Goal: Information Seeking & Learning: Learn about a topic

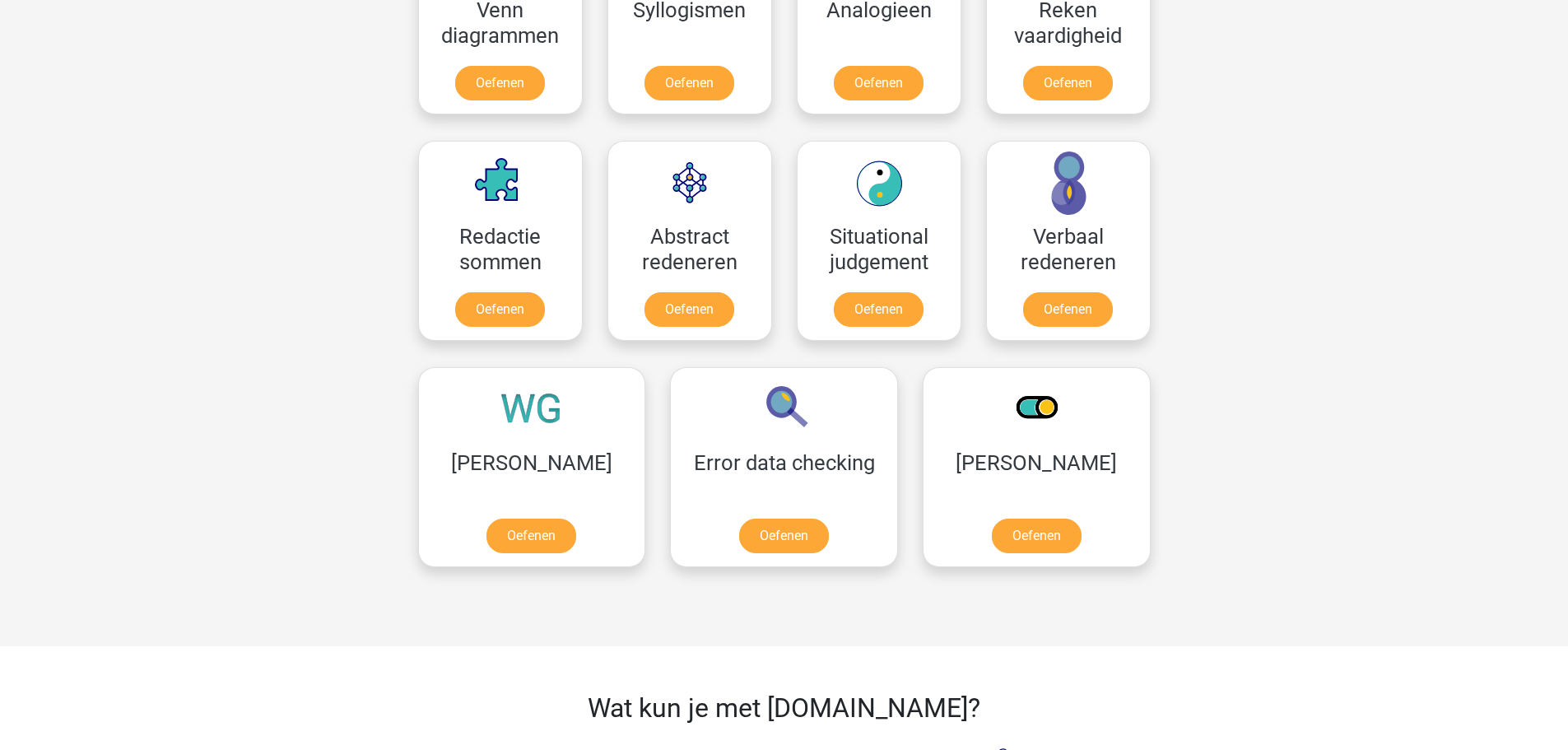
scroll to position [1317, 0]
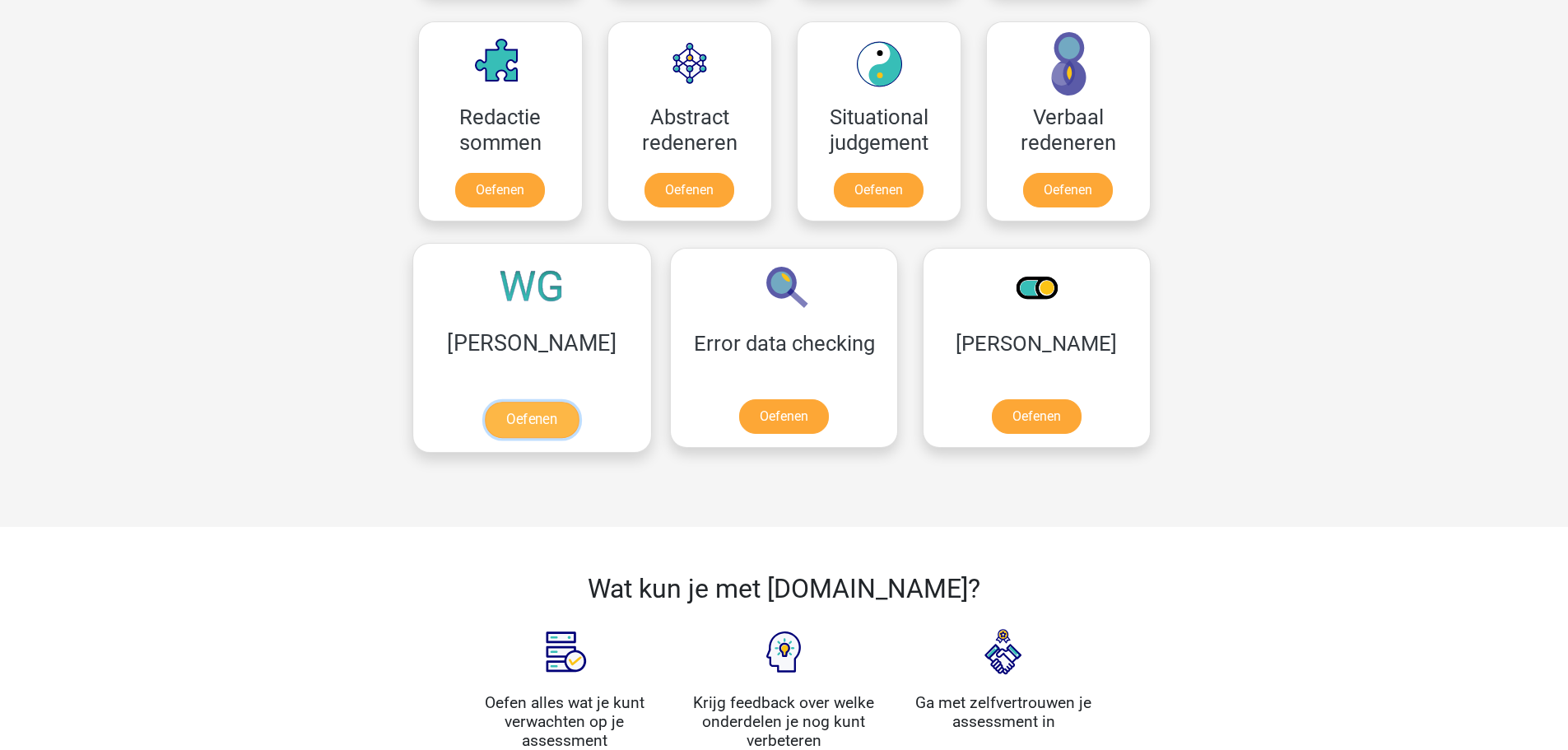
click at [531, 401] on link "Oefenen" at bounding box center [532, 419] width 94 height 37
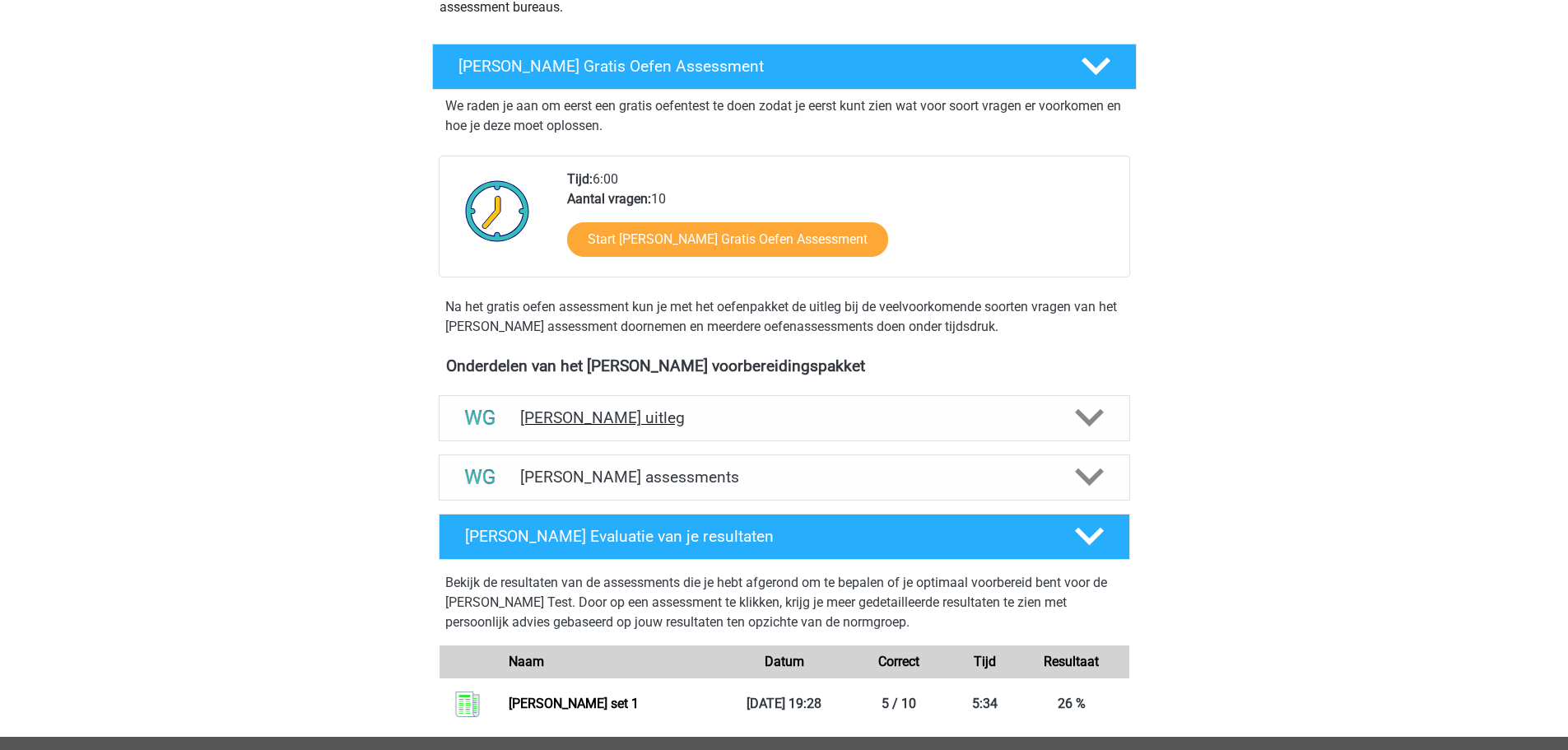
scroll to position [329, 0]
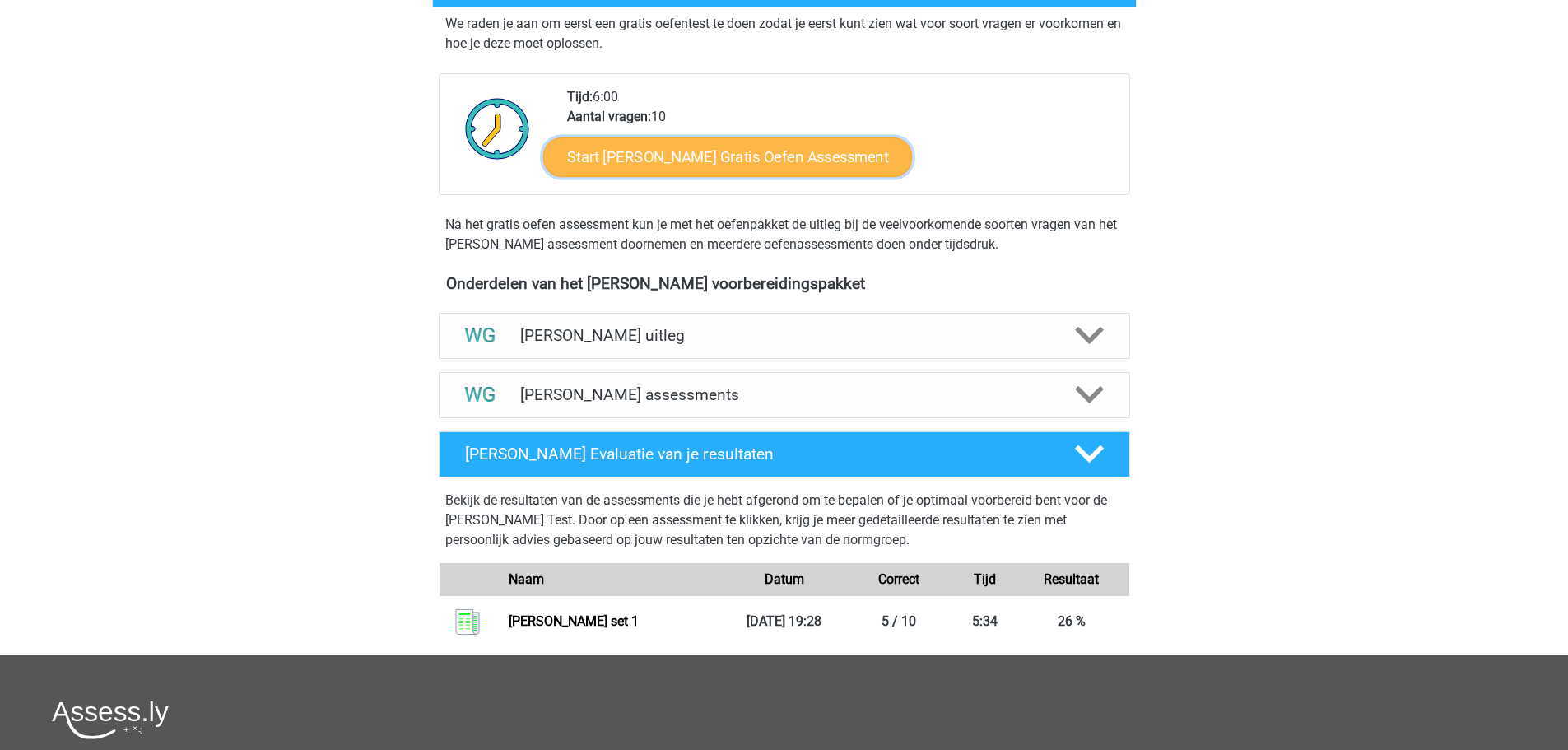
click at [768, 155] on link "Start Watson Glaser Gratis Oefen Assessment" at bounding box center [728, 158] width 369 height 39
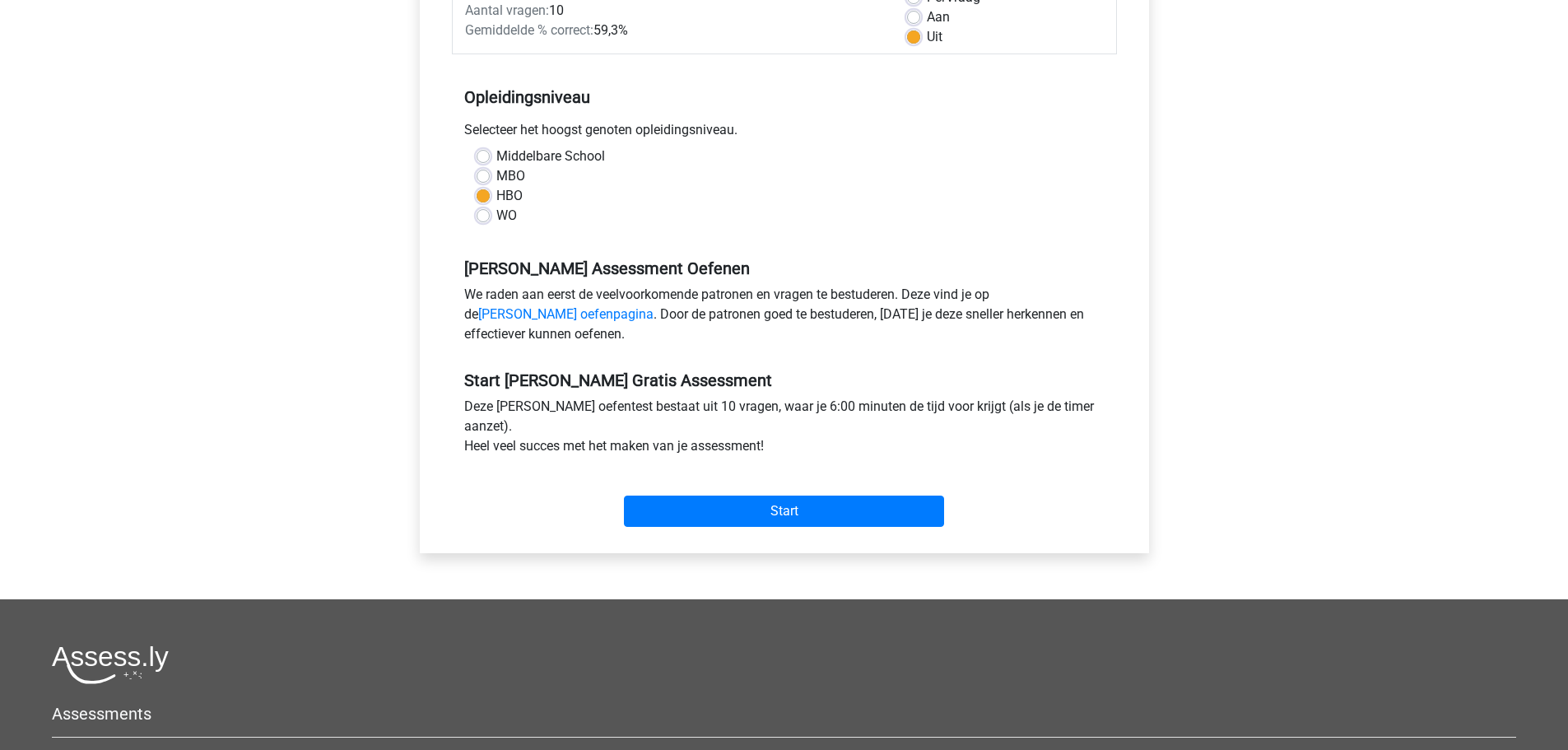
scroll to position [329, 0]
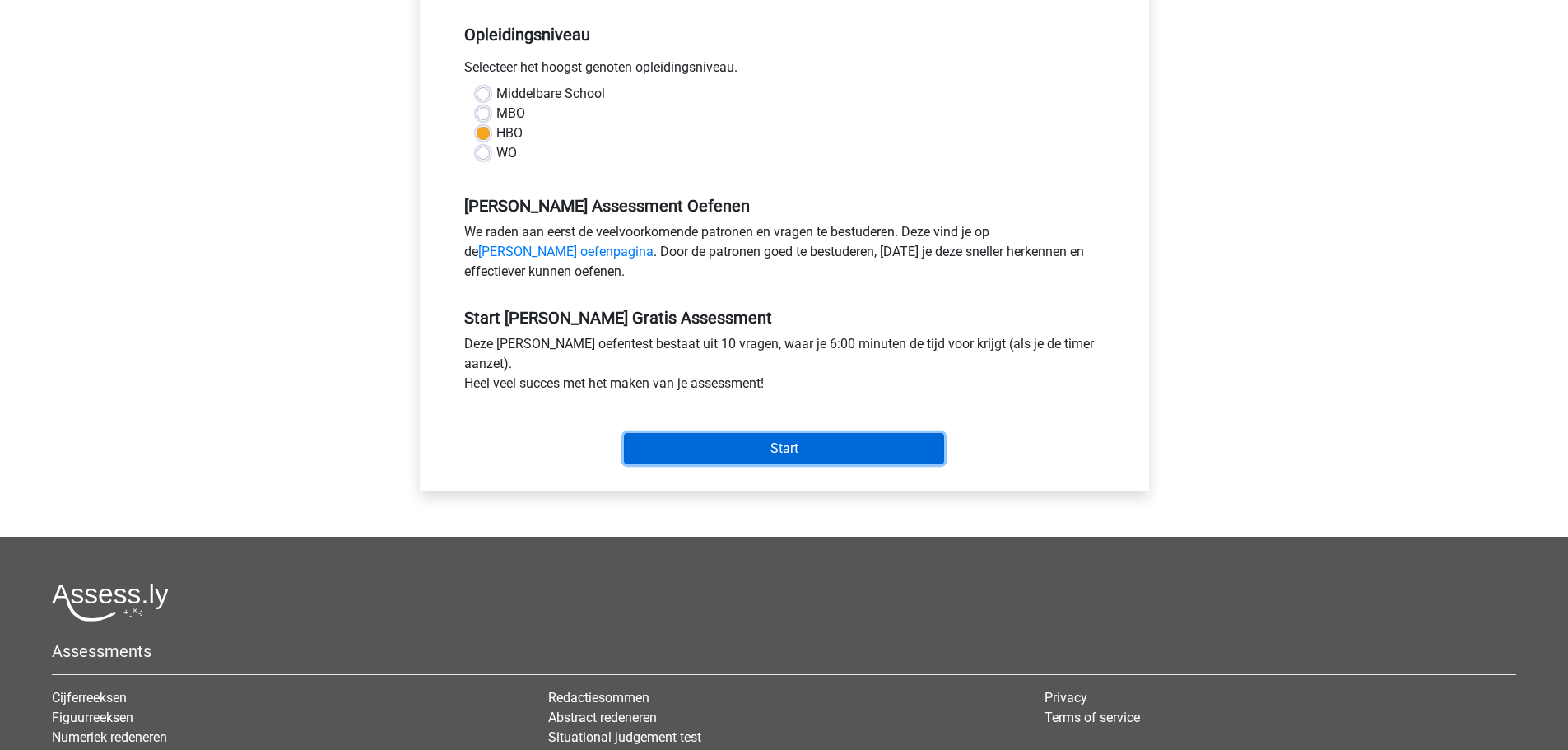
click at [819, 447] on input "Start" at bounding box center [783, 448] width 320 height 31
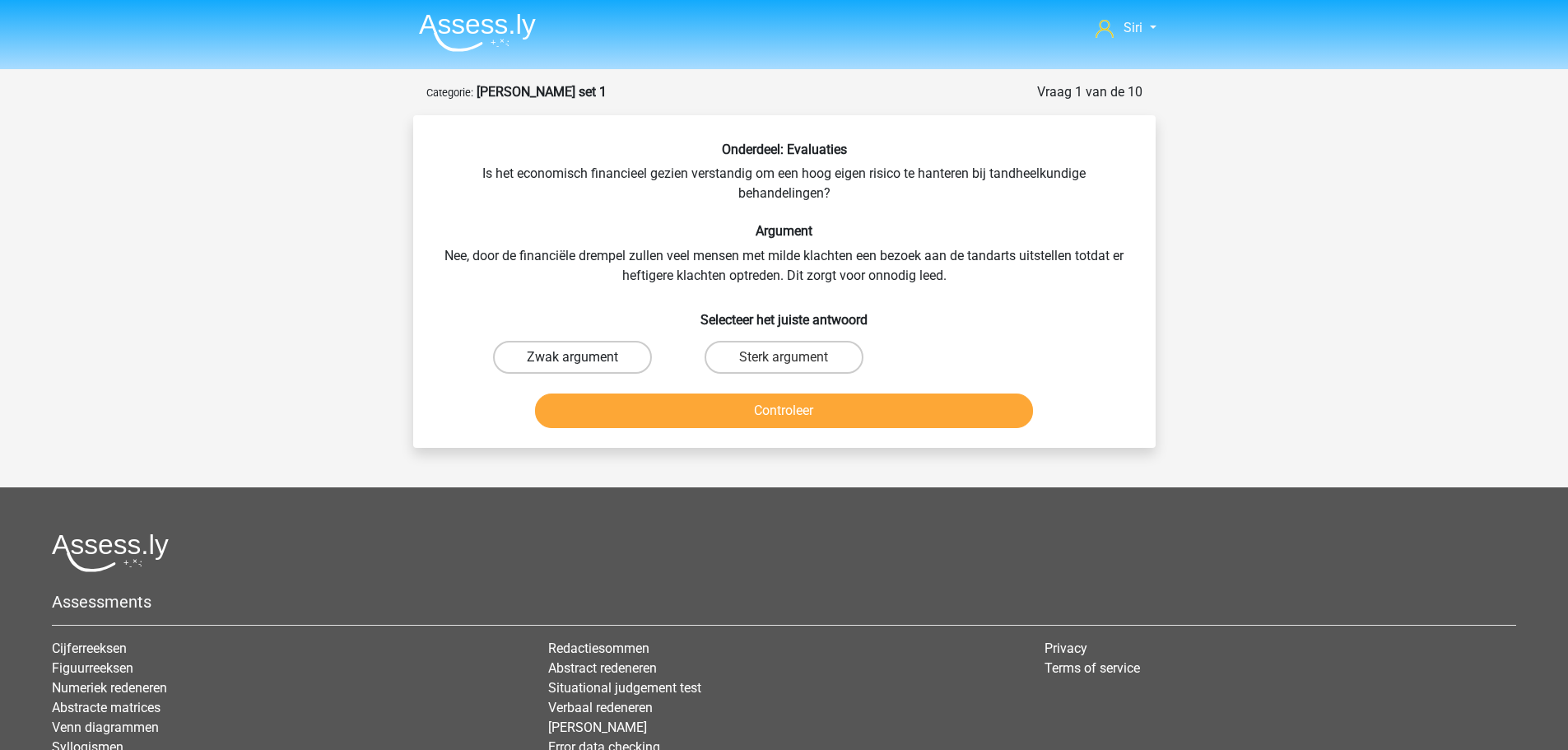
click at [582, 352] on label "Zwak argument" at bounding box center [572, 356] width 158 height 33
click at [582, 357] on input "Zwak argument" at bounding box center [577, 362] width 10 height 10
radio input "true"
click at [677, 417] on button "Controleer" at bounding box center [784, 411] width 498 height 35
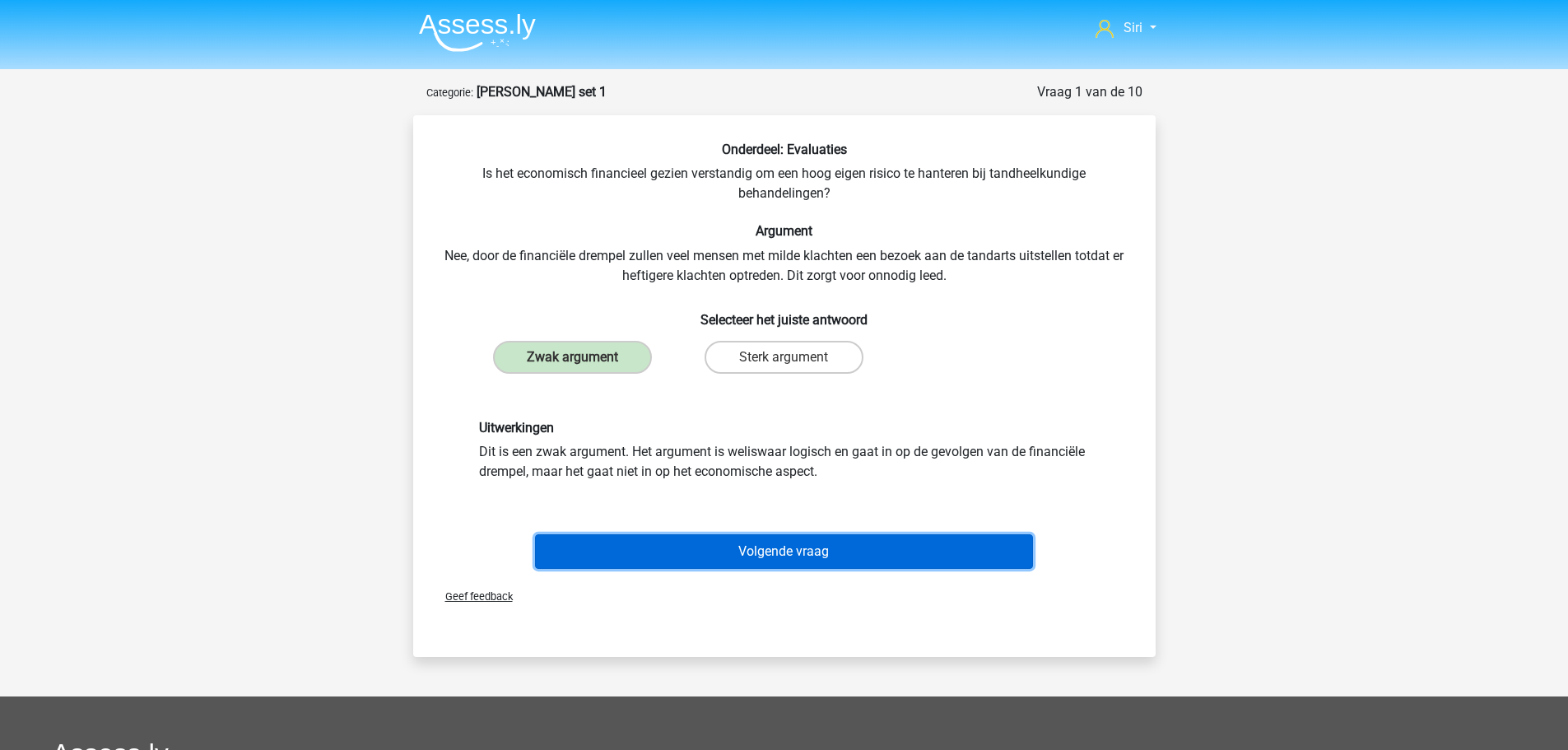
click at [718, 536] on button "Volgende vraag" at bounding box center [784, 551] width 498 height 35
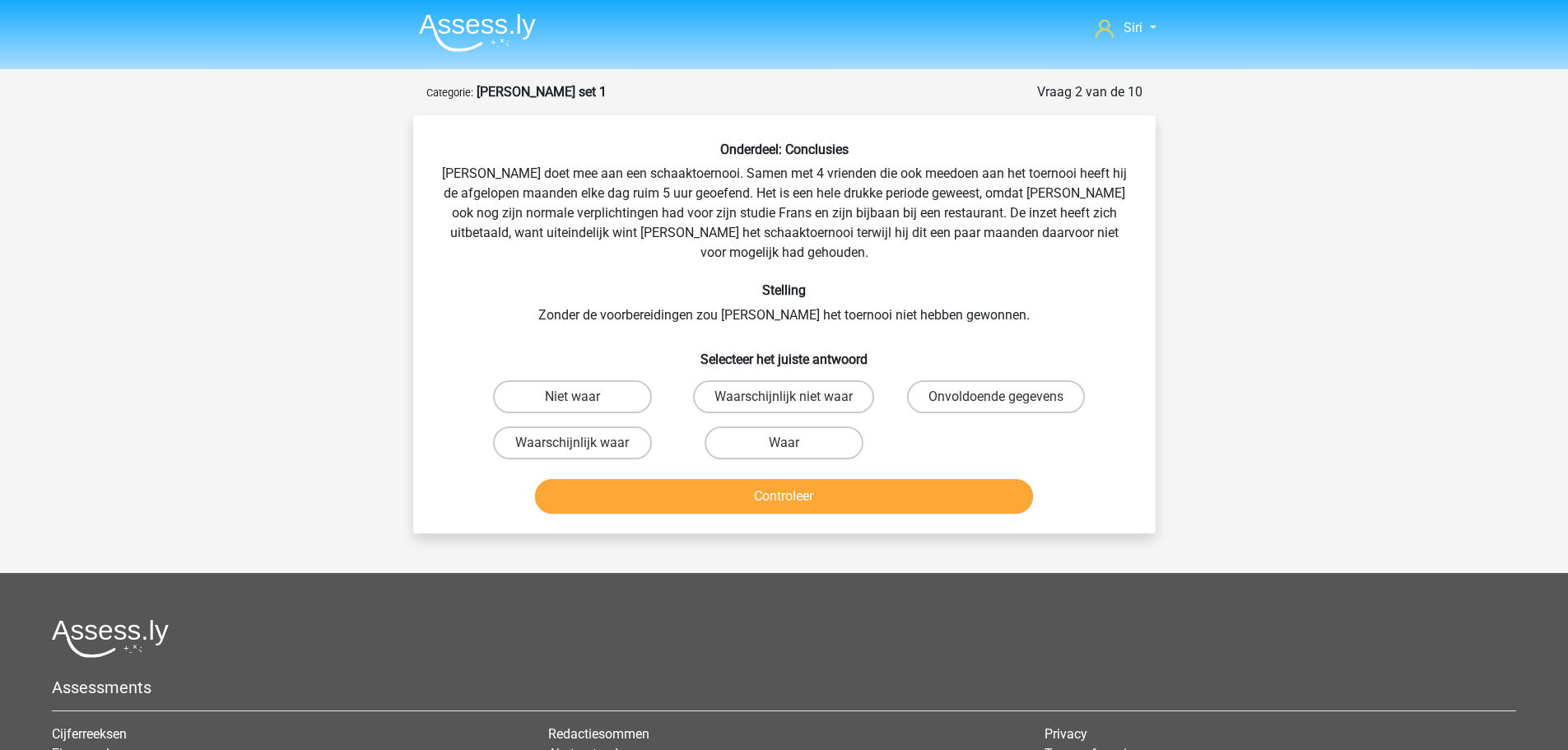
click at [488, 22] on img at bounding box center [477, 32] width 117 height 38
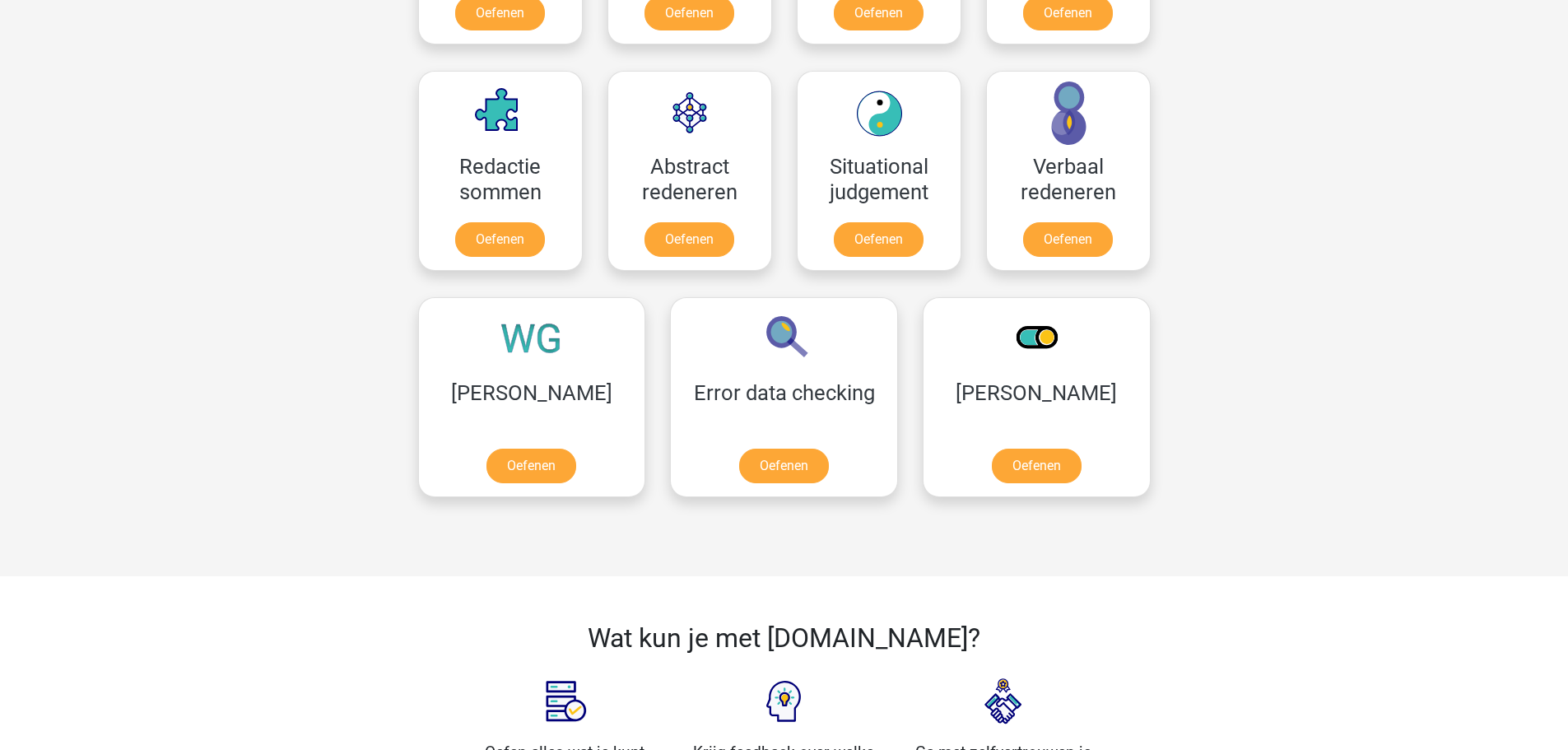
scroll to position [1399, 0]
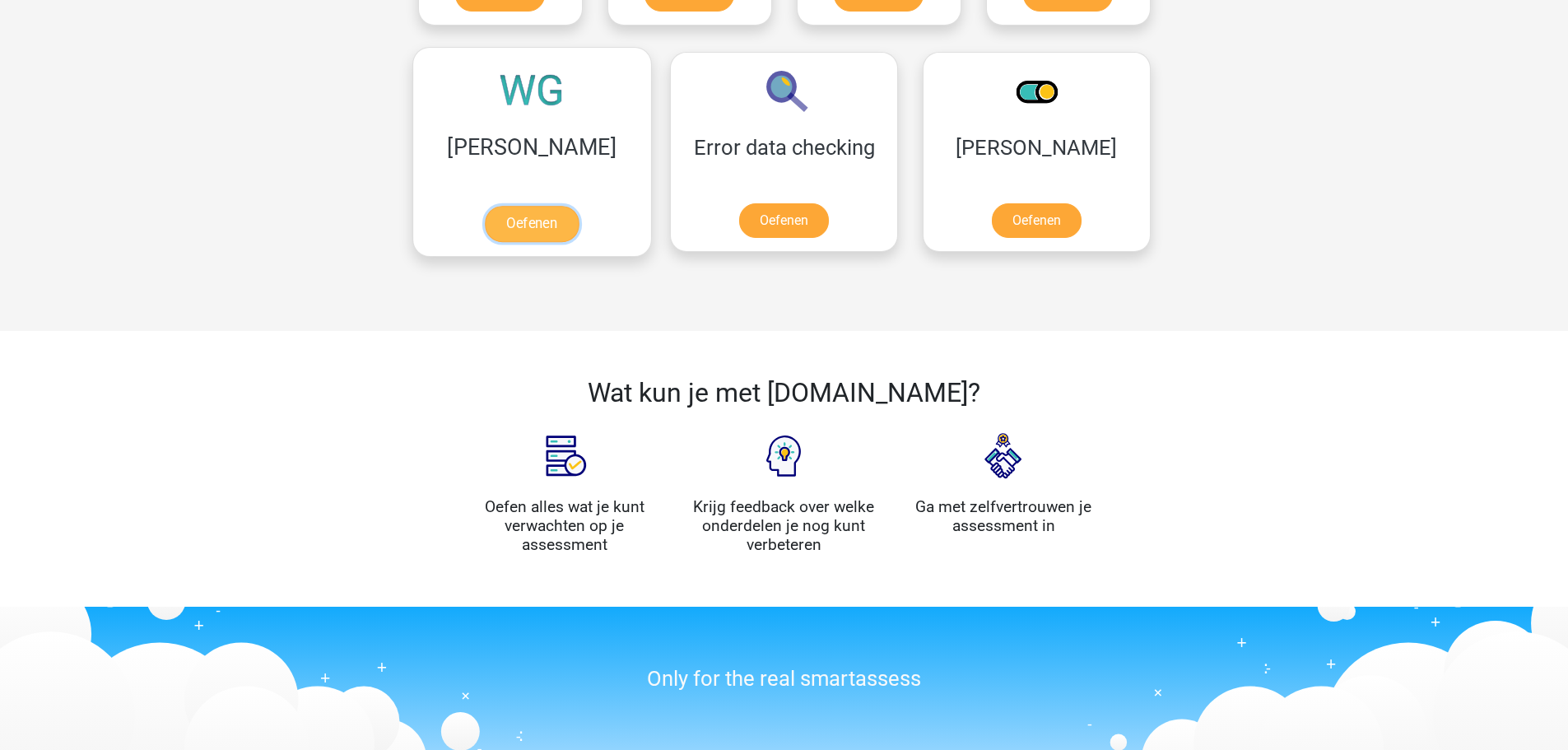
click at [494, 205] on link "Oefenen" at bounding box center [532, 223] width 94 height 37
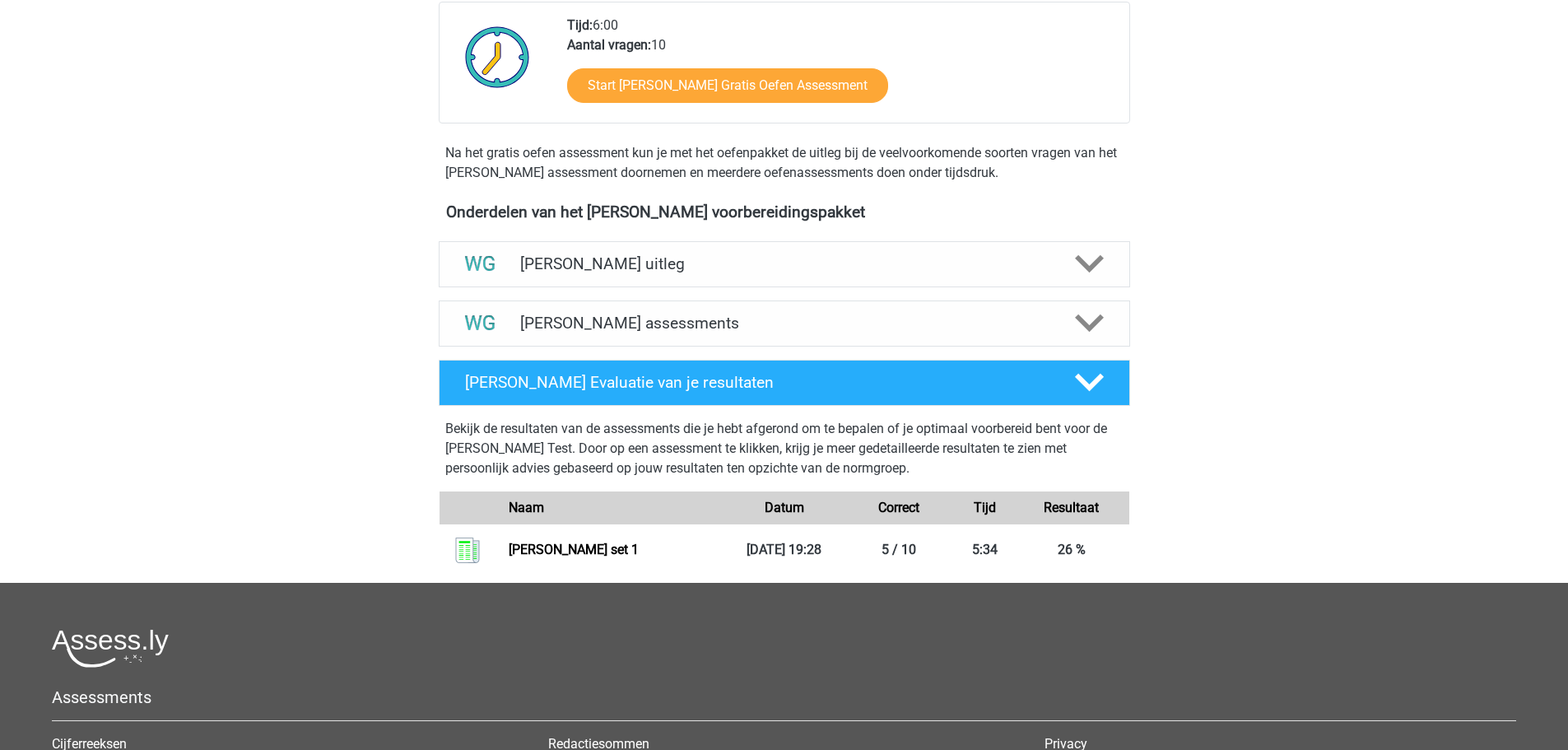
scroll to position [494, 0]
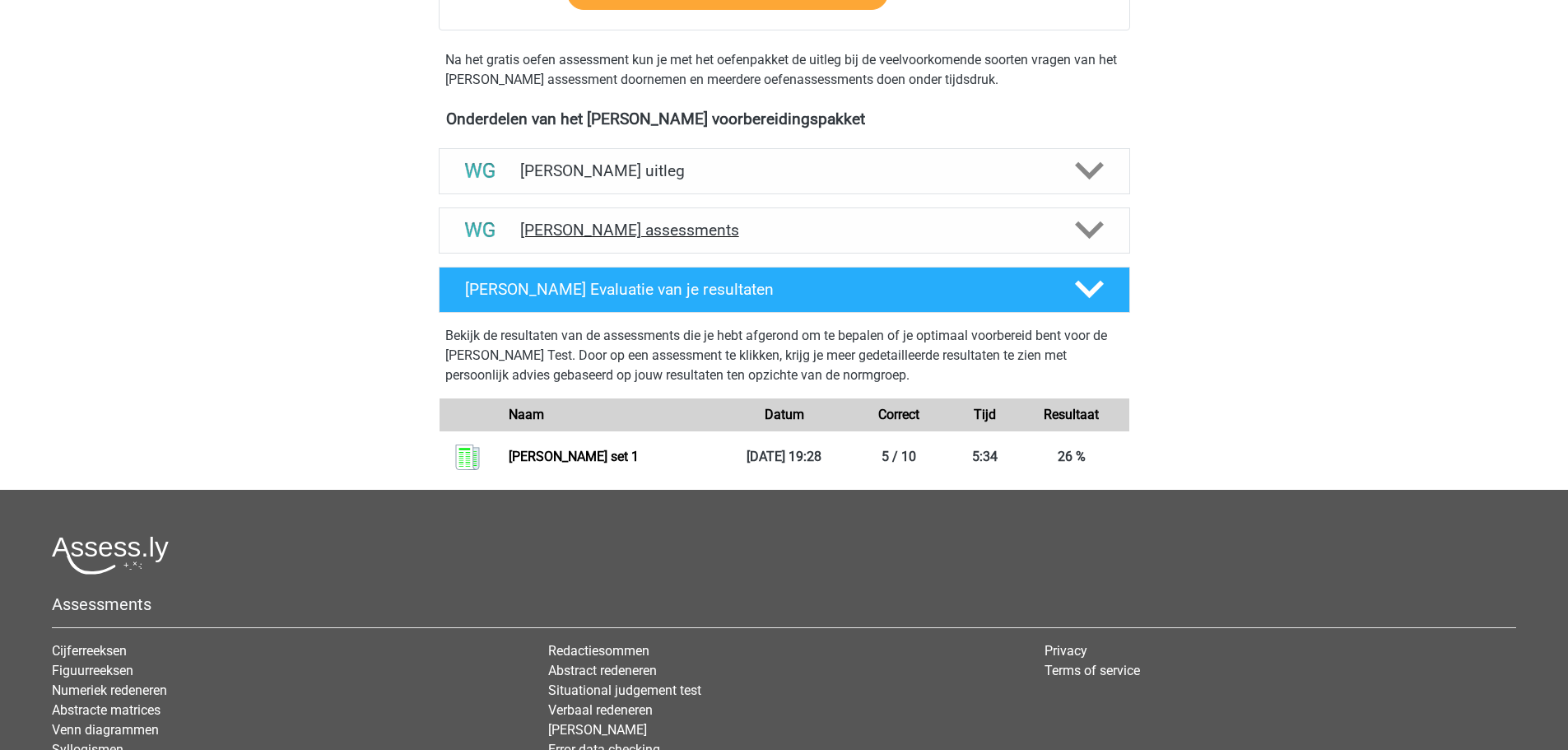
click at [980, 238] on h4 "Watson Glaser assessments" at bounding box center [785, 230] width 529 height 19
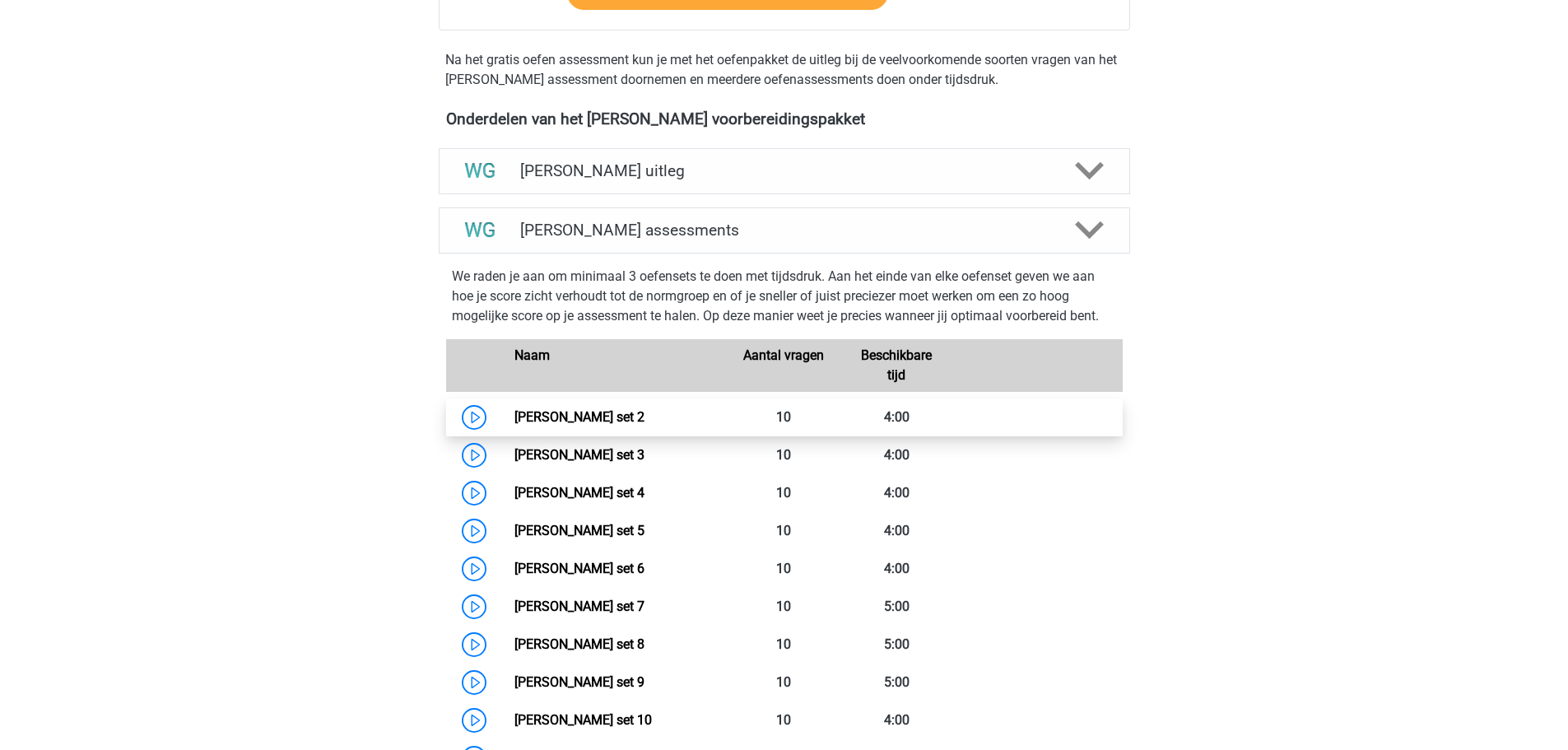
click at [625, 425] on link "Watson Glaser set 2" at bounding box center [580, 416] width 130 height 16
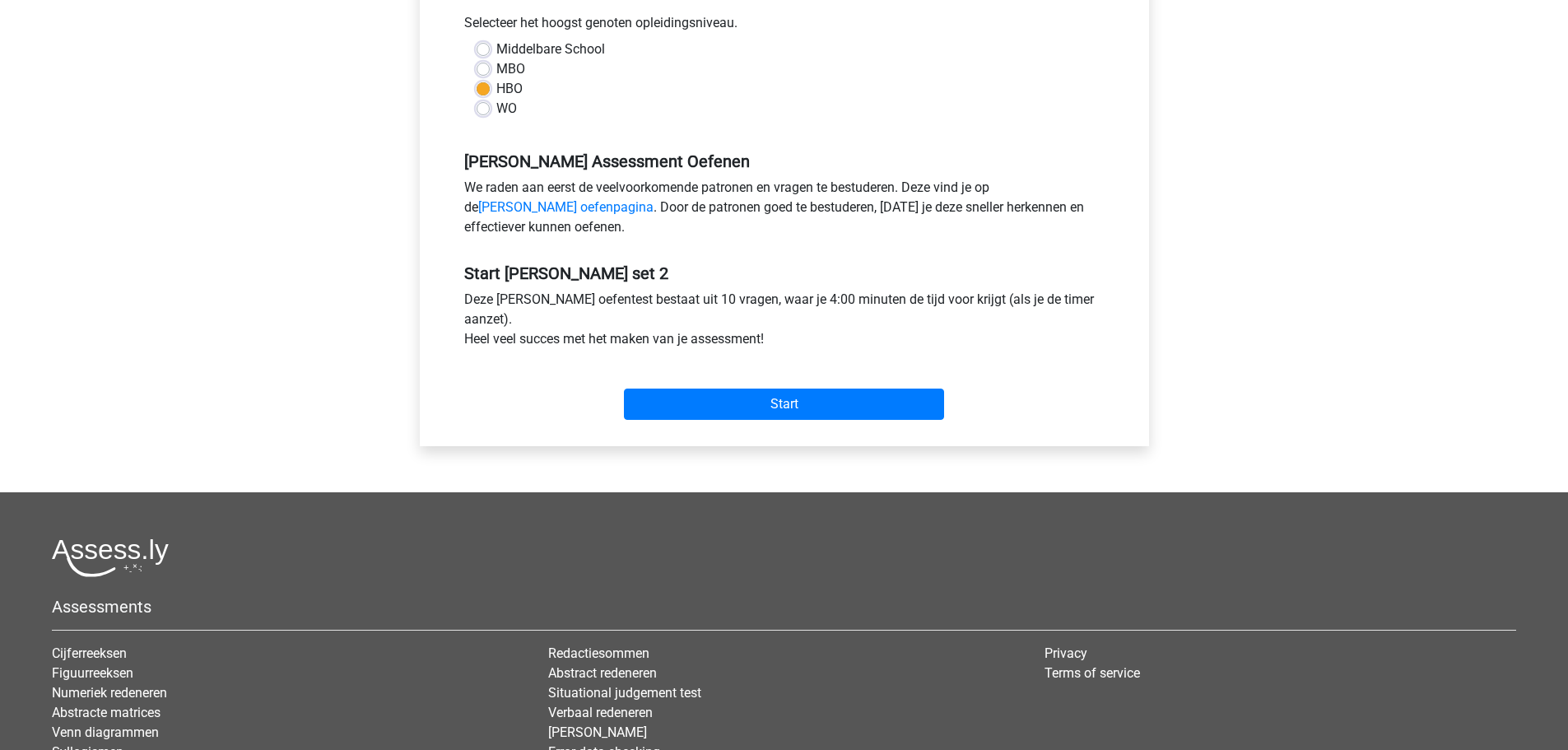
scroll to position [494, 0]
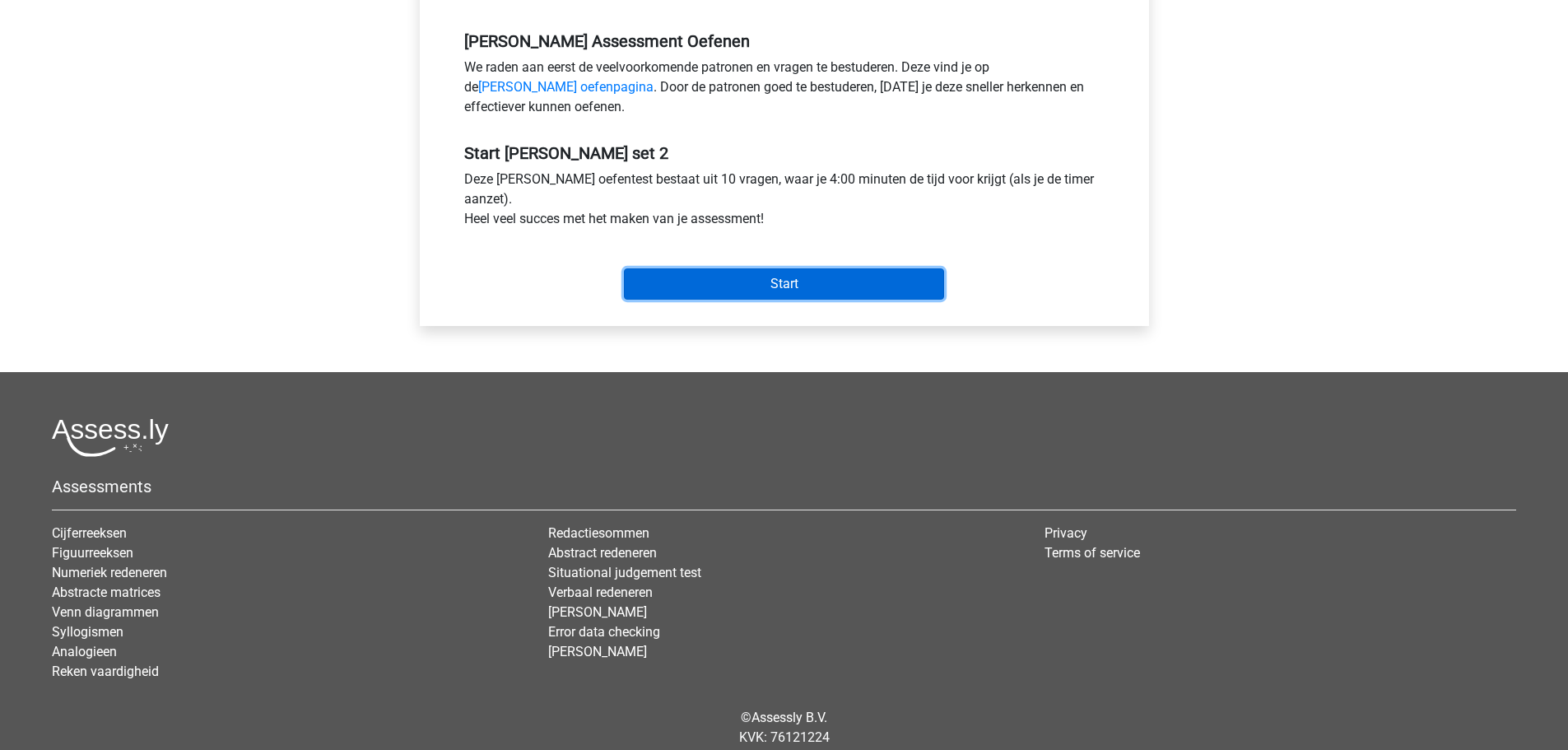
click at [727, 285] on input "Start" at bounding box center [783, 283] width 320 height 31
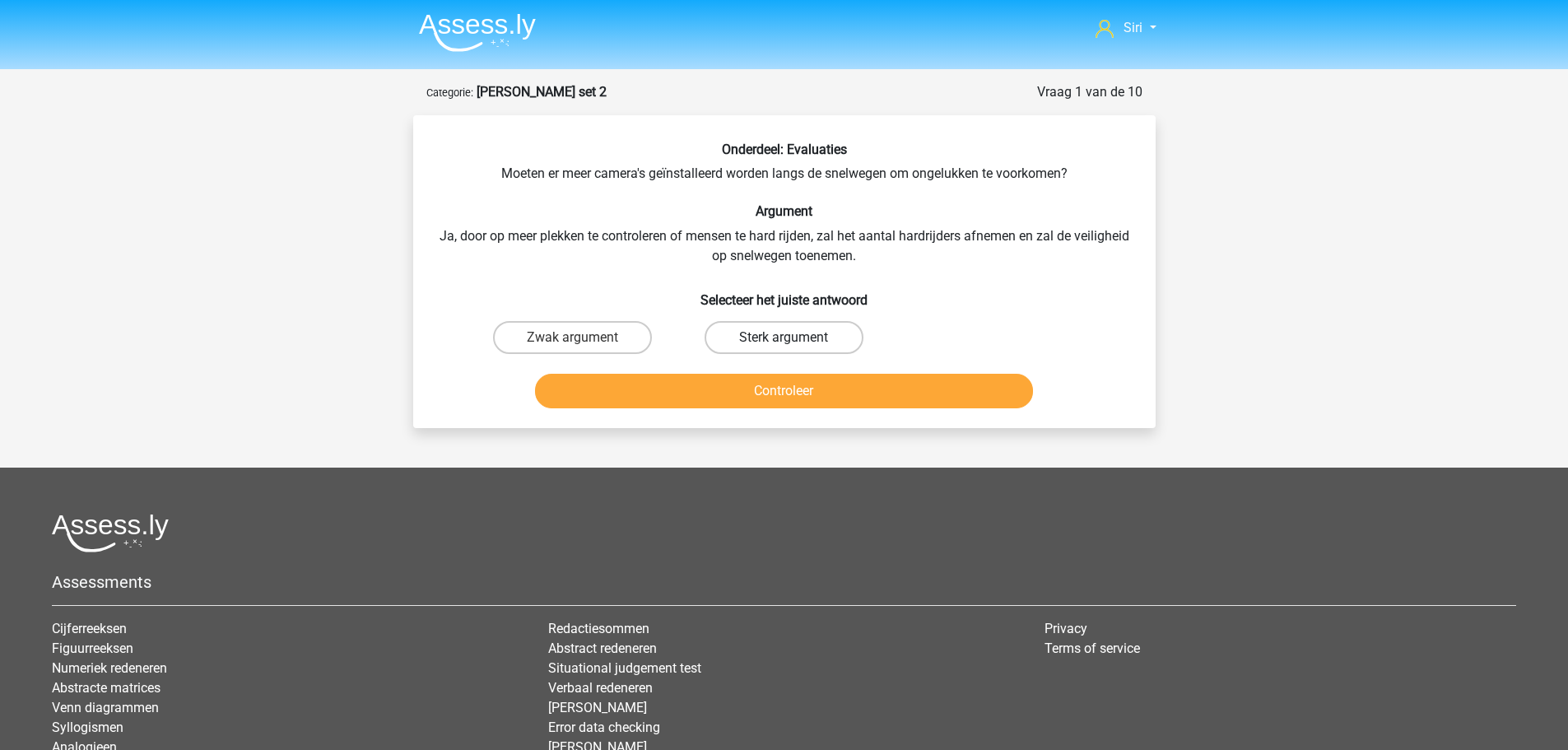
click at [778, 338] on label "Sterk argument" at bounding box center [783, 337] width 158 height 33
click at [784, 338] on input "Sterk argument" at bounding box center [789, 342] width 10 height 10
radio input "true"
click at [792, 381] on button "Controleer" at bounding box center [784, 391] width 498 height 35
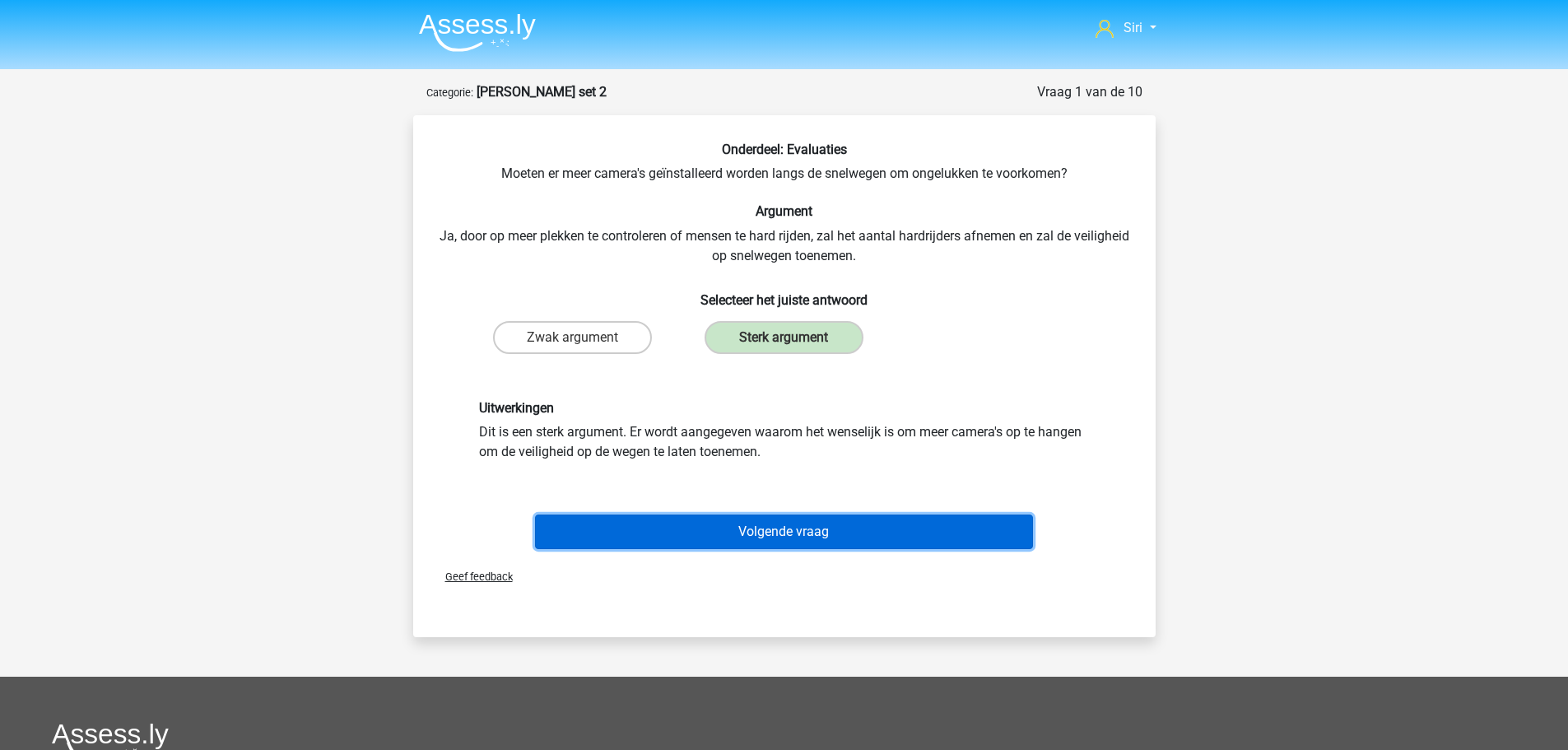
click at [776, 532] on button "Volgende vraag" at bounding box center [784, 532] width 498 height 35
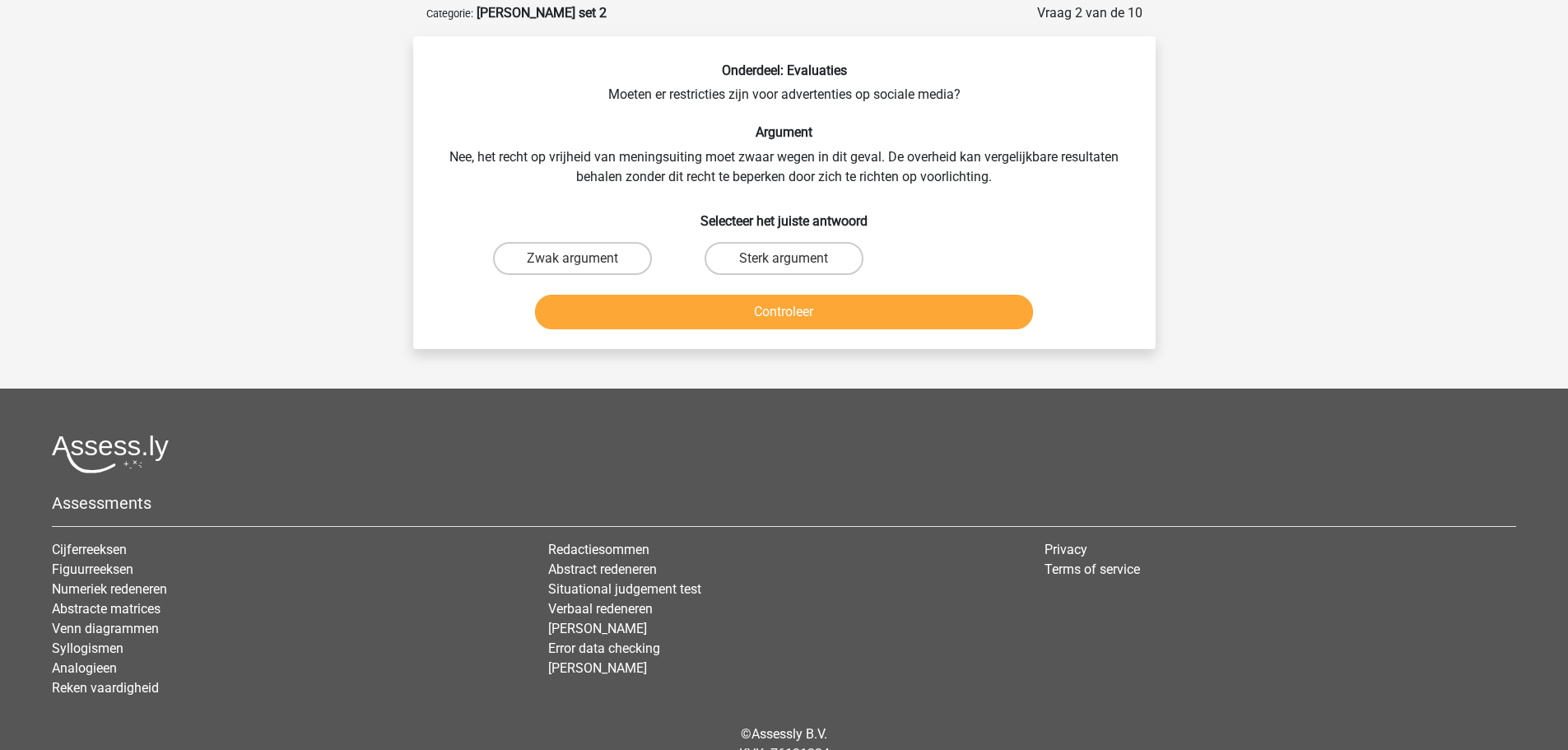
scroll to position [82, 0]
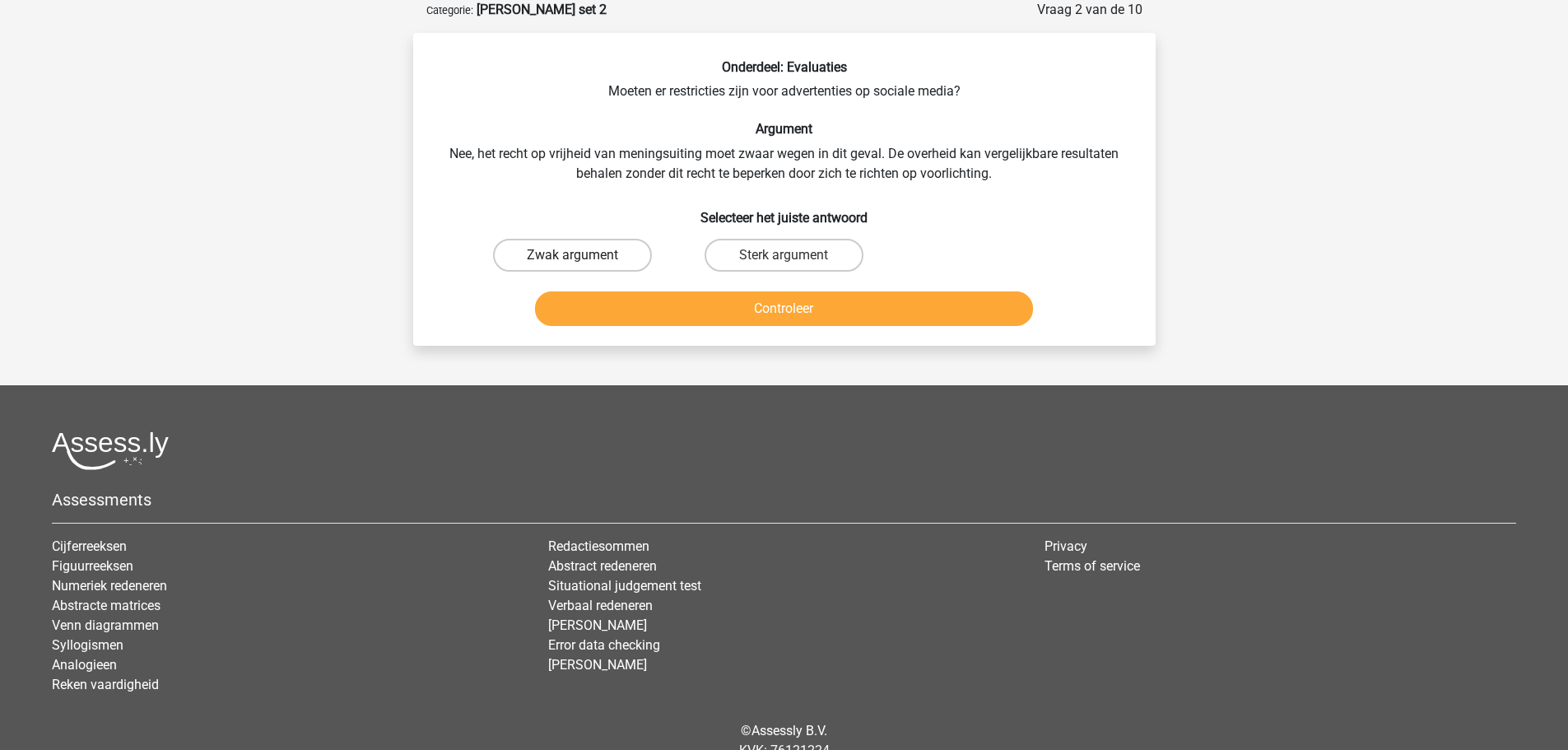
click at [572, 253] on label "Zwak argument" at bounding box center [572, 255] width 158 height 33
click at [572, 255] on input "Zwak argument" at bounding box center [577, 260] width 10 height 10
radio input "true"
click at [661, 298] on button "Controleer" at bounding box center [784, 308] width 498 height 35
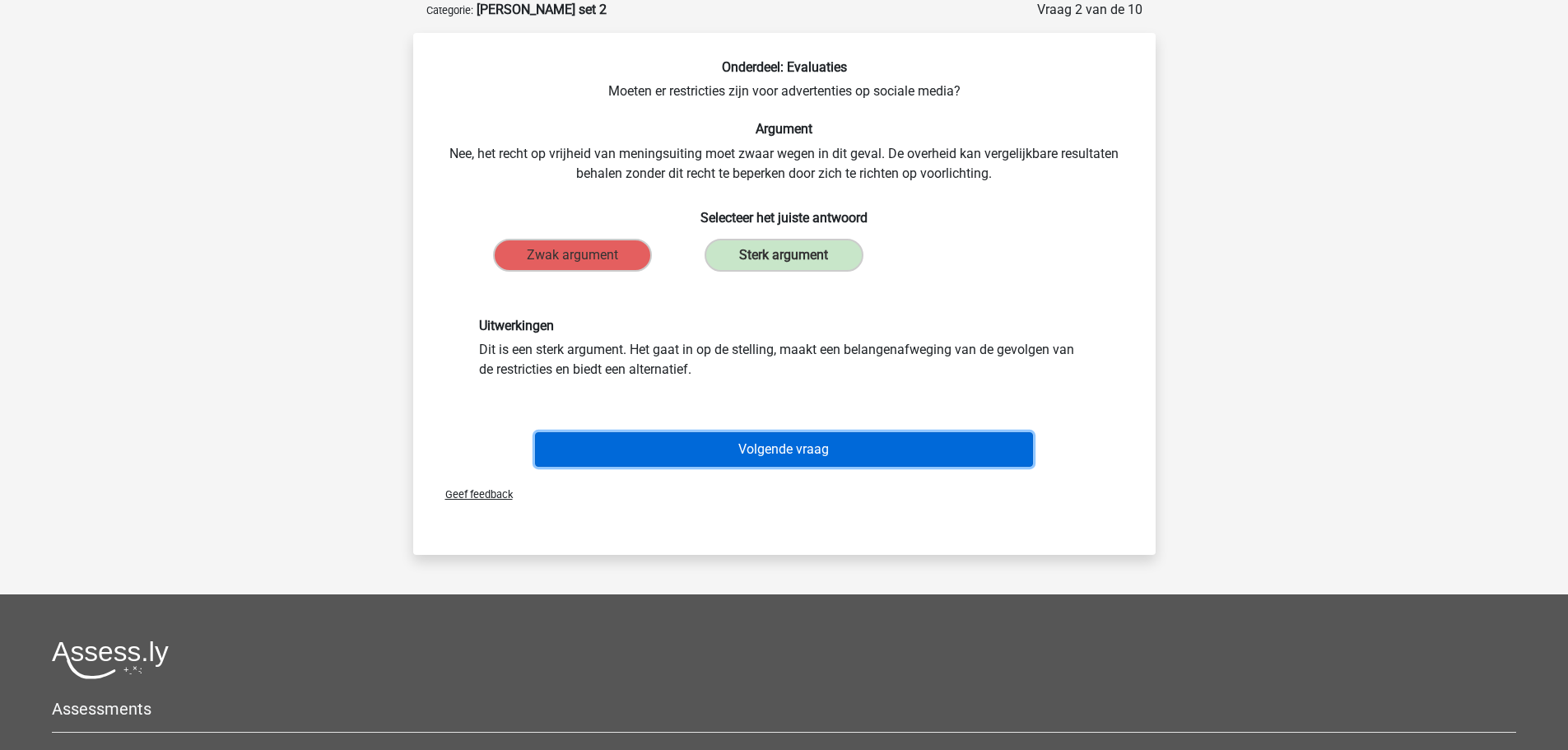
click at [756, 459] on button "Volgende vraag" at bounding box center [784, 449] width 498 height 35
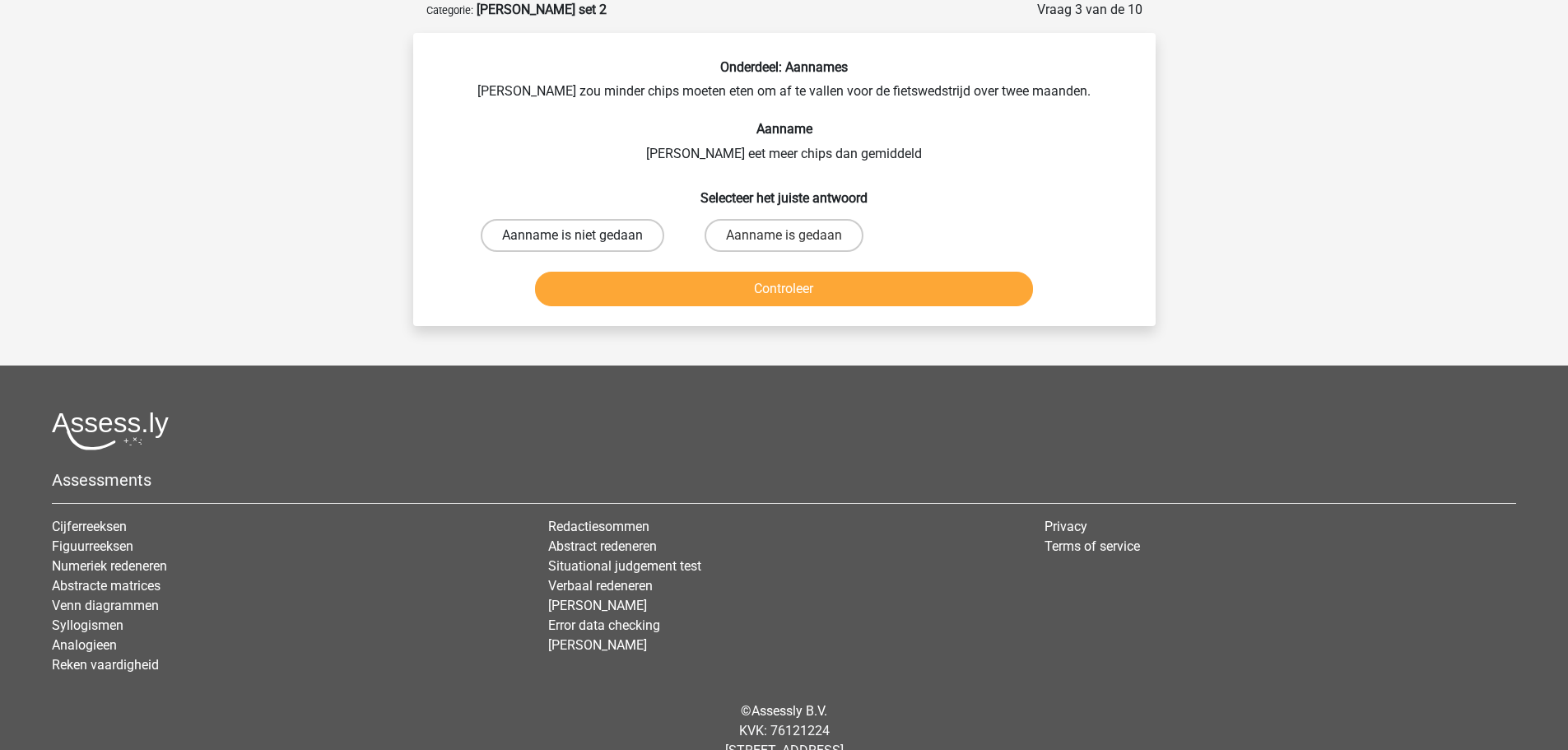
click at [611, 238] on label "Aanname is niet gedaan" at bounding box center [573, 235] width 184 height 33
click at [583, 238] on input "Aanname is niet gedaan" at bounding box center [577, 240] width 10 height 10
radio input "true"
click at [640, 278] on button "Controleer" at bounding box center [784, 289] width 498 height 35
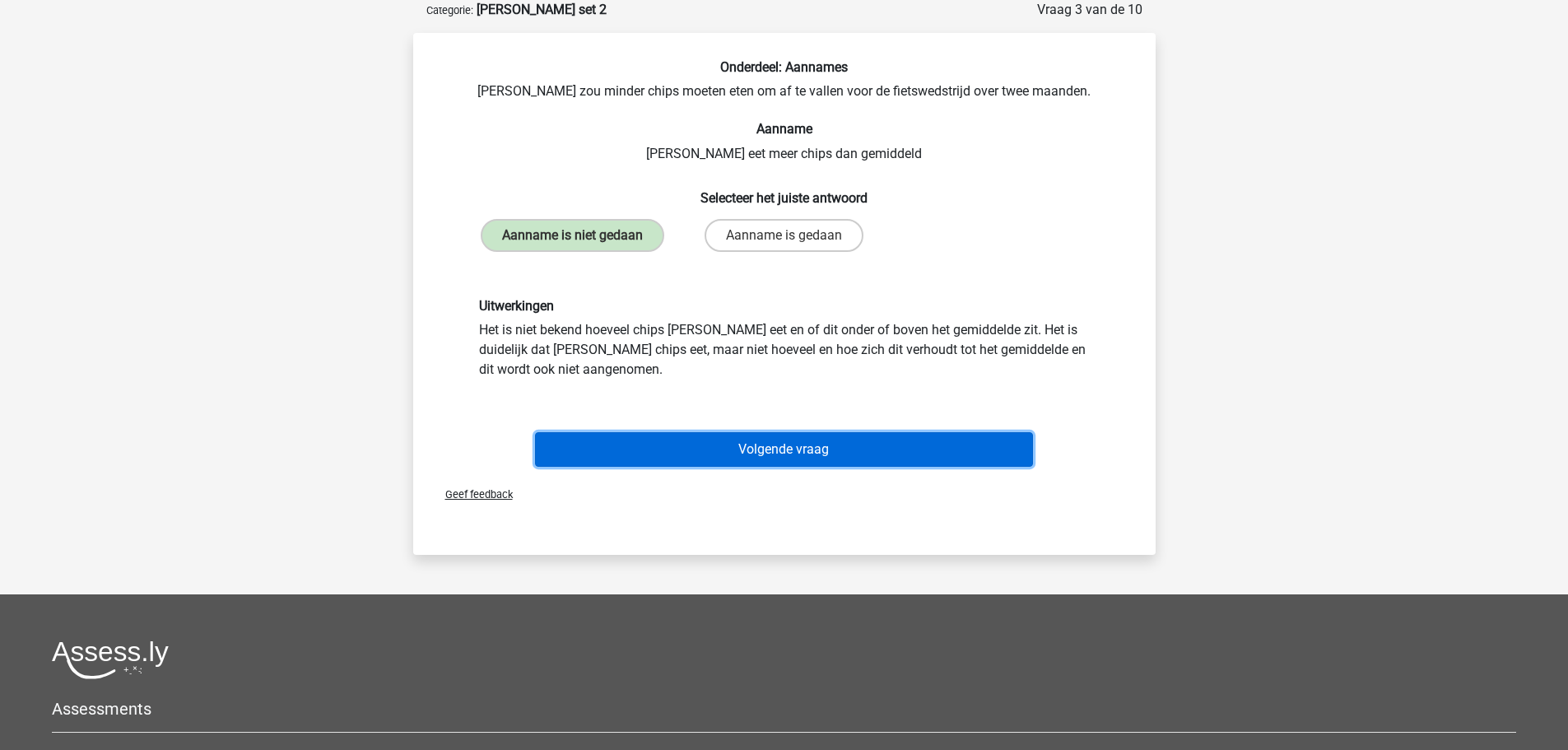
click at [661, 442] on button "Volgende vraag" at bounding box center [784, 449] width 498 height 35
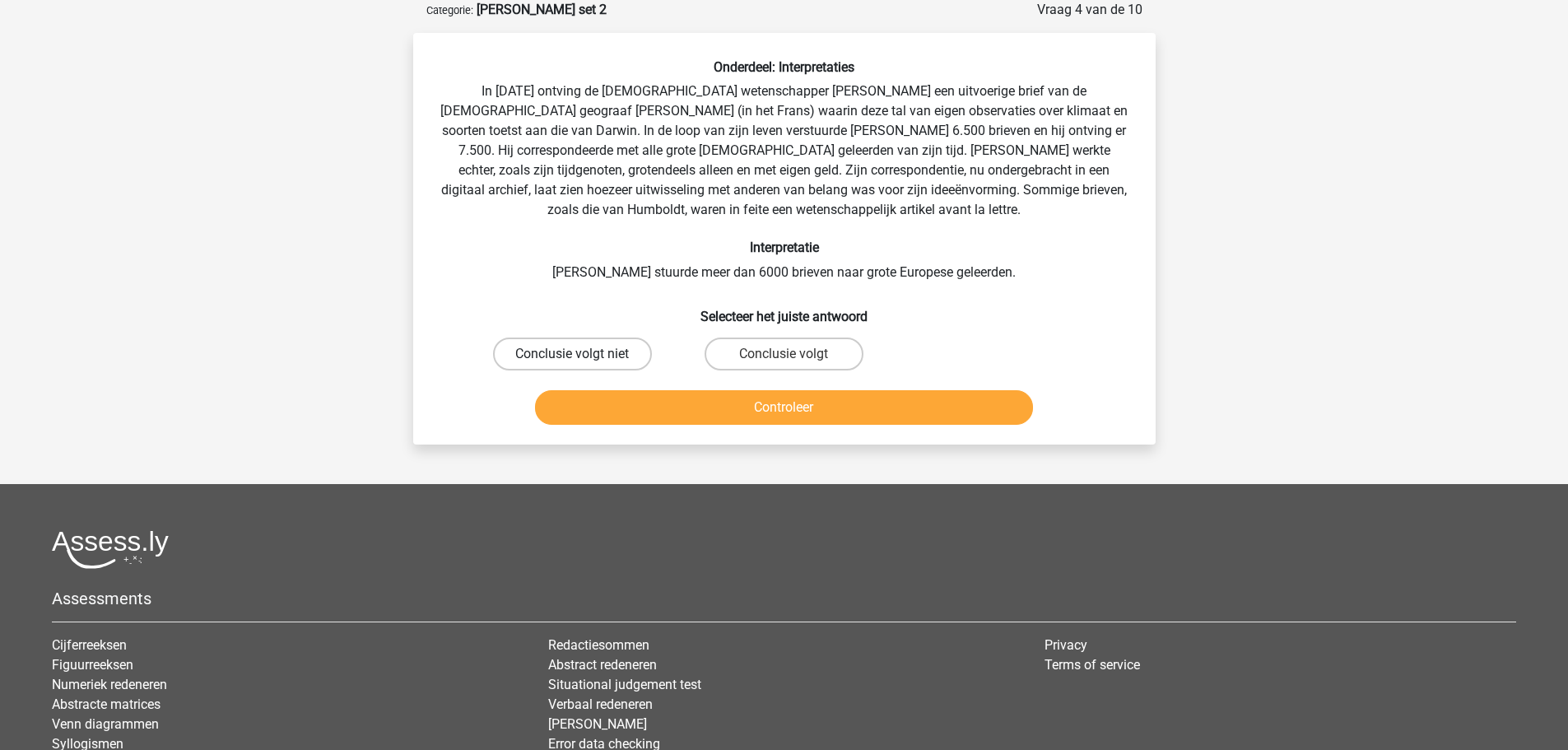
click at [536, 360] on label "Conclusie volgt niet" at bounding box center [572, 353] width 158 height 33
click at [572, 360] on input "Conclusie volgt niet" at bounding box center [577, 358] width 10 height 10
radio input "true"
click at [592, 401] on button "Controleer" at bounding box center [784, 407] width 498 height 35
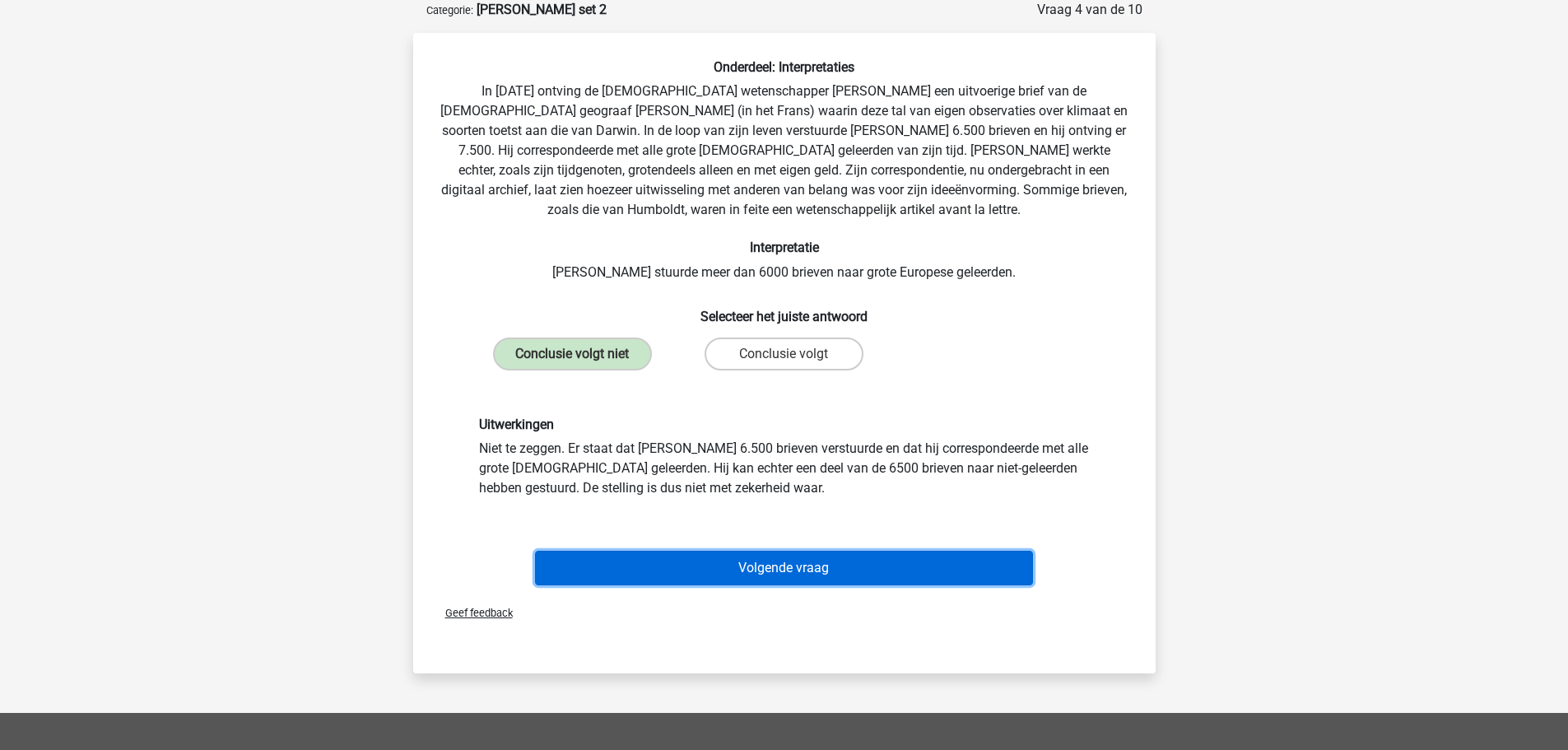
click at [813, 562] on button "Volgende vraag" at bounding box center [784, 567] width 498 height 35
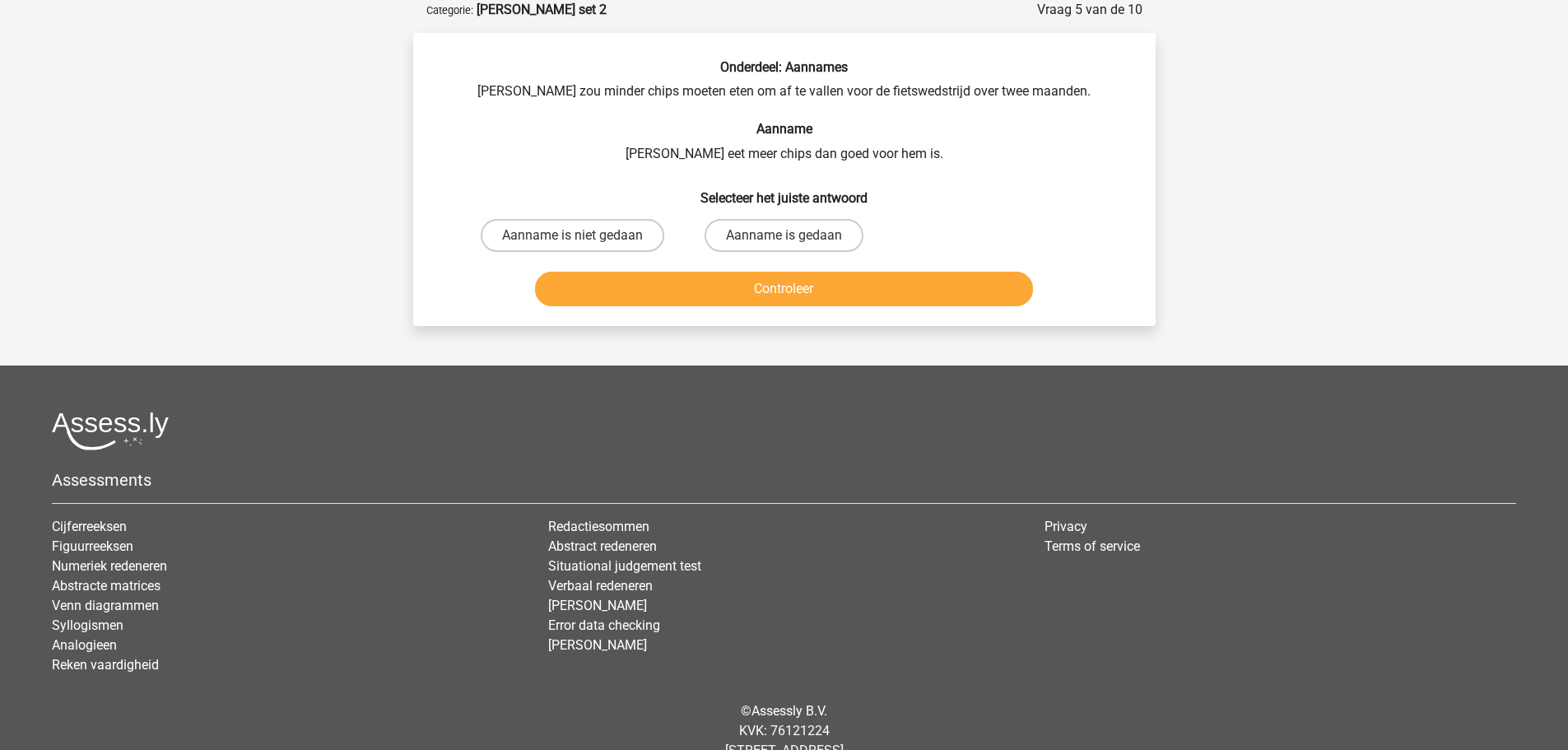
scroll to position [0, 0]
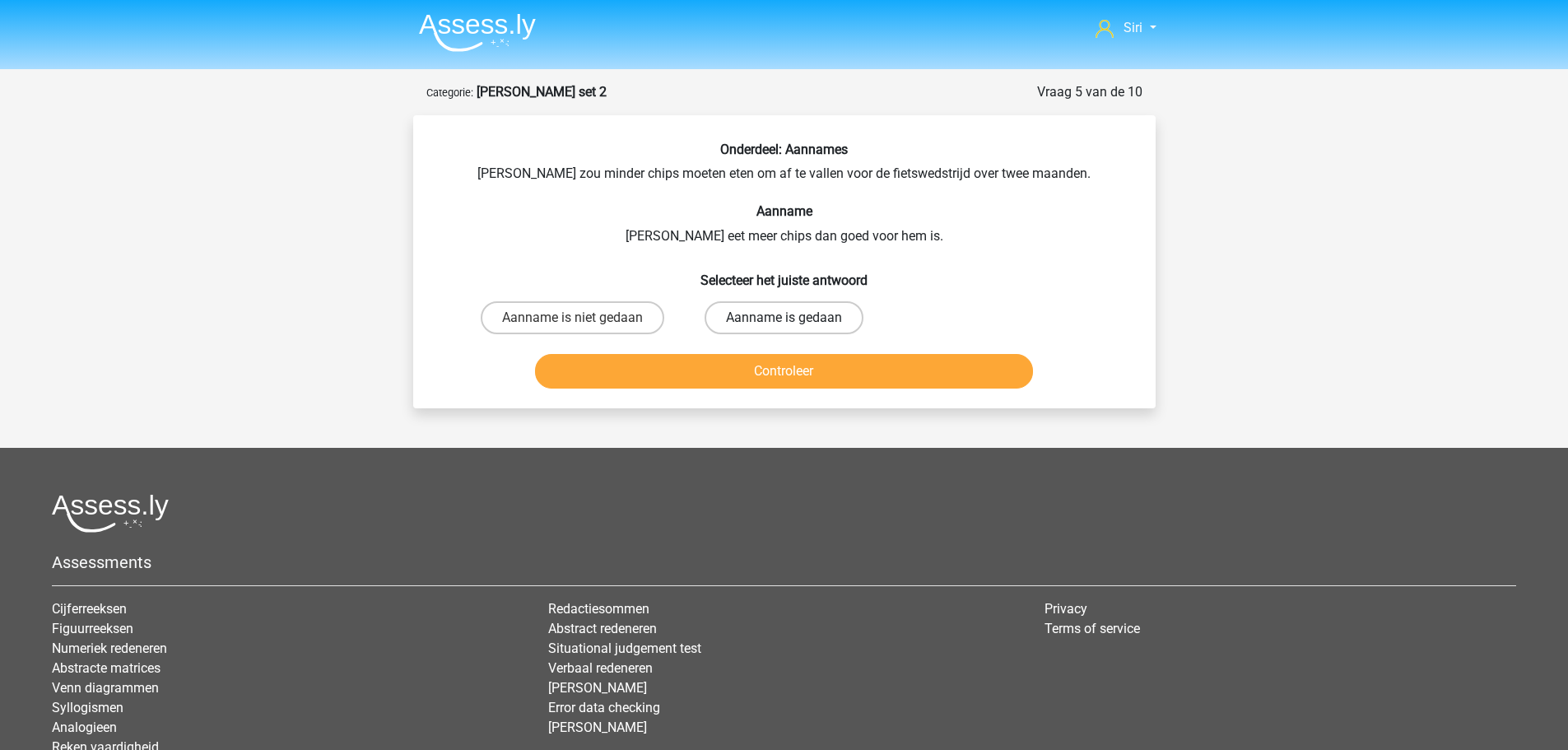
click at [792, 328] on label "Aanname is gedaan" at bounding box center [783, 317] width 158 height 33
click at [792, 328] on input "Aanname is gedaan" at bounding box center [789, 322] width 10 height 10
radio input "true"
click at [799, 375] on button "Controleer" at bounding box center [784, 370] width 498 height 35
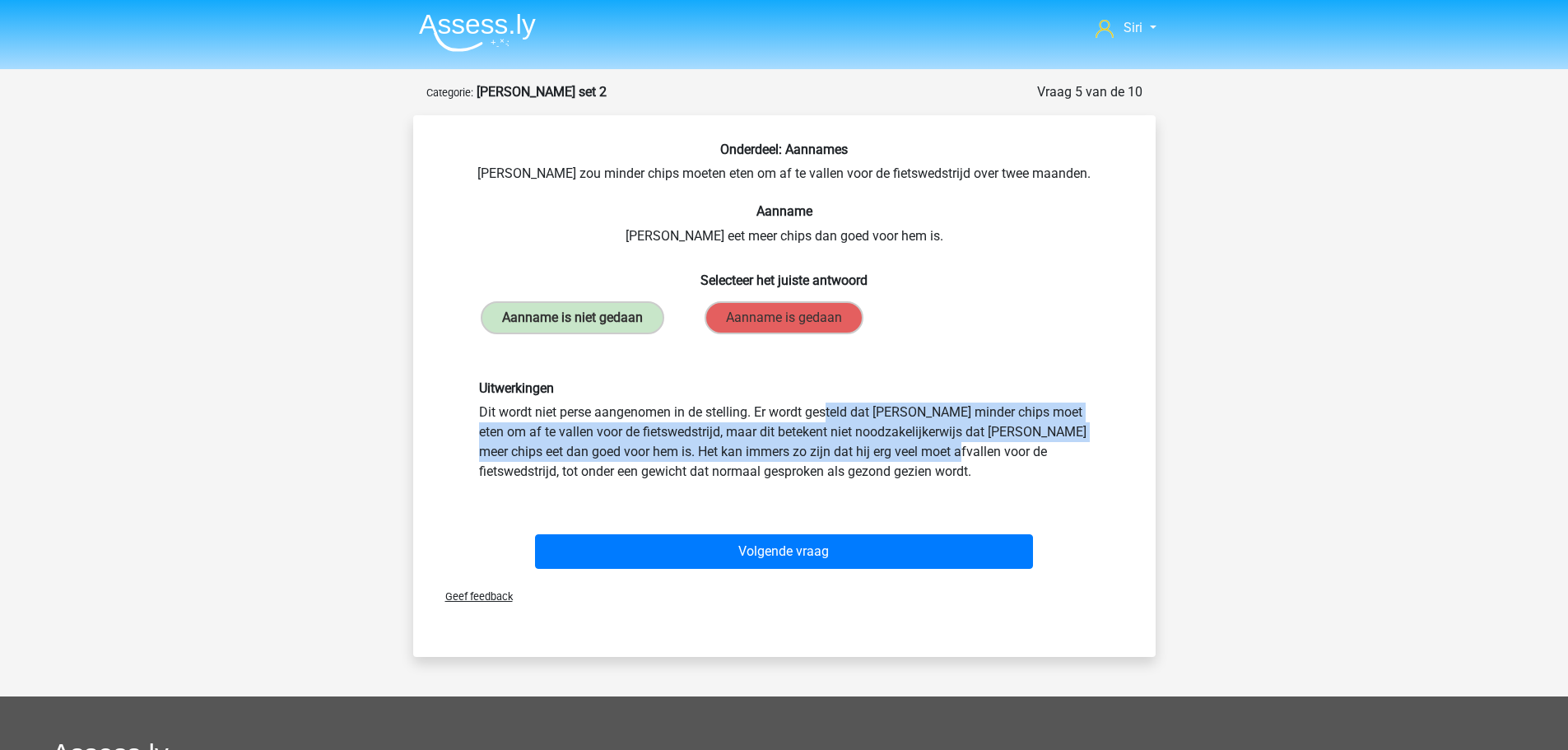
drag, startPoint x: 607, startPoint y: 414, endPoint x: 738, endPoint y: 453, distance: 136.7
click at [738, 451] on div "Uitwerkingen Dit wordt niet perse aangenomen in de stelling. Er wordt gesteld d…" at bounding box center [785, 431] width 636 height 101
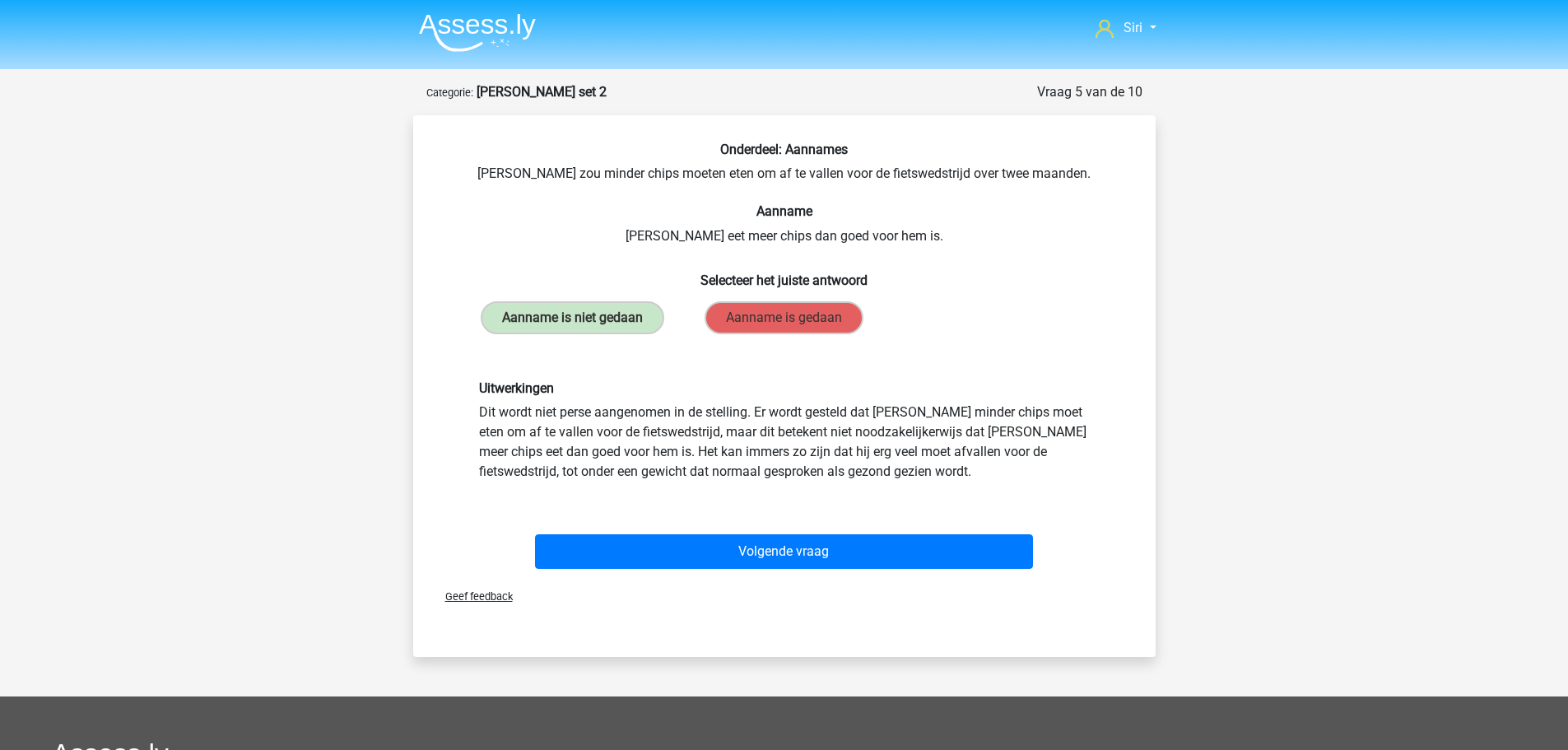
click at [738, 461] on div "Uitwerkingen Dit wordt niet perse aangenomen in de stelling. Er wordt gesteld d…" at bounding box center [785, 431] width 636 height 101
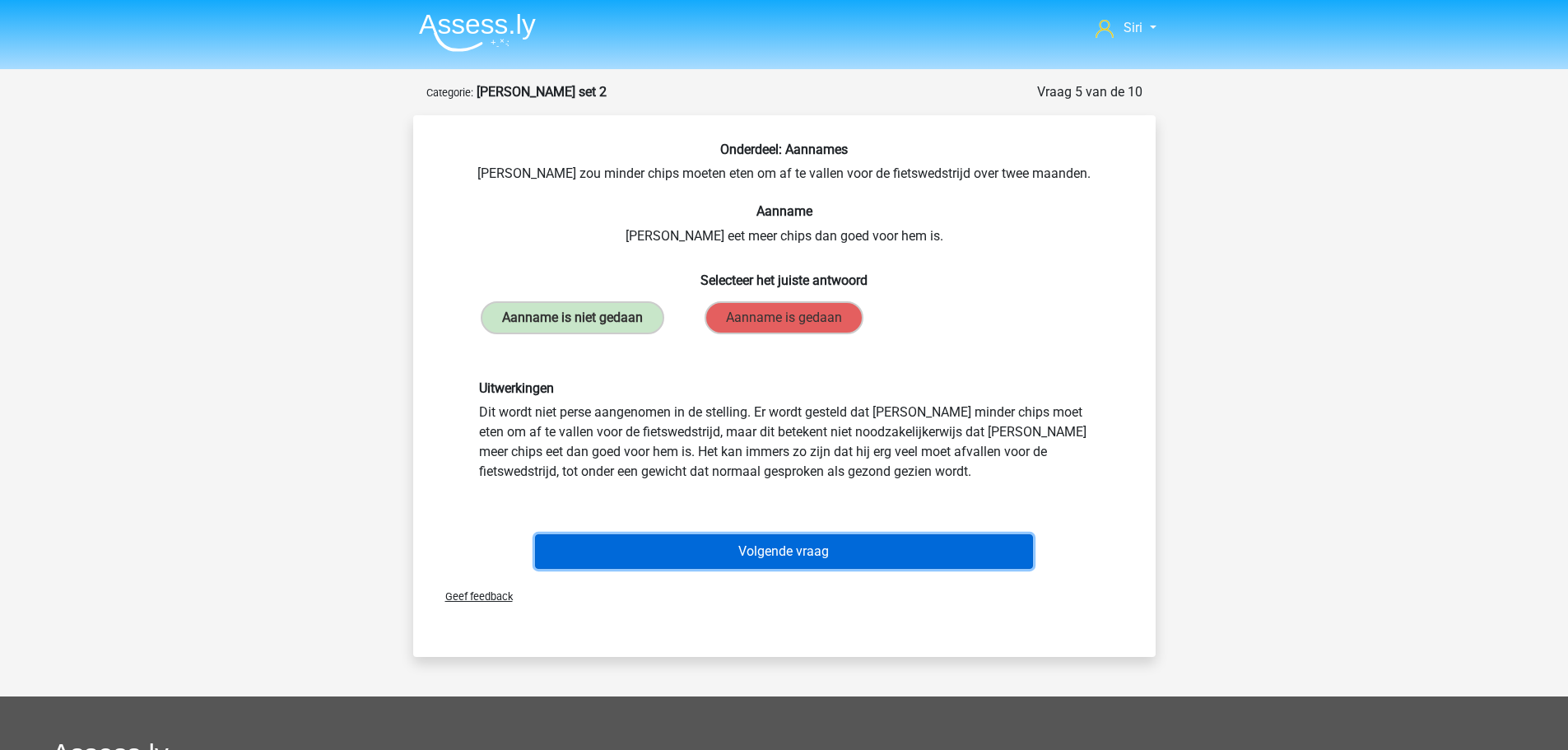
click at [811, 542] on button "Volgende vraag" at bounding box center [784, 551] width 498 height 35
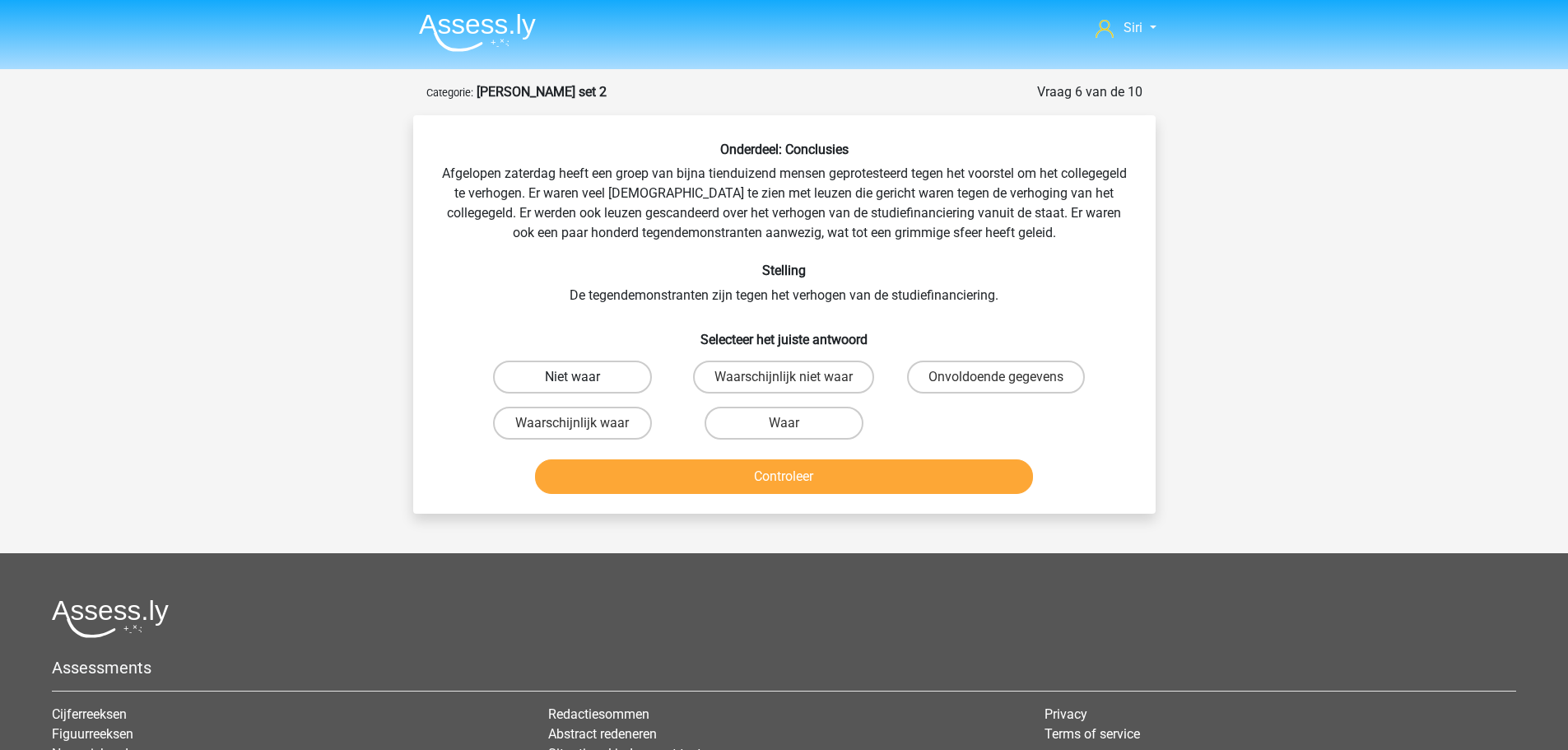
click at [543, 366] on label "Niet waar" at bounding box center [572, 377] width 158 height 33
click at [572, 377] on input "Niet waar" at bounding box center [577, 382] width 10 height 10
radio input "true"
click at [738, 468] on button "Controleer" at bounding box center [784, 476] width 498 height 35
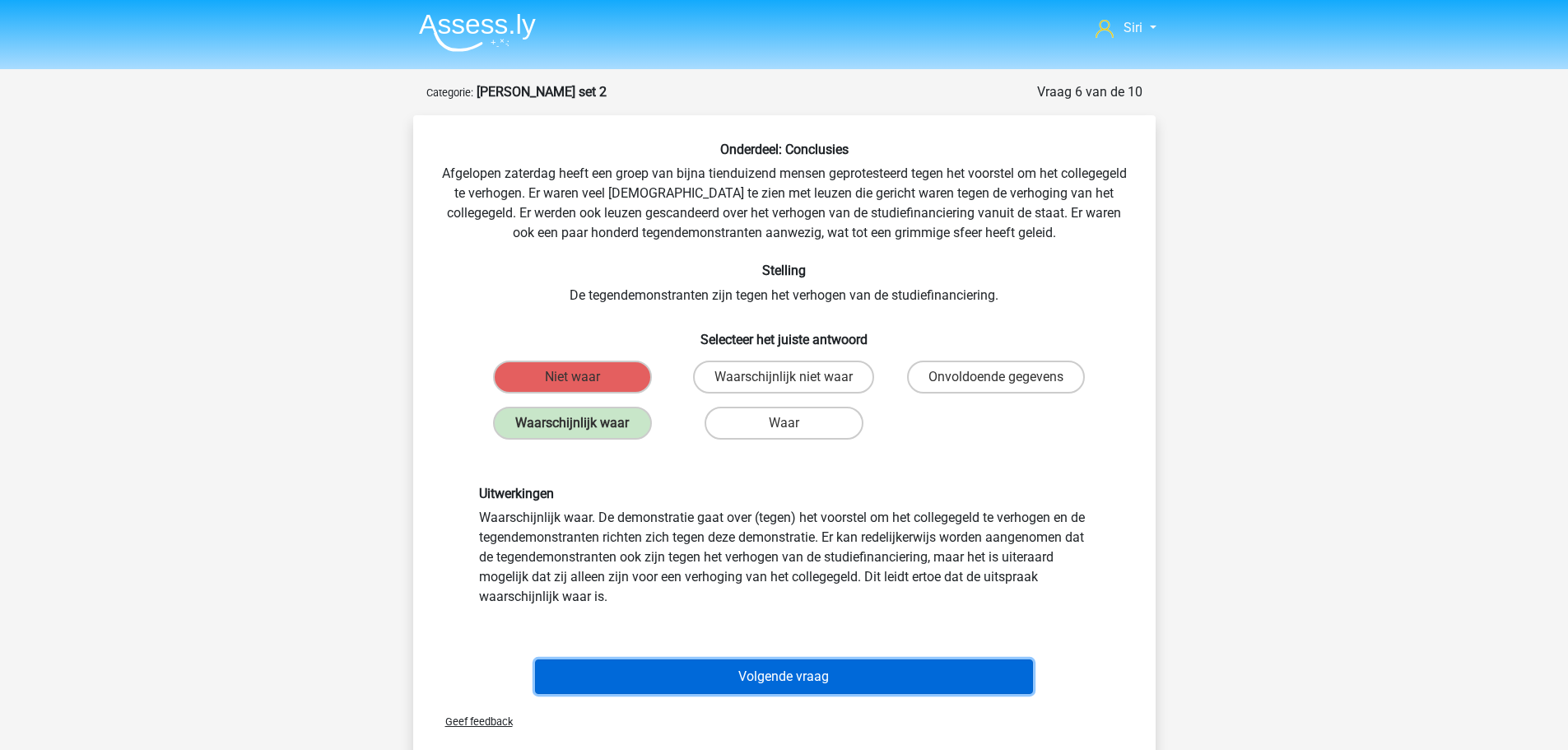
click at [835, 672] on button "Volgende vraag" at bounding box center [784, 676] width 498 height 35
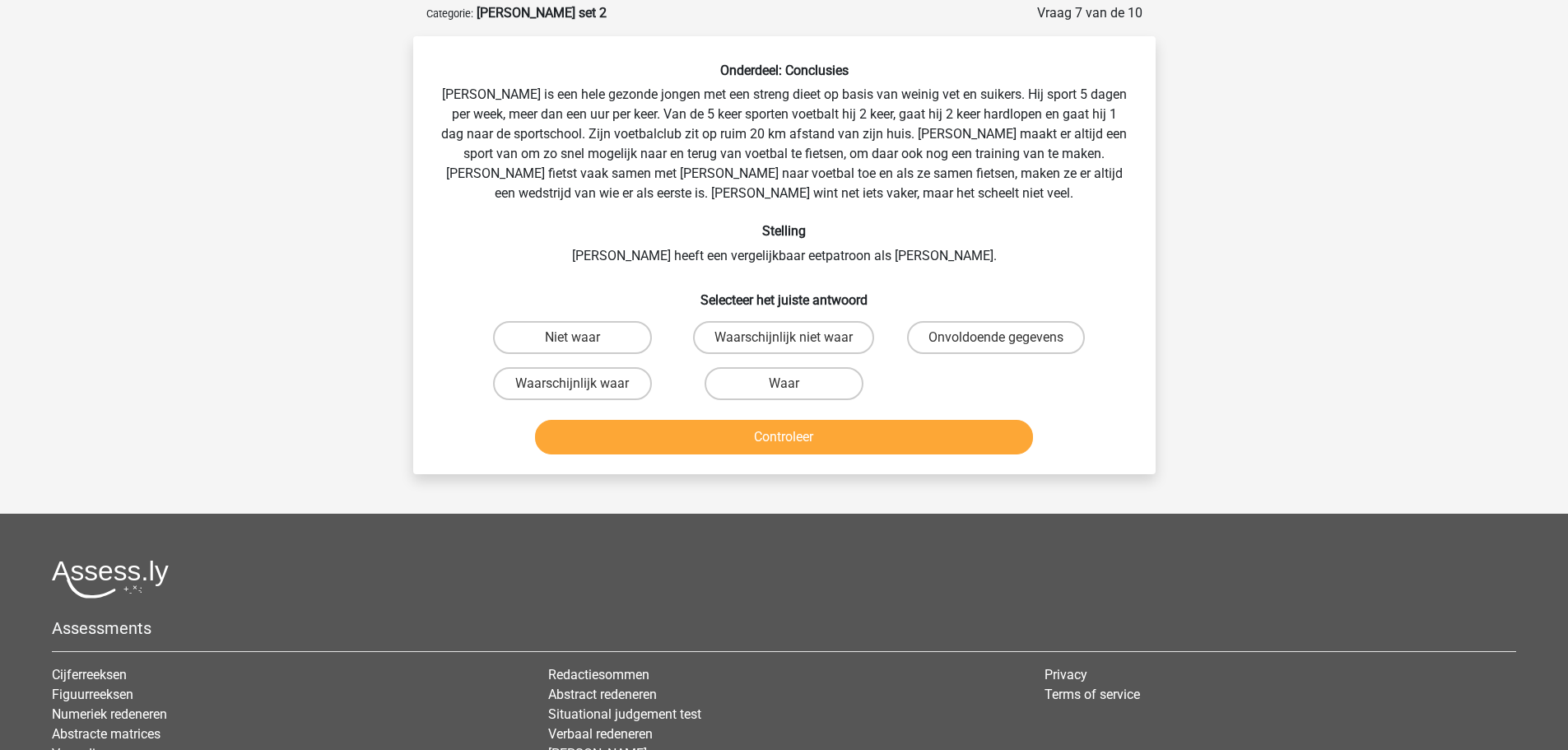
scroll to position [82, 0]
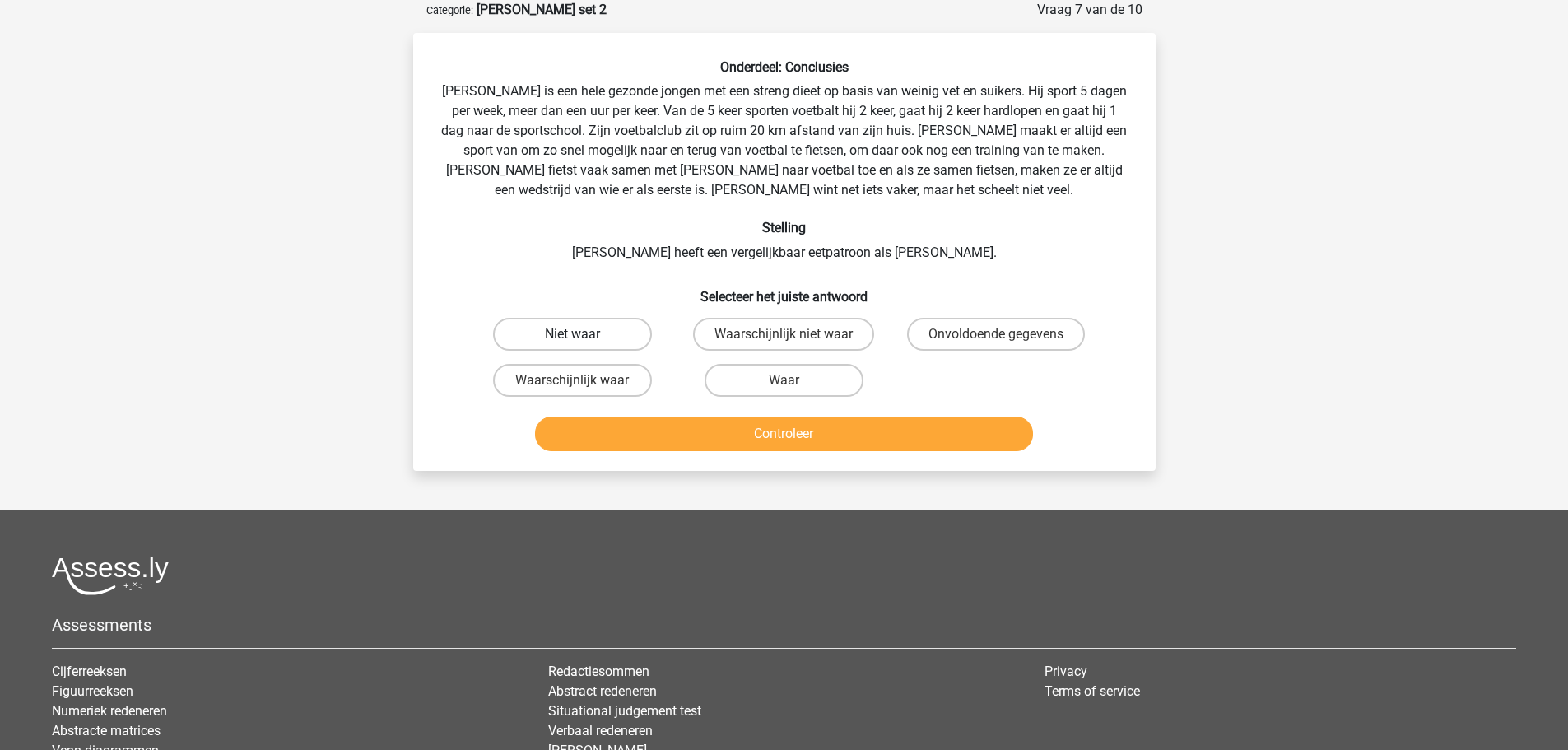
click at [594, 335] on label "Niet waar" at bounding box center [572, 334] width 158 height 33
click at [583, 335] on input "Niet waar" at bounding box center [577, 338] width 10 height 10
radio input "true"
click at [765, 334] on label "Waarschijnlijk niet waar" at bounding box center [783, 334] width 181 height 33
click at [784, 334] on input "Waarschijnlijk niet waar" at bounding box center [789, 338] width 10 height 10
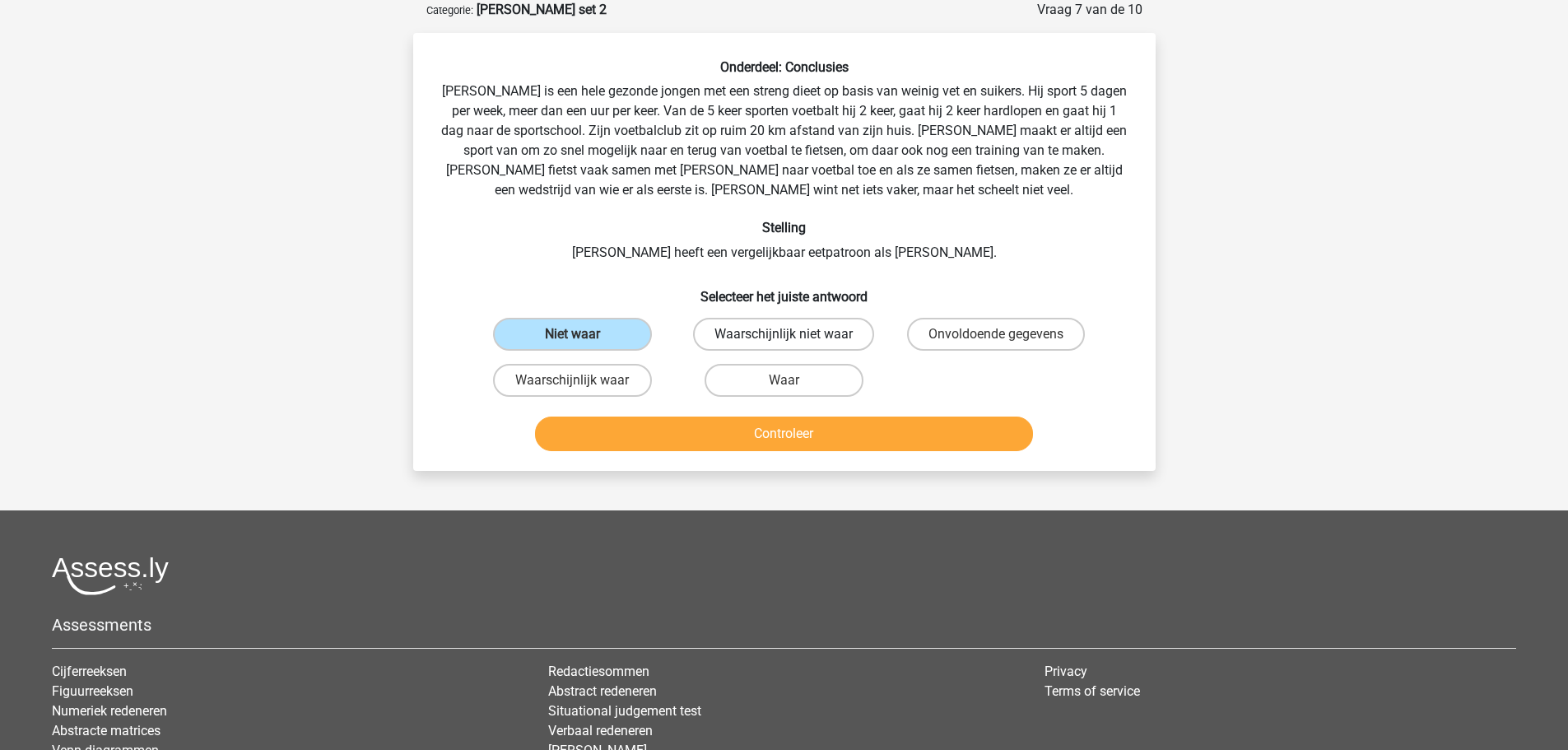
radio input "true"
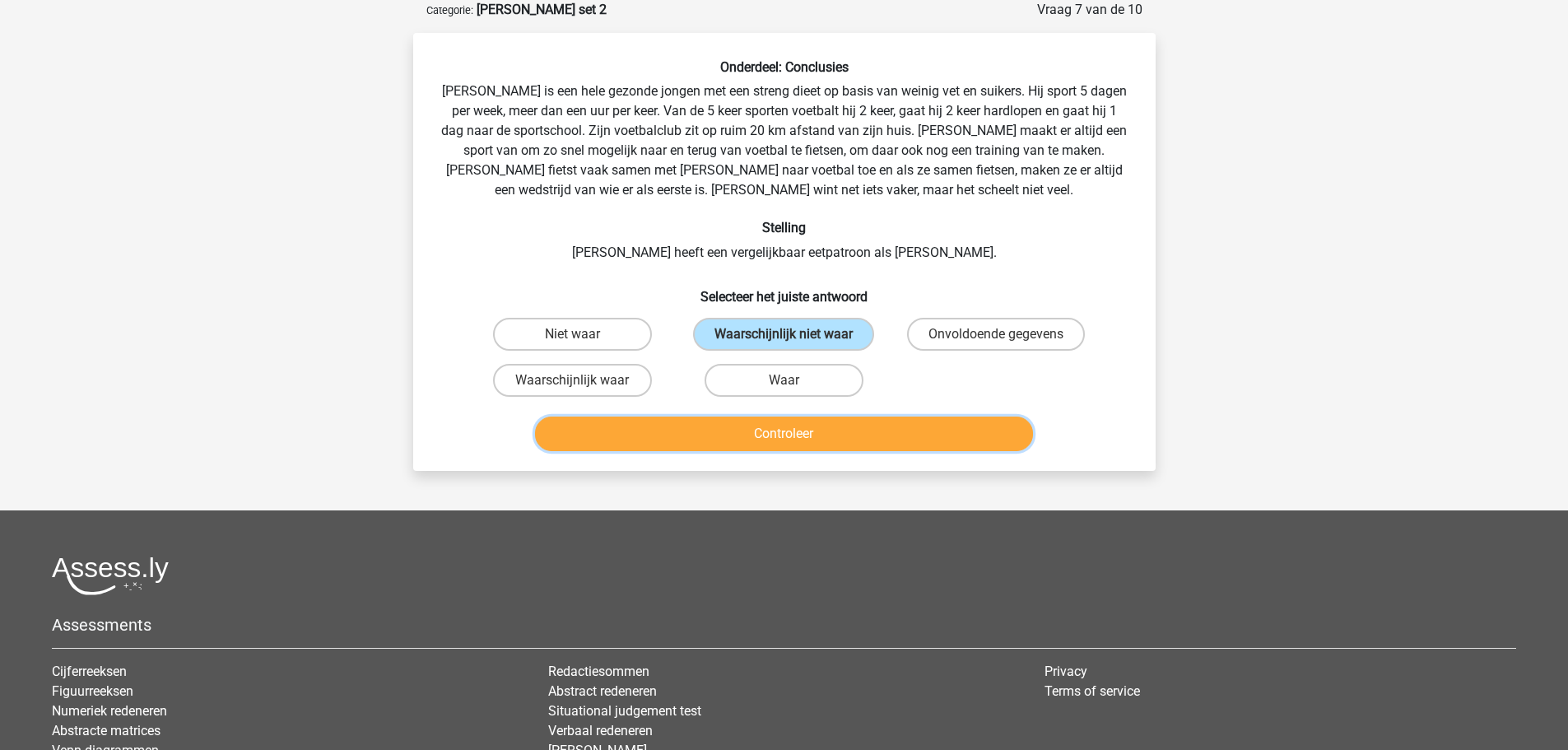
click at [761, 427] on button "Controleer" at bounding box center [784, 433] width 498 height 35
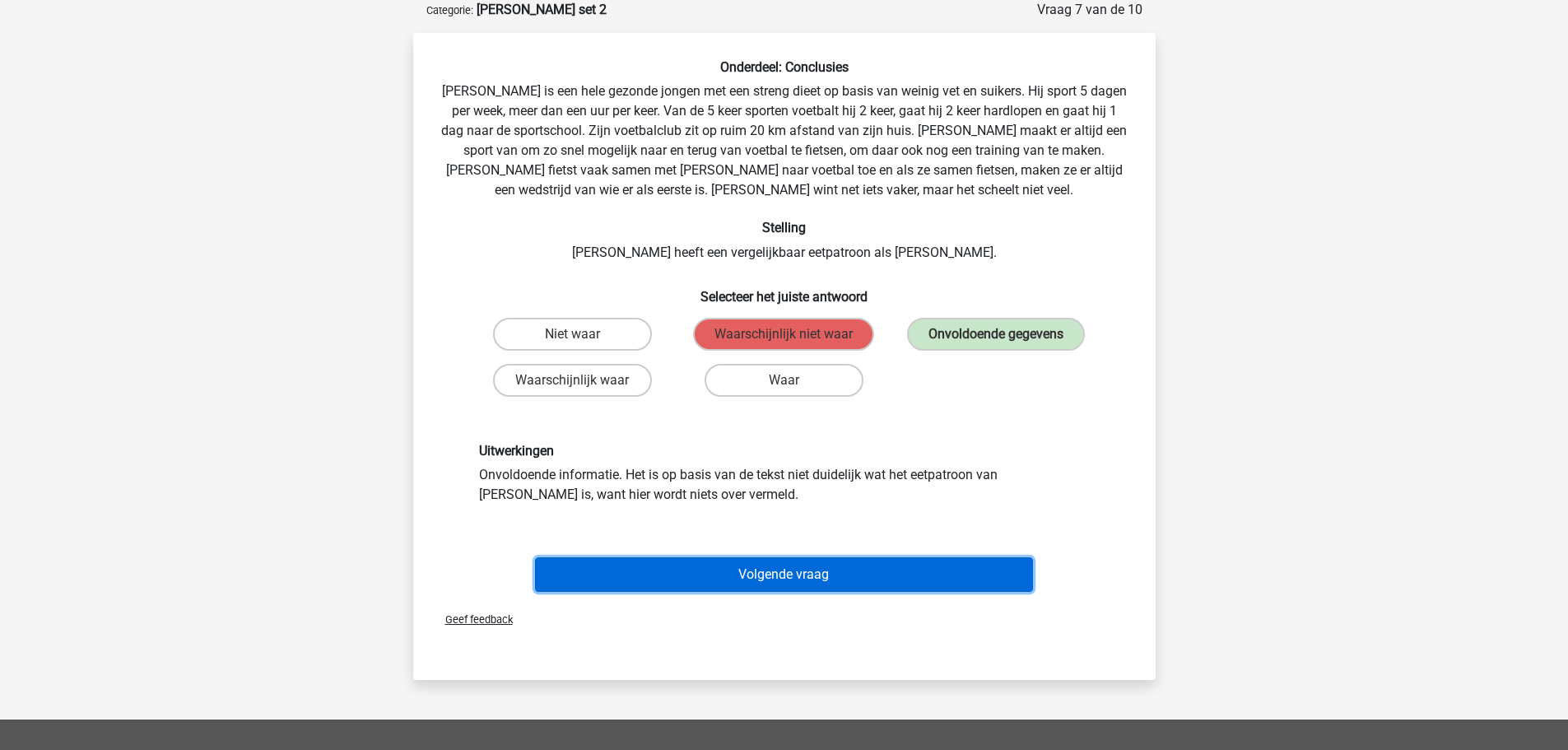
click at [771, 567] on button "Volgende vraag" at bounding box center [784, 574] width 498 height 35
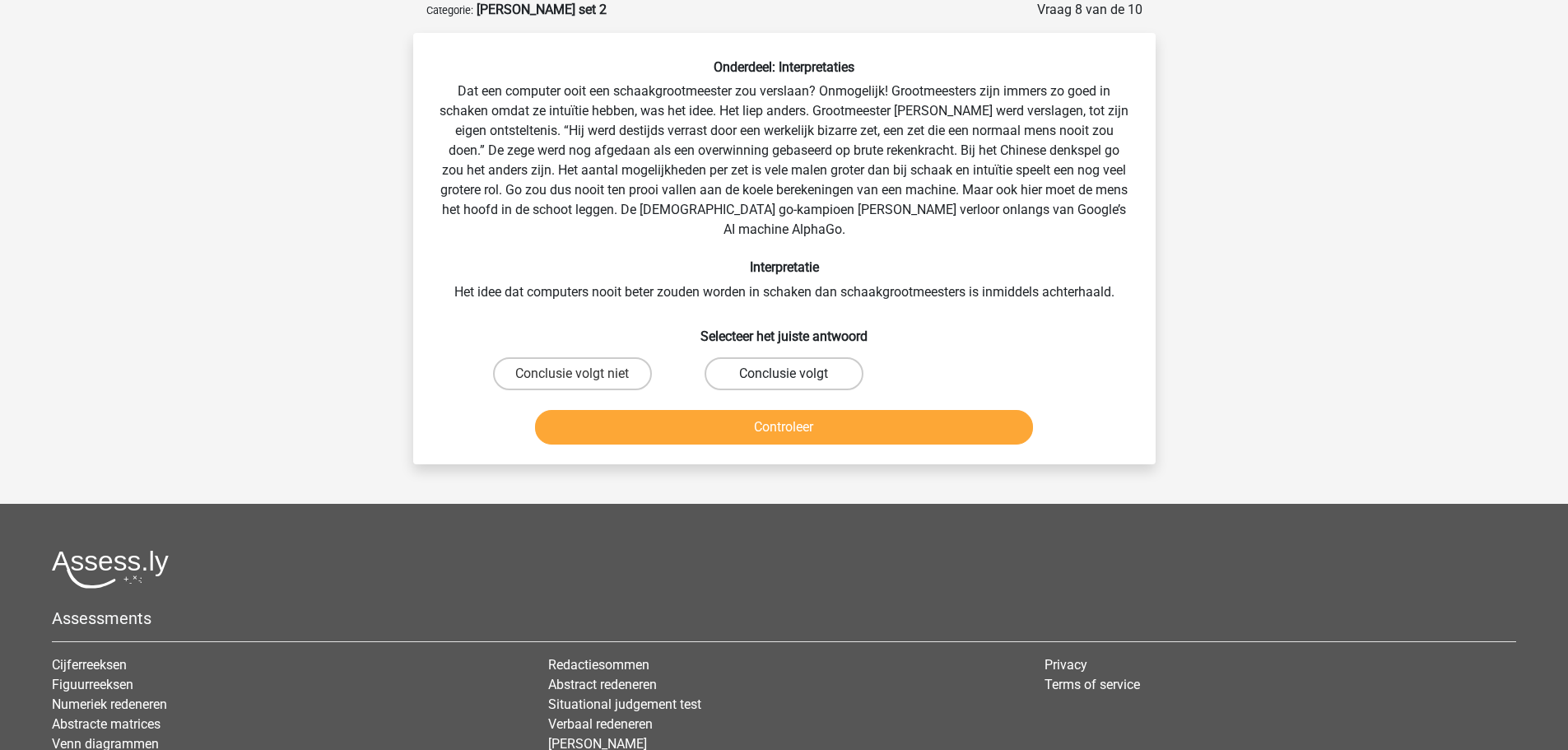
click at [829, 360] on label "Conclusie volgt" at bounding box center [783, 373] width 158 height 33
click at [794, 374] on input "Conclusie volgt" at bounding box center [789, 379] width 10 height 10
radio input "true"
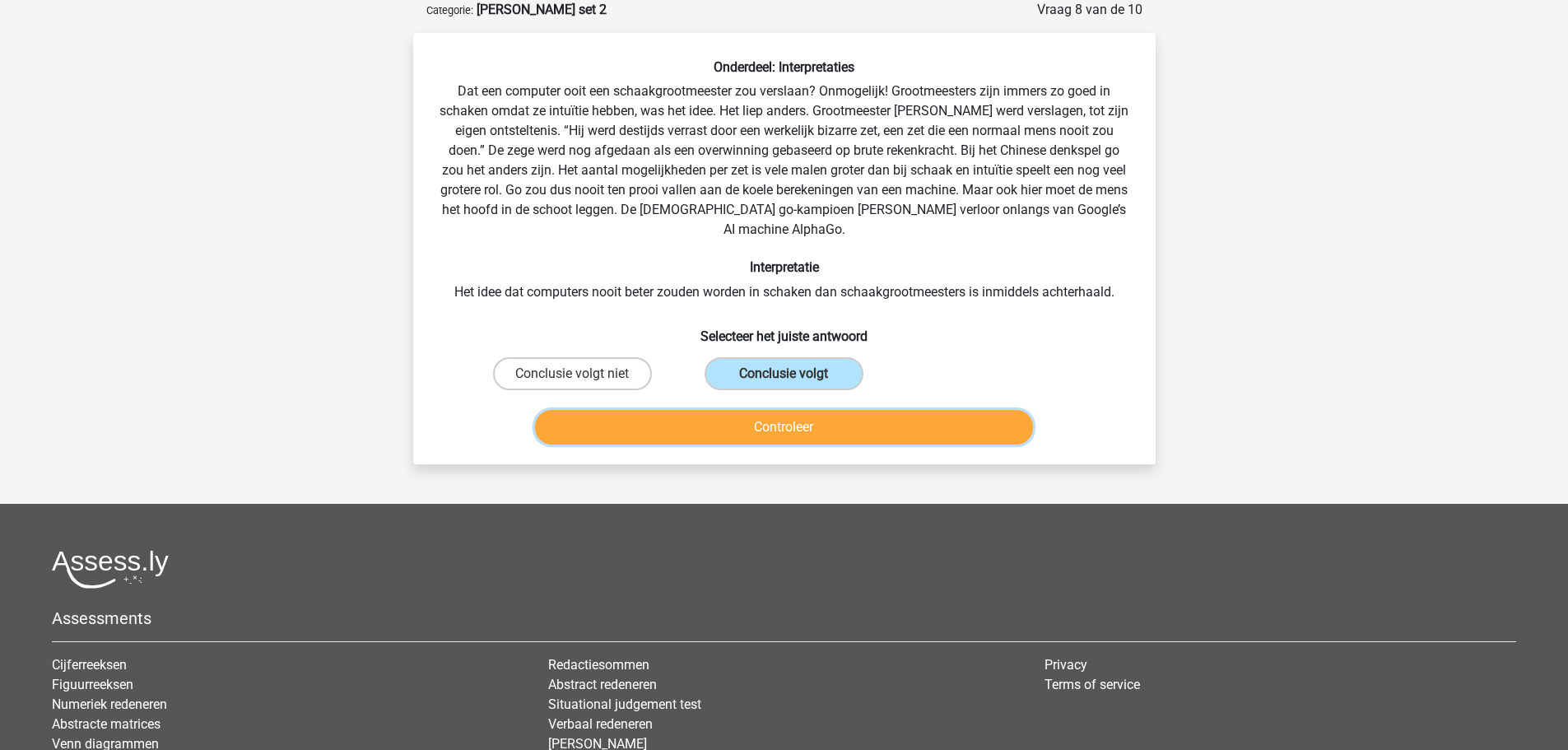
click at [821, 410] on button "Controleer" at bounding box center [784, 427] width 498 height 35
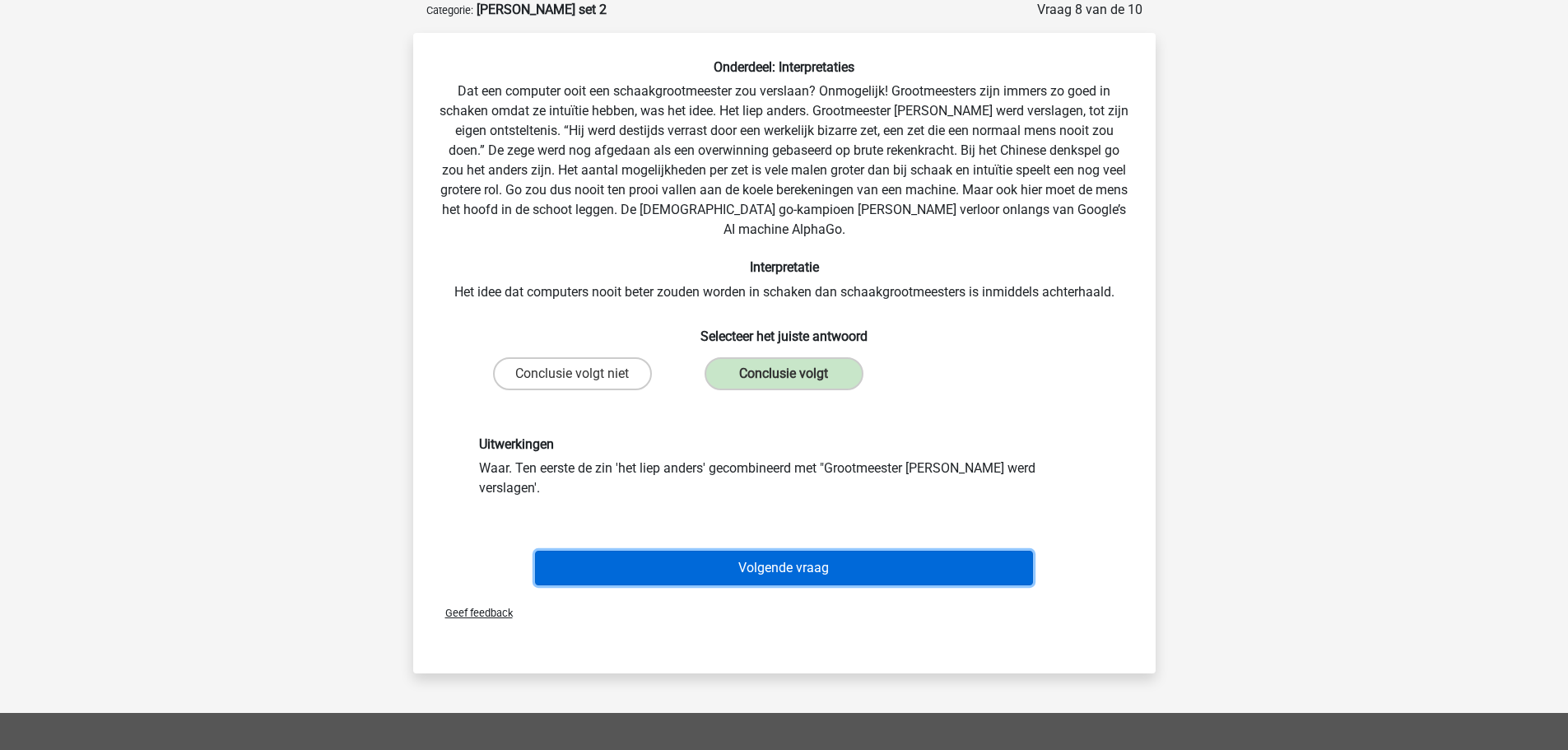
click at [682, 550] on button "Volgende vraag" at bounding box center [784, 567] width 498 height 35
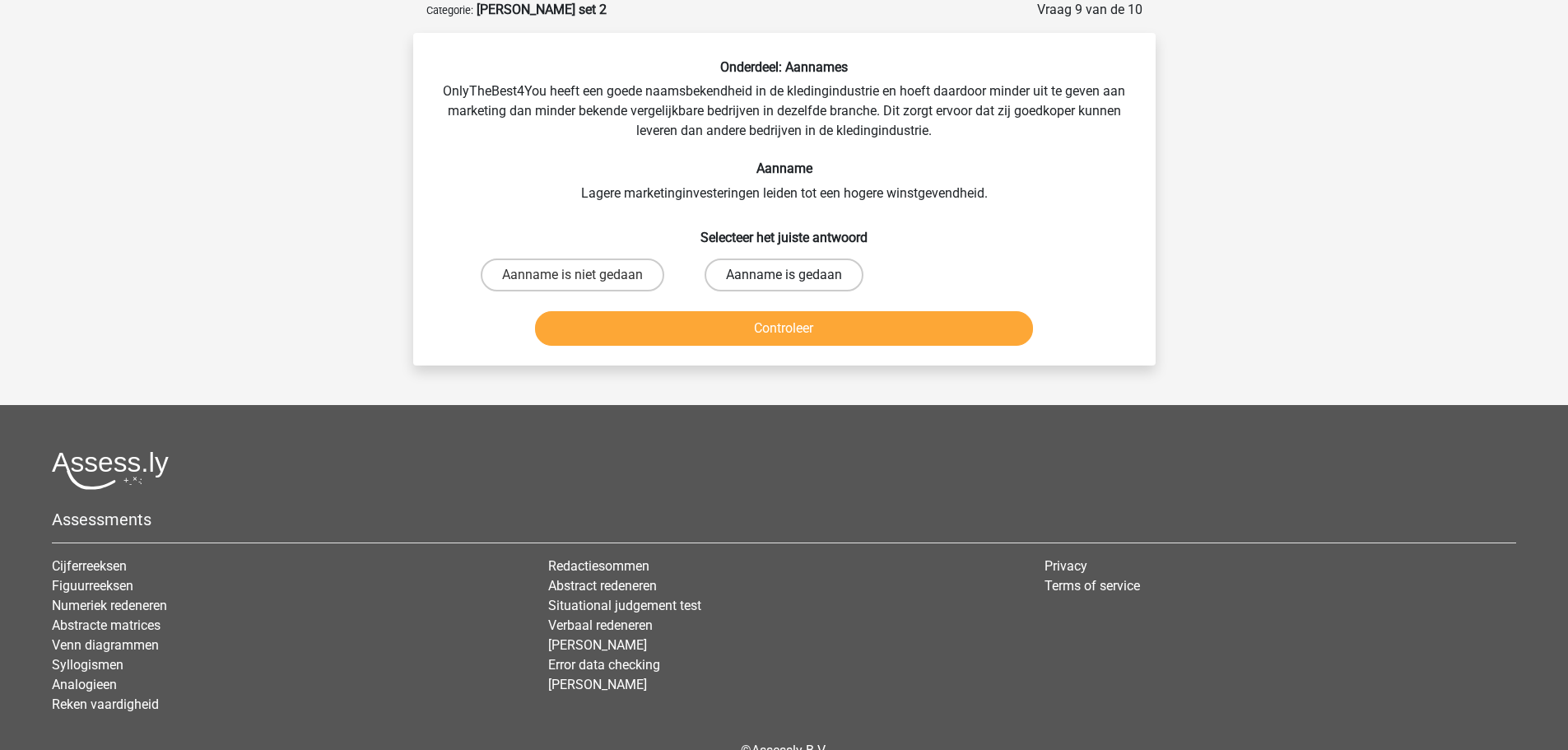
click at [805, 266] on label "Aanname is gedaan" at bounding box center [783, 275] width 158 height 33
click at [794, 275] on input "Aanname is gedaan" at bounding box center [789, 279] width 10 height 10
radio input "true"
click at [806, 329] on button "Controleer" at bounding box center [784, 328] width 498 height 35
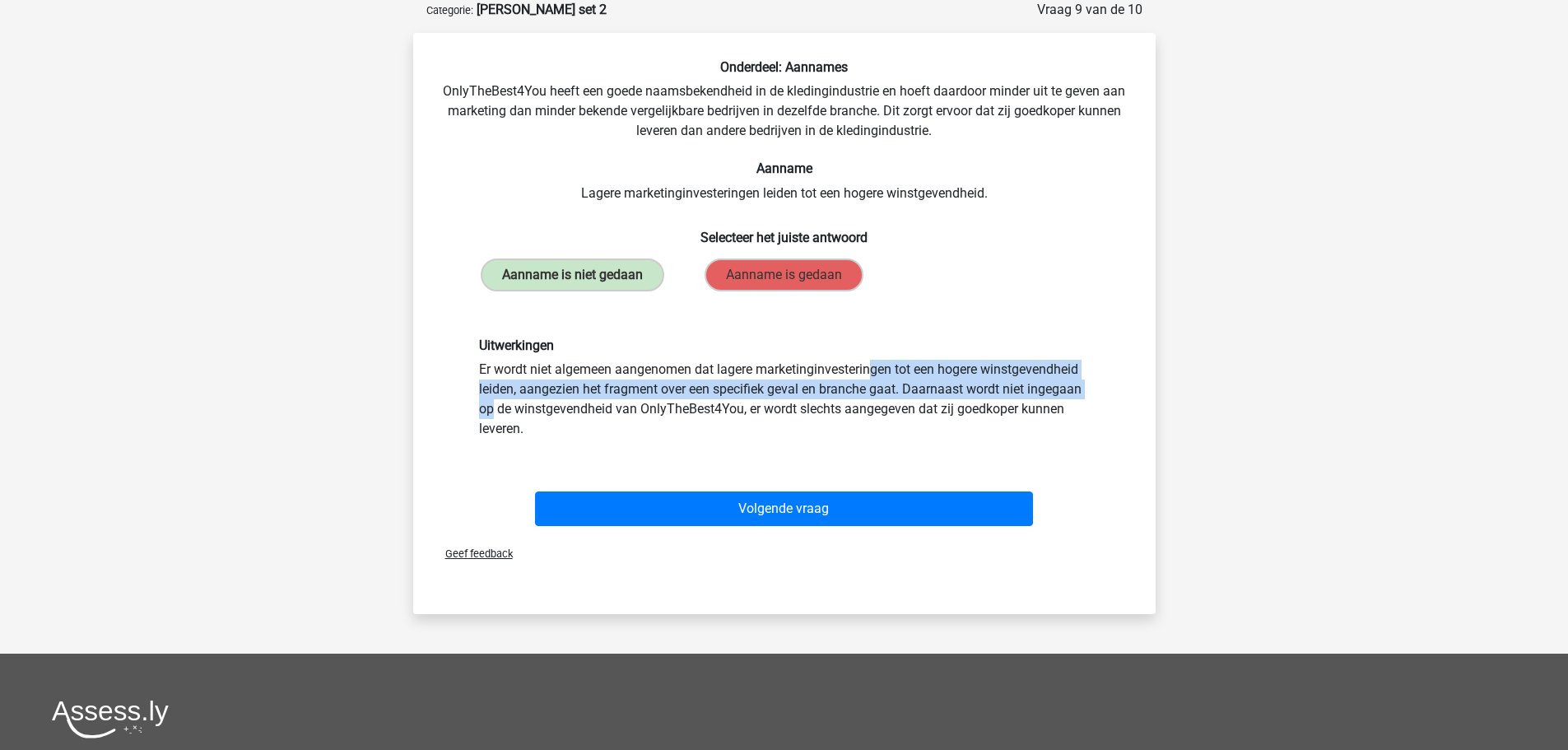
drag, startPoint x: 643, startPoint y: 375, endPoint x: 882, endPoint y: 396, distance: 239.9
click at [882, 395] on div "Uitwerkingen Er wordt niet algemeen aangenomen dat lagere marketinginvesteringe…" at bounding box center [785, 388] width 636 height 101
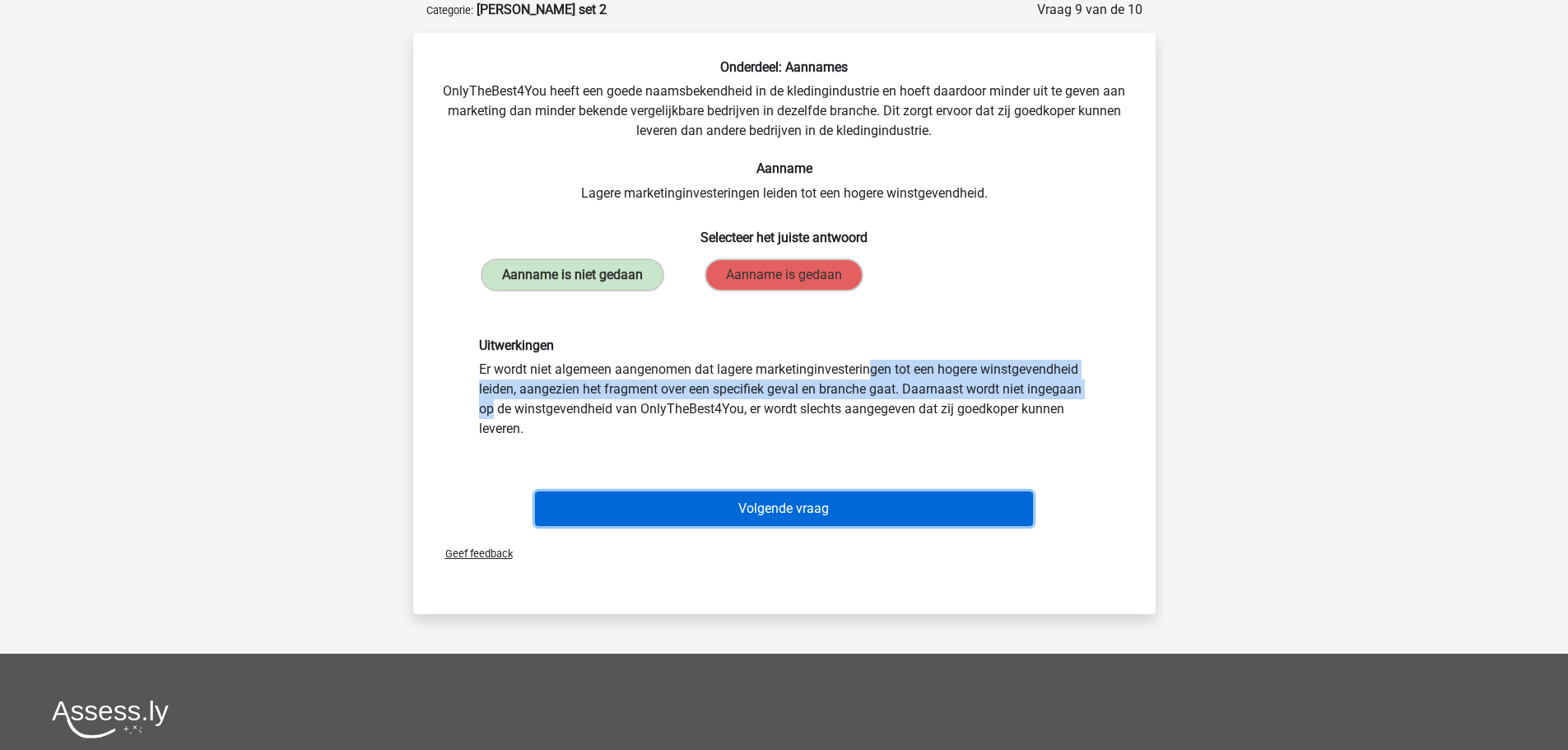
click at [877, 514] on button "Volgende vraag" at bounding box center [784, 508] width 498 height 35
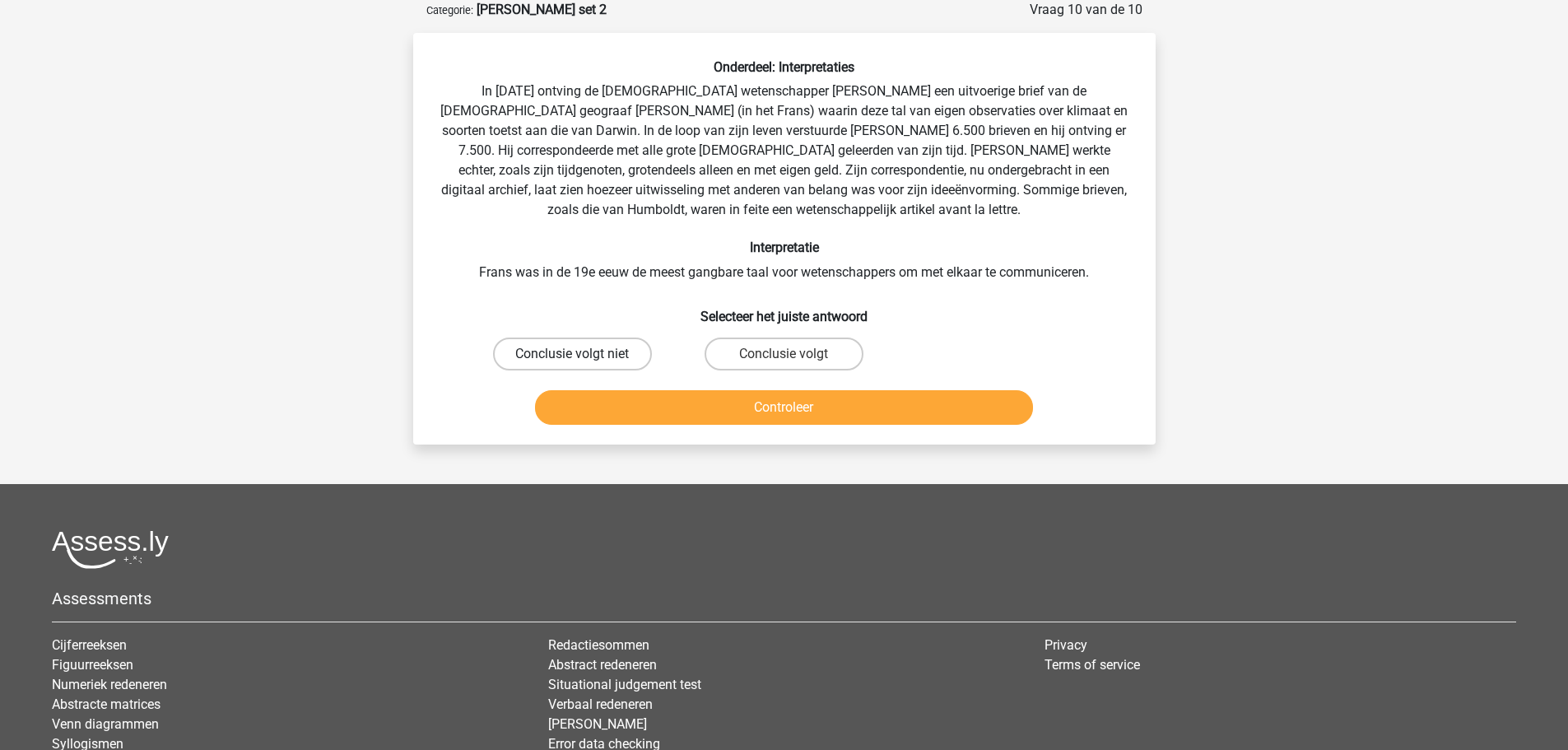
click at [562, 350] on label "Conclusie volgt niet" at bounding box center [572, 353] width 158 height 33
click at [572, 353] on input "Conclusie volgt niet" at bounding box center [577, 358] width 10 height 10
radio input "true"
click at [682, 414] on button "Controleer" at bounding box center [784, 407] width 498 height 35
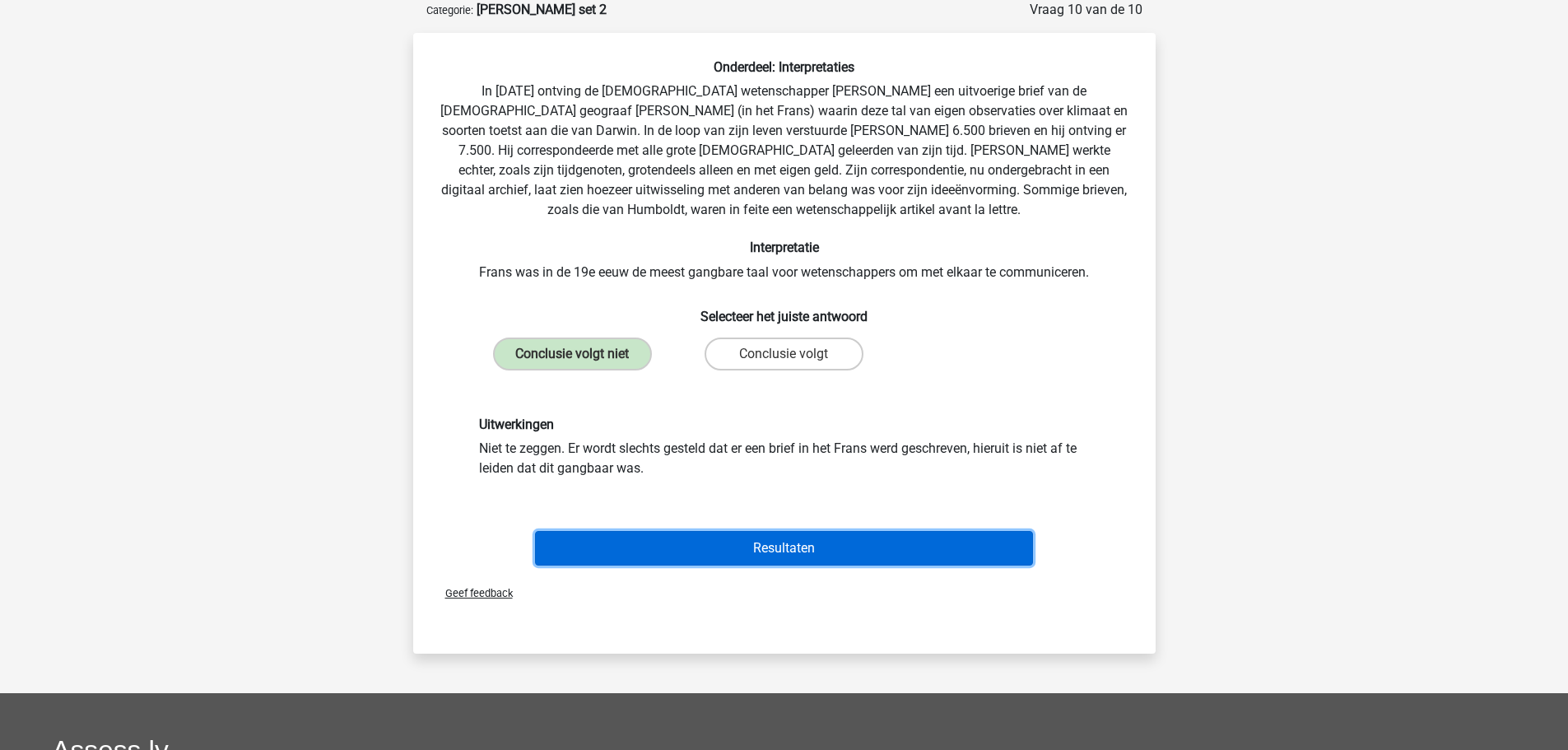
click at [711, 531] on button "Resultaten" at bounding box center [784, 548] width 498 height 35
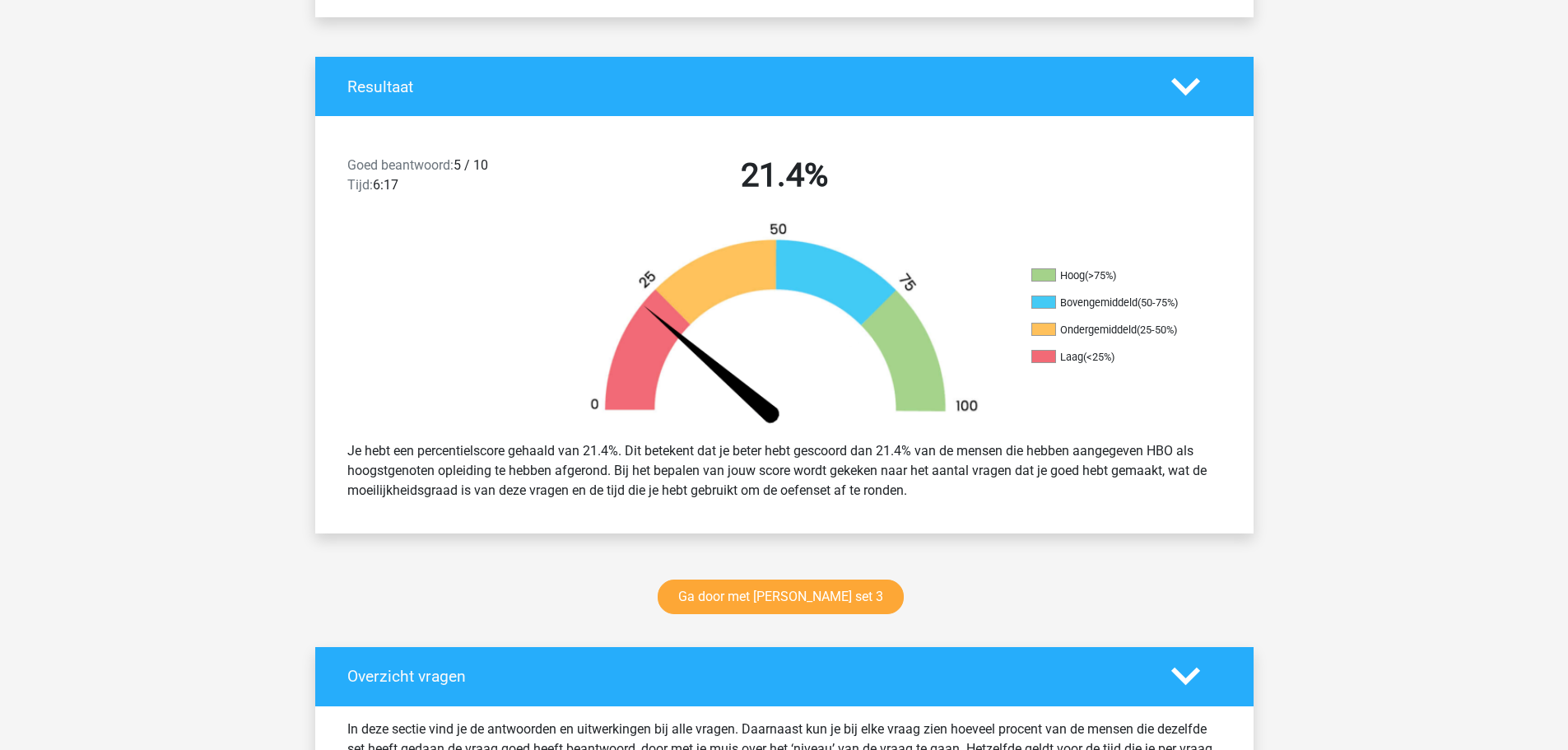
scroll to position [412, 0]
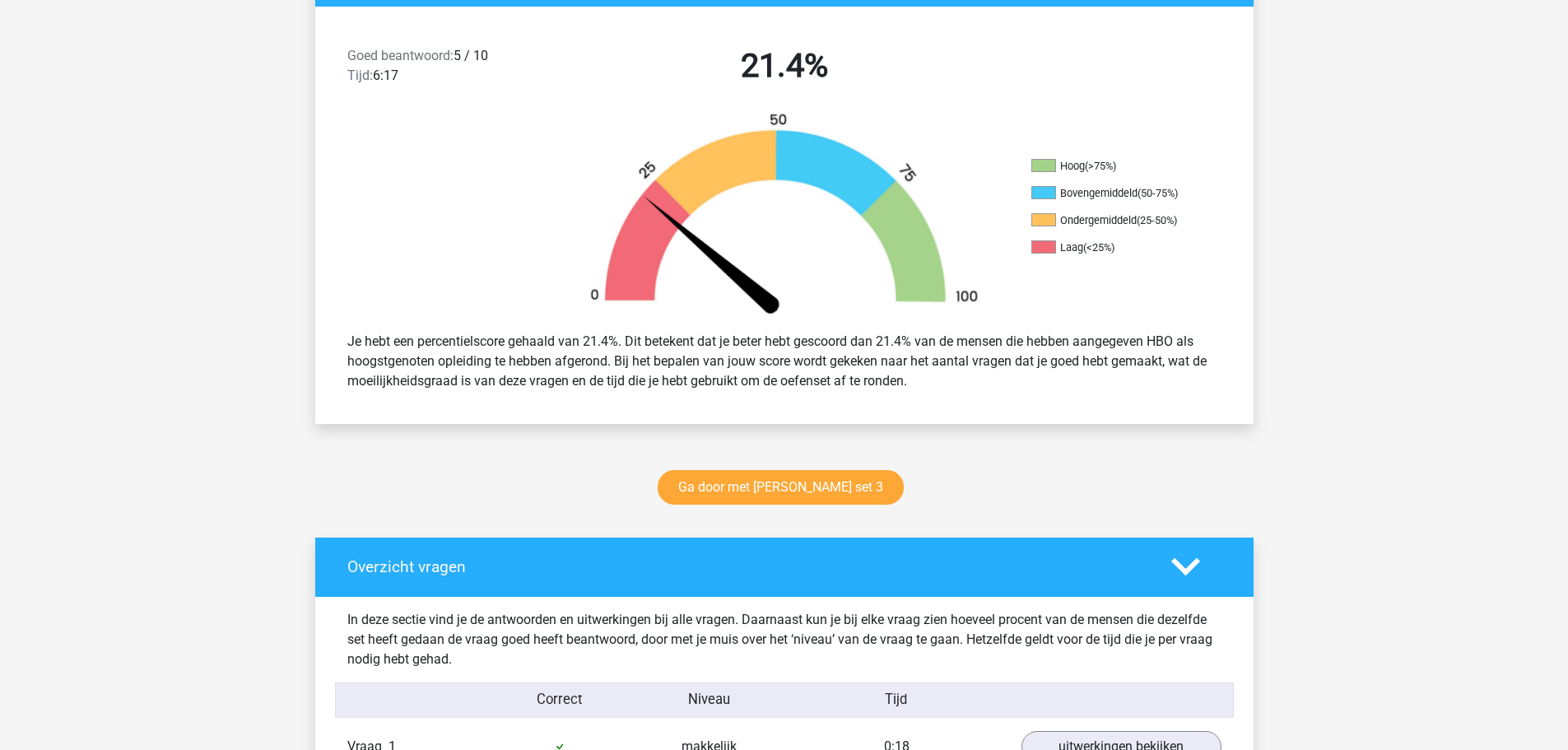
drag, startPoint x: 630, startPoint y: 340, endPoint x: 1057, endPoint y: 390, distance: 429.9
click at [1057, 390] on div "Je hebt een percentielscore gehaald van 21.4%. Dit betekent dat je beter hebt g…" at bounding box center [784, 361] width 899 height 72
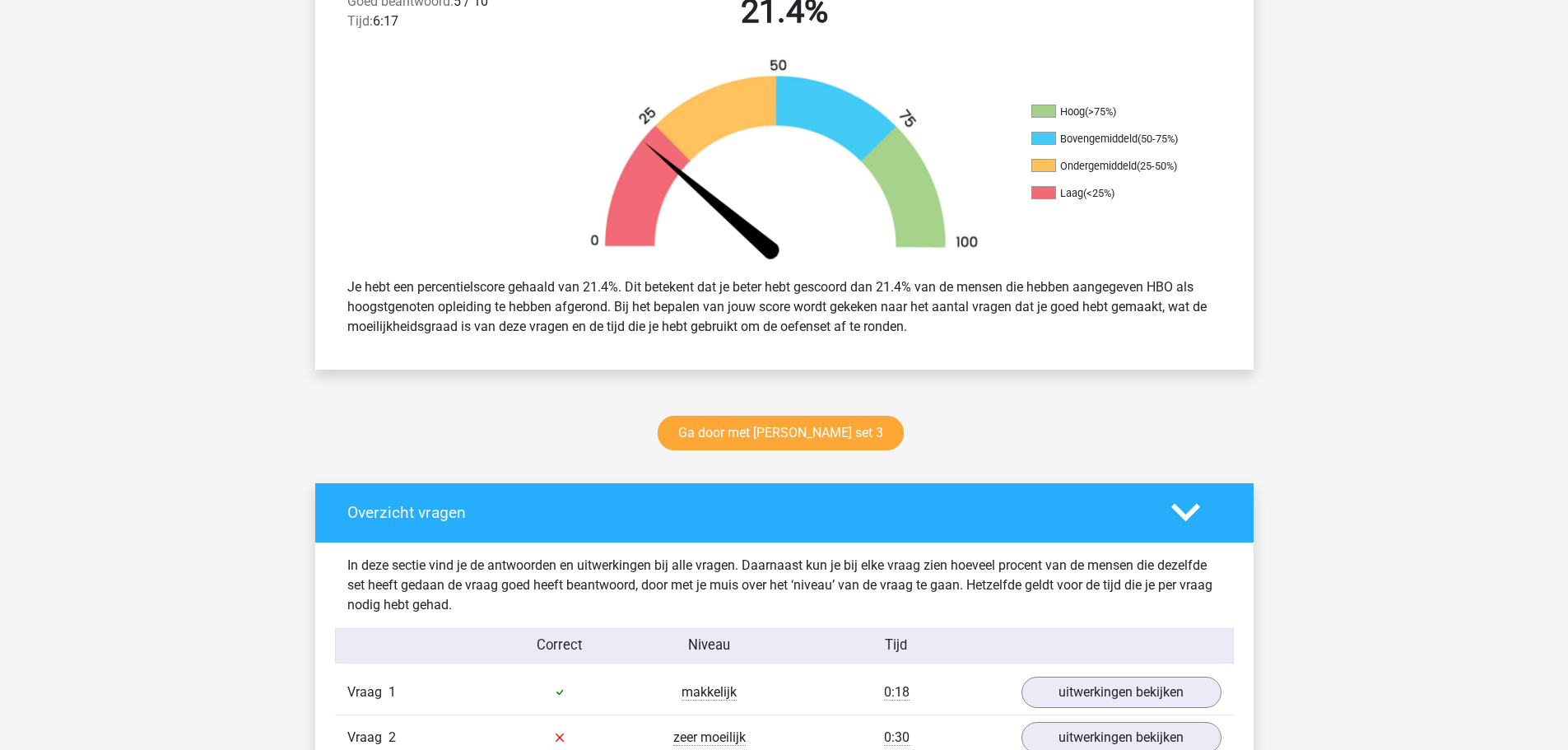
scroll to position [494, 0]
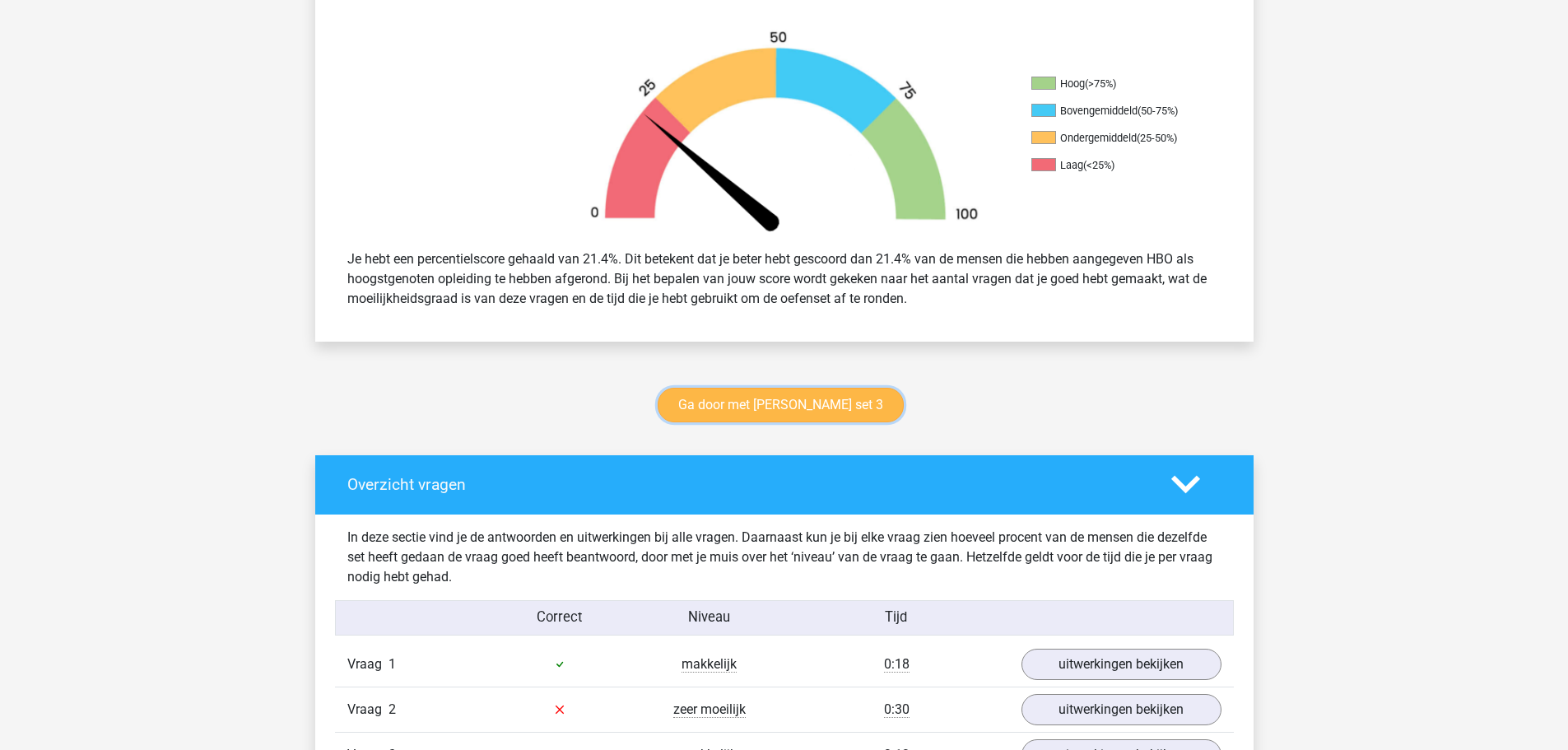
click at [814, 417] on link "Ga door met watson glaser set 3" at bounding box center [780, 404] width 246 height 35
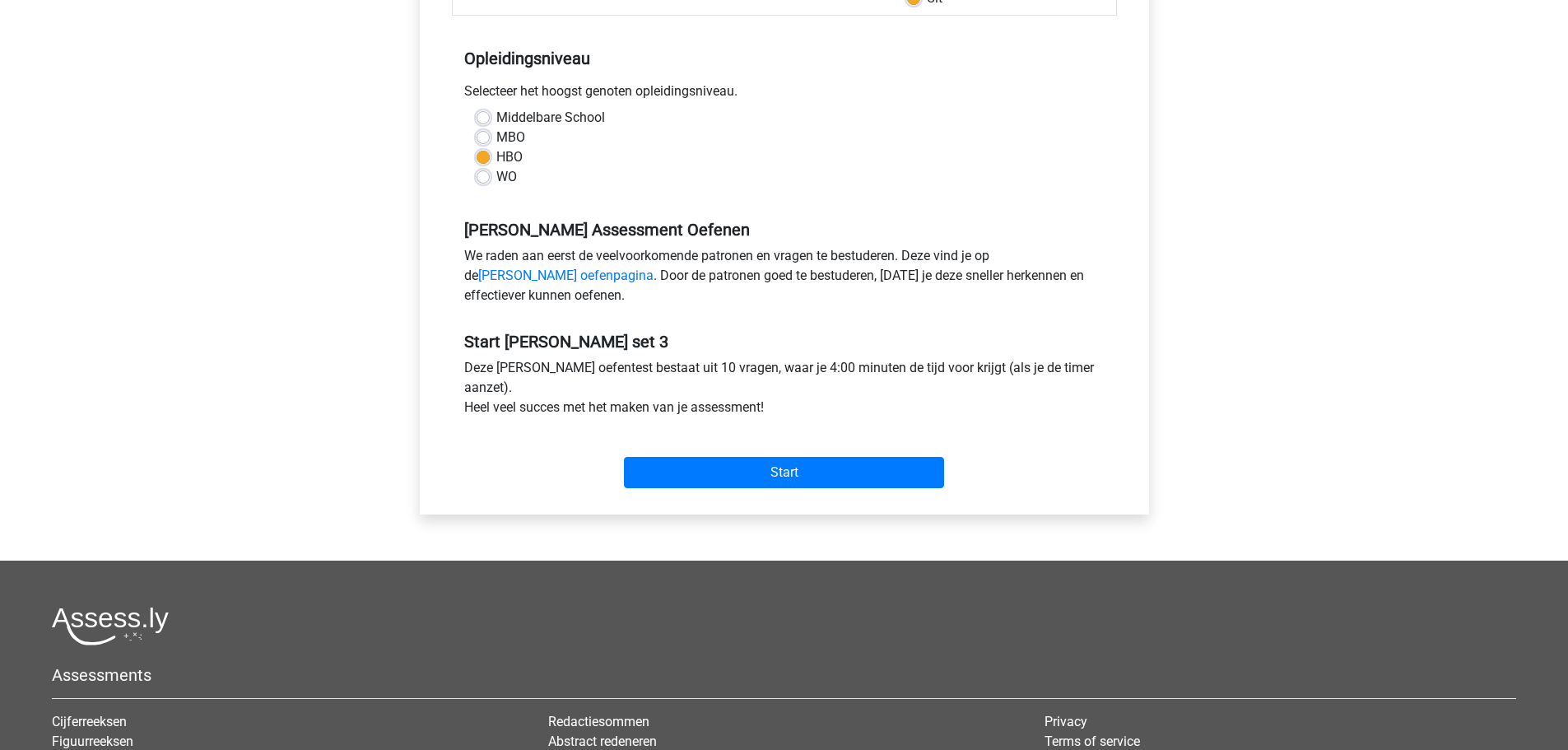
scroll to position [412, 0]
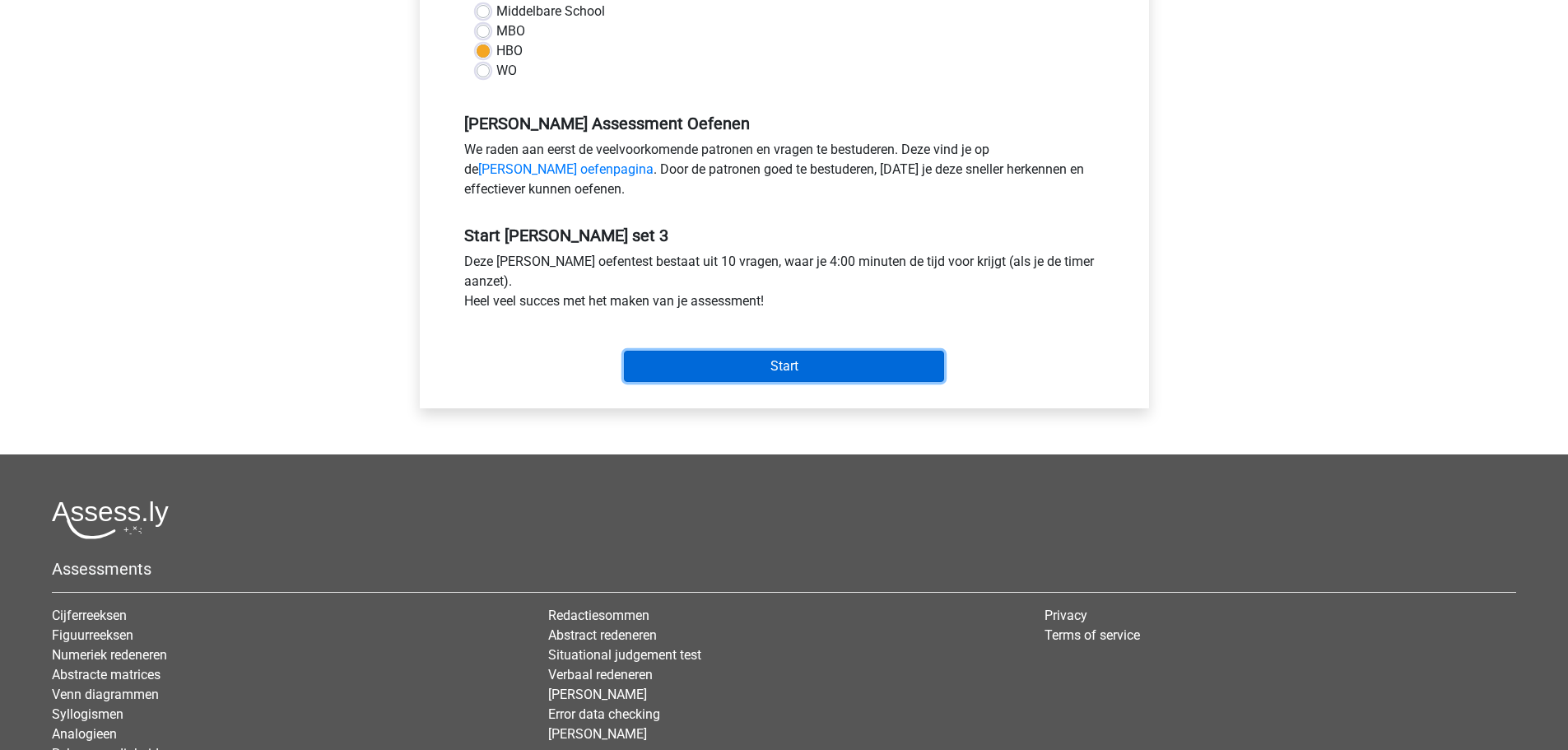
click at [782, 362] on input "Start" at bounding box center [783, 366] width 320 height 31
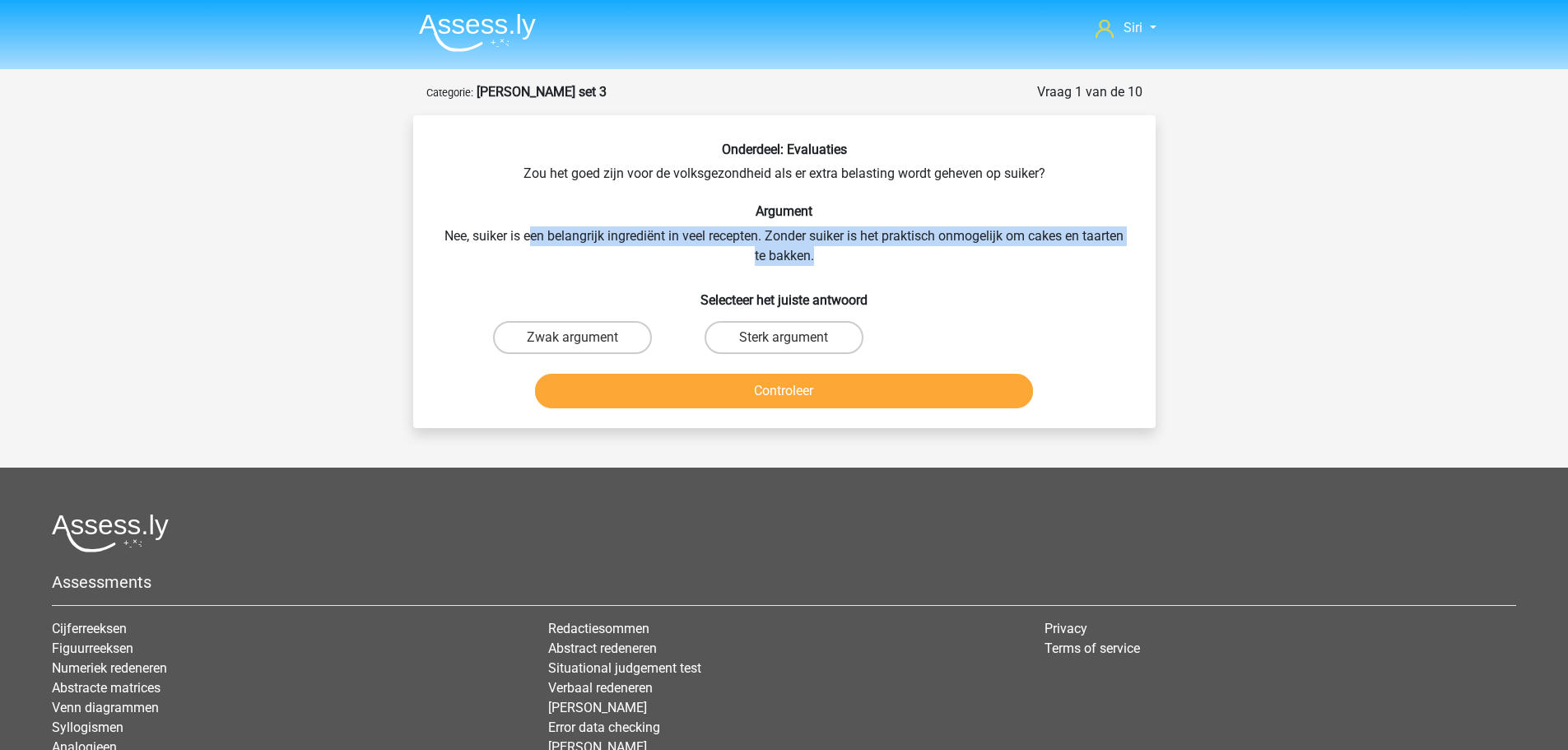
drag, startPoint x: 526, startPoint y: 235, endPoint x: 1004, endPoint y: 258, distance: 478.6
click at [1004, 258] on div "Onderdeel: Evaluaties Zou het goed zijn voor de volksgezondheid als er extra be…" at bounding box center [785, 278] width 730 height 273
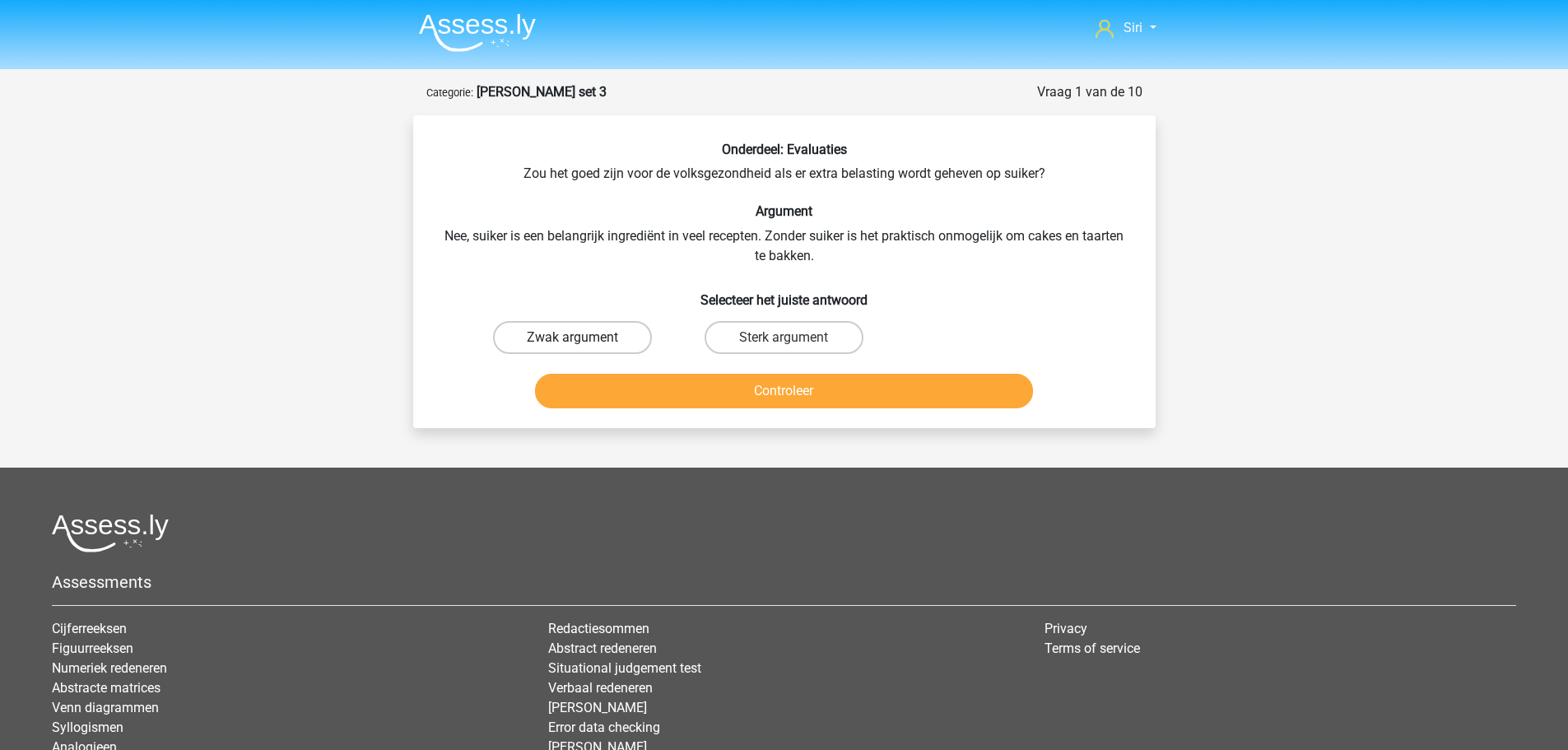
click at [587, 329] on label "Zwak argument" at bounding box center [572, 337] width 158 height 33
click at [583, 338] on input "Zwak argument" at bounding box center [577, 342] width 10 height 10
radio input "true"
click at [642, 379] on button "Controleer" at bounding box center [784, 391] width 498 height 35
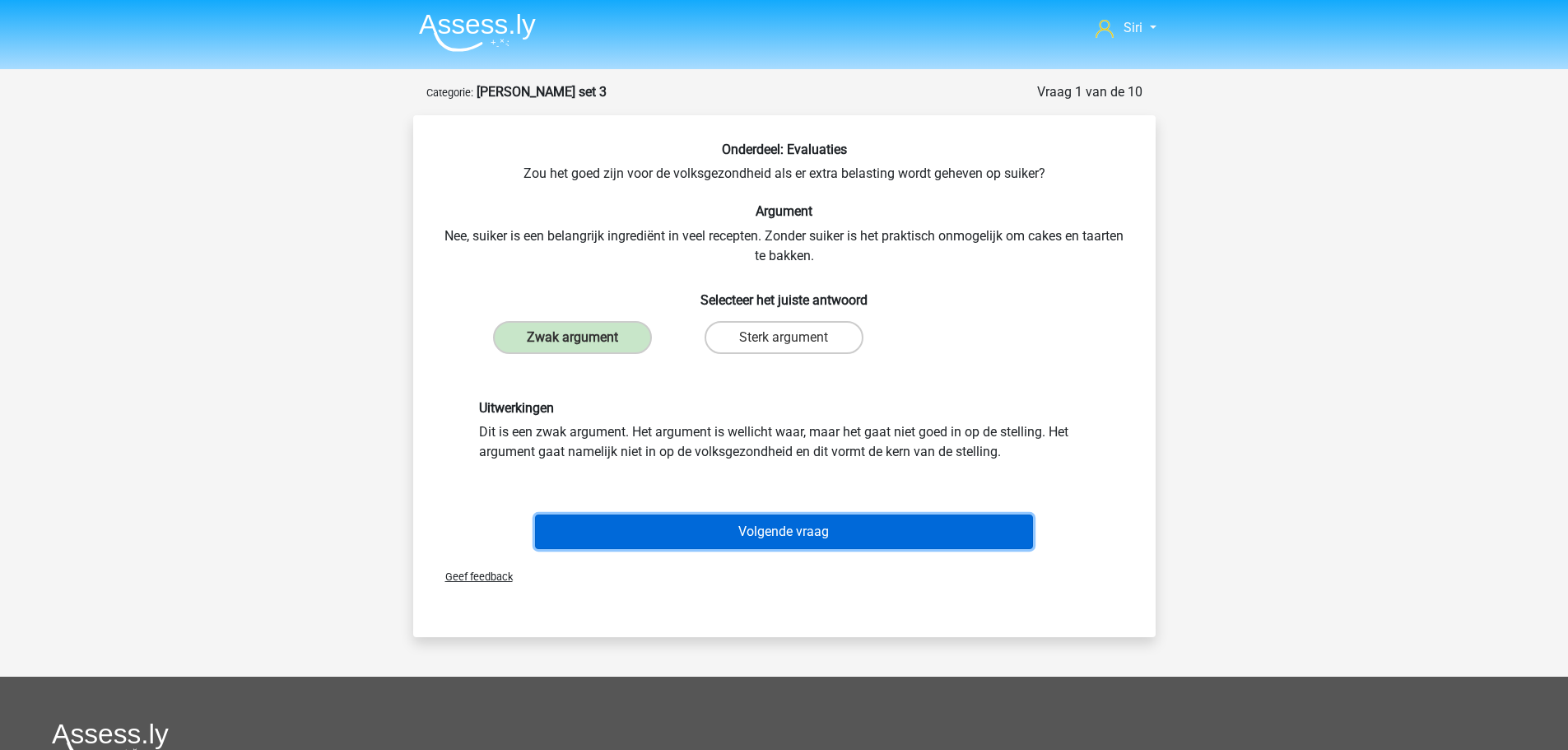
click at [703, 534] on button "Volgende vraag" at bounding box center [784, 532] width 498 height 35
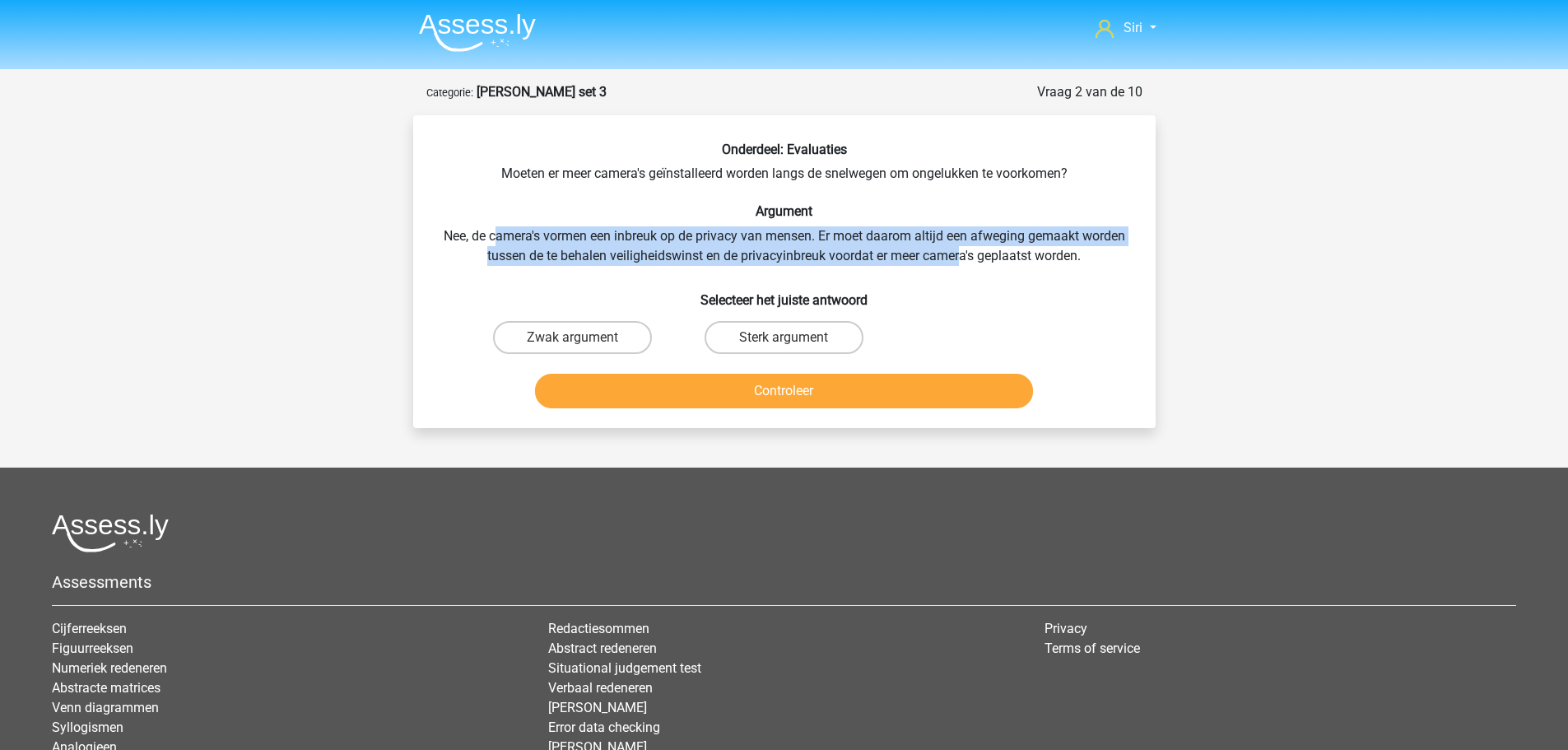
drag, startPoint x: 497, startPoint y: 234, endPoint x: 961, endPoint y: 252, distance: 464.3
click at [961, 252] on div "Onderdeel: Evaluaties Moeten er meer camera's geïnstalleerd worden langs de sne…" at bounding box center [785, 278] width 730 height 273
click at [829, 337] on label "Sterk argument" at bounding box center [783, 337] width 158 height 33
click at [794, 338] on input "Sterk argument" at bounding box center [789, 342] width 10 height 10
radio input "true"
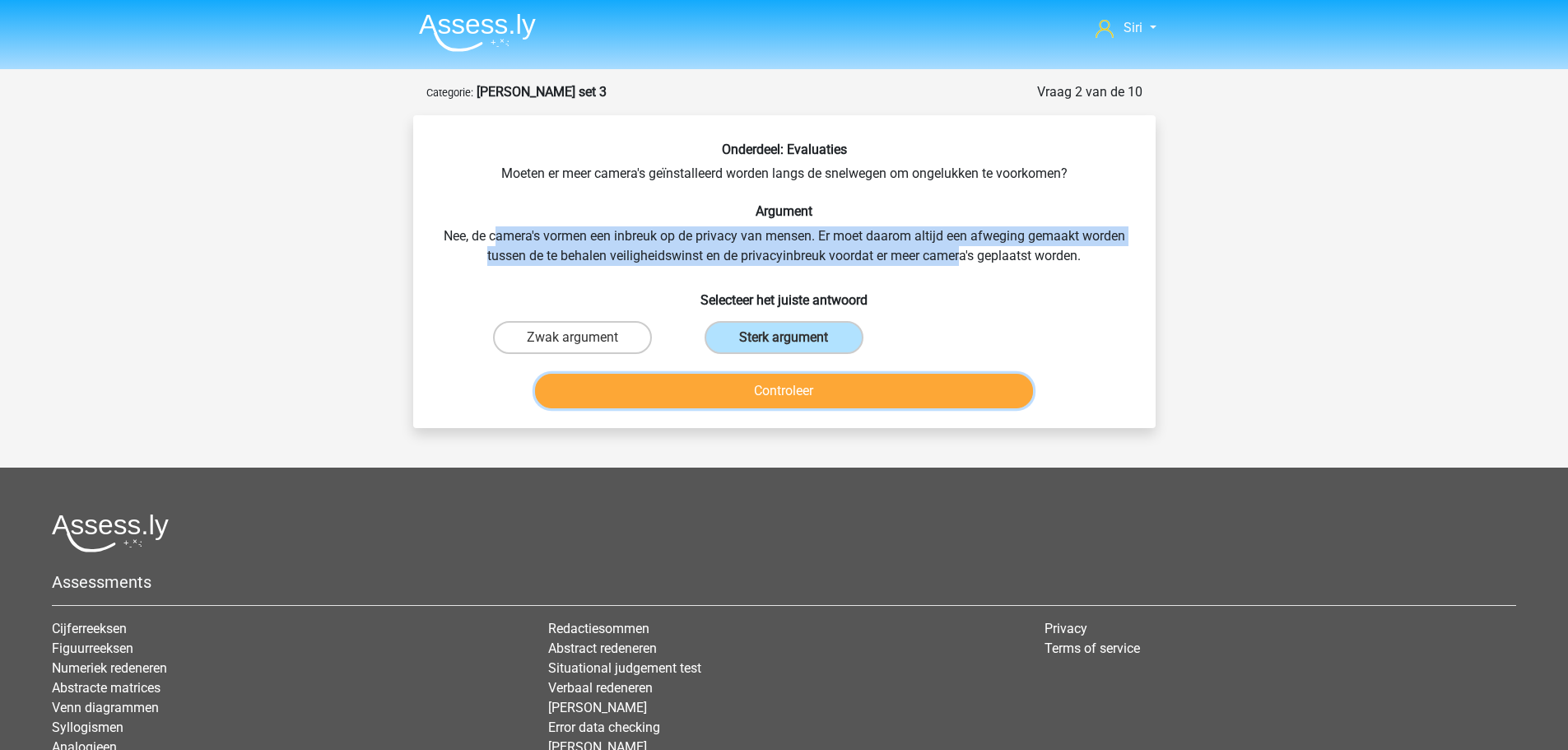
click at [834, 399] on button "Controleer" at bounding box center [784, 391] width 498 height 35
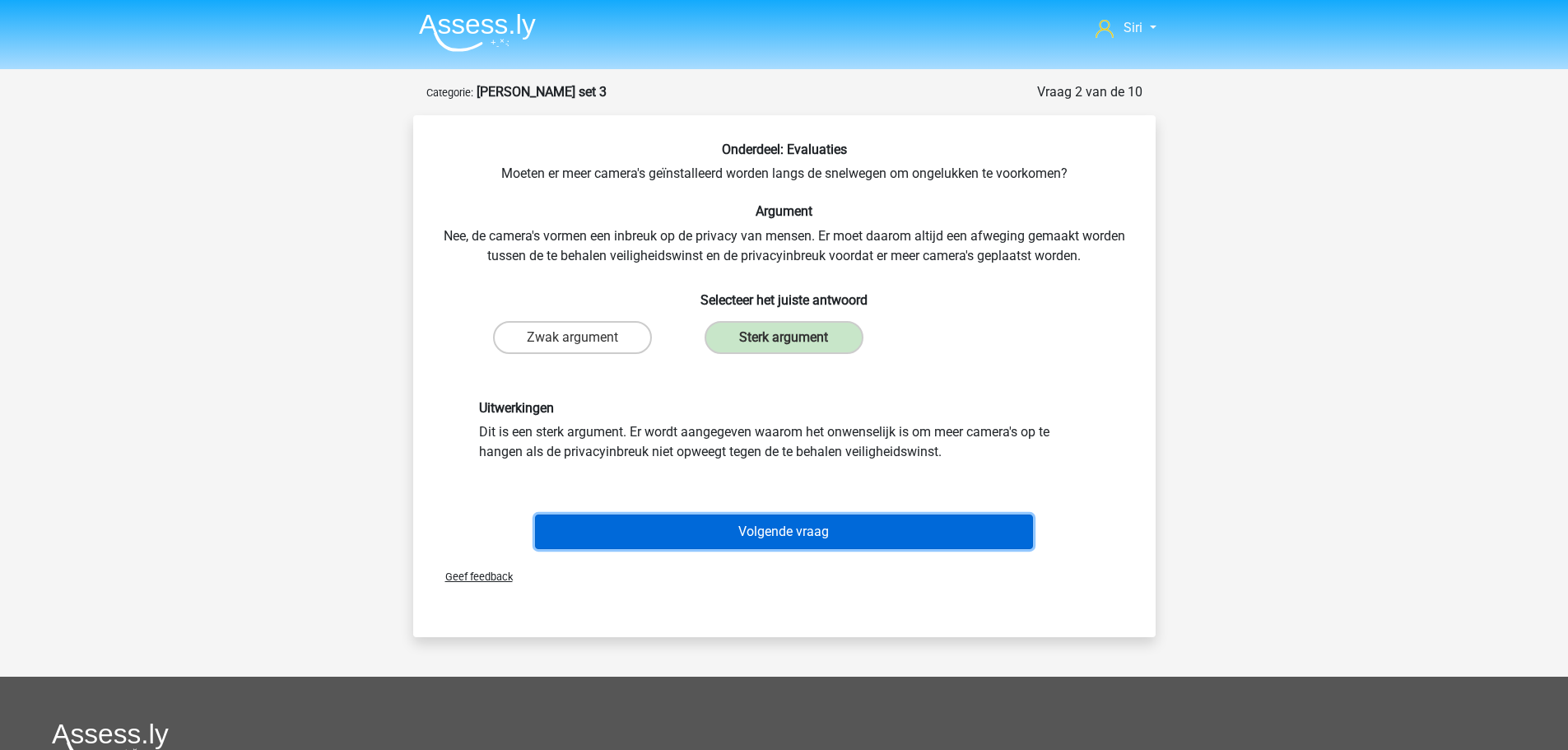
click at [738, 536] on button "Volgende vraag" at bounding box center [784, 532] width 498 height 35
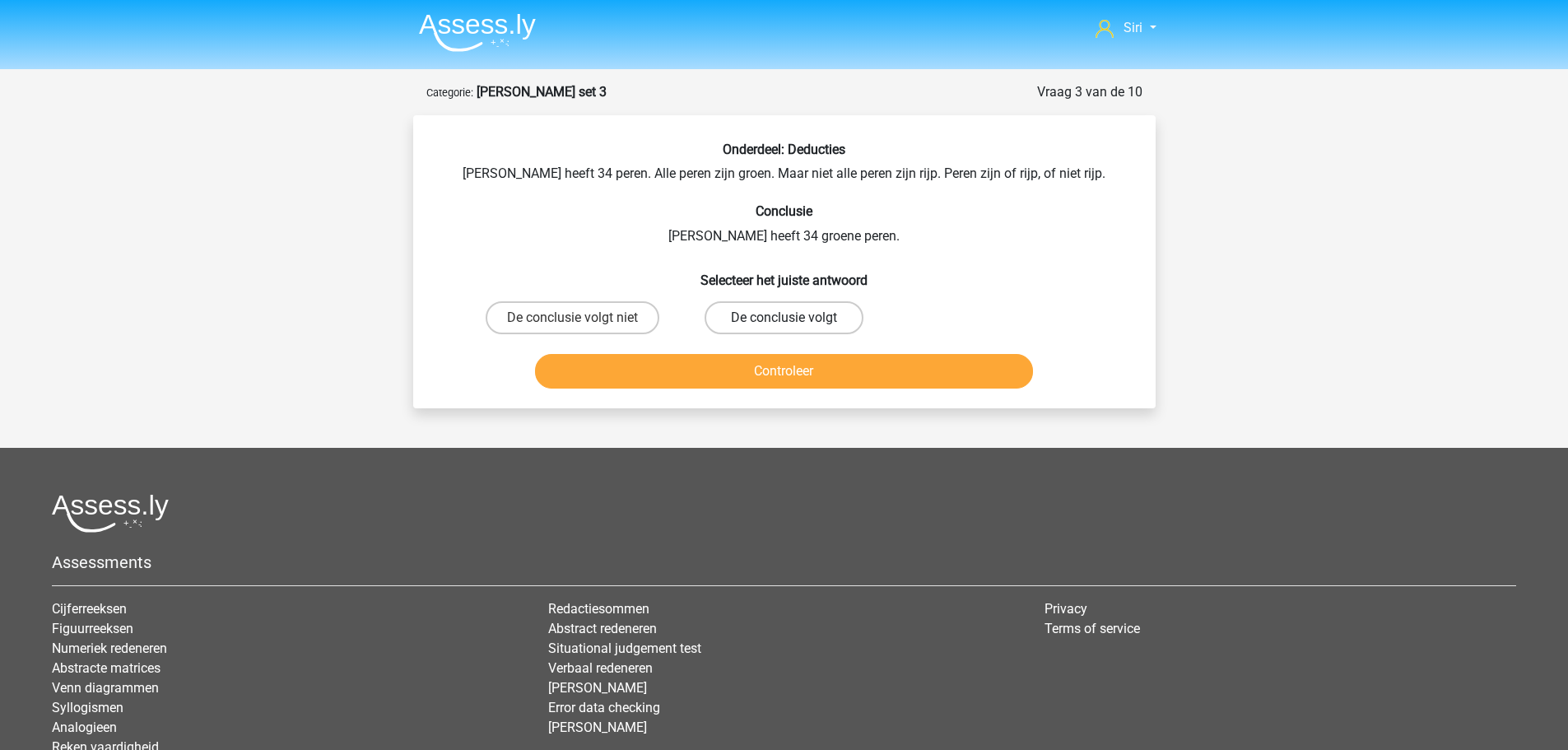
click at [752, 321] on label "De conclusie volgt" at bounding box center [783, 317] width 158 height 33
click at [784, 321] on input "De conclusie volgt" at bounding box center [789, 322] width 10 height 10
radio input "true"
click at [741, 372] on button "Controleer" at bounding box center [784, 370] width 498 height 35
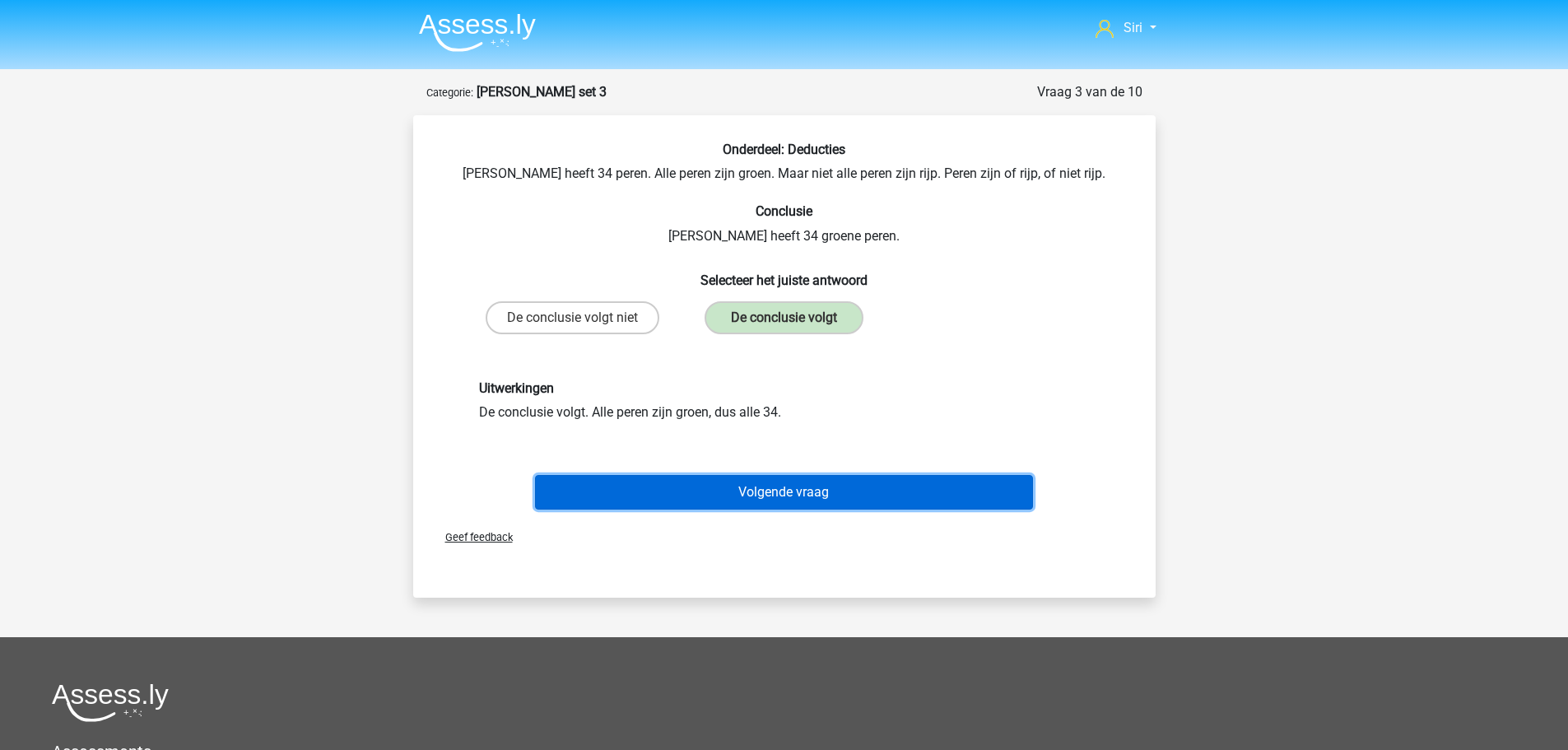
click at [913, 488] on button "Volgende vraag" at bounding box center [784, 492] width 498 height 35
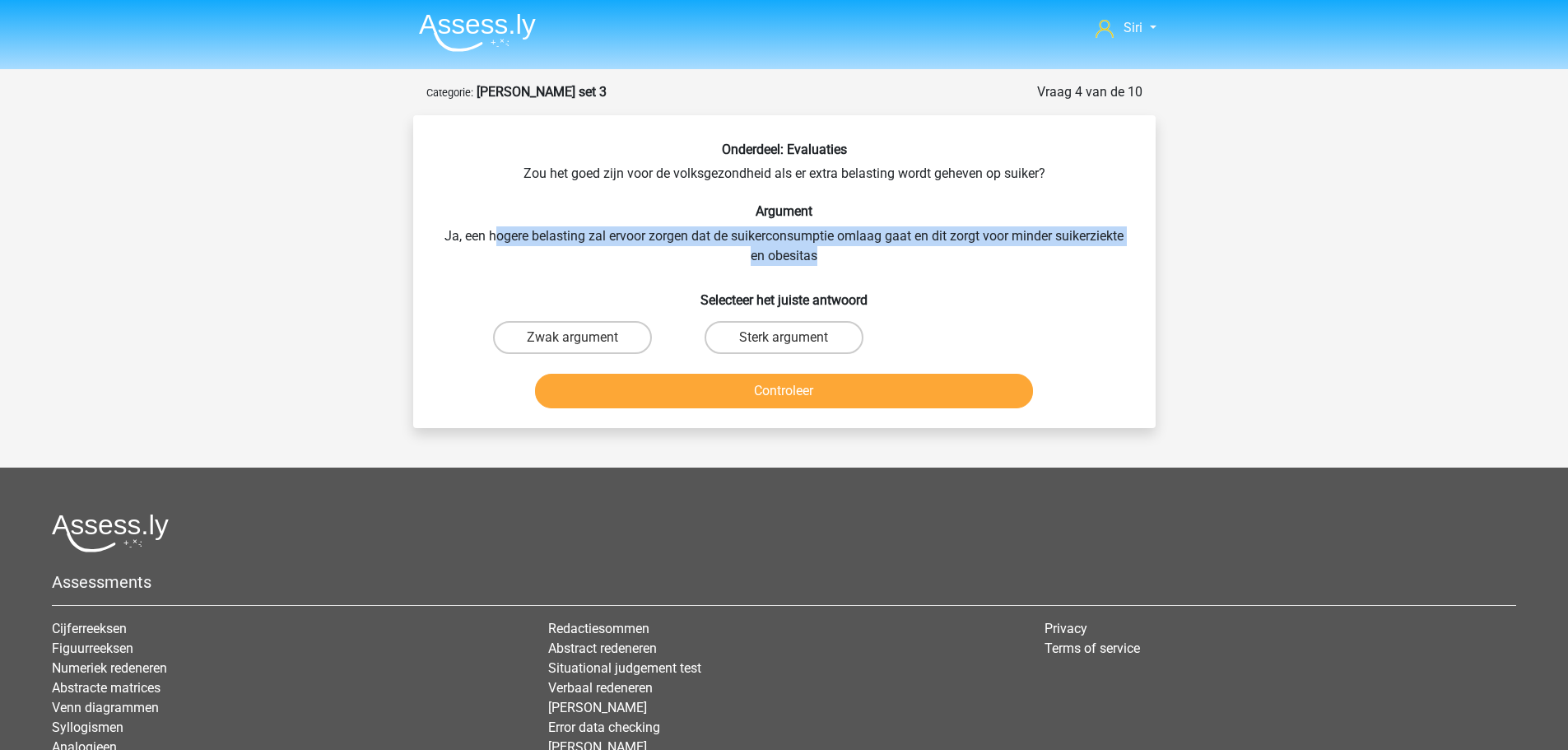
drag, startPoint x: 492, startPoint y: 240, endPoint x: 927, endPoint y: 253, distance: 435.2
click at [927, 253] on div "Onderdeel: Evaluaties Zou het goed zijn voor de volksgezondheid als er extra be…" at bounding box center [785, 278] width 730 height 273
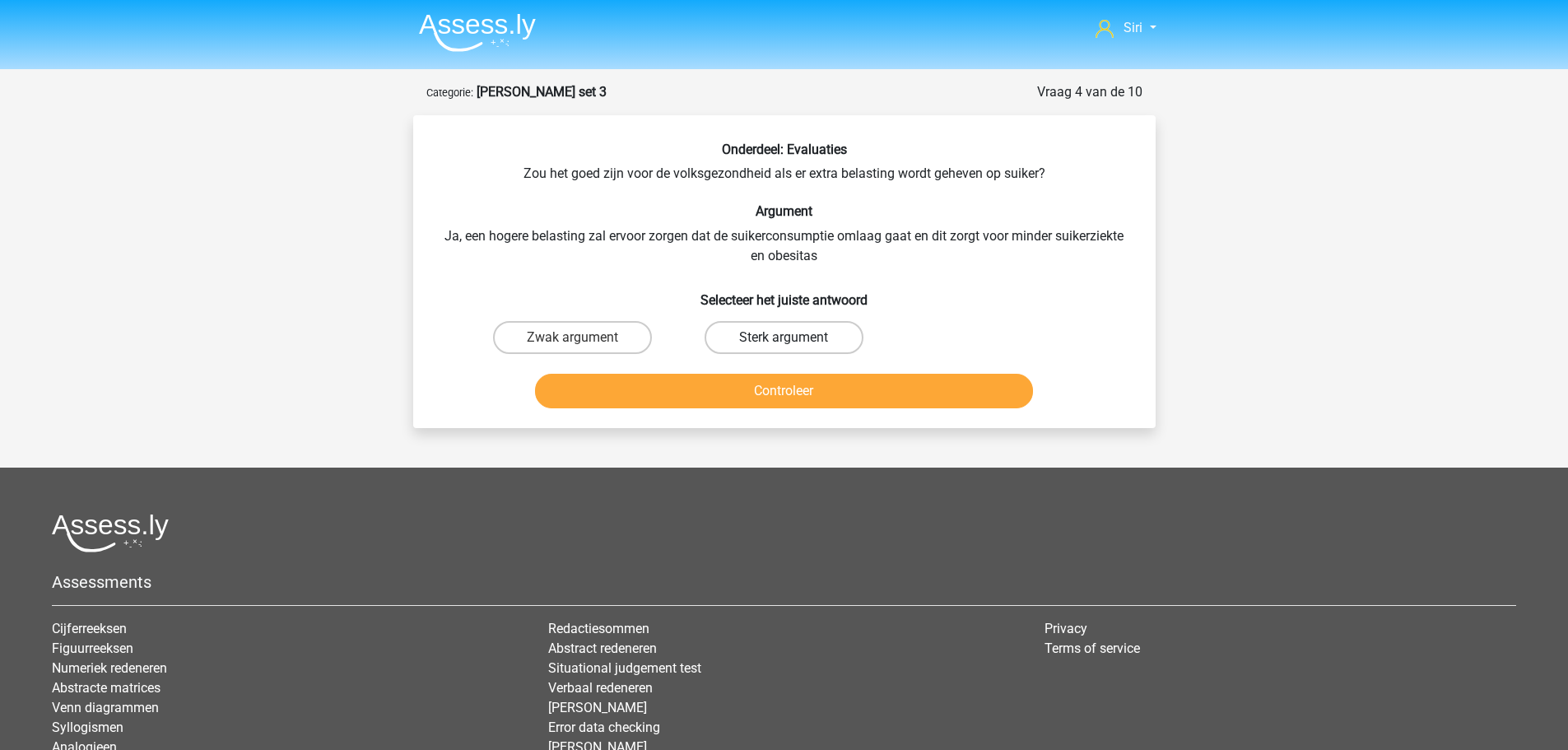
click at [823, 340] on label "Sterk argument" at bounding box center [783, 337] width 158 height 33
click at [794, 340] on input "Sterk argument" at bounding box center [789, 342] width 10 height 10
radio input "true"
click at [819, 383] on button "Controleer" at bounding box center [784, 391] width 498 height 35
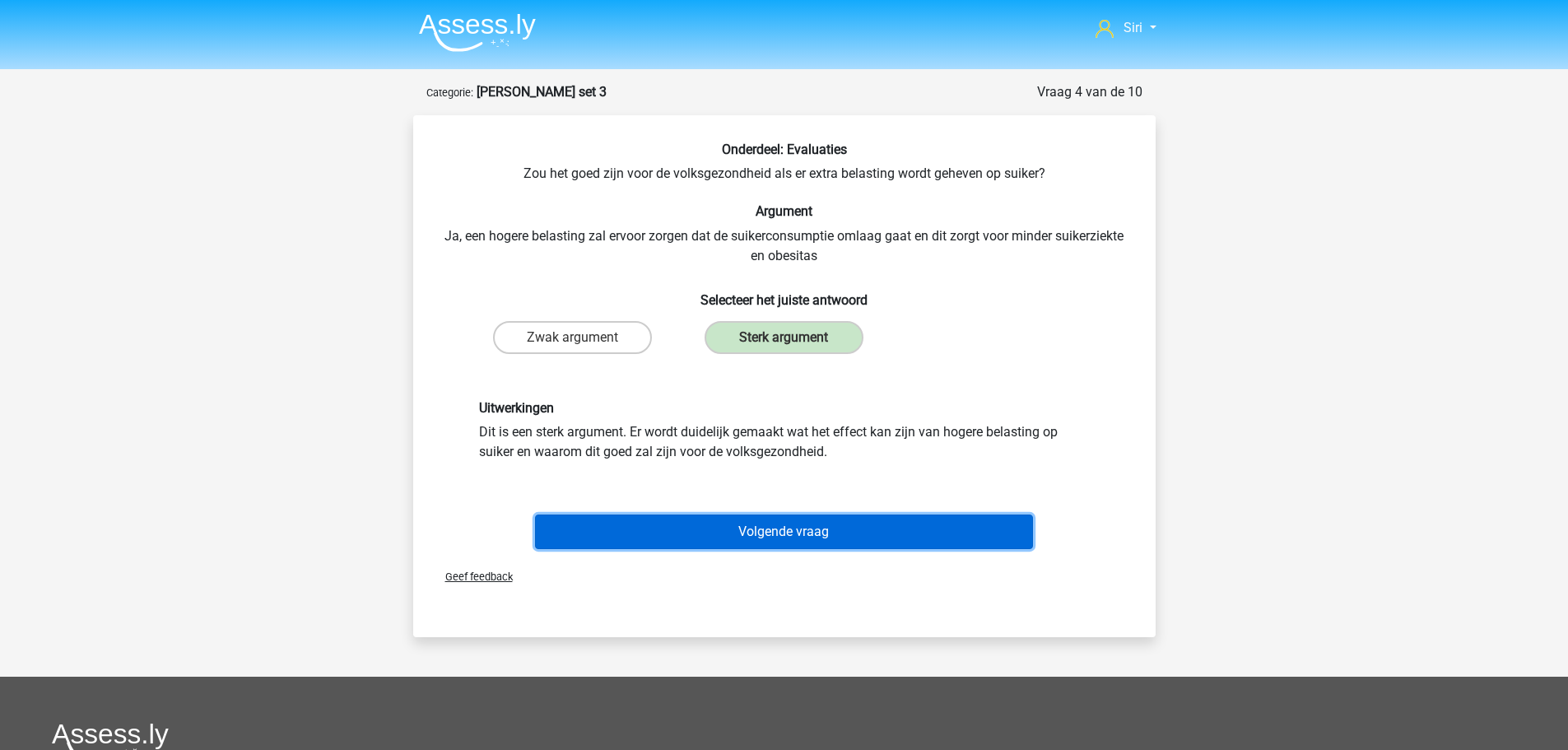
click at [778, 528] on button "Volgende vraag" at bounding box center [784, 532] width 498 height 35
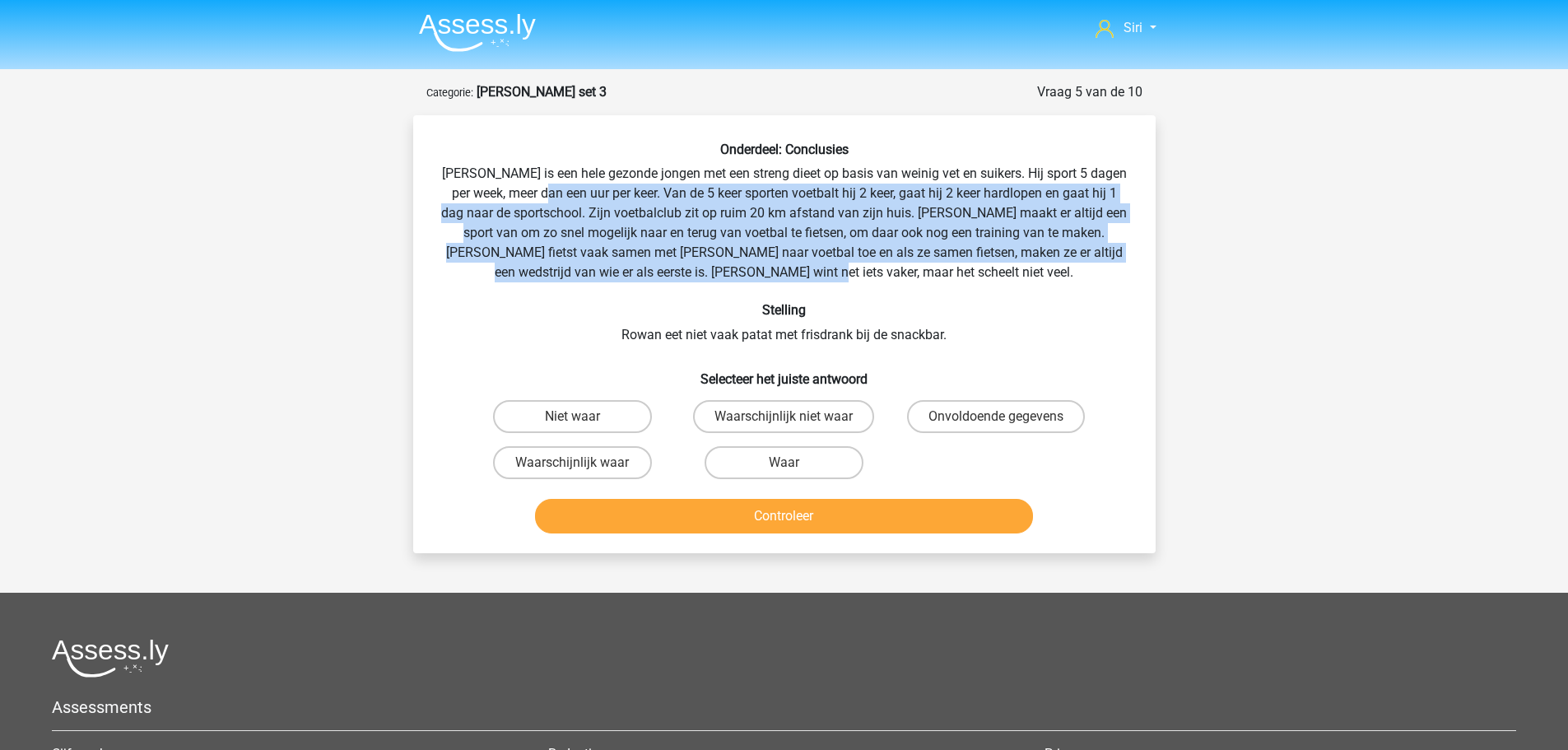
drag, startPoint x: 576, startPoint y: 202, endPoint x: 947, endPoint y: 280, distance: 379.1
click at [946, 280] on div "Onderdeel: Conclusies Rowan is een hele gezonde jongen met een streng dieet op …" at bounding box center [785, 340] width 730 height 398
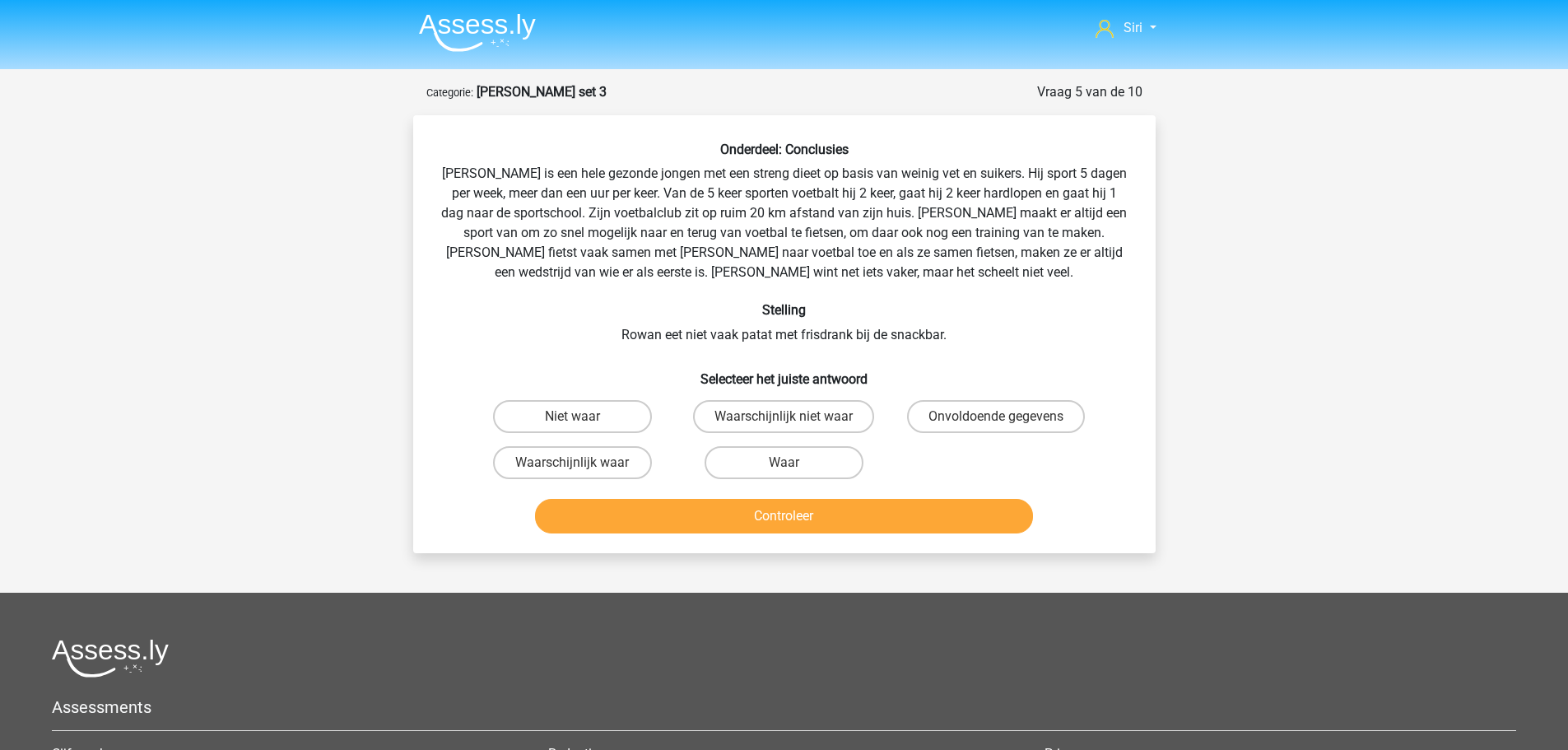
click at [953, 283] on div "Onderdeel: Conclusies Rowan is een hele gezonde jongen met een streng dieet op …" at bounding box center [785, 340] width 730 height 398
drag, startPoint x: 677, startPoint y: 334, endPoint x: 900, endPoint y: 341, distance: 223.1
click at [896, 341] on div "Onderdeel: Conclusies Rowan is een hele gezonde jongen met een streng dieet op …" at bounding box center [785, 340] width 730 height 398
click at [981, 421] on label "Onvoldoende gegevens" at bounding box center [996, 416] width 178 height 33
click at [996, 421] on input "Onvoldoende gegevens" at bounding box center [1001, 421] width 10 height 10
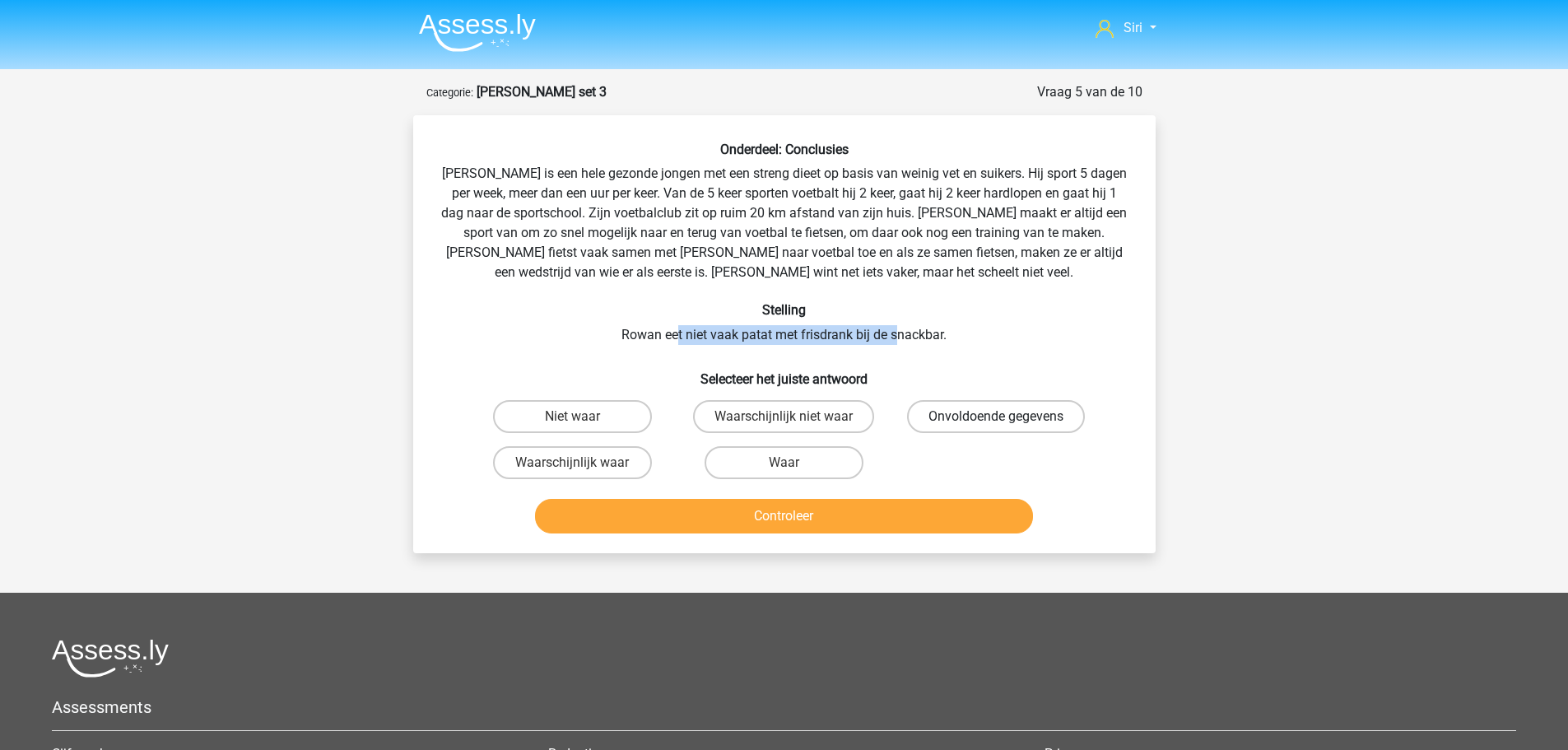
radio input "true"
click at [901, 529] on button "Controleer" at bounding box center [784, 516] width 498 height 35
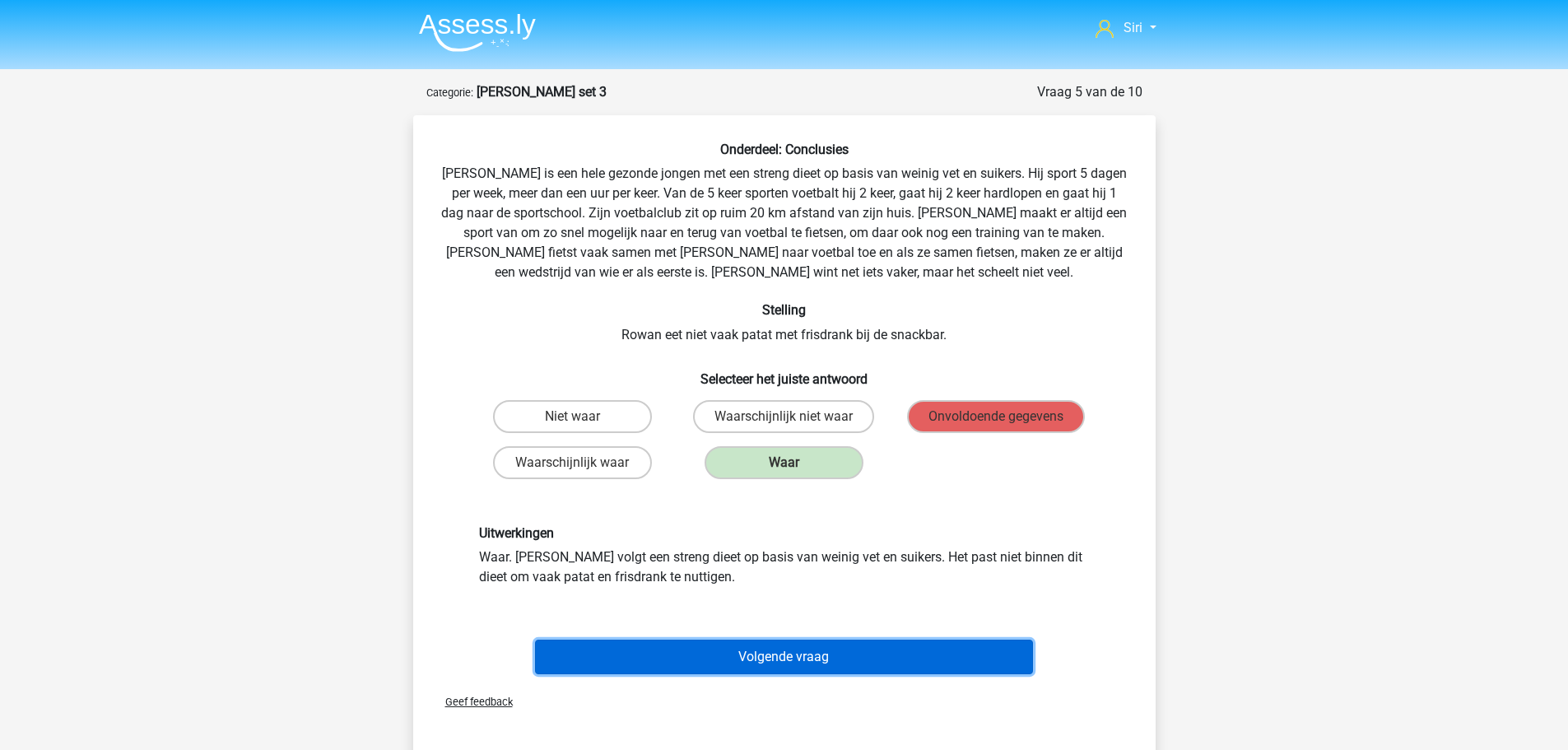
click at [847, 655] on button "Volgende vraag" at bounding box center [784, 656] width 498 height 35
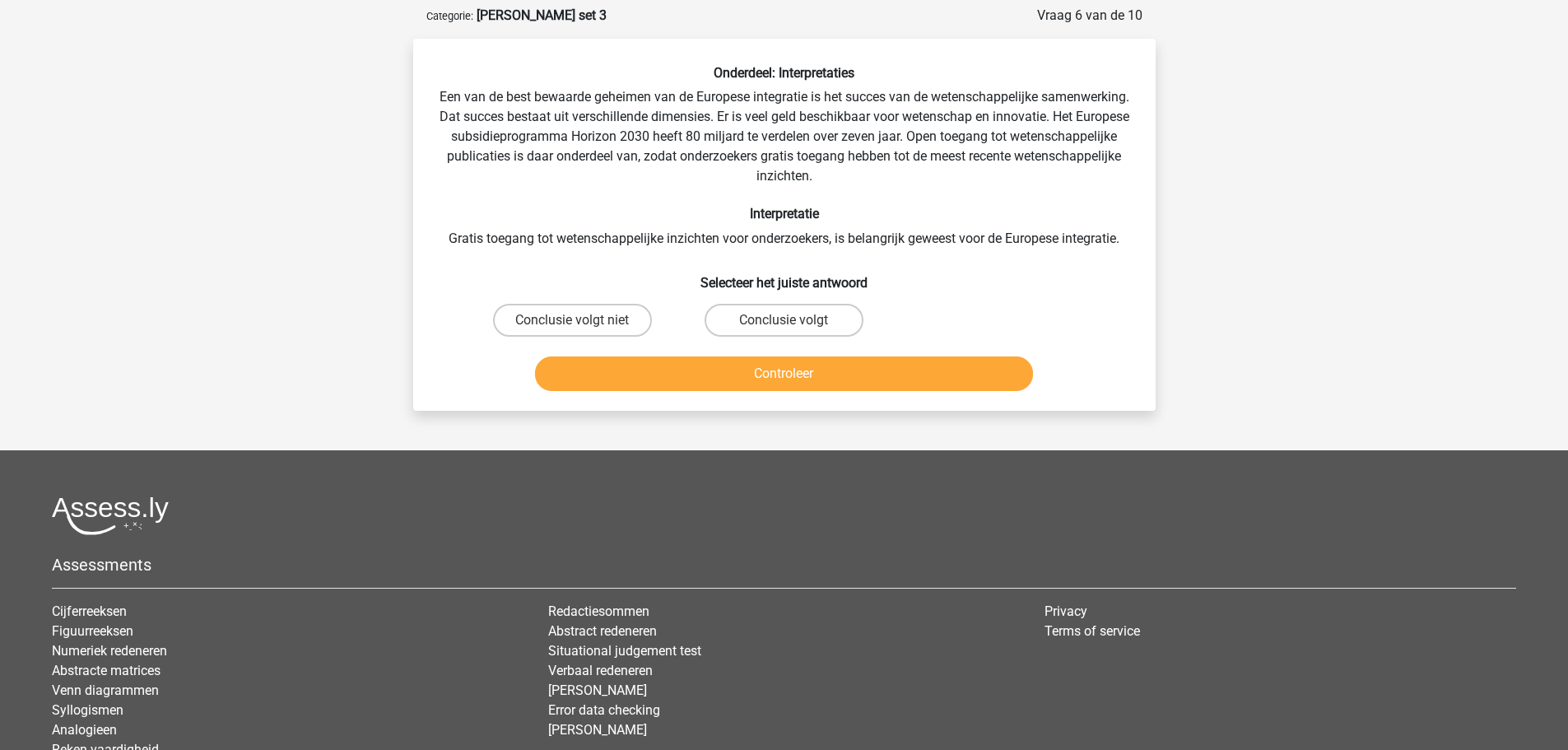
scroll to position [82, 0]
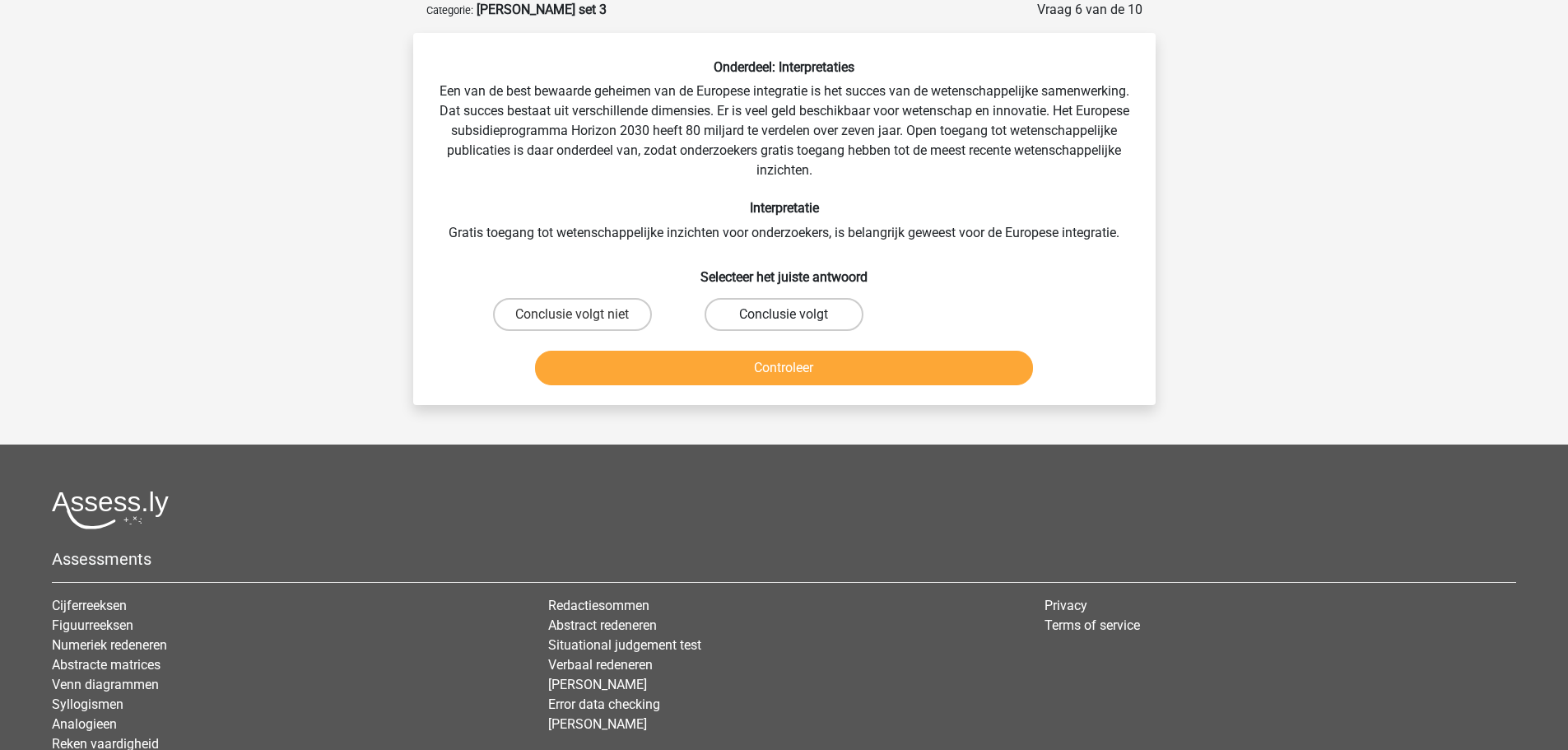
click at [796, 304] on label "Conclusie volgt" at bounding box center [783, 314] width 158 height 33
click at [794, 314] on input "Conclusie volgt" at bounding box center [789, 319] width 10 height 10
radio input "true"
click at [802, 368] on button "Controleer" at bounding box center [784, 368] width 498 height 35
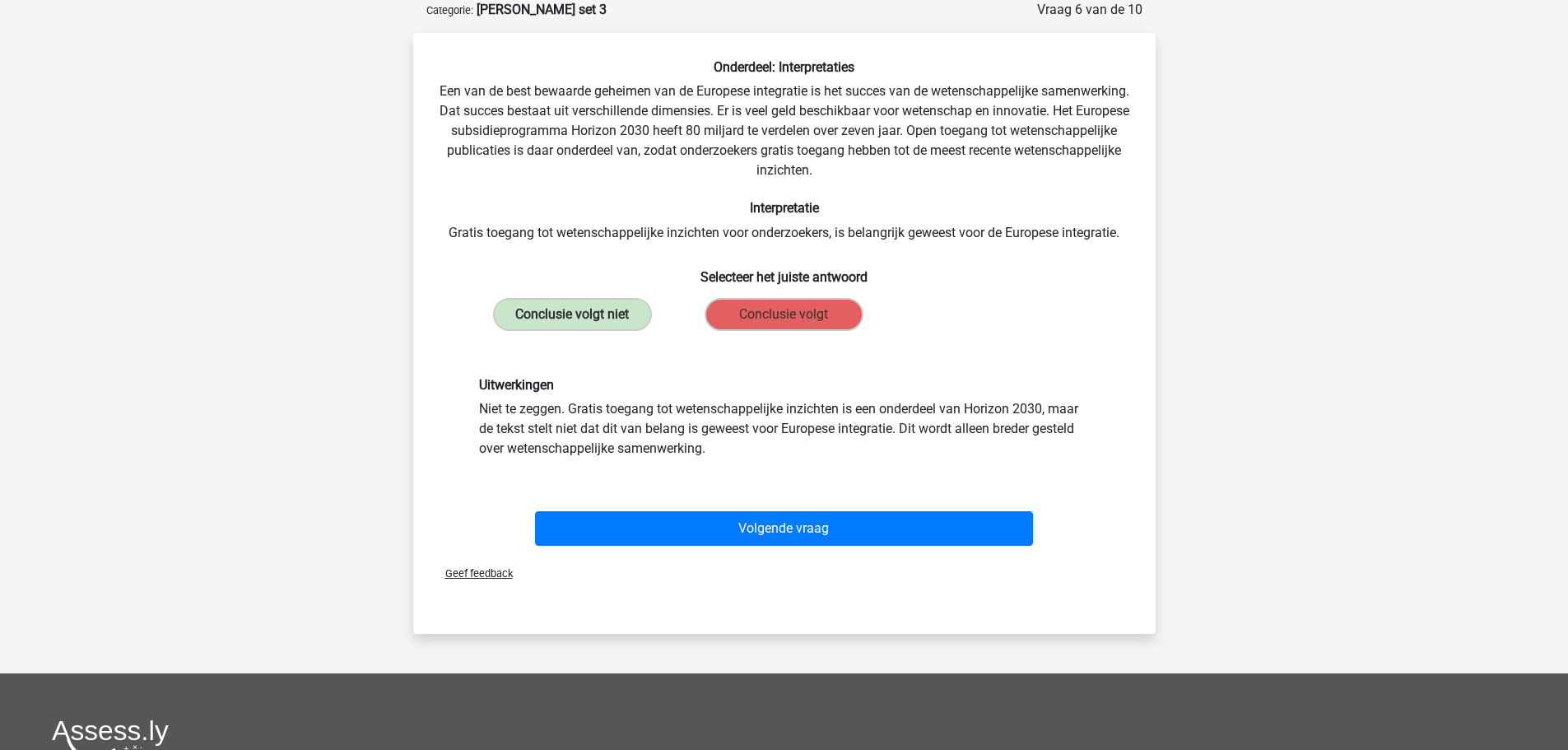
drag, startPoint x: 880, startPoint y: 409, endPoint x: 693, endPoint y: 445, distance: 190.4
click at [685, 441] on div "Uitwerkingen Niet te zeggen. Gratis toegang tot wetenschappelijke inzichten is …" at bounding box center [785, 417] width 636 height 82
click at [738, 459] on div "Uitwerkingen Niet te zeggen. Gratis toegang tot wetenschappelijke inzichten is …" at bounding box center [785, 417] width 690 height 160
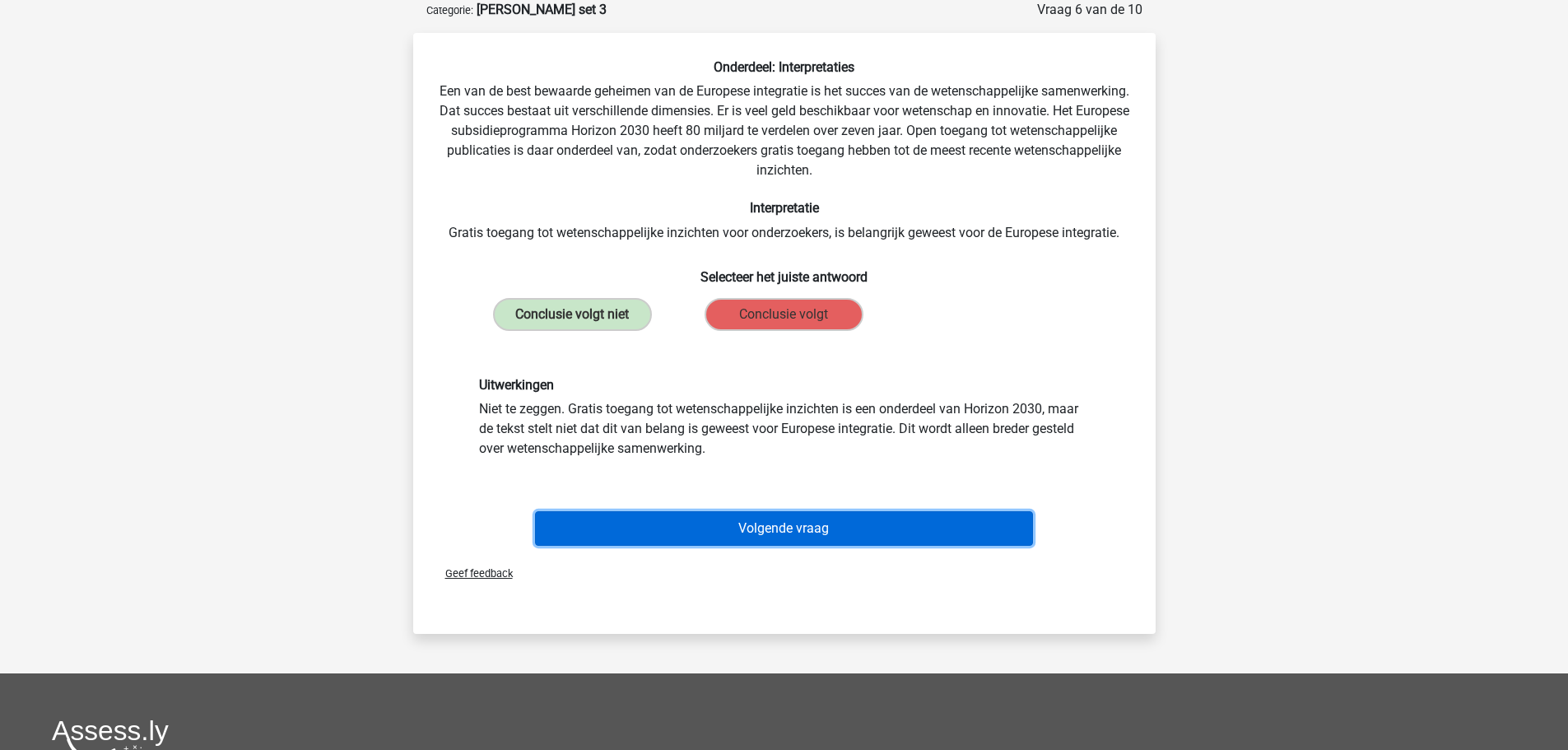
click at [745, 522] on button "Volgende vraag" at bounding box center [784, 528] width 498 height 35
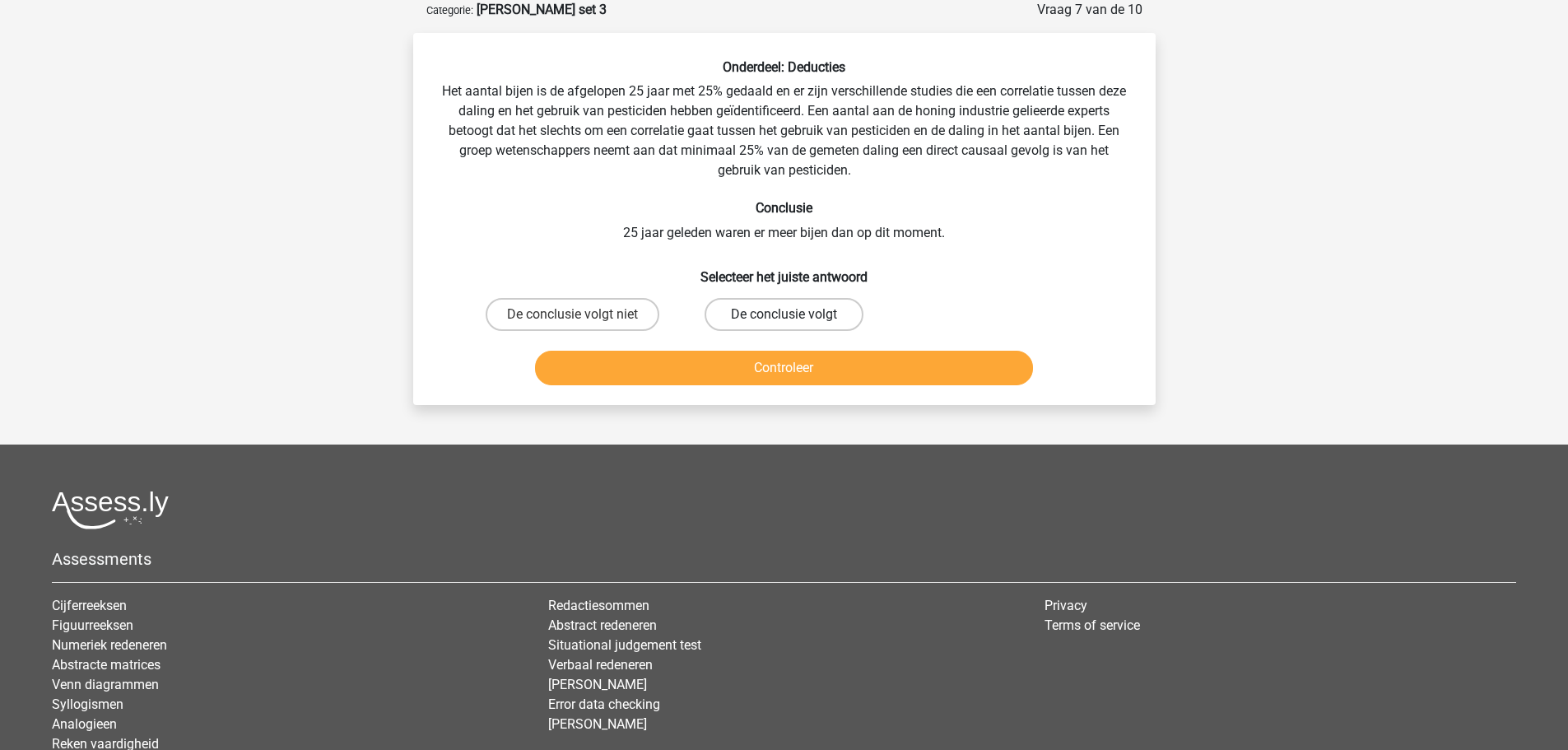
click at [819, 313] on label "De conclusie volgt" at bounding box center [783, 314] width 158 height 33
click at [794, 314] on input "De conclusie volgt" at bounding box center [789, 319] width 10 height 10
radio input "true"
click at [820, 364] on button "Controleer" at bounding box center [784, 368] width 498 height 35
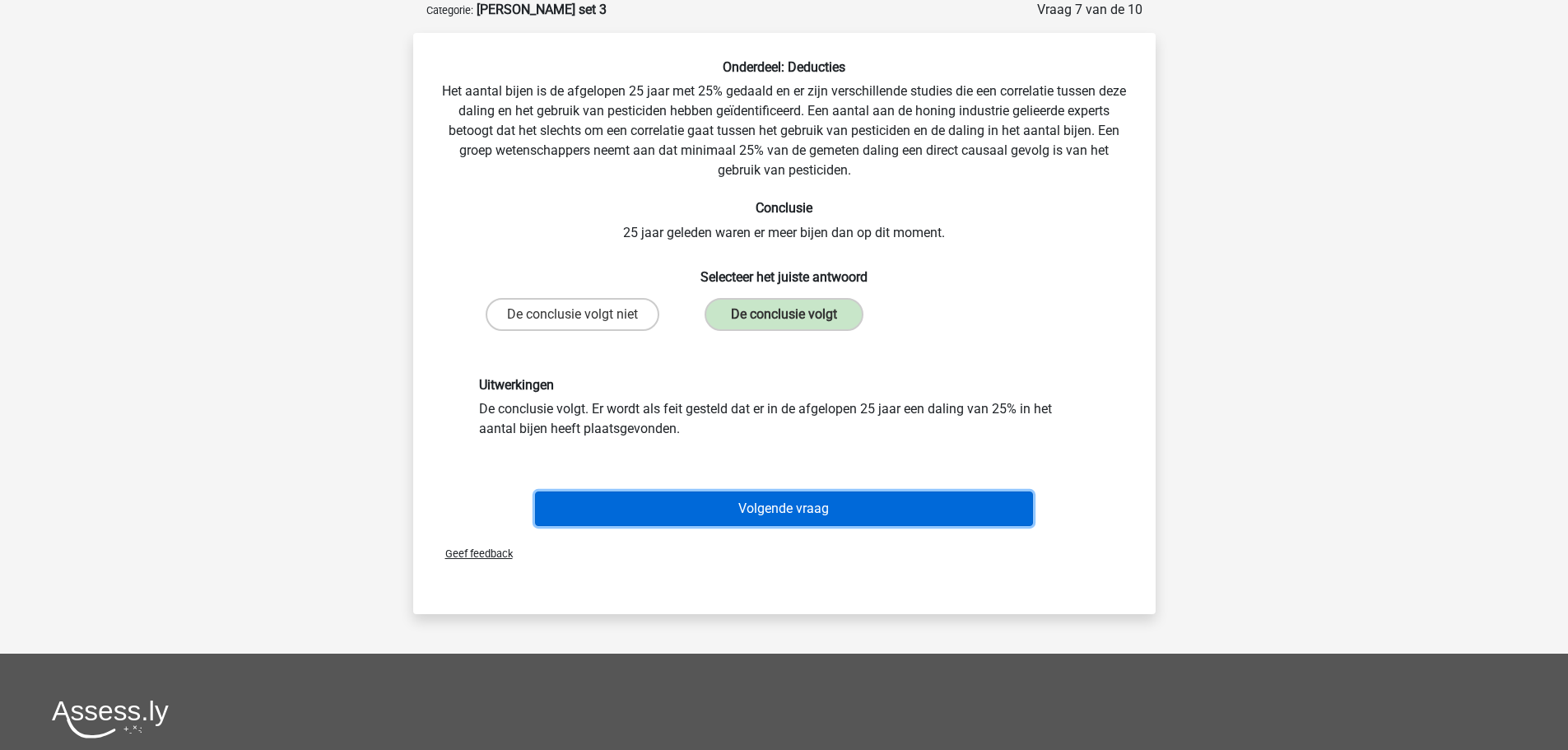
click at [717, 502] on button "Volgende vraag" at bounding box center [784, 508] width 498 height 35
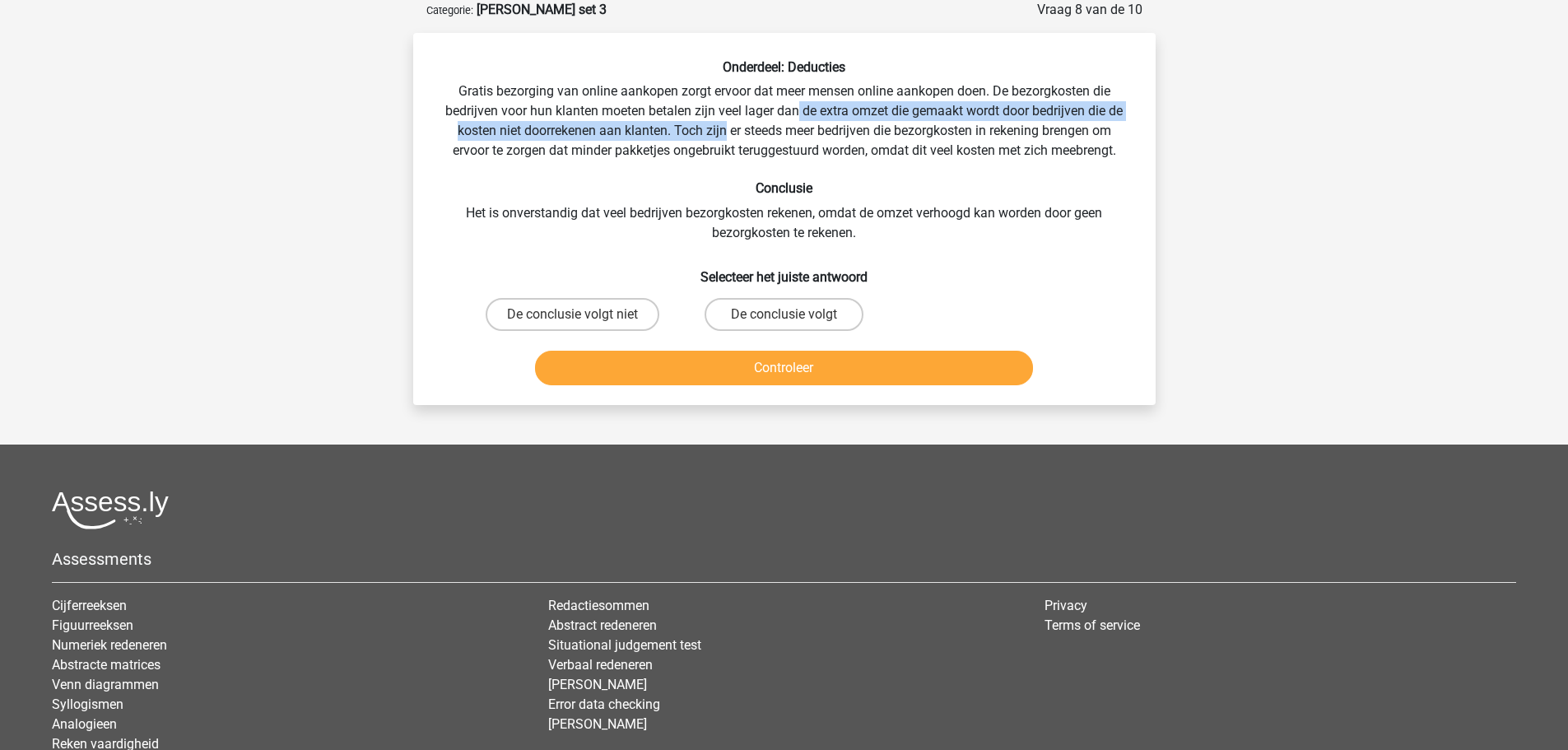
drag, startPoint x: 799, startPoint y: 111, endPoint x: 725, endPoint y: 129, distance: 76.2
click at [725, 129] on div "Onderdeel: Deducties Gratis bezorging van online aankopen zorgt ervoor dat meer…" at bounding box center [785, 225] width 730 height 333
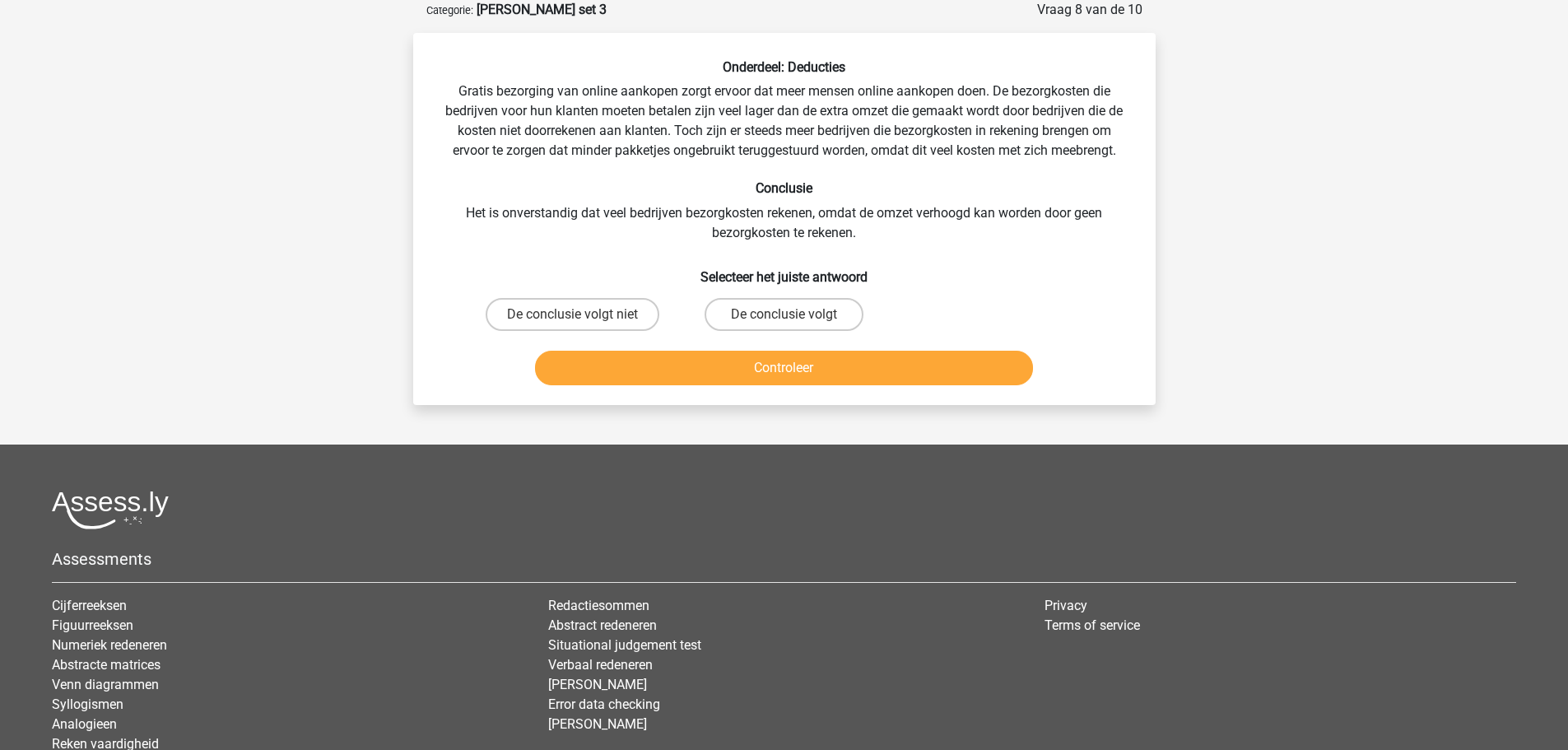
drag, startPoint x: 747, startPoint y: 148, endPoint x: 735, endPoint y: 143, distance: 13.0
click at [746, 146] on div "Onderdeel: Deducties Gratis bezorging van online aankopen zorgt ervoor dat meer…" at bounding box center [785, 225] width 730 height 333
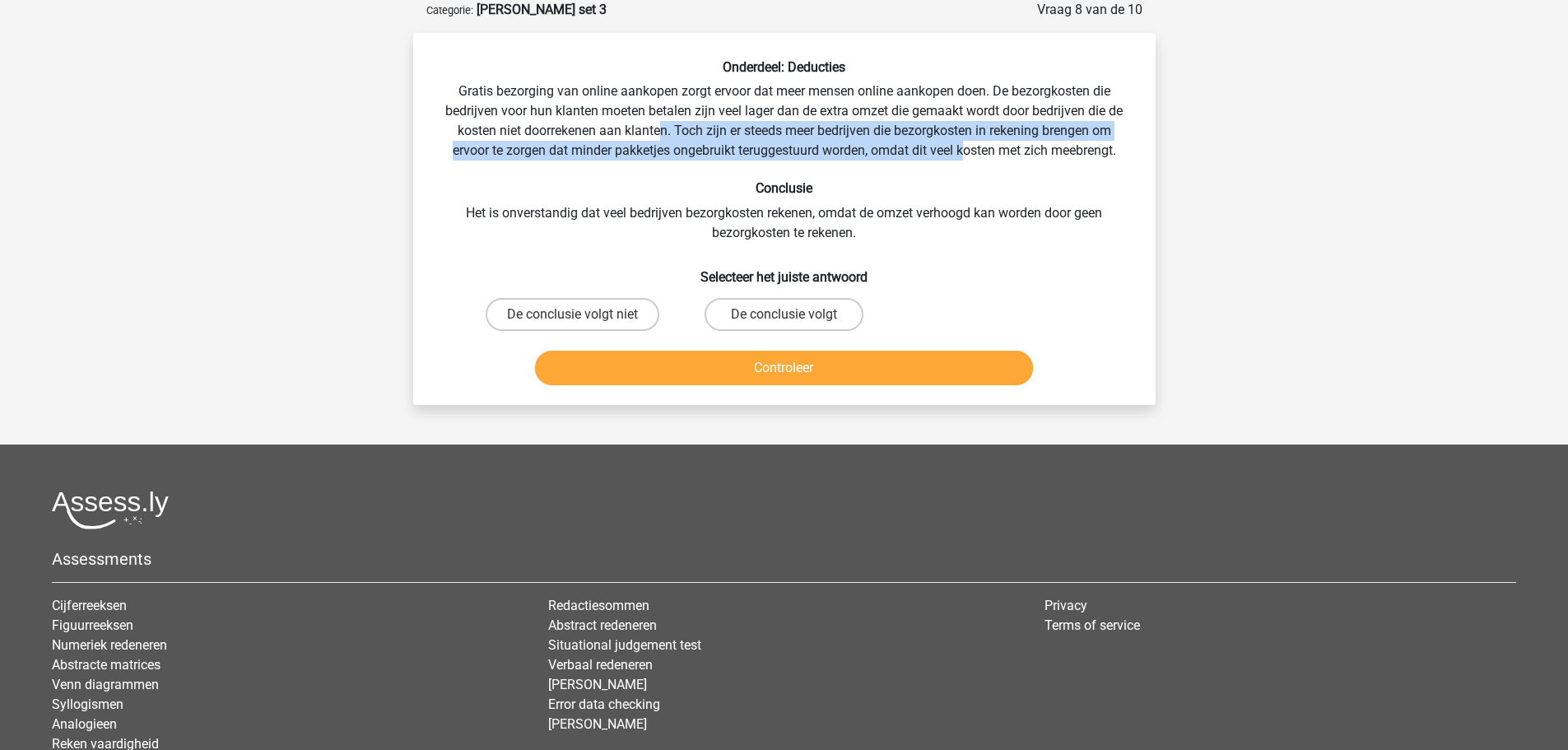
drag, startPoint x: 661, startPoint y: 130, endPoint x: 985, endPoint y: 146, distance: 324.4
click at [977, 147] on div "Onderdeel: Deducties Gratis bezorging van online aankopen zorgt ervoor dat meer…" at bounding box center [785, 225] width 730 height 333
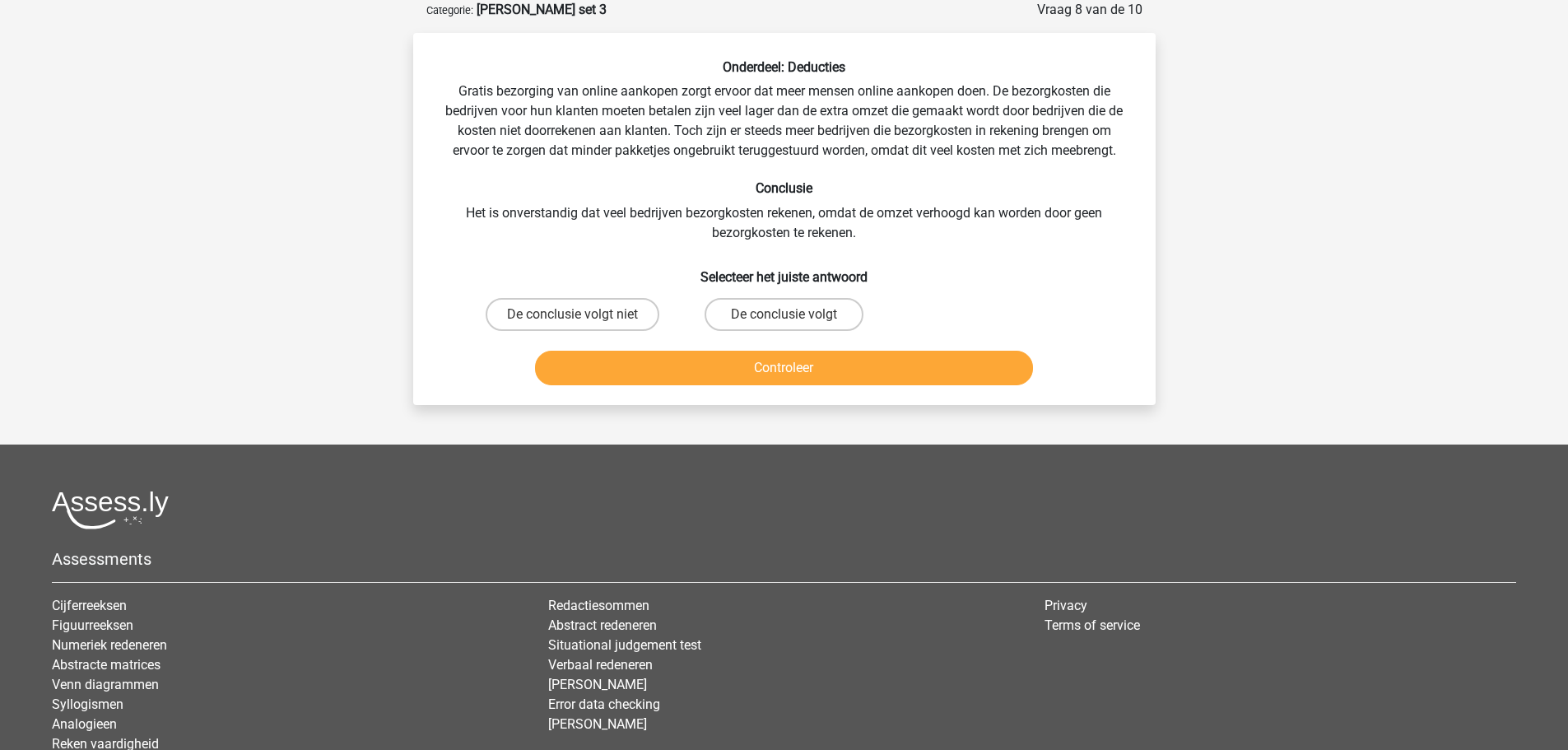
click at [1021, 145] on div "Onderdeel: Deducties Gratis bezorging van online aankopen zorgt ervoor dat meer…" at bounding box center [785, 225] width 730 height 333
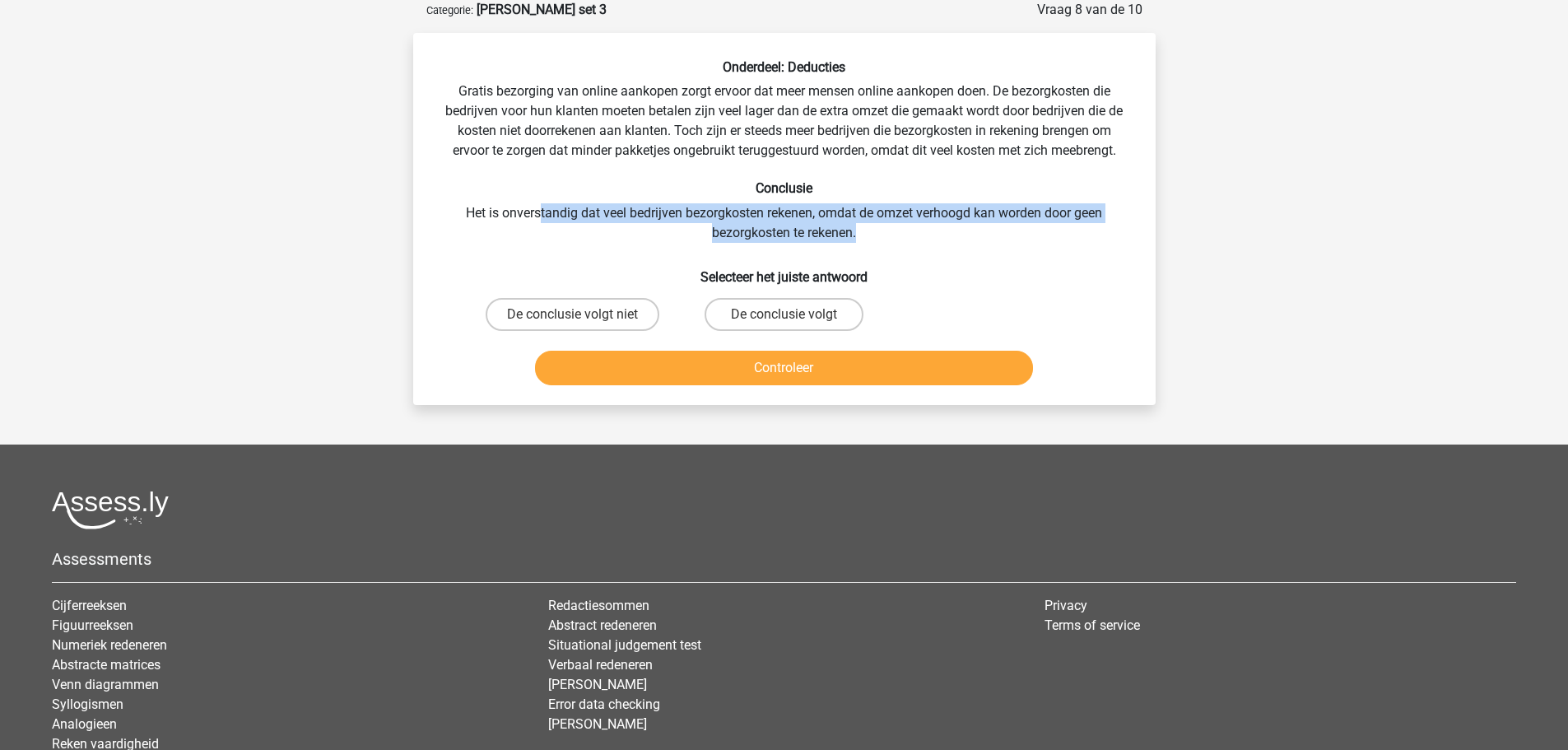
drag, startPoint x: 571, startPoint y: 212, endPoint x: 1015, endPoint y: 226, distance: 444.2
click at [1015, 226] on div "Onderdeel: Deducties Gratis bezorging van online aankopen zorgt ervoor dat meer…" at bounding box center [785, 225] width 730 height 333
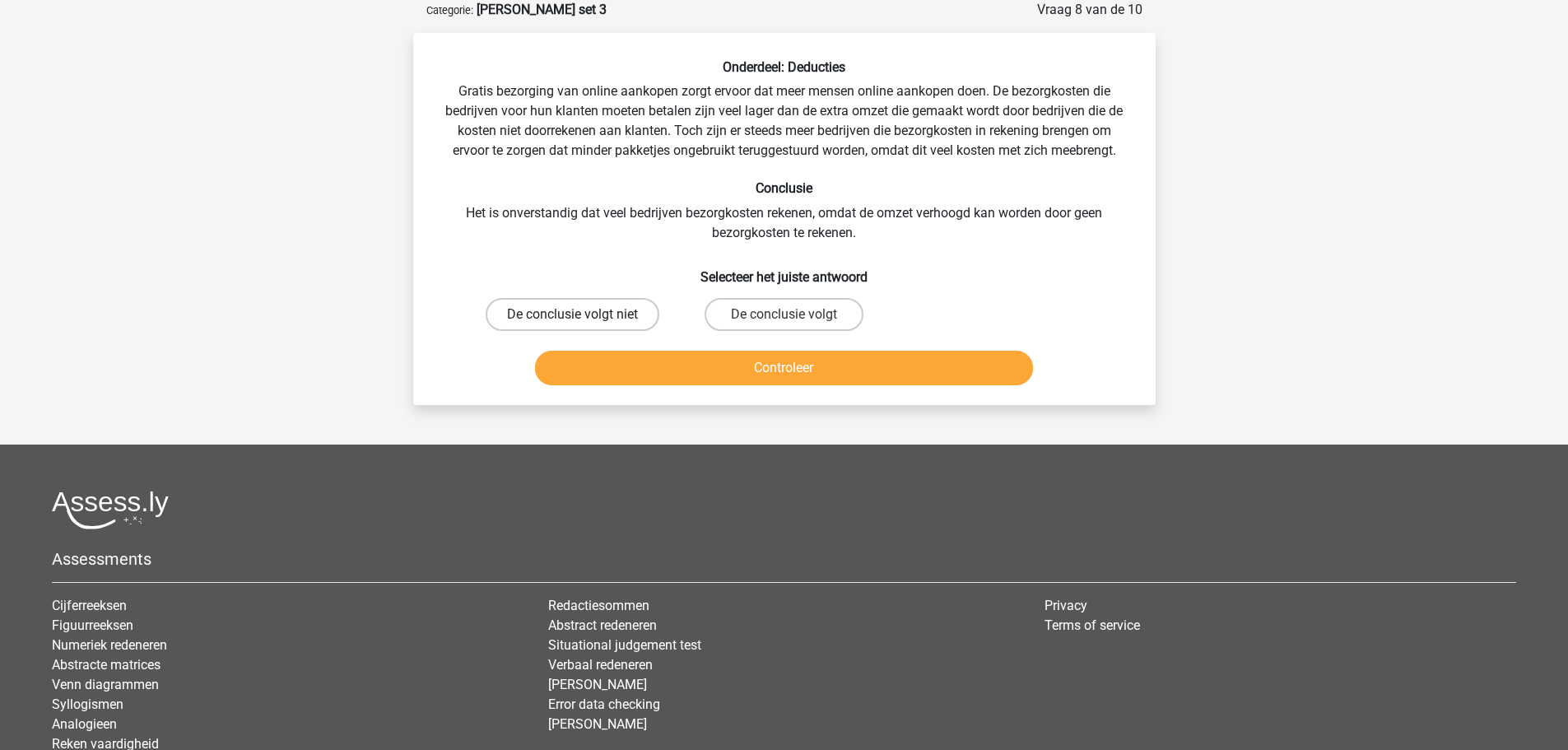
click at [578, 309] on label "De conclusie volgt niet" at bounding box center [572, 314] width 173 height 33
click at [578, 314] on input "De conclusie volgt niet" at bounding box center [577, 319] width 10 height 10
radio input "true"
click at [636, 364] on button "Controleer" at bounding box center [784, 368] width 498 height 35
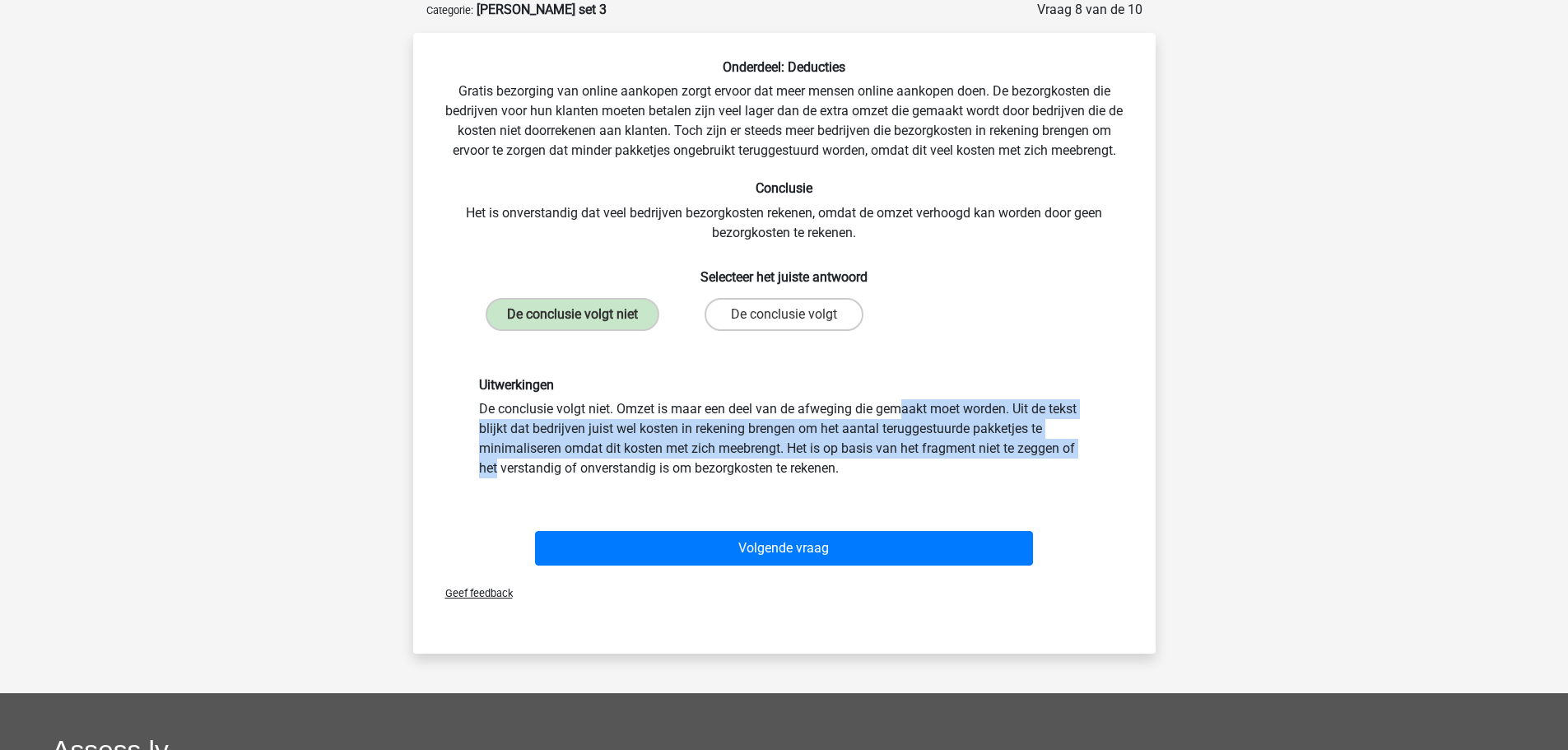
drag, startPoint x: 691, startPoint y: 404, endPoint x: 824, endPoint y: 456, distance: 142.8
click at [878, 455] on div "Uitwerkingen De conclusie volgt niet. Omzet is maar een deel van de afweging di…" at bounding box center [785, 428] width 636 height 101
click at [820, 458] on div "Uitwerkingen De conclusie volgt niet. Omzet is maar een deel van de afweging di…" at bounding box center [785, 428] width 636 height 101
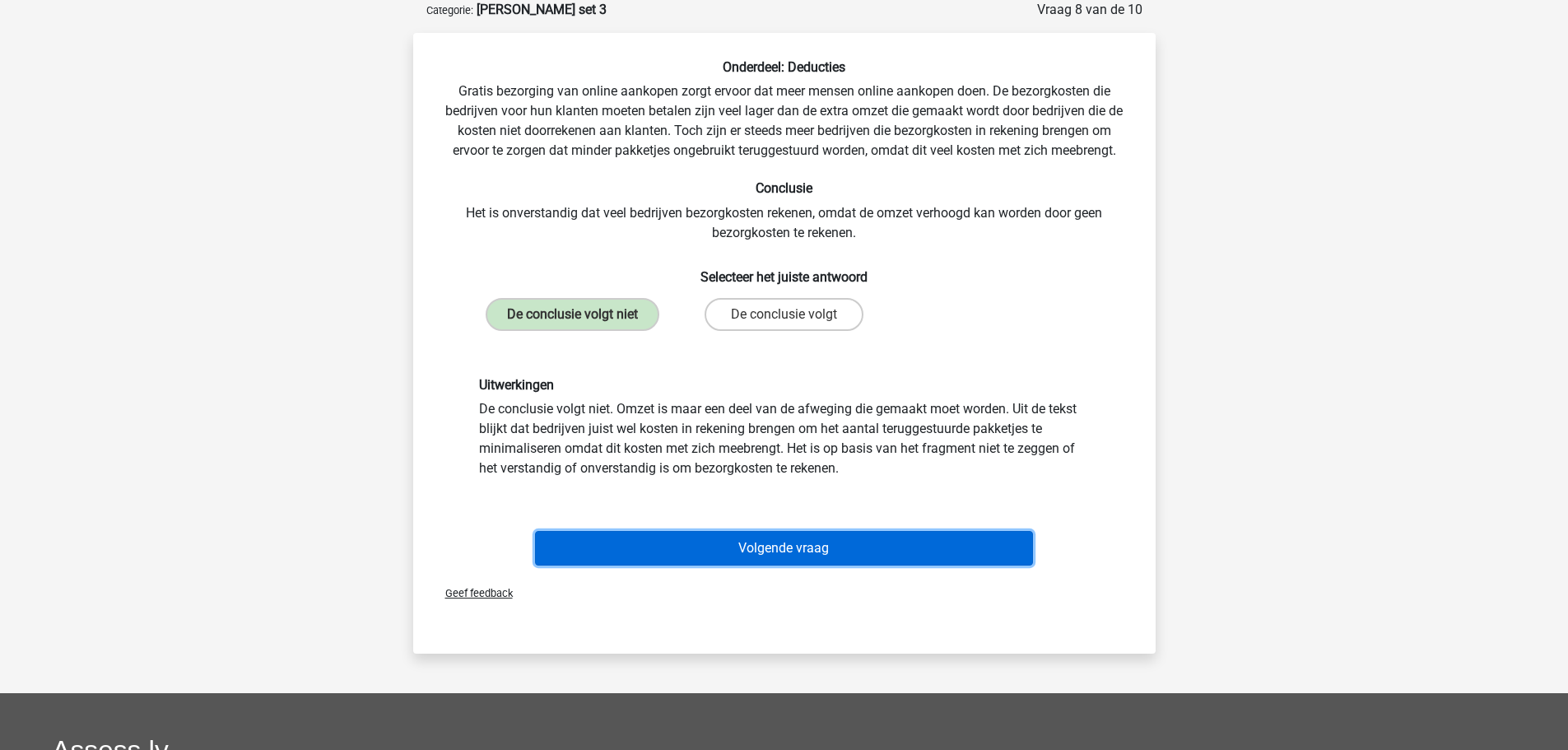
click at [745, 549] on button "Volgende vraag" at bounding box center [784, 548] width 498 height 35
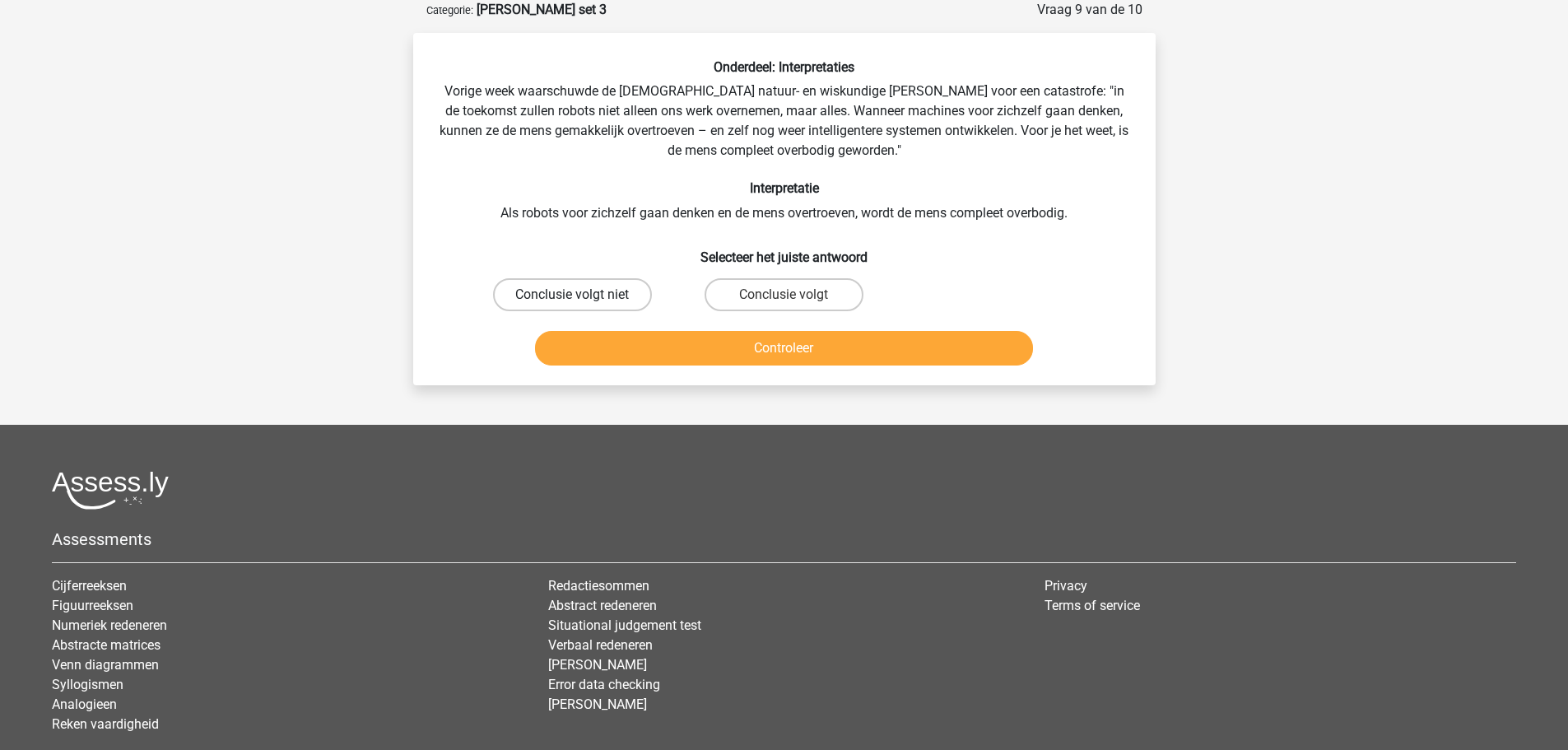
click at [567, 292] on label "Conclusie volgt niet" at bounding box center [572, 294] width 158 height 33
click at [572, 294] on input "Conclusie volgt niet" at bounding box center [577, 299] width 10 height 10
radio input "true"
click at [644, 352] on button "Controleer" at bounding box center [784, 348] width 498 height 35
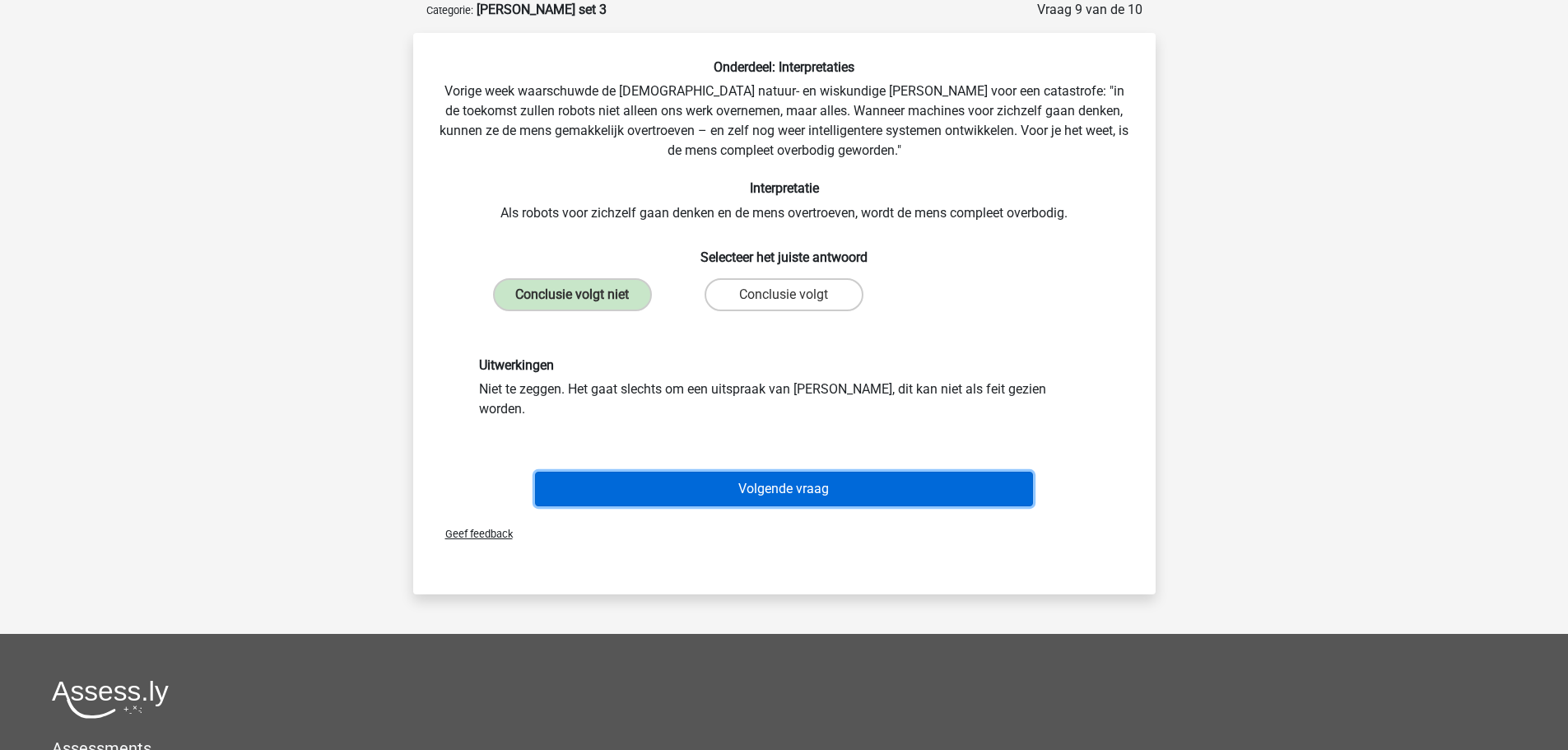
click at [679, 472] on button "Volgende vraag" at bounding box center [784, 488] width 498 height 35
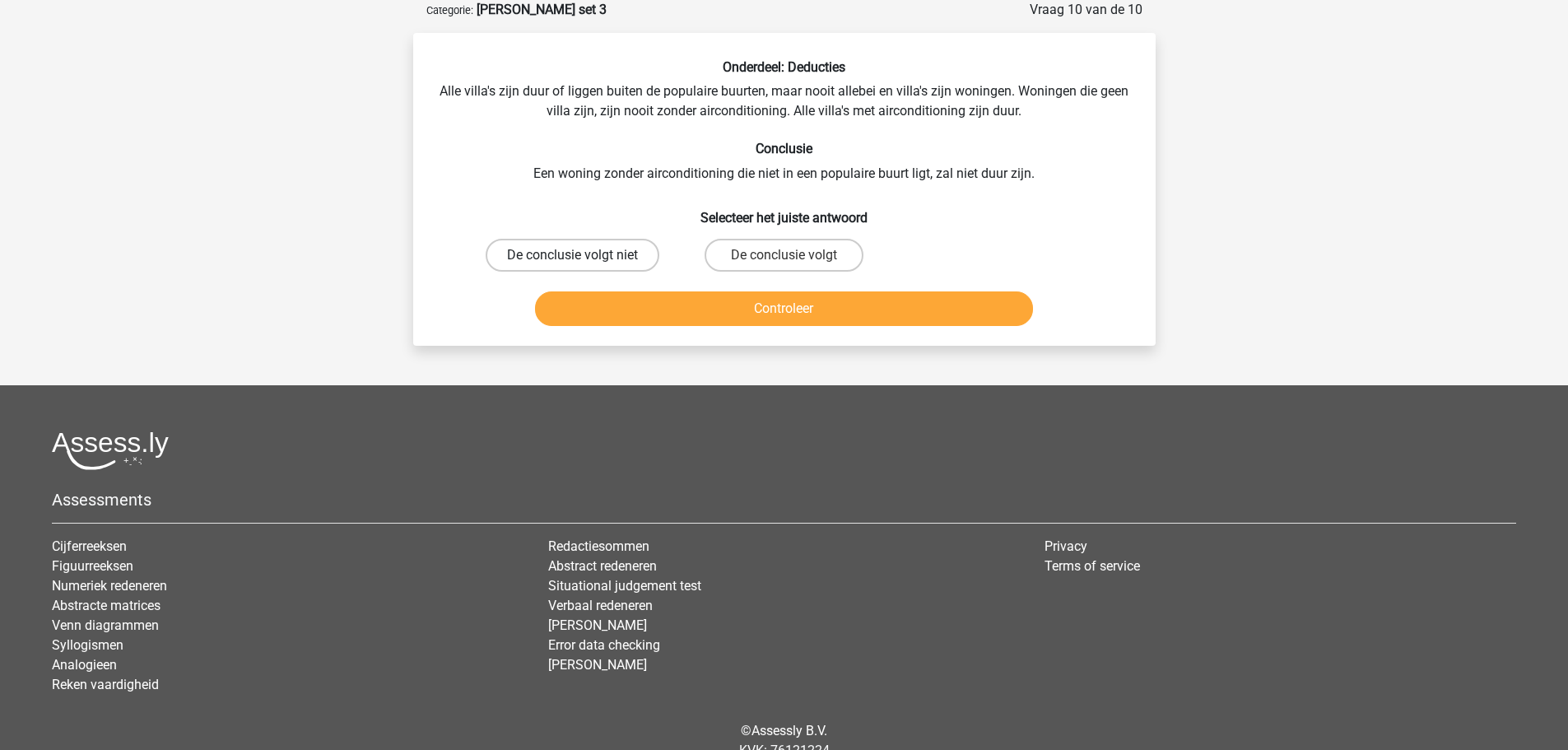
click at [601, 256] on label "De conclusie volgt niet" at bounding box center [572, 255] width 173 height 33
click at [583, 256] on input "De conclusie volgt niet" at bounding box center [577, 260] width 10 height 10
radio input "true"
drag, startPoint x: 766, startPoint y: 244, endPoint x: 764, endPoint y: 255, distance: 11.2
click at [767, 244] on label "De conclusie volgt" at bounding box center [783, 255] width 158 height 33
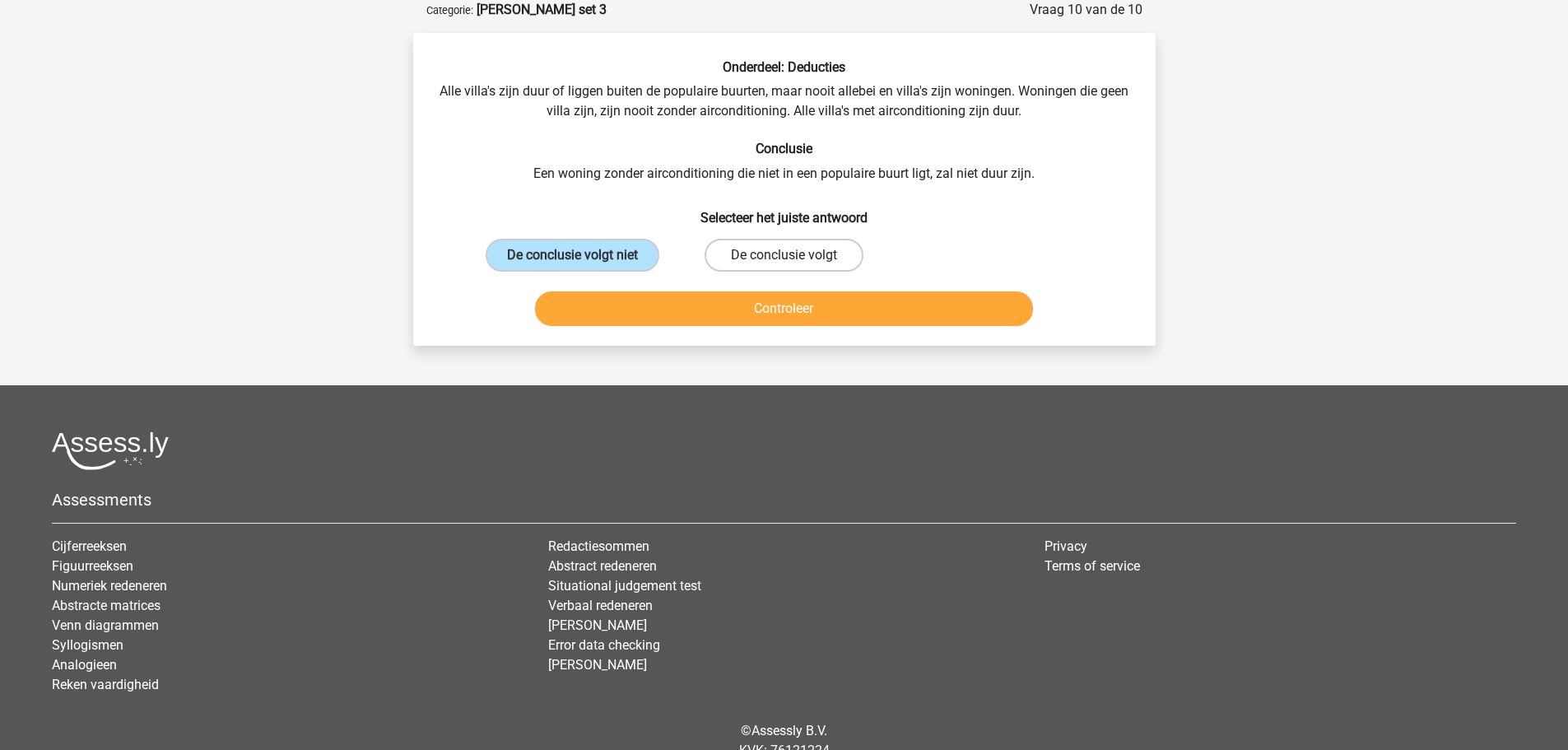
click at [784, 255] on input "De conclusie volgt" at bounding box center [789, 260] width 10 height 10
radio input "true"
drag, startPoint x: 756, startPoint y: 289, endPoint x: 755, endPoint y: 308, distance: 19.0
click at [756, 290] on div "Controleer" at bounding box center [785, 306] width 690 height 54
click at [756, 308] on button "Controleer" at bounding box center [784, 308] width 498 height 35
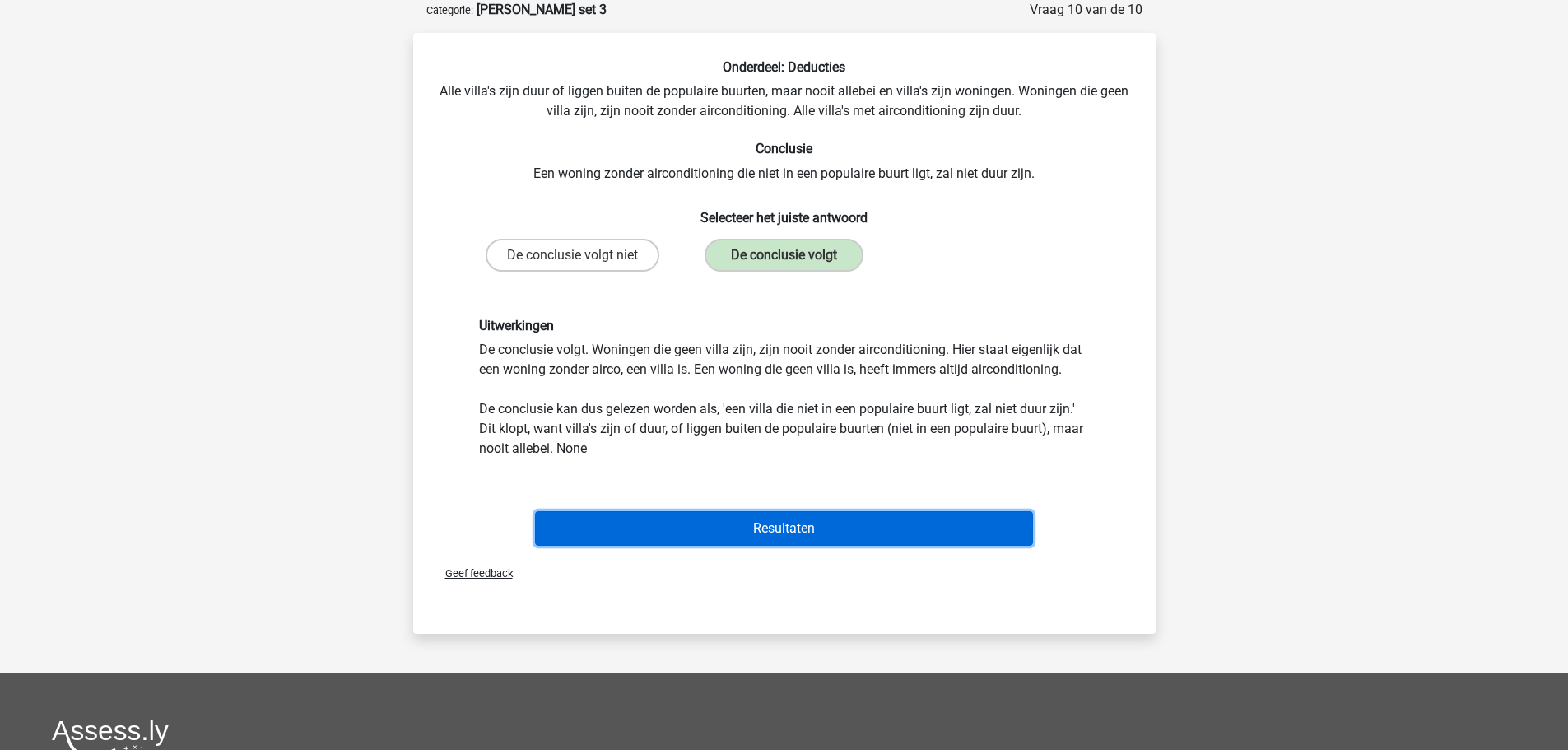
click at [716, 533] on button "Resultaten" at bounding box center [784, 528] width 498 height 35
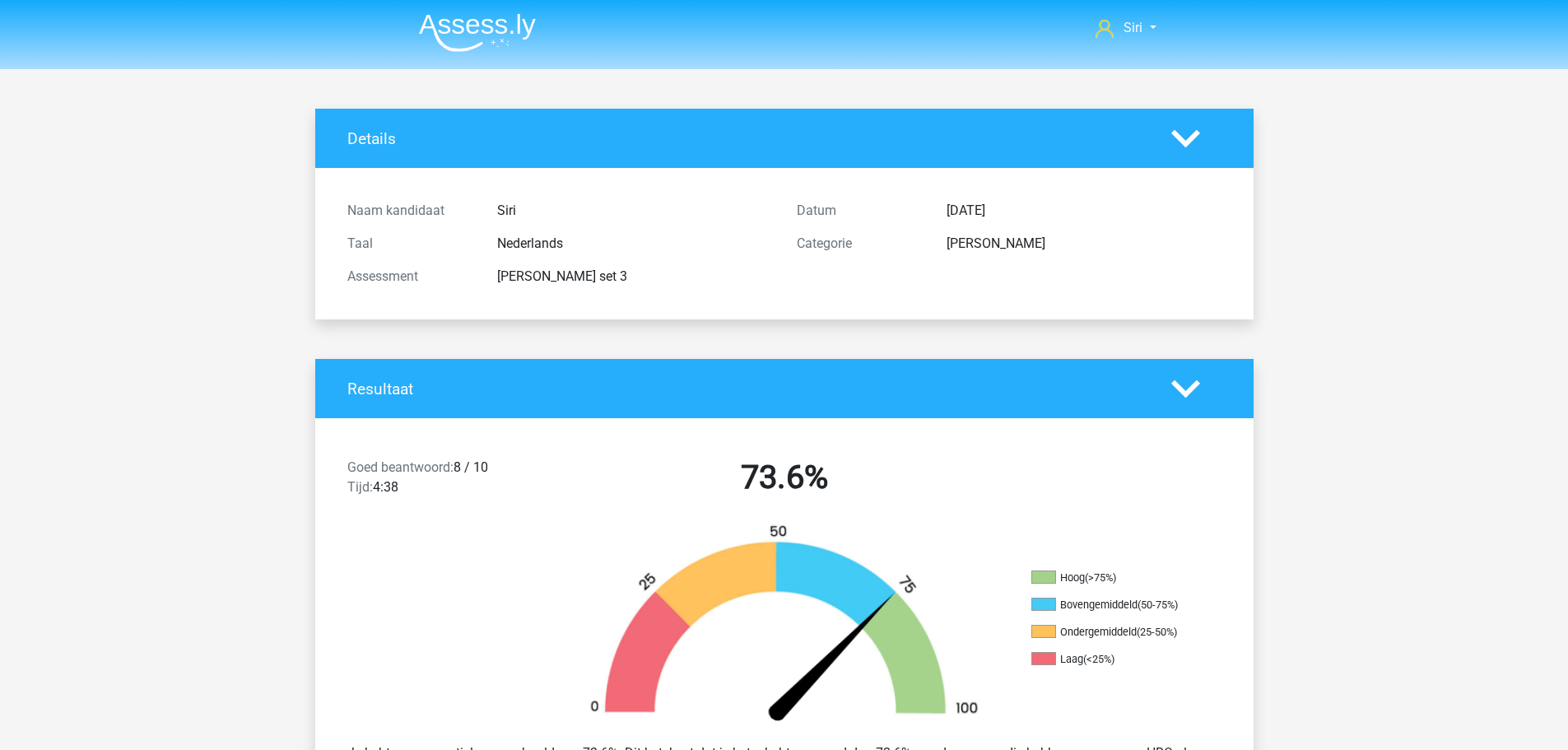
click at [476, 30] on img at bounding box center [477, 32] width 117 height 38
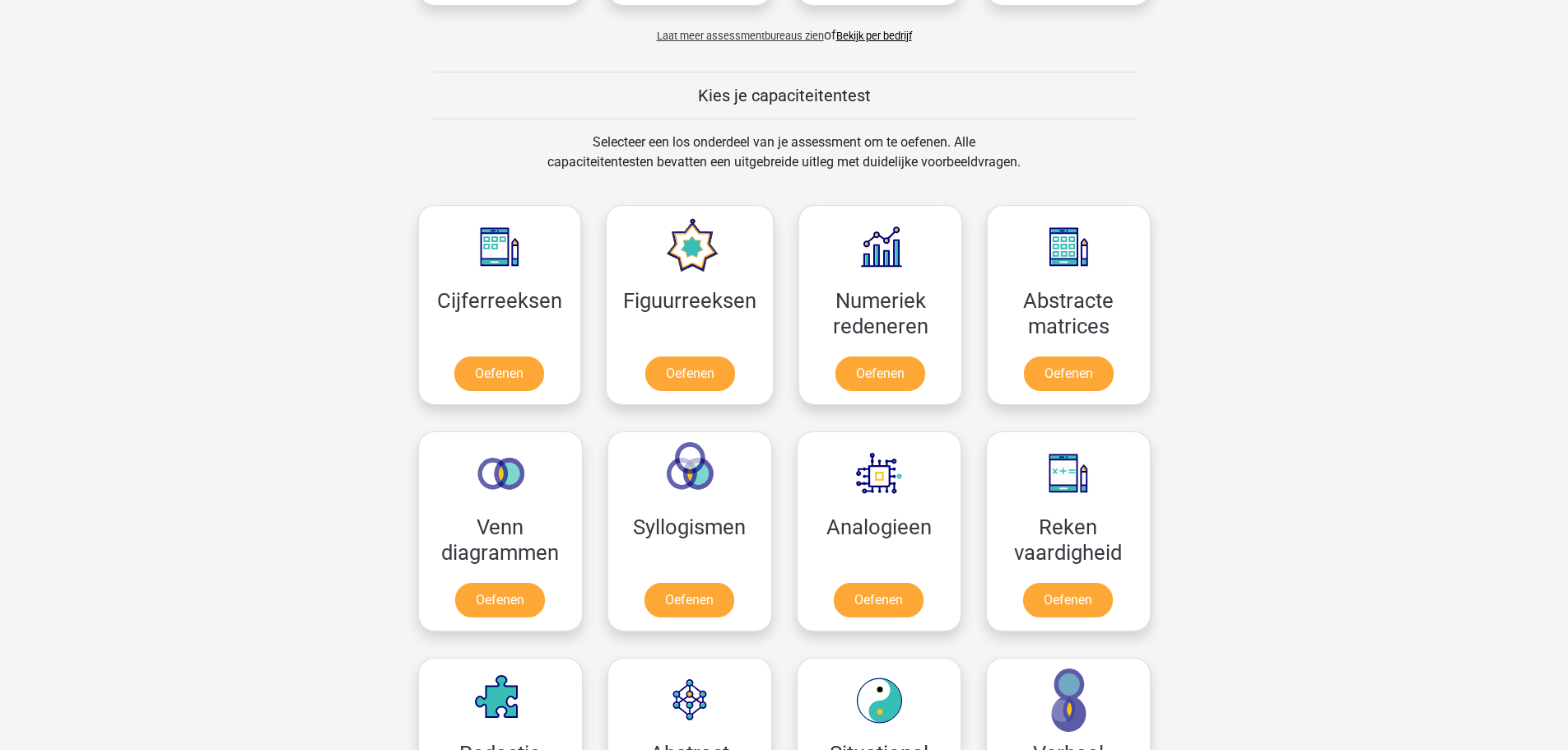
scroll to position [658, 0]
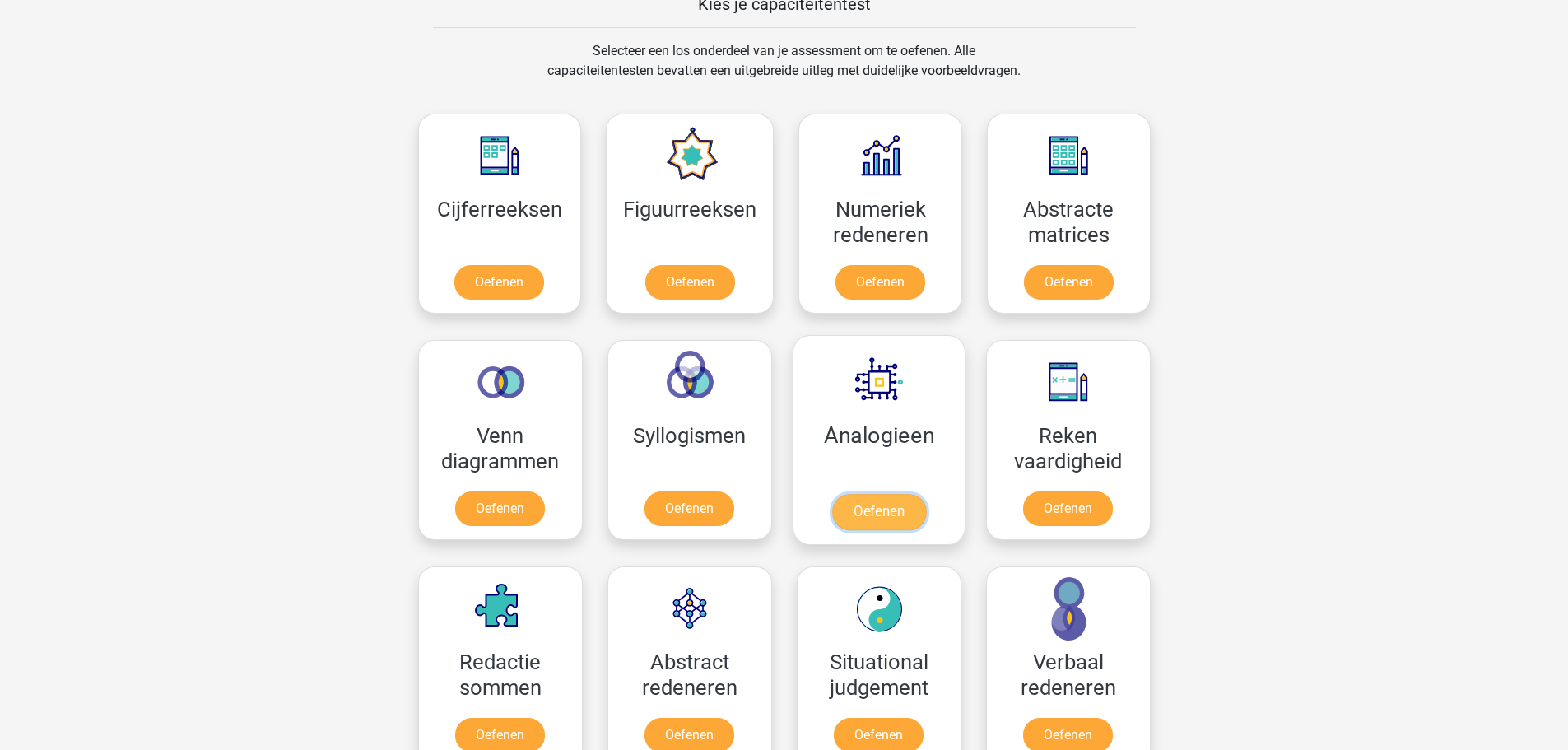
click at [880, 494] on link "Oefenen" at bounding box center [879, 512] width 94 height 37
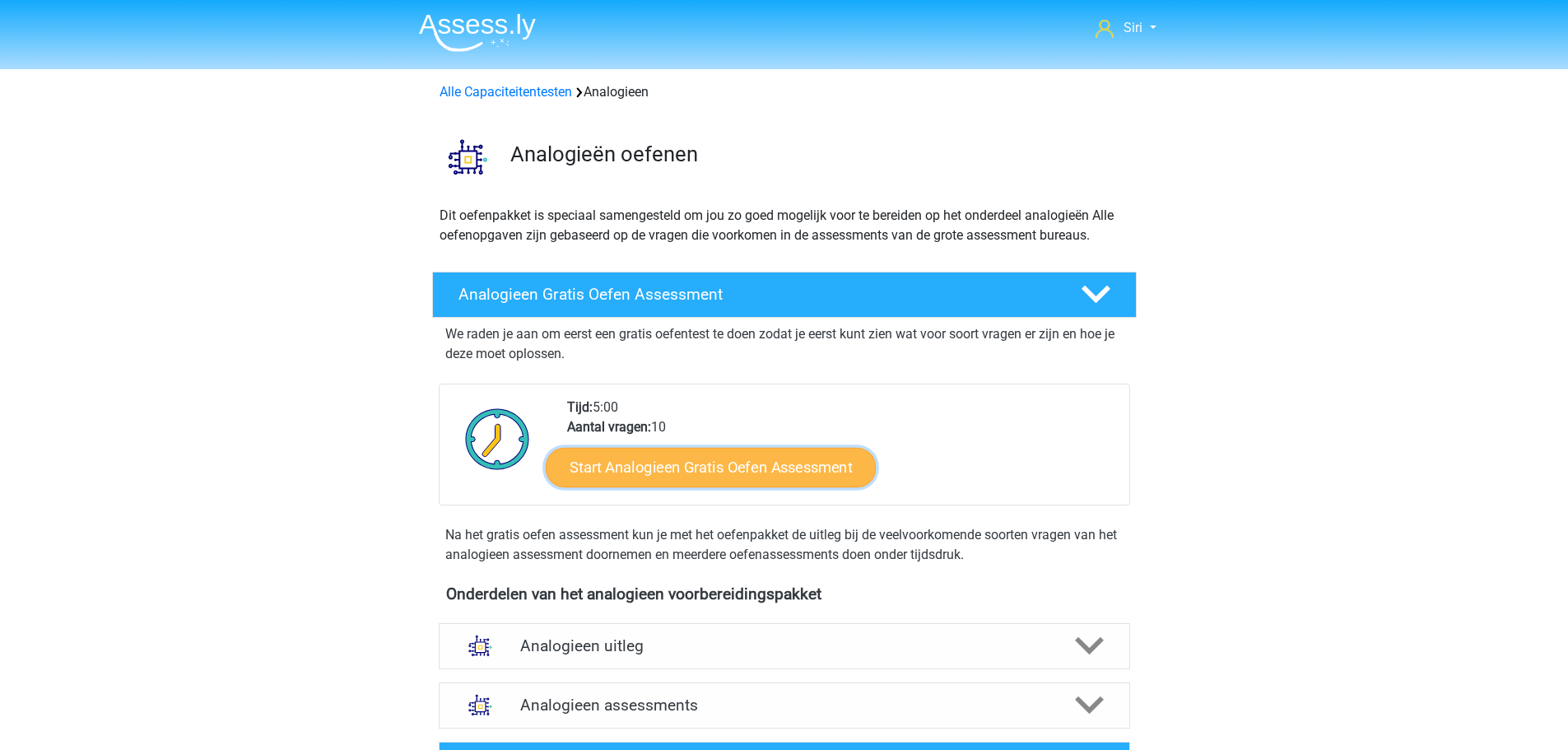
click at [776, 476] on link "Start Analogieen Gratis Oefen Assessment" at bounding box center [711, 467] width 330 height 39
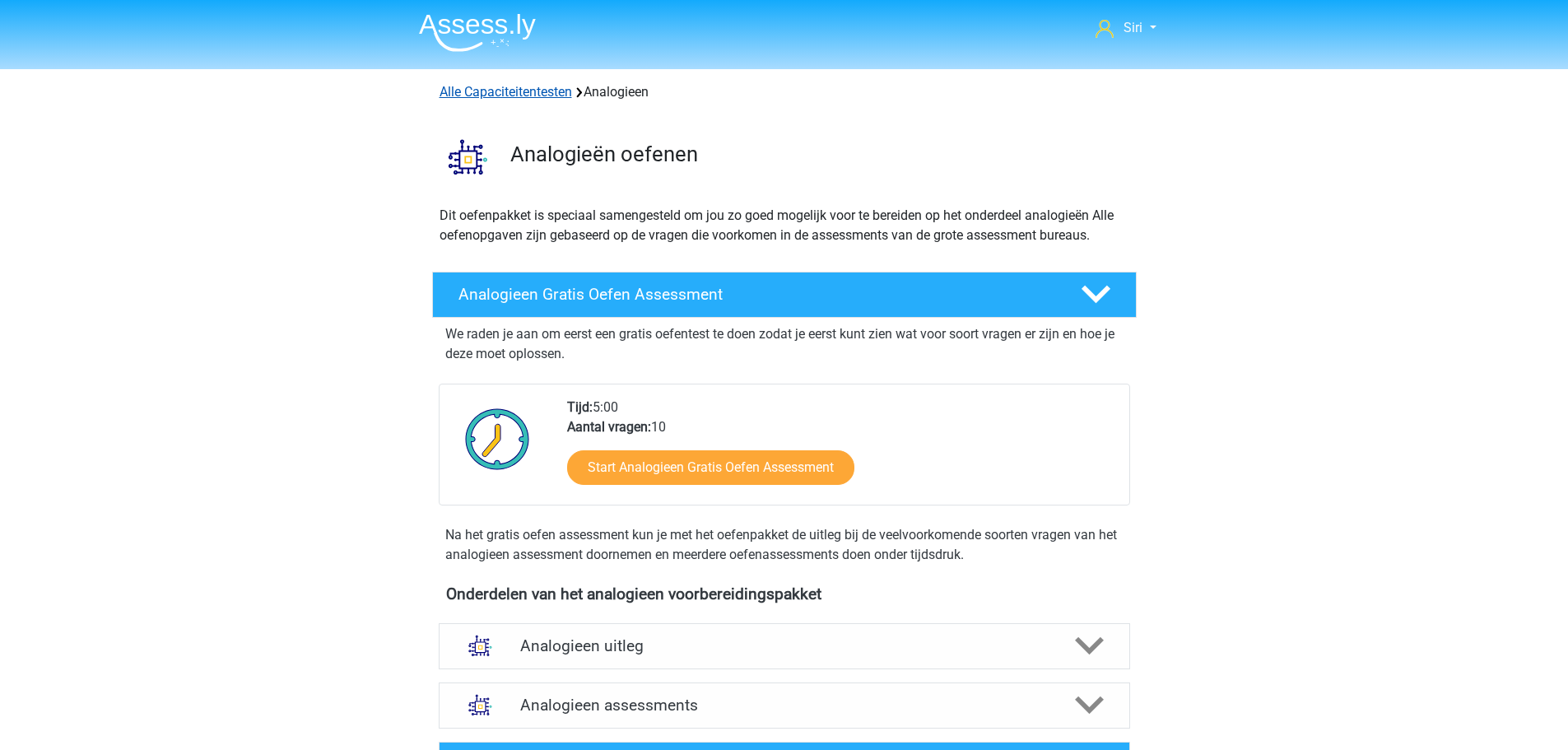
click at [507, 93] on link "Alle Capaciteitentesten" at bounding box center [505, 92] width 132 height 16
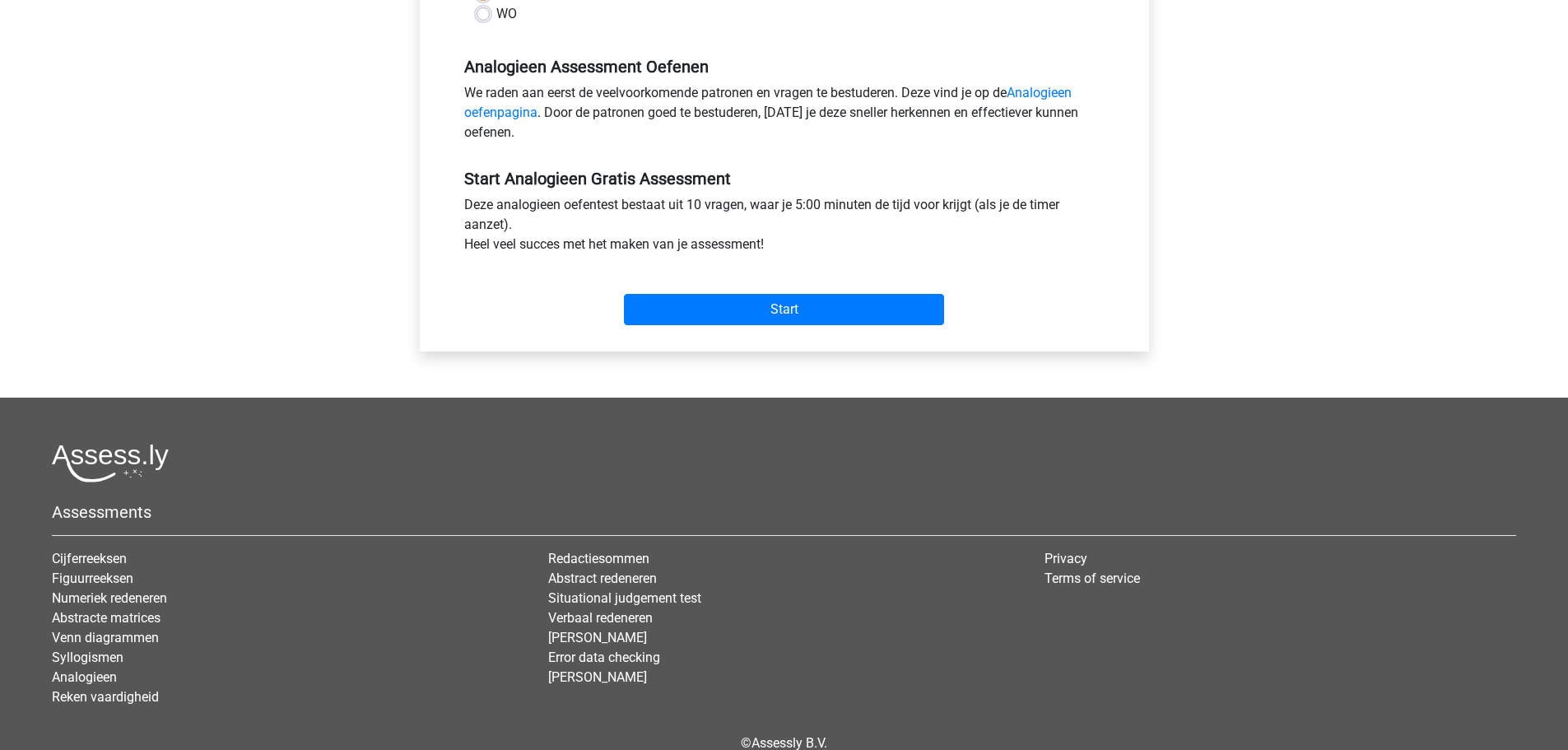
scroll to position [494, 0]
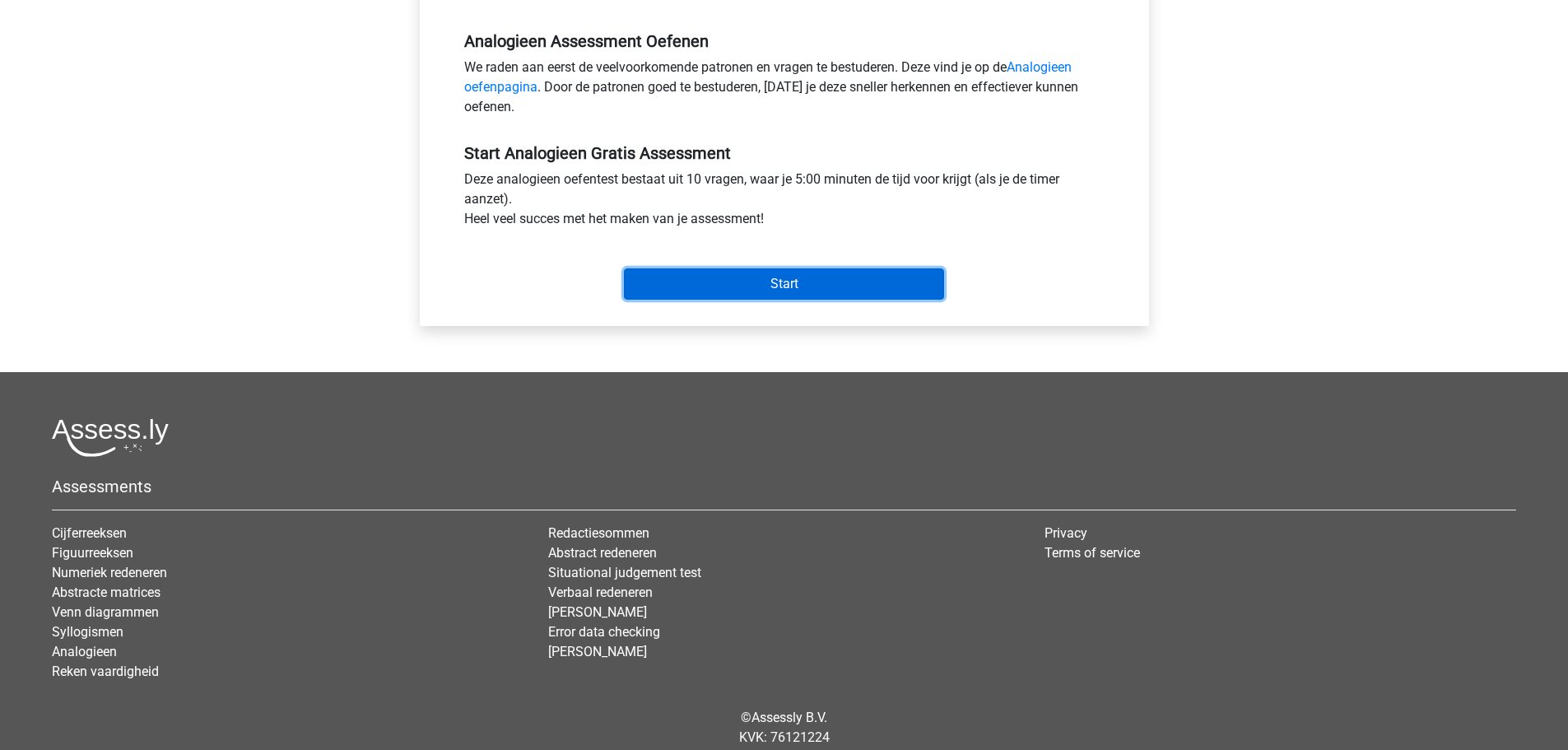
click at [796, 279] on input "Start" at bounding box center [783, 283] width 320 height 31
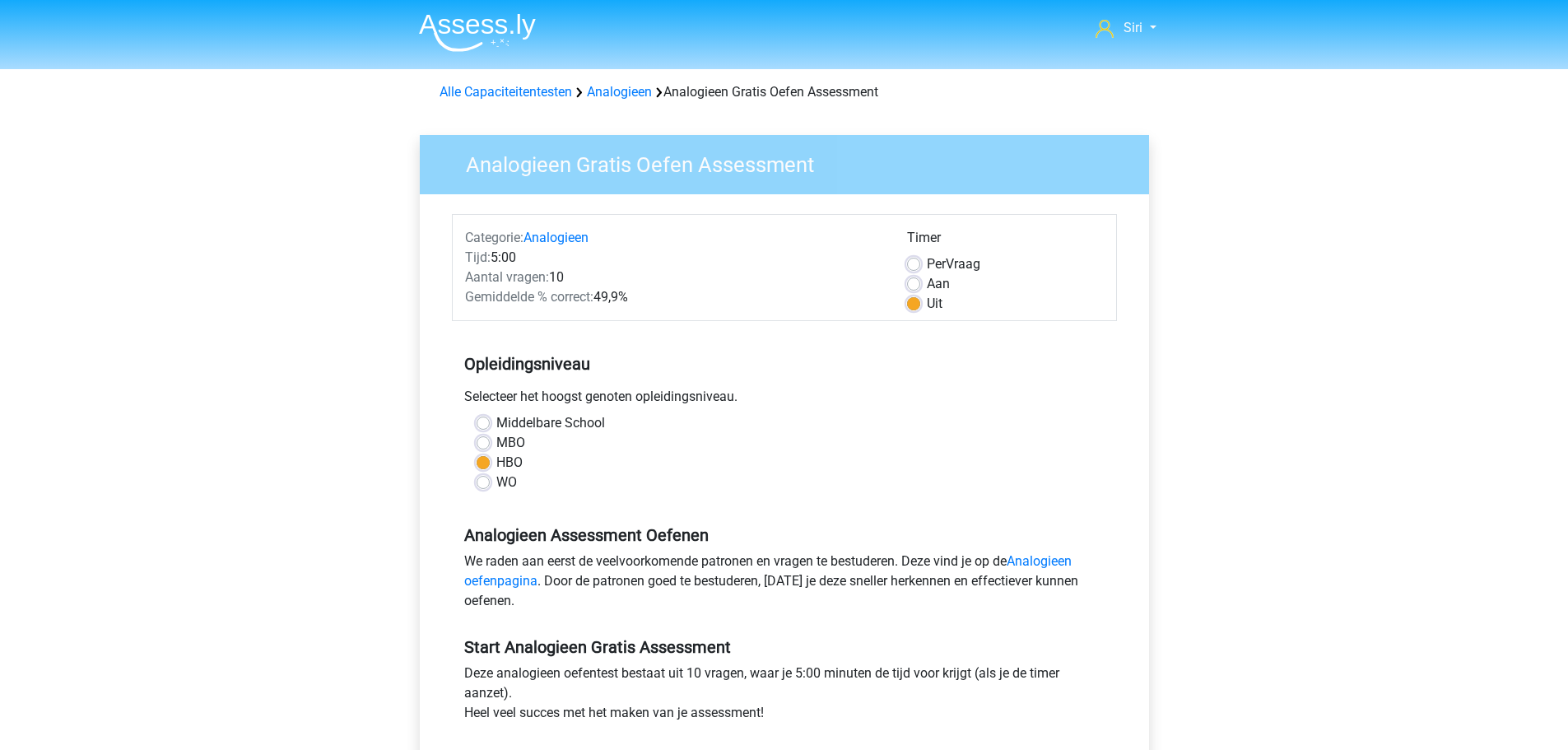
scroll to position [494, 0]
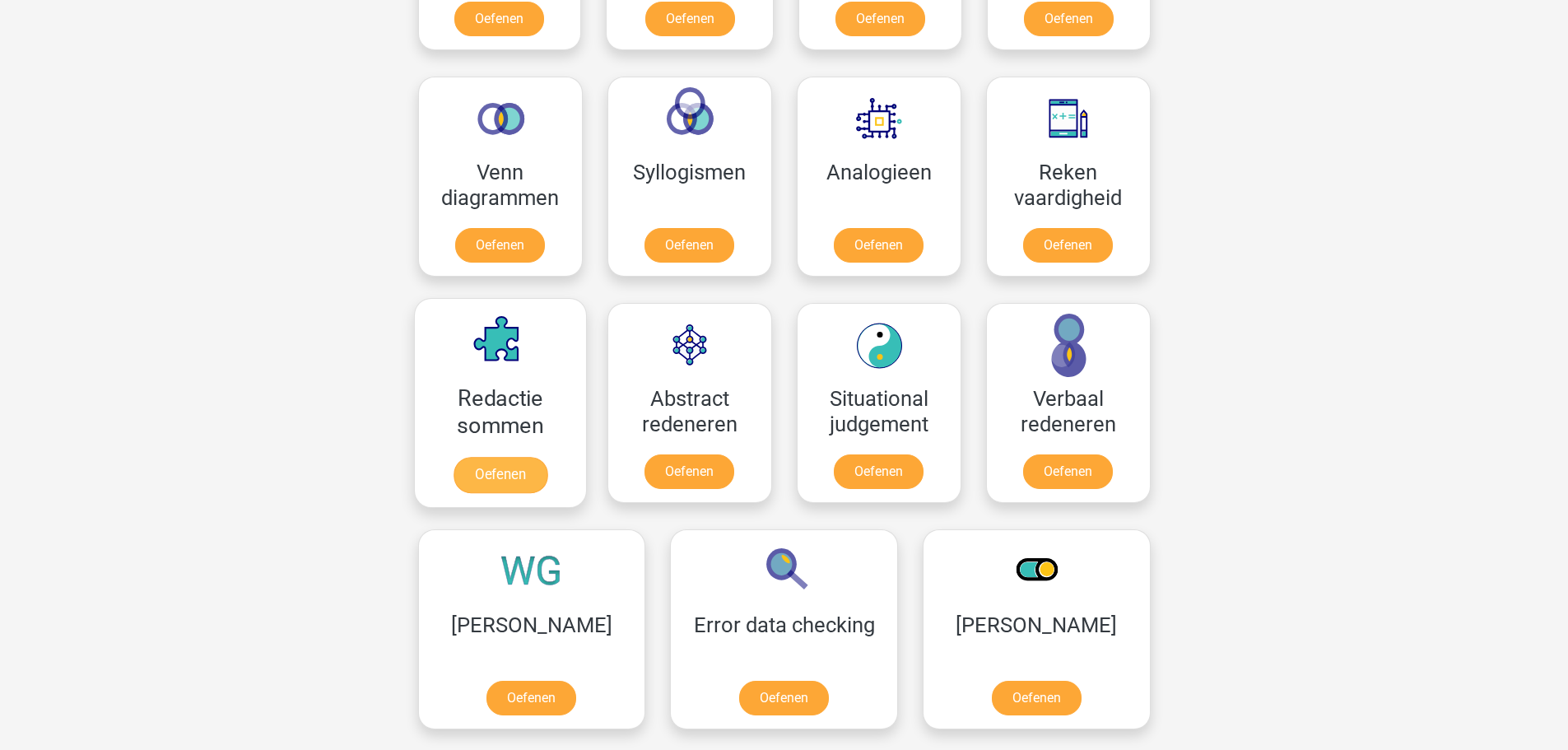
scroll to position [947, 0]
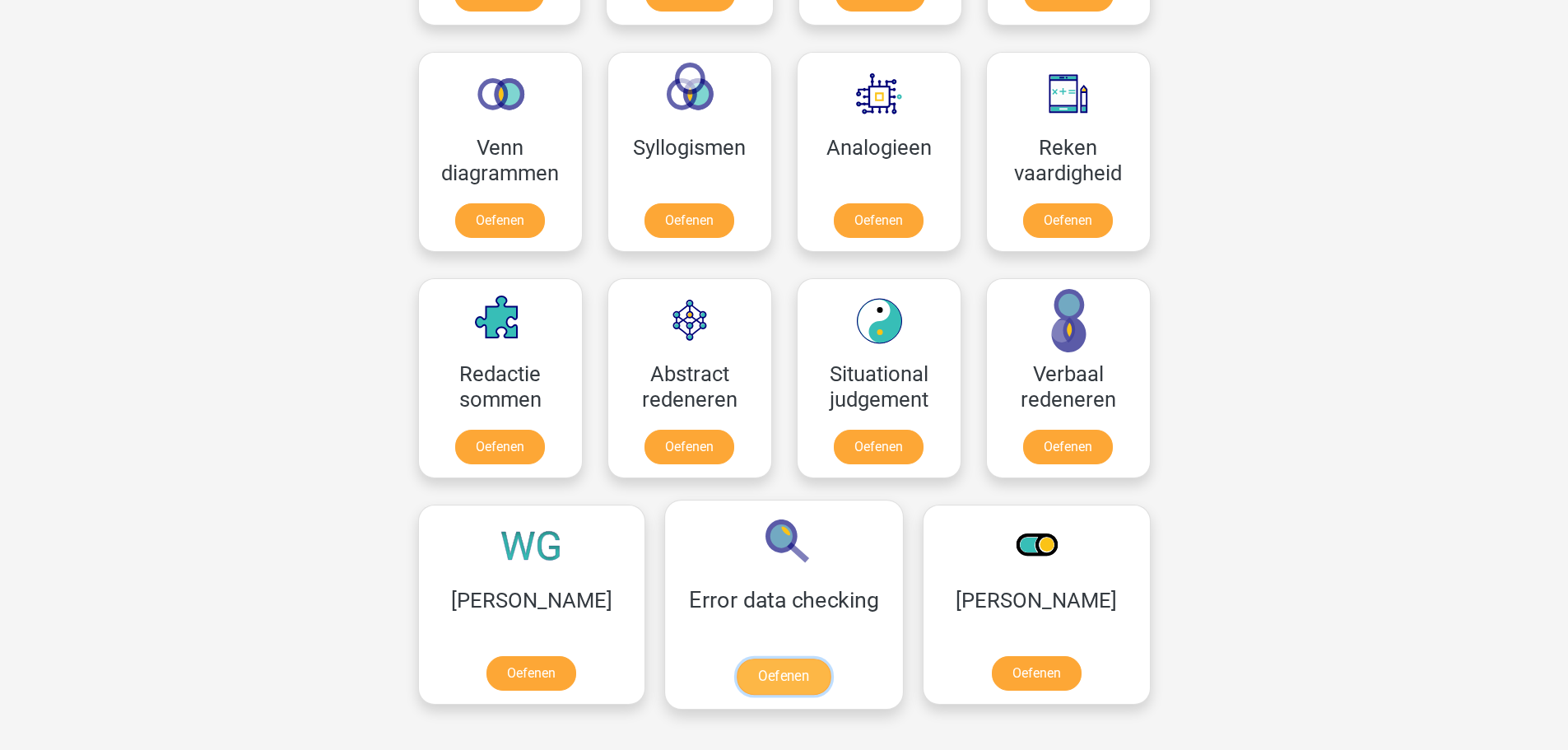
click at [737, 658] on link "Oefenen" at bounding box center [784, 676] width 94 height 37
click at [1096, 432] on link "Oefenen" at bounding box center [1068, 450] width 94 height 37
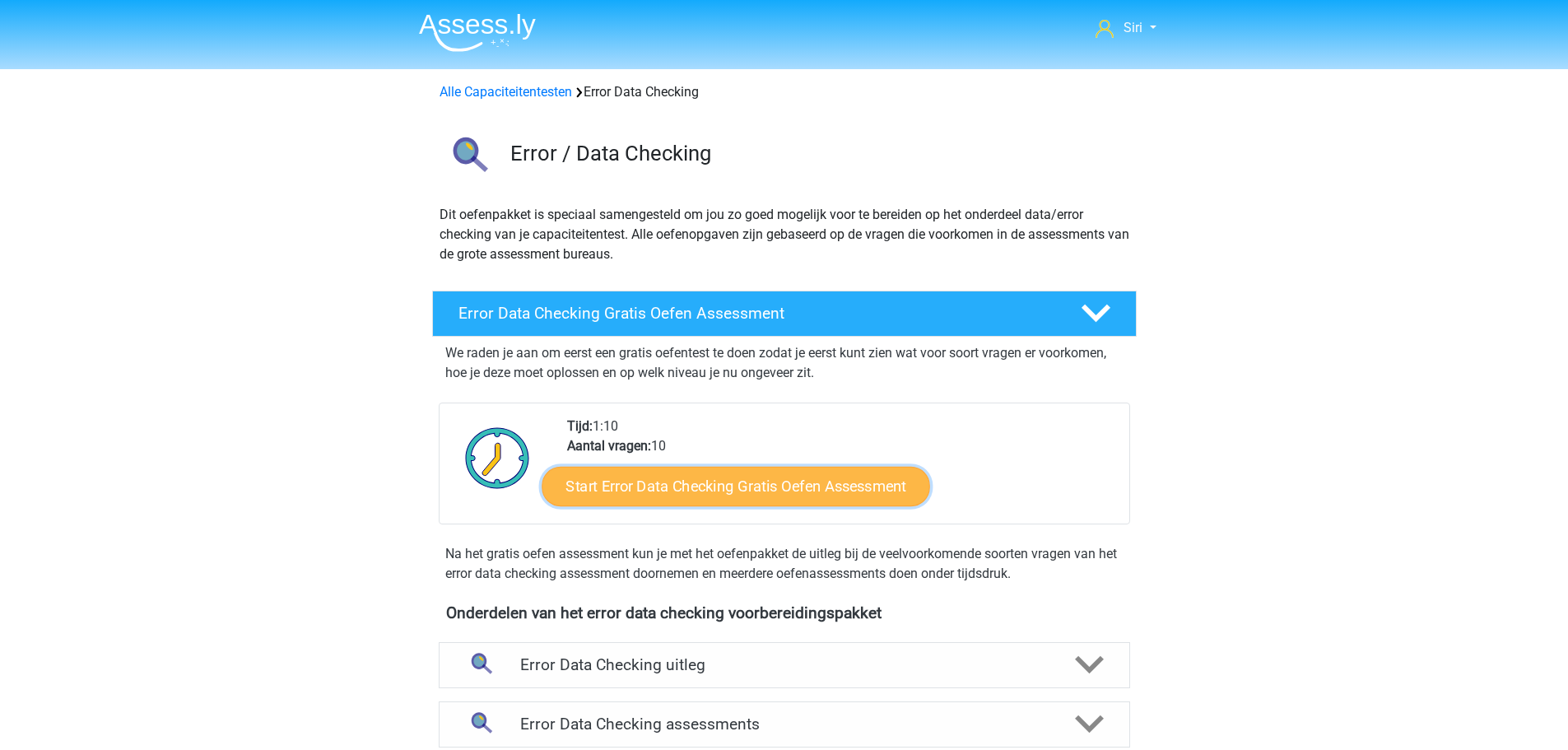
click at [705, 494] on link "Start Error Data Checking Gratis Oefen Assessment" at bounding box center [736, 487] width 388 height 39
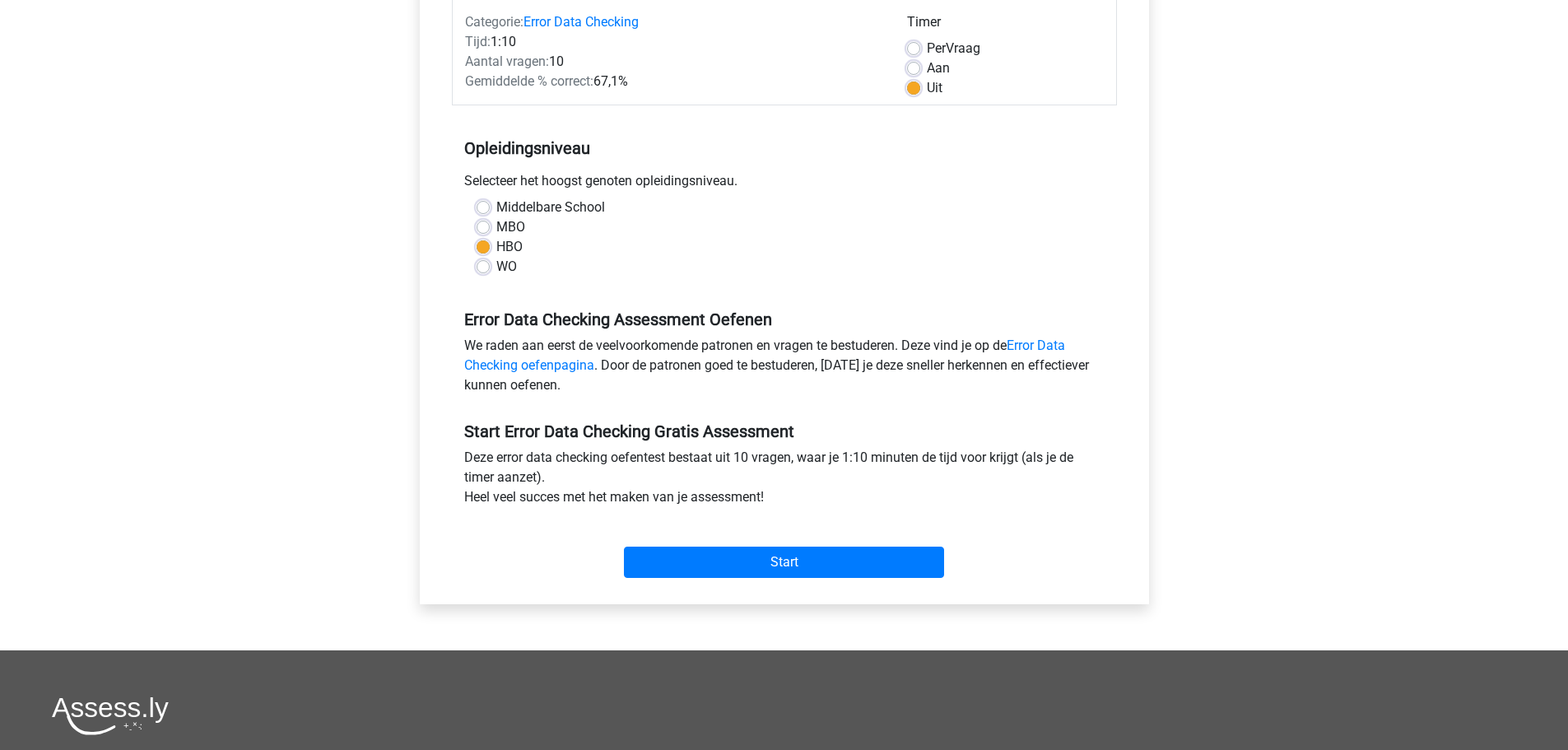
scroll to position [412, 0]
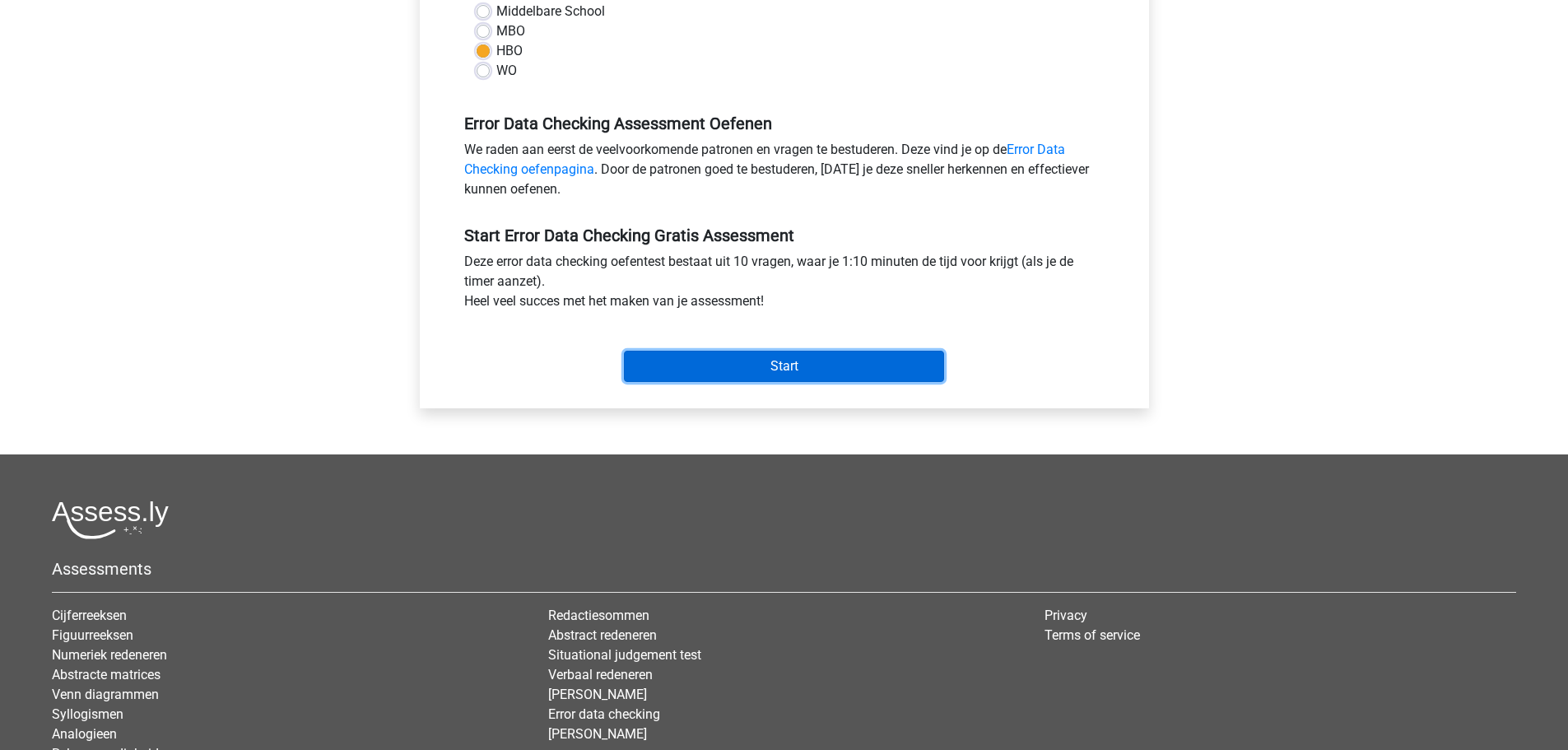
click at [728, 377] on input "Start" at bounding box center [783, 366] width 320 height 31
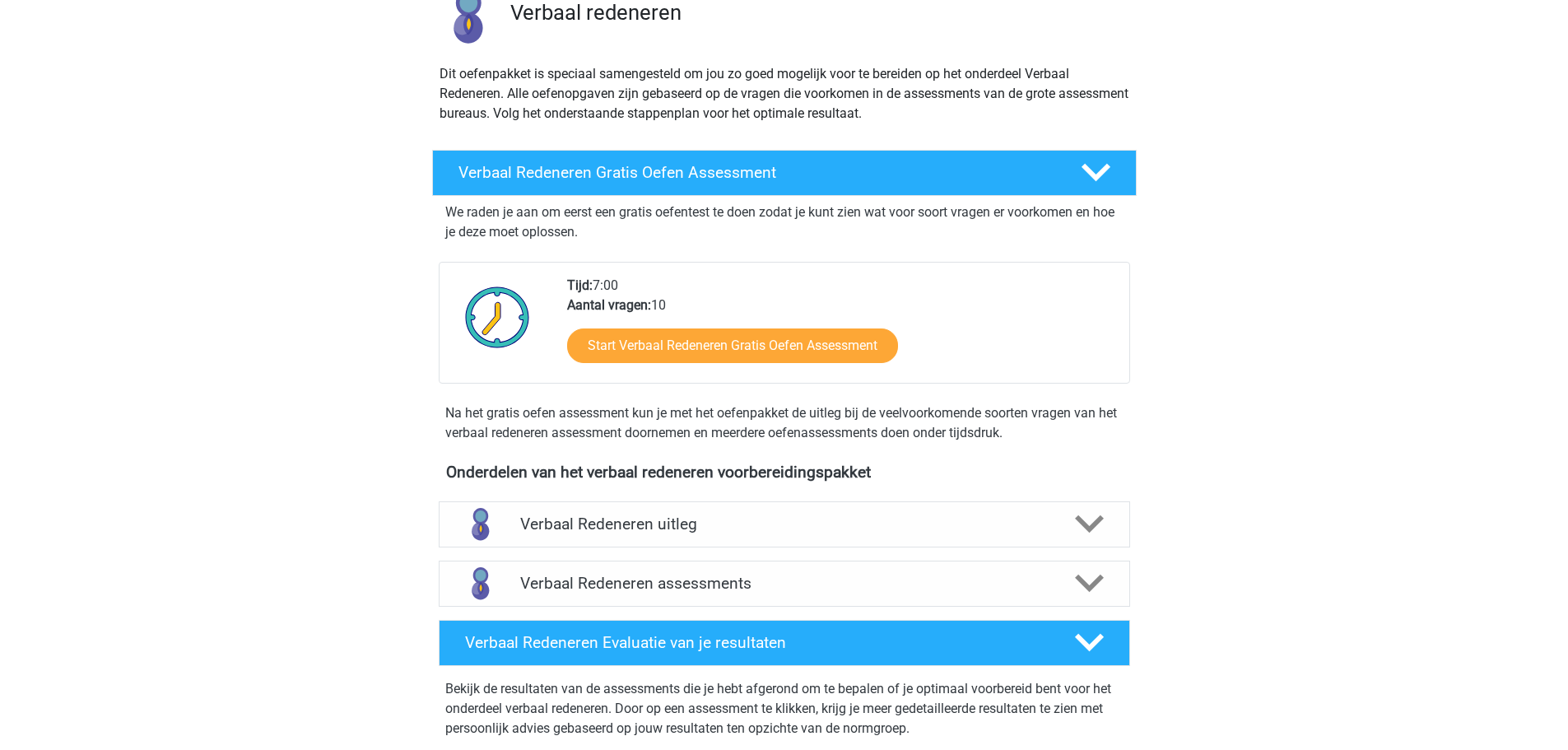
scroll to position [165, 0]
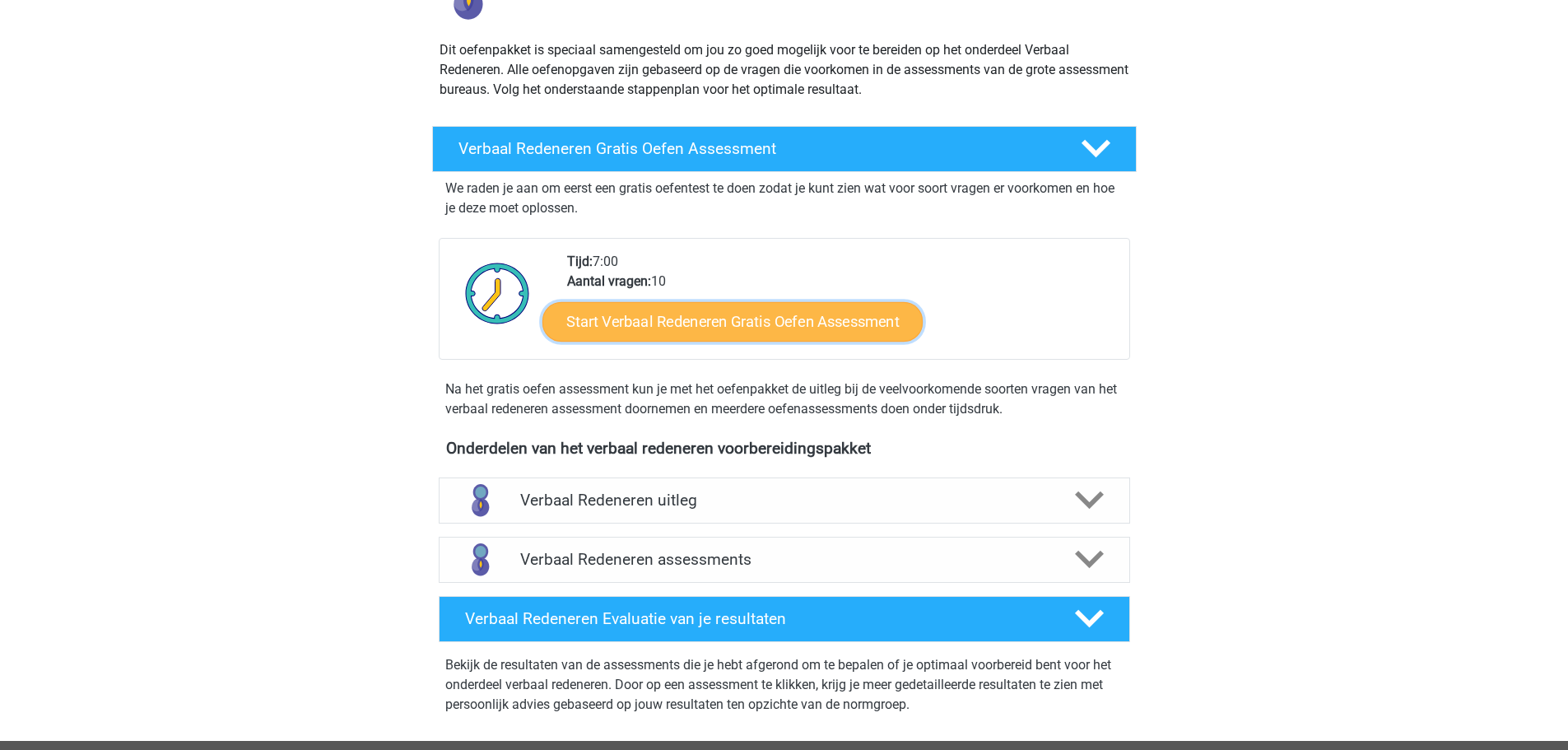
click at [736, 321] on link "Start Verbaal Redeneren Gratis Oefen Assessment" at bounding box center [733, 322] width 381 height 39
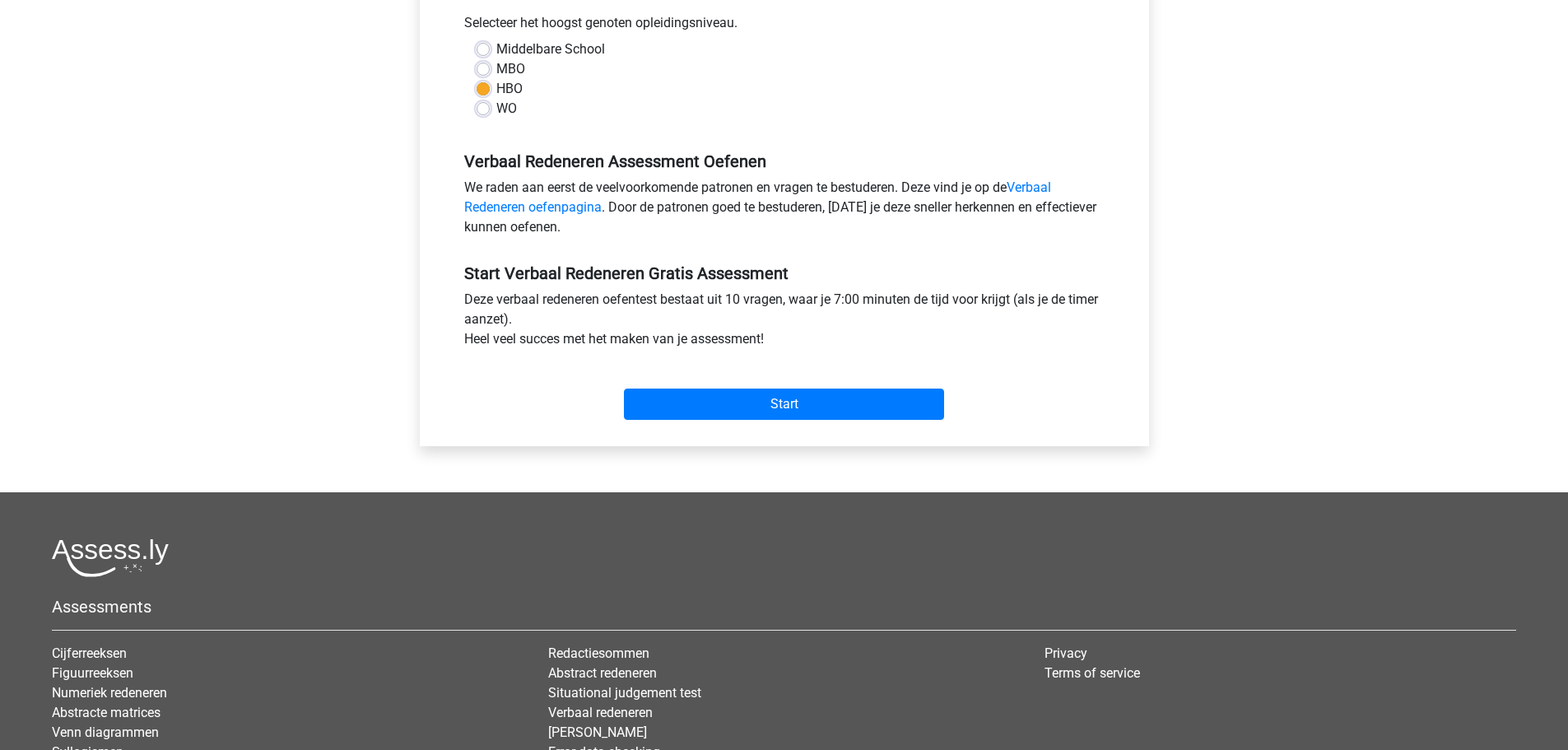
scroll to position [412, 0]
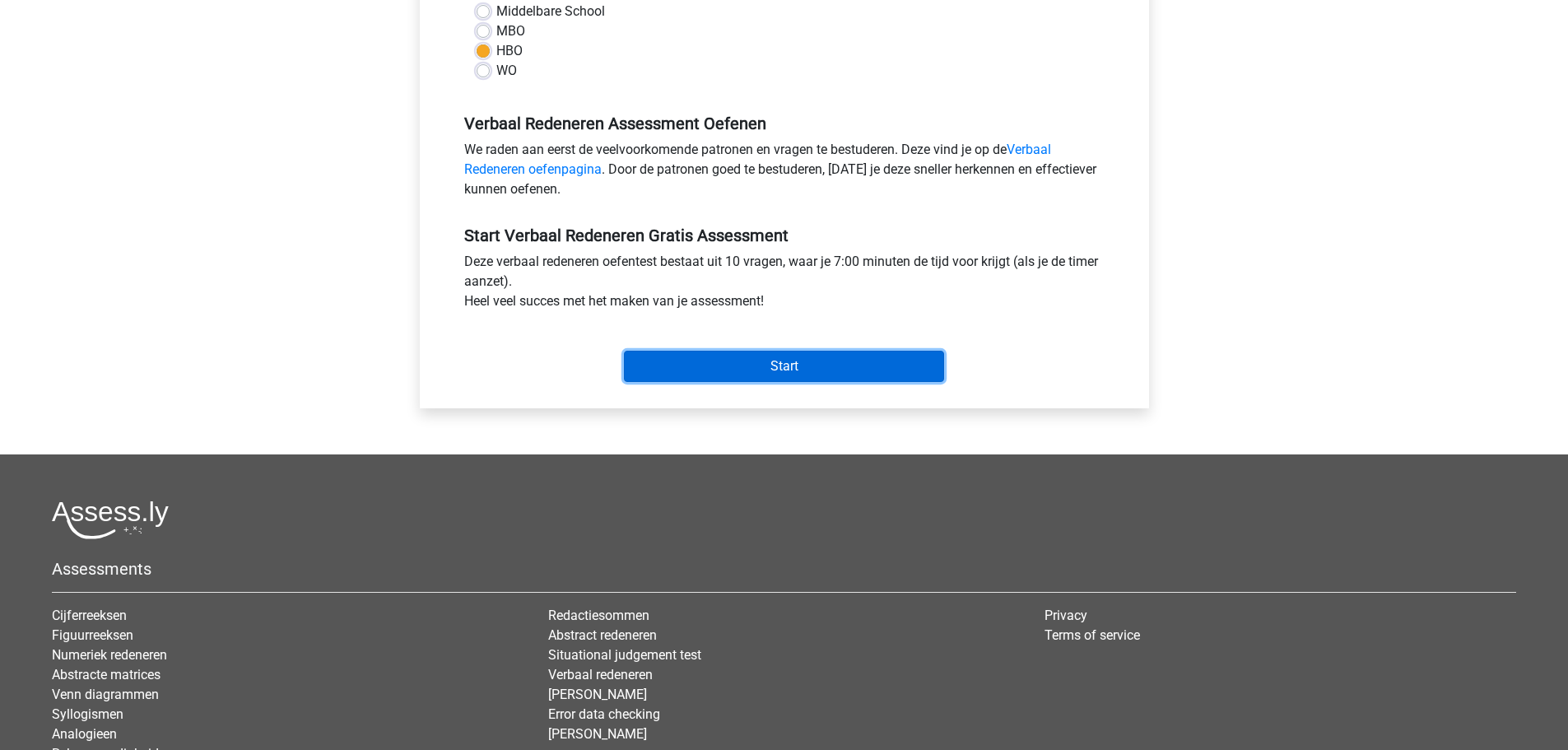
click at [758, 363] on input "Start" at bounding box center [783, 366] width 320 height 31
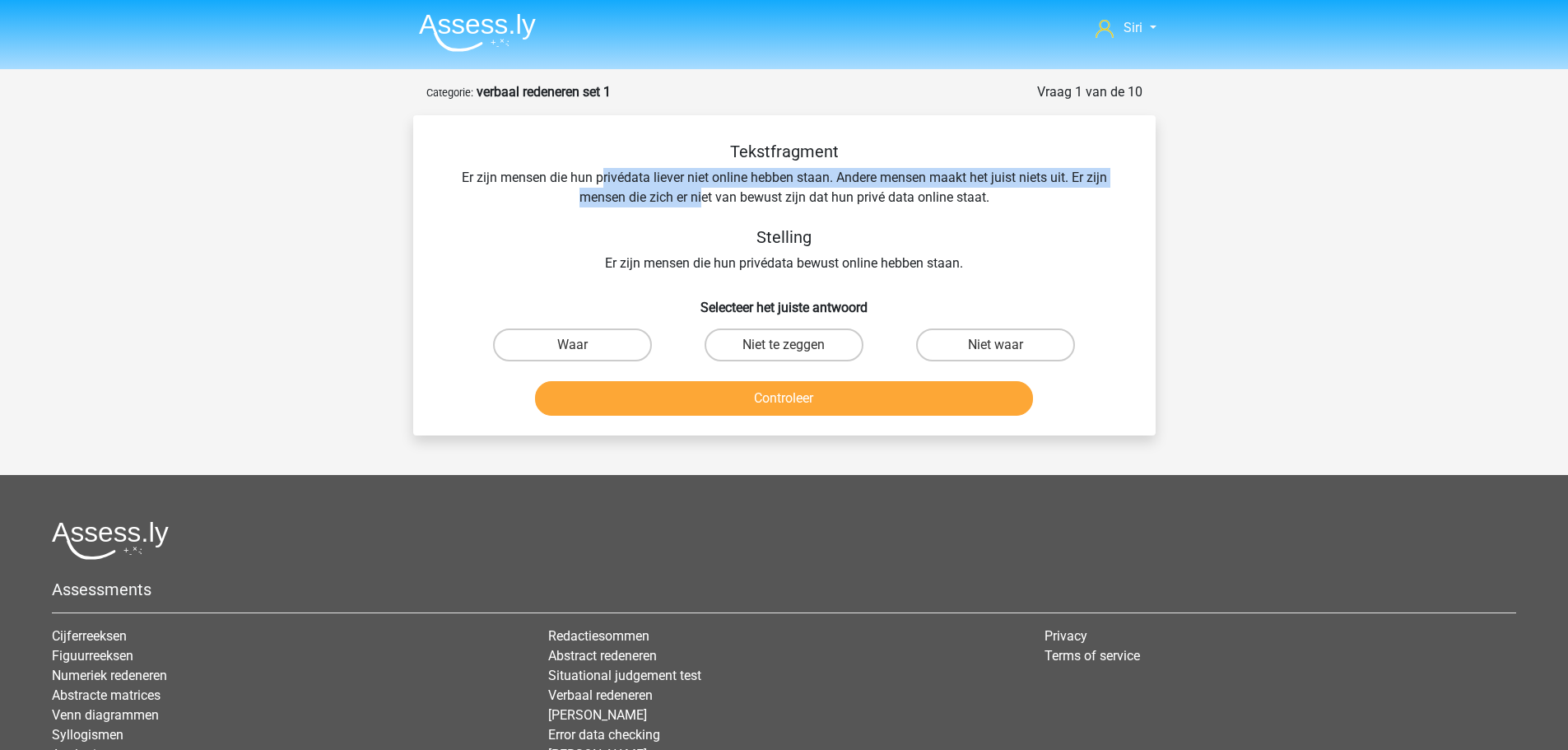
drag, startPoint x: 603, startPoint y: 172, endPoint x: 704, endPoint y: 206, distance: 106.6
click at [704, 206] on div "Tekstfragment Er zijn mensen die hun privédata liever niet online hebben staan.…" at bounding box center [785, 207] width 690 height 131
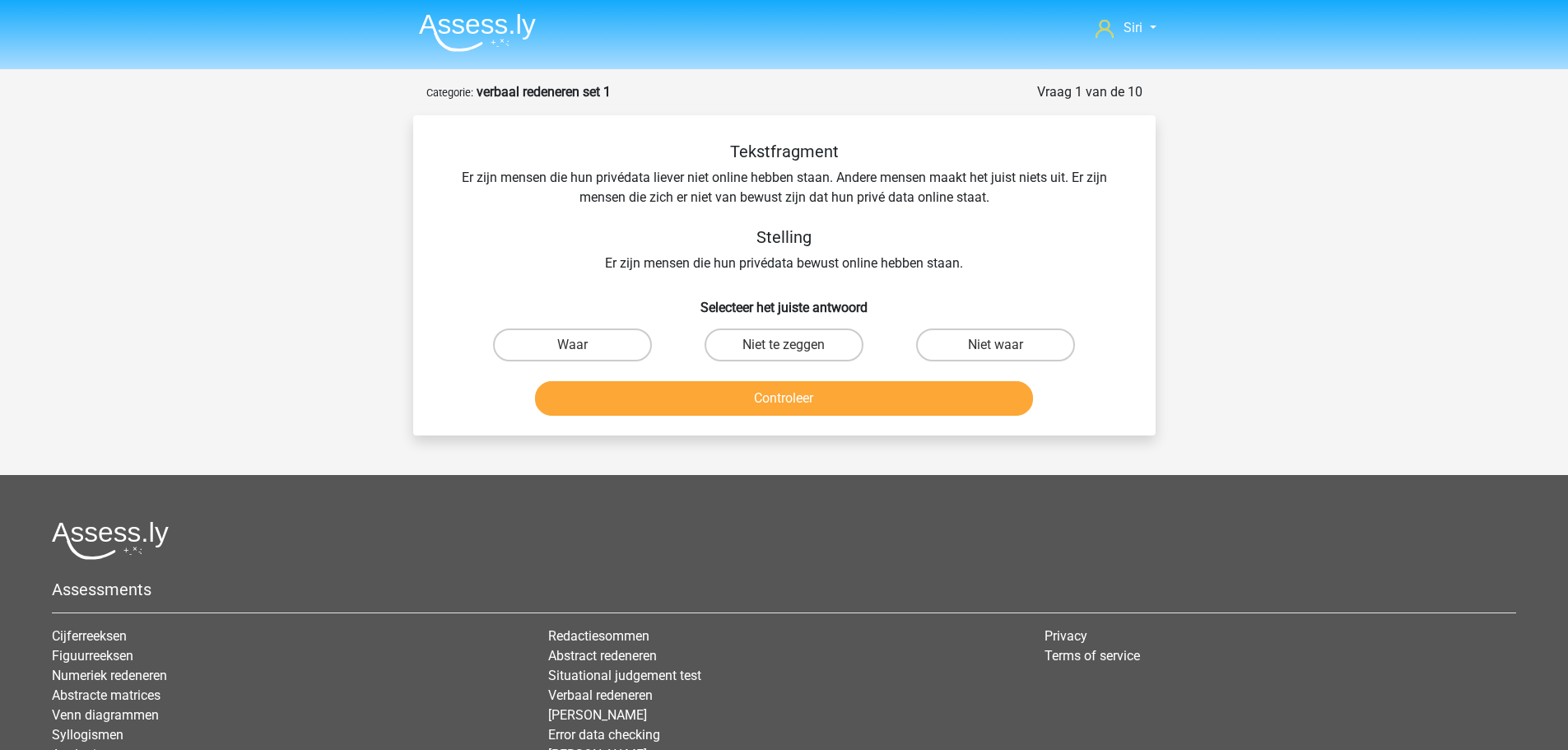
click at [711, 214] on div "Tekstfragment Er zijn mensen die hun privédata liever niet online hebben staan.…" at bounding box center [785, 207] width 690 height 131
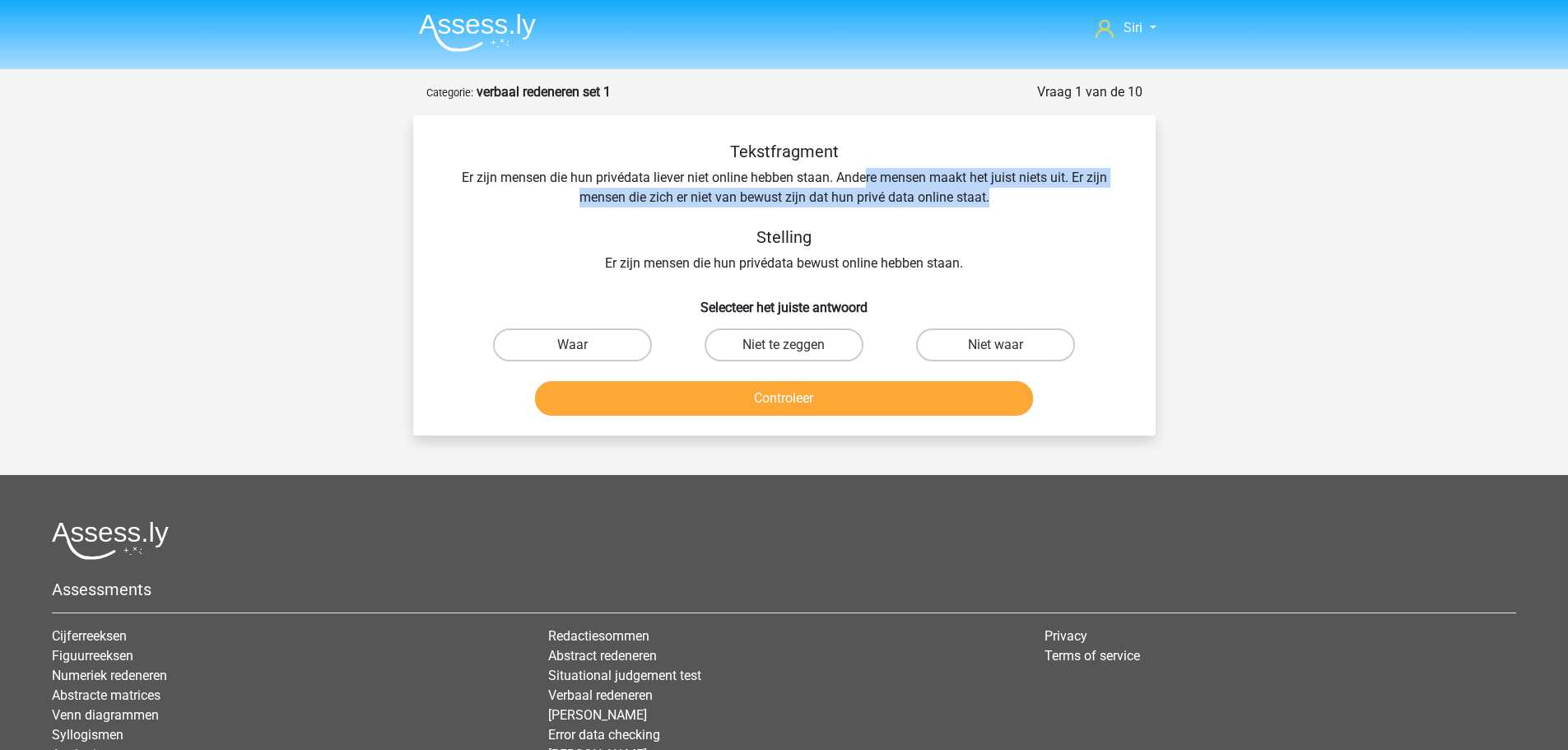
drag, startPoint x: 863, startPoint y: 180, endPoint x: 1002, endPoint y: 200, distance: 140.4
click at [1002, 200] on div "Tekstfragment Er zijn mensen die hun privédata liever niet online hebben staan.…" at bounding box center [785, 207] width 690 height 131
click at [1009, 200] on div "Tekstfragment Er zijn mensen die hun privédata liever niet online hebben staan.…" at bounding box center [785, 207] width 690 height 131
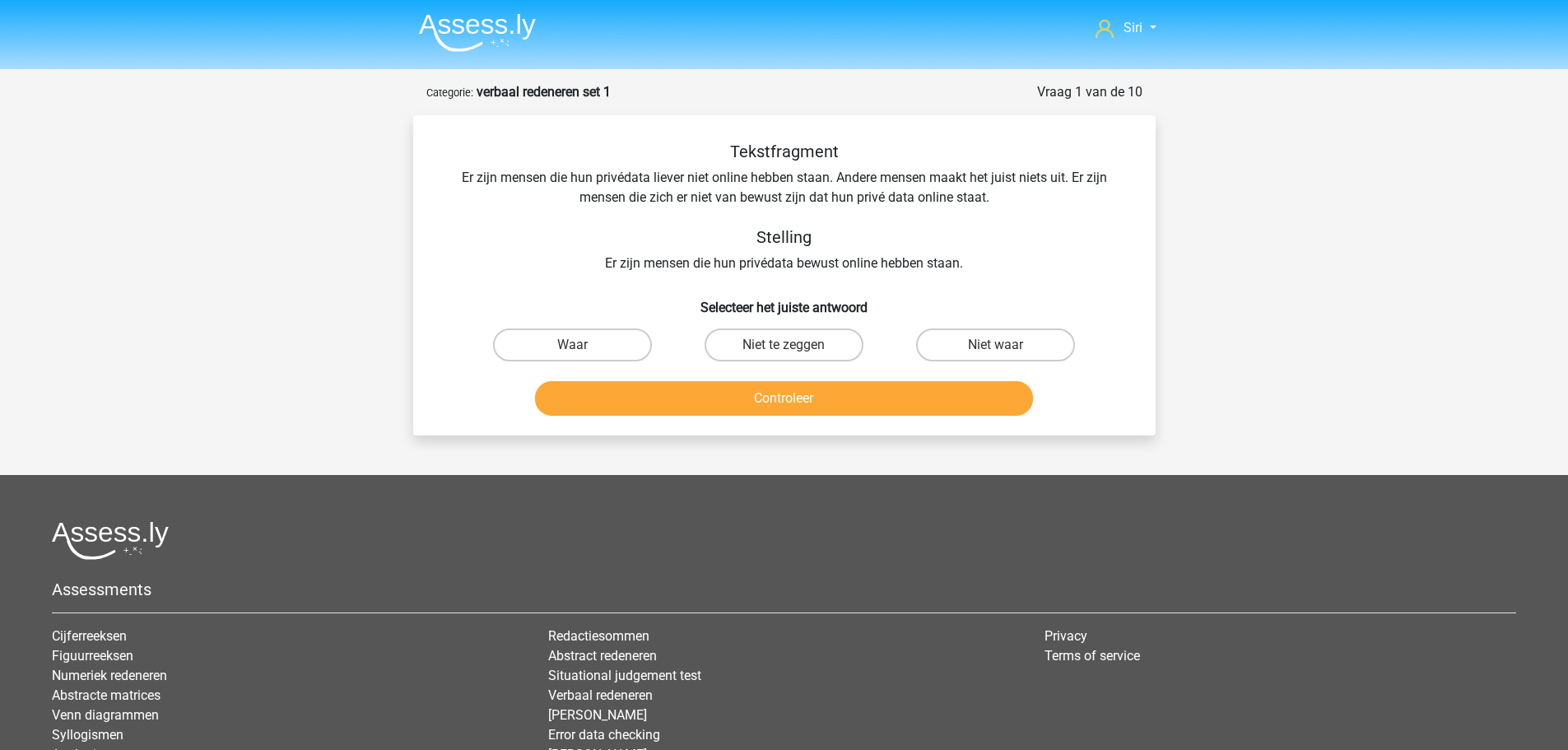
click at [681, 263] on div "Tekstfragment Er zijn mensen die hun privédata liever niet online hebben staan.…" at bounding box center [785, 207] width 690 height 131
drag, startPoint x: 681, startPoint y: 263, endPoint x: 701, endPoint y: 264, distance: 20.0
click at [701, 264] on div "Tekstfragment Er zijn mensen die hun privédata liever niet online hebben staan.…" at bounding box center [785, 207] width 690 height 131
drag, startPoint x: 586, startPoint y: 175, endPoint x: 812, endPoint y: 176, distance: 226.0
click at [812, 176] on div "Tekstfragment Er zijn mensen die hun privédata liever niet online hebben staan.…" at bounding box center [785, 207] width 690 height 131
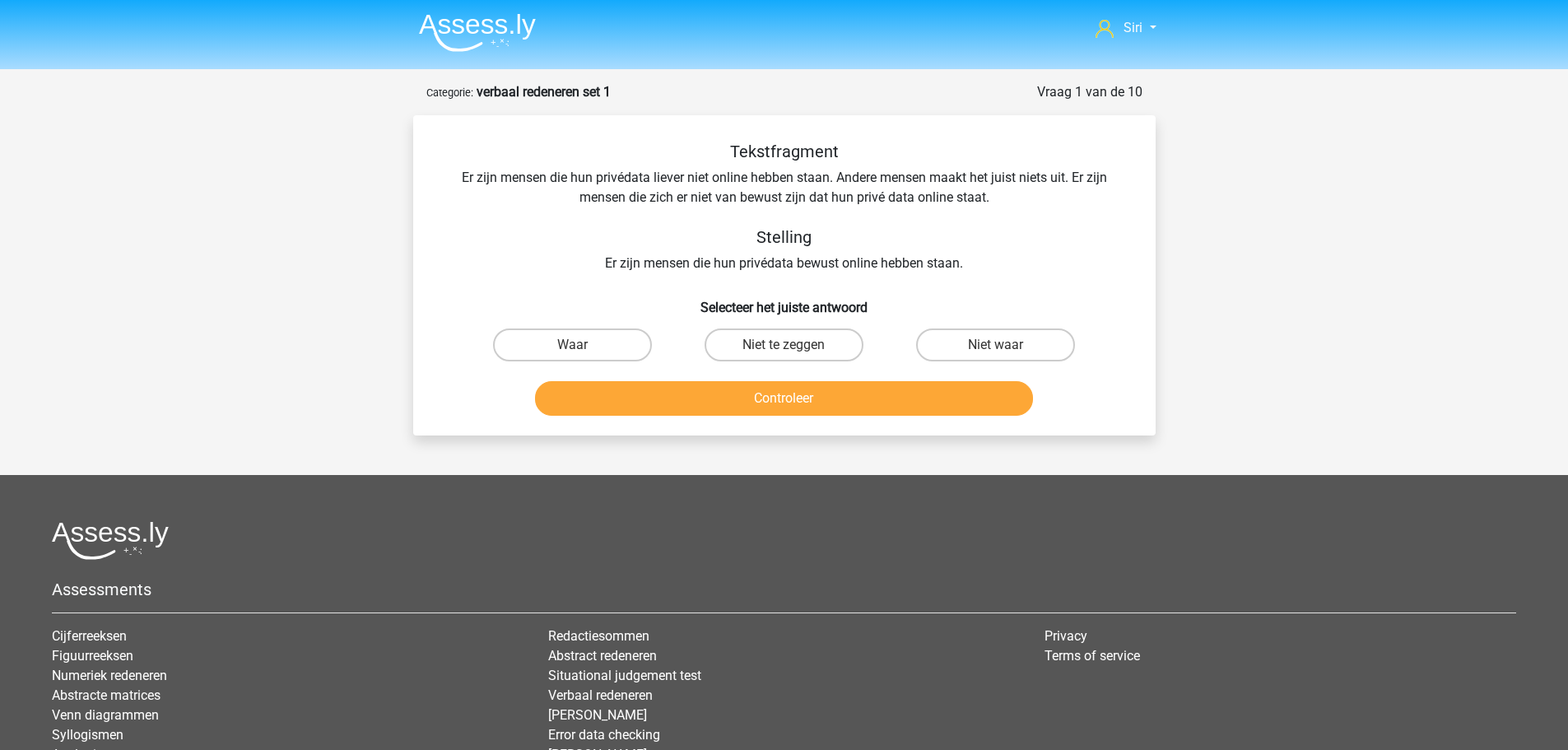
click at [865, 177] on div "Tekstfragment Er zijn mensen die hun privédata liever niet online hebben staan.…" at bounding box center [785, 207] width 690 height 131
click at [809, 352] on label "Niet te zeggen" at bounding box center [783, 344] width 158 height 33
click at [794, 352] on input "Niet te zeggen" at bounding box center [789, 350] width 10 height 10
radio input "true"
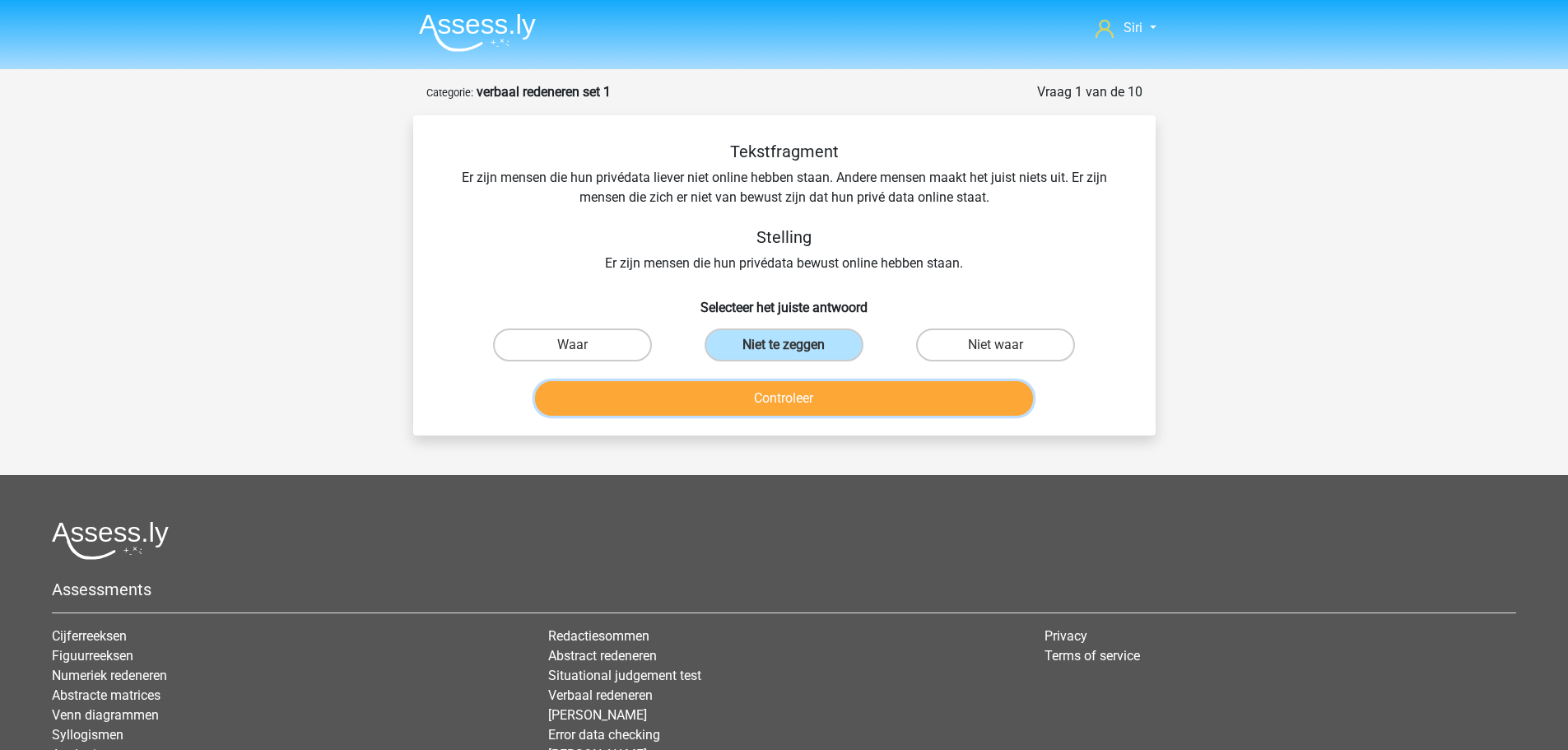
click at [795, 401] on button "Controleer" at bounding box center [784, 398] width 498 height 35
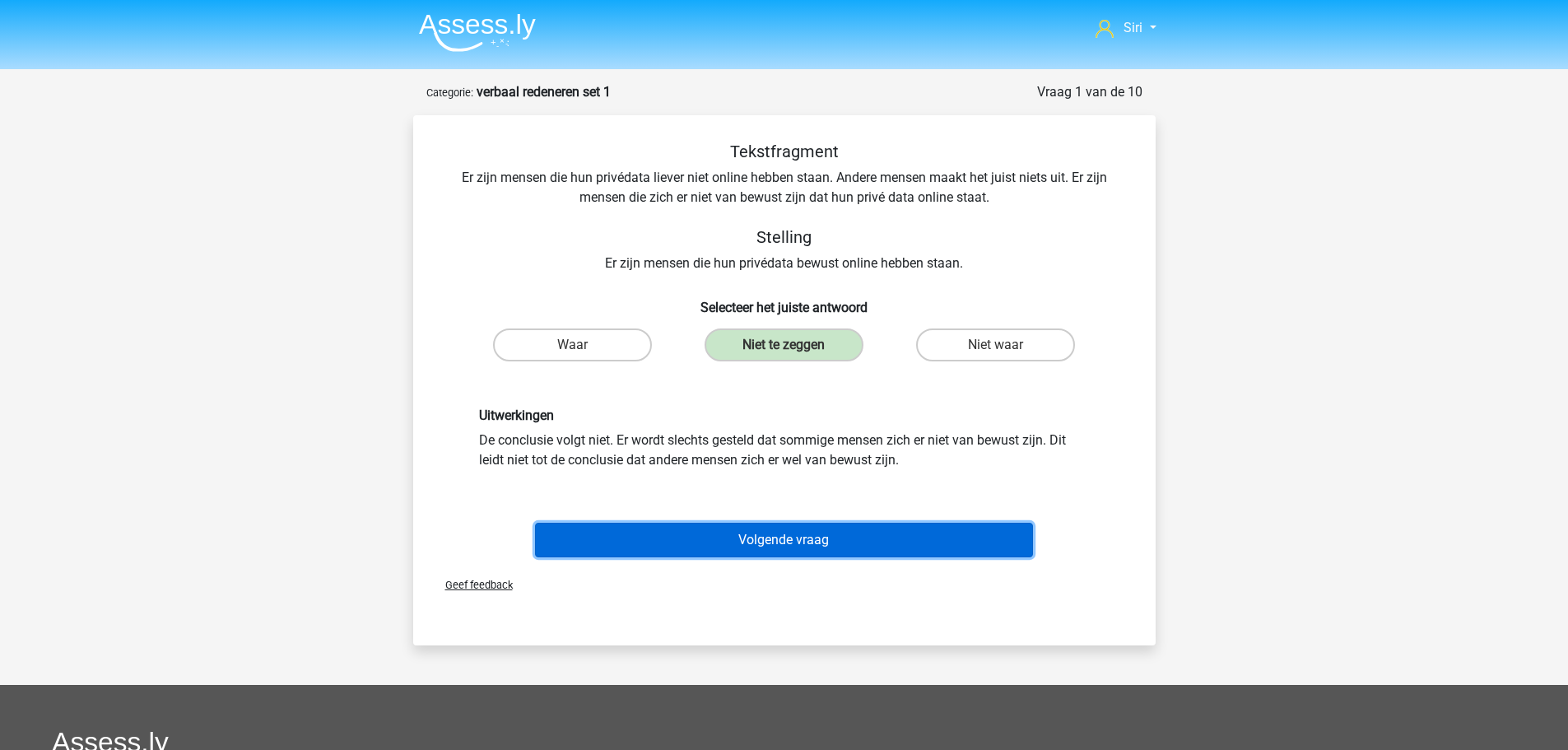
click at [775, 541] on button "Volgende vraag" at bounding box center [784, 539] width 498 height 35
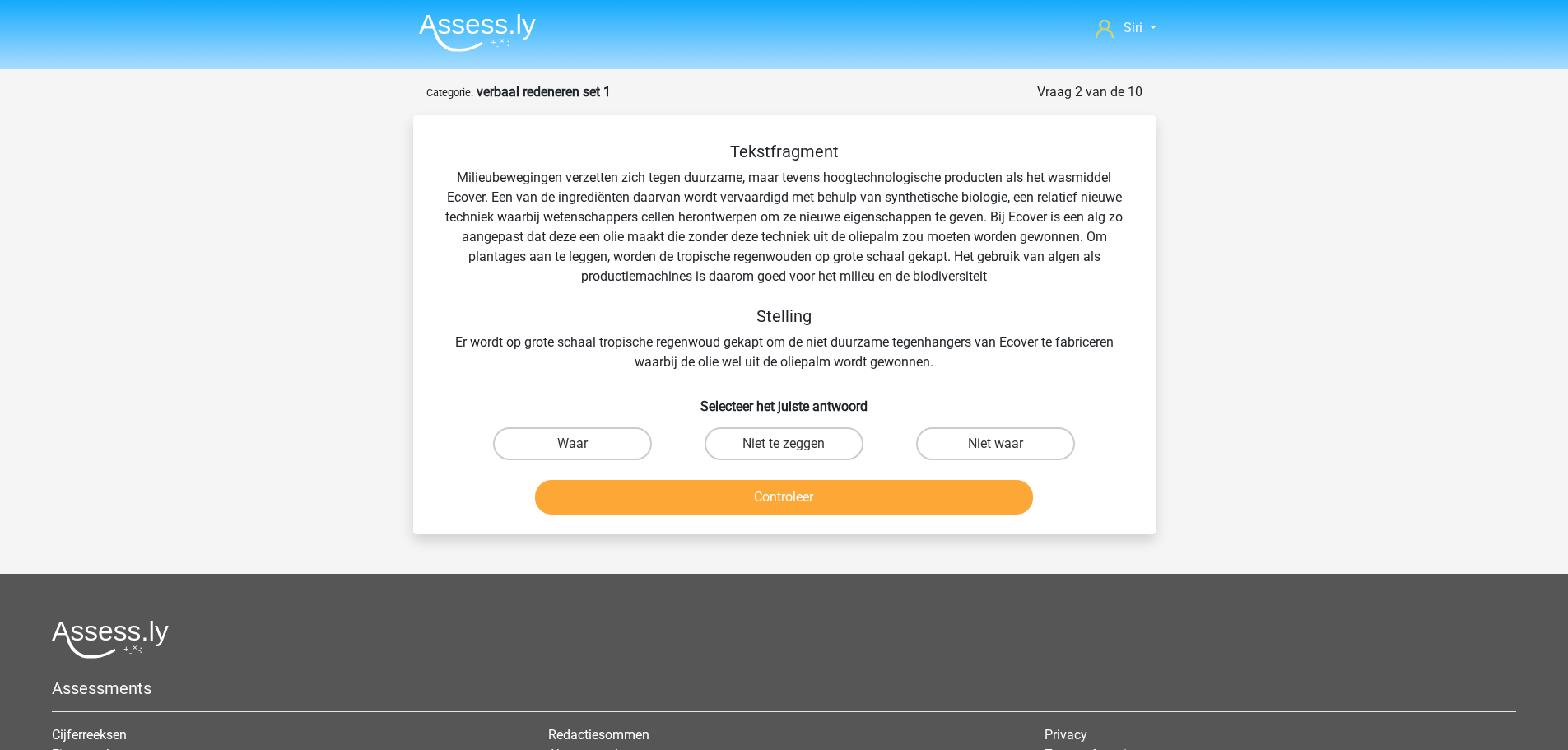
scroll to position [82, 0]
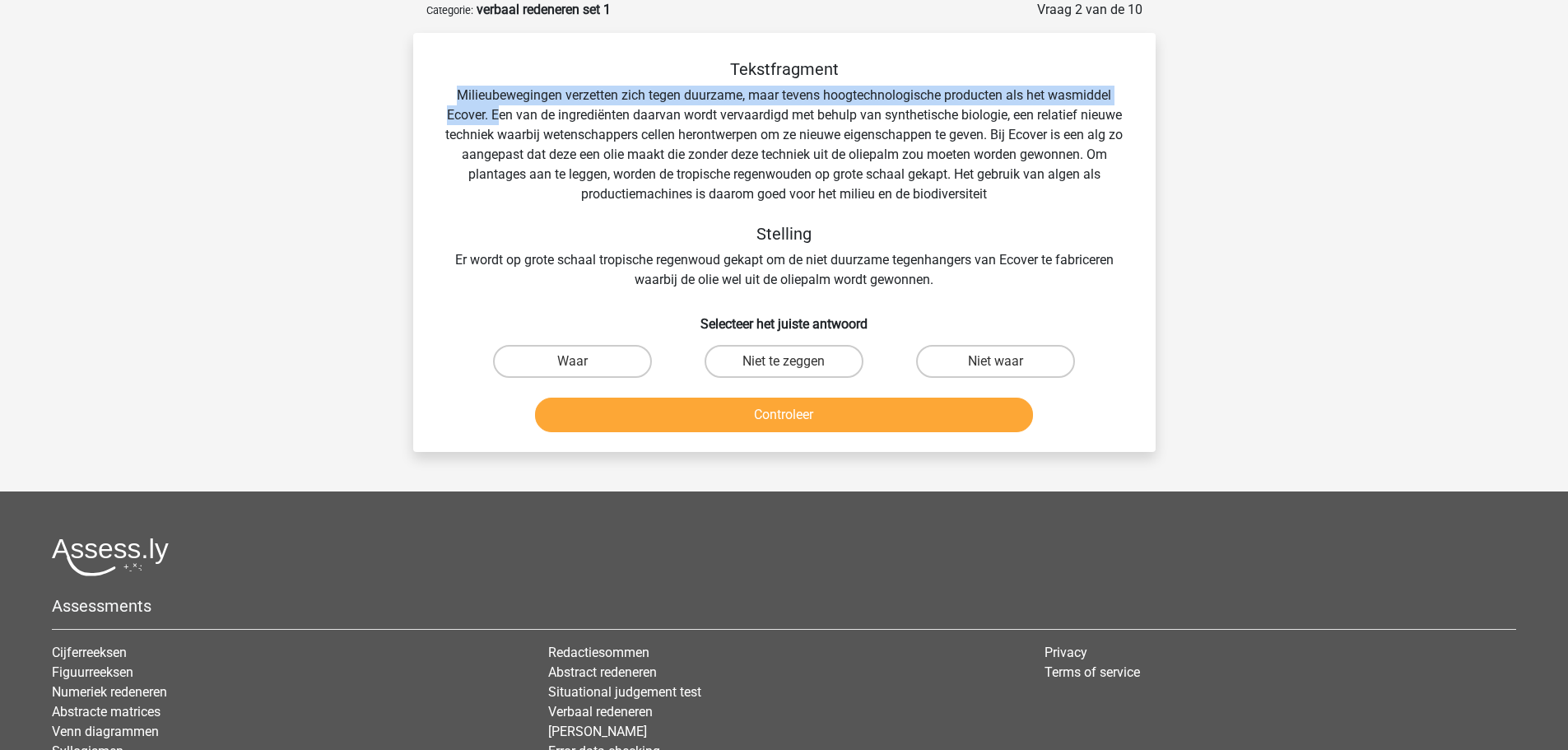
drag, startPoint x: 454, startPoint y: 93, endPoint x: 500, endPoint y: 112, distance: 49.8
click at [500, 112] on div "Tekstfragment Milieubewegingen verzetten zich tegen duurzame, maar tevens hoogt…" at bounding box center [785, 174] width 690 height 231
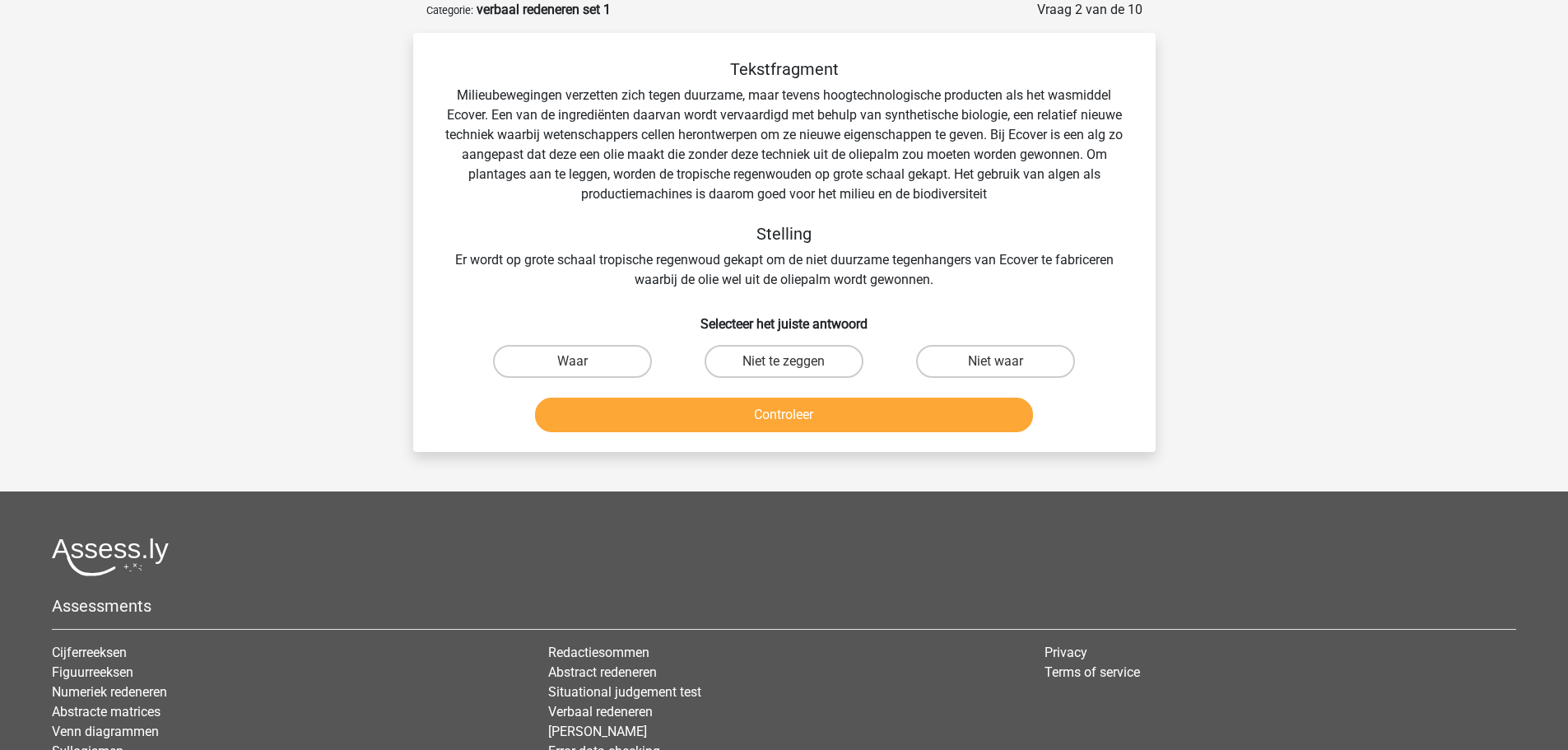
click at [511, 122] on div "Tekstfragment Milieubewegingen verzetten zich tegen duurzame, maar tevens hoogt…" at bounding box center [785, 174] width 690 height 231
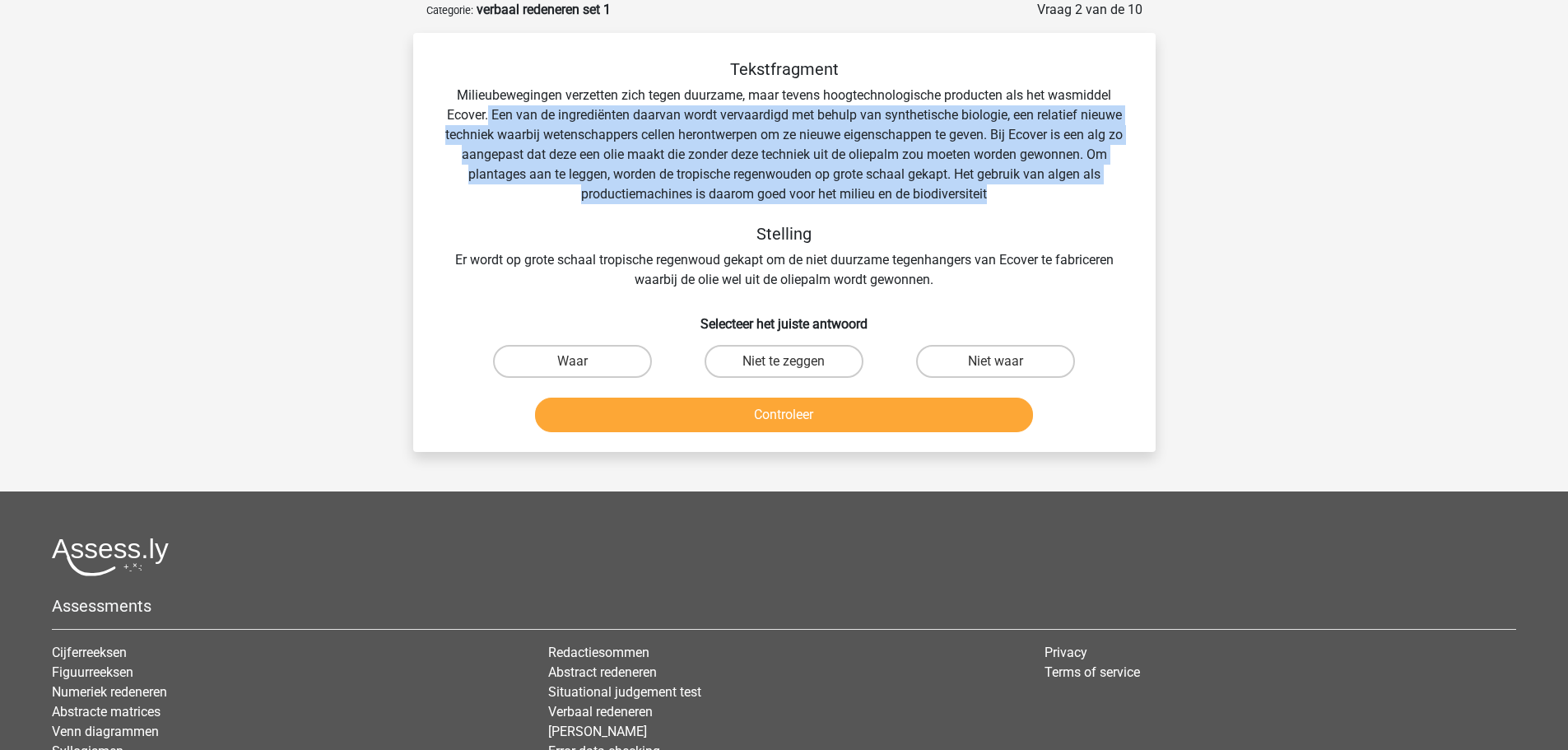
drag, startPoint x: 489, startPoint y: 114, endPoint x: 998, endPoint y: 192, distance: 514.9
click at [998, 192] on div "Tekstfragment Milieubewegingen verzetten zich tegen duurzame, maar tevens hoogt…" at bounding box center [785, 174] width 690 height 231
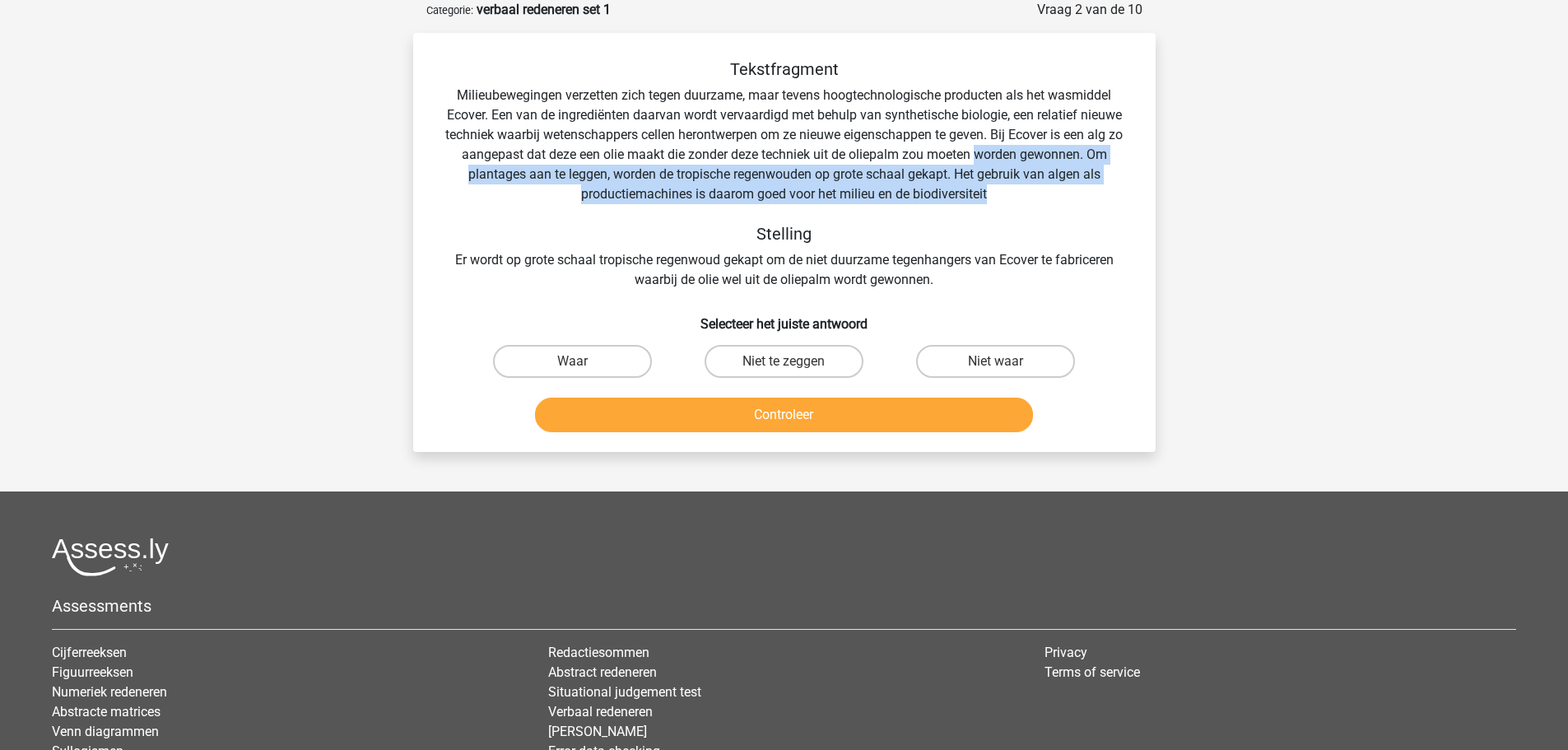
drag, startPoint x: 998, startPoint y: 192, endPoint x: 975, endPoint y: 160, distance: 39.4
click at [975, 160] on div "Tekstfragment Milieubewegingen verzetten zich tegen duurzame, maar tevens hoogt…" at bounding box center [785, 174] width 690 height 231
click at [976, 180] on div "Tekstfragment Milieubewegingen verzetten zich tegen duurzame, maar tevens hoogt…" at bounding box center [785, 174] width 690 height 231
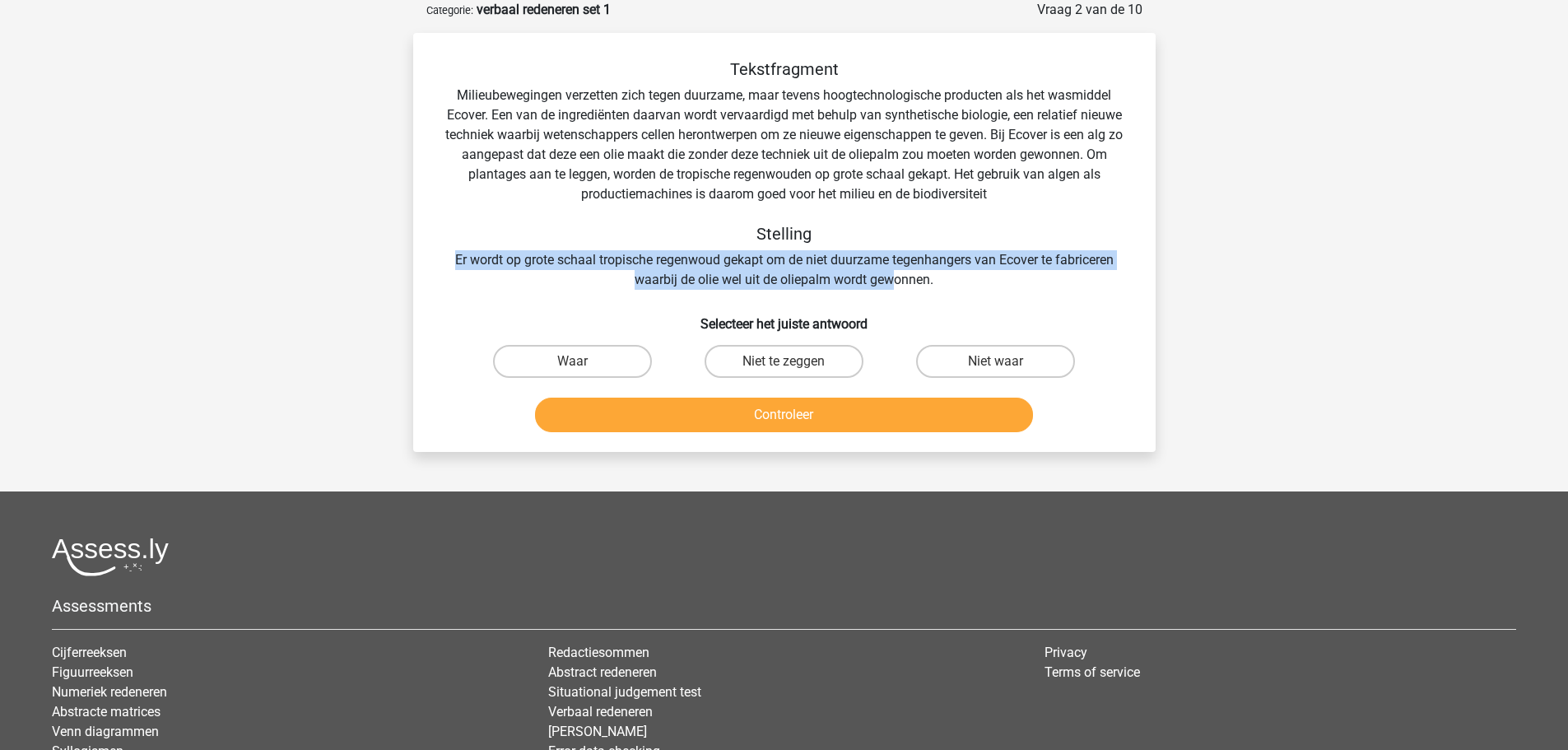
drag, startPoint x: 449, startPoint y: 259, endPoint x: 897, endPoint y: 279, distance: 448.4
click at [897, 279] on div "Tekstfragment Milieubewegingen verzetten zich tegen duurzame, maar tevens hoogt…" at bounding box center [785, 174] width 690 height 231
click at [600, 360] on label "Waar" at bounding box center [572, 361] width 158 height 33
click at [583, 361] on input "Waar" at bounding box center [577, 366] width 10 height 10
radio input "true"
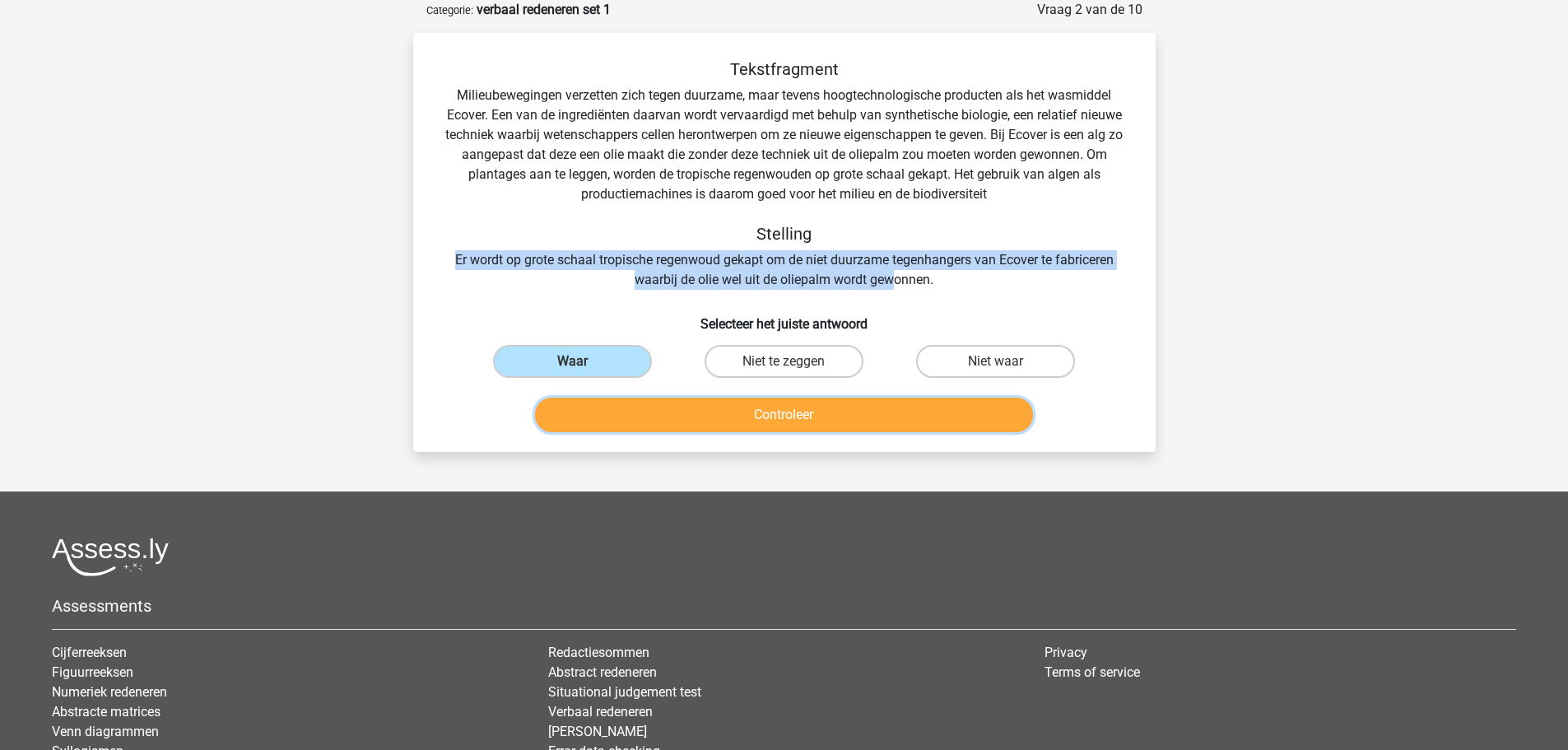
click at [622, 414] on button "Controleer" at bounding box center [784, 414] width 498 height 35
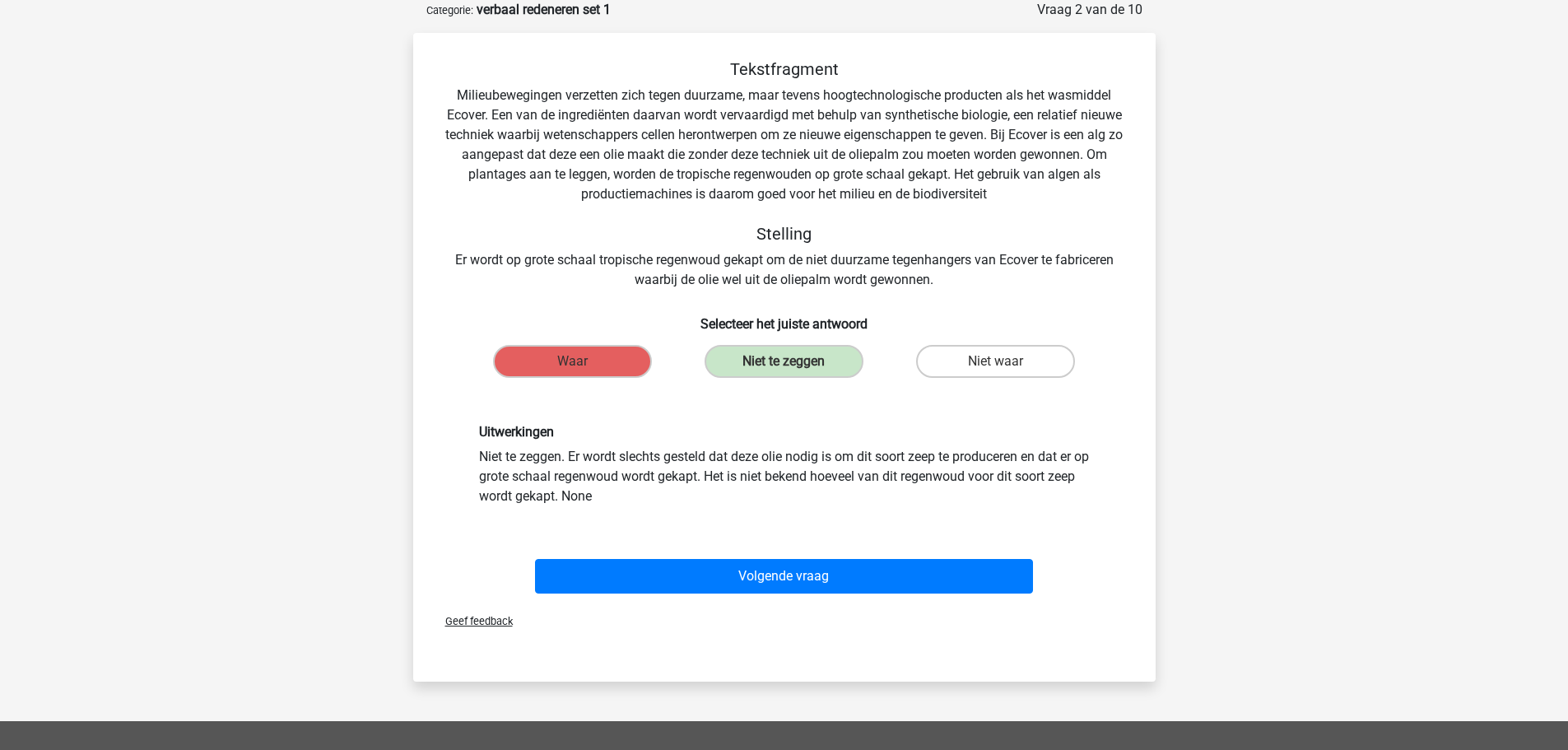
drag, startPoint x: 583, startPoint y: 458, endPoint x: 752, endPoint y: 502, distance: 174.6
click at [756, 502] on div "Uitwerkingen Niet te zeggen. Er wordt slechts gesteld dat deze olie nodig is om…" at bounding box center [785, 464] width 636 height 82
click at [752, 502] on div "Uitwerkingen Niet te zeggen. Er wordt slechts gesteld dat deze olie nodig is om…" at bounding box center [785, 464] width 636 height 82
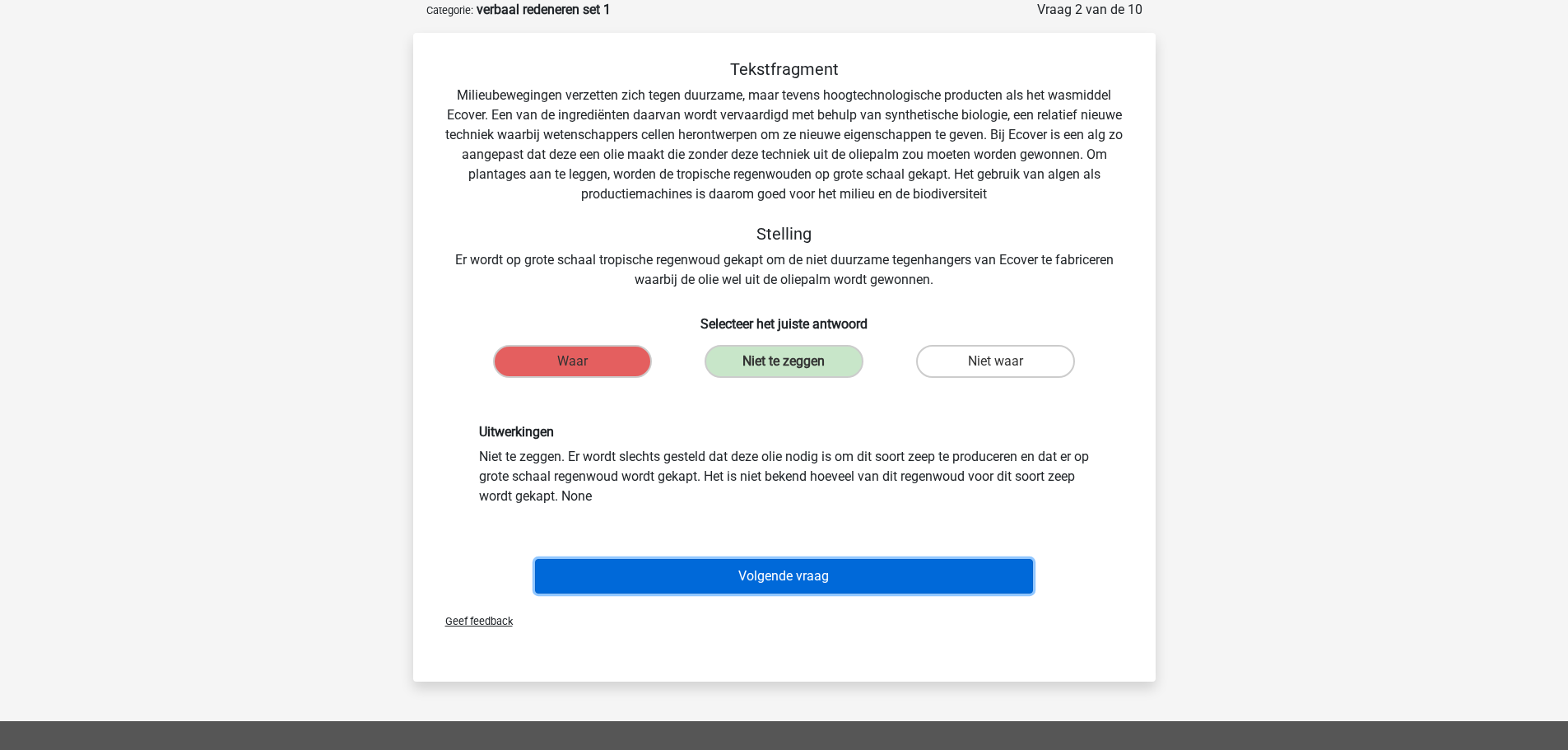
click at [708, 579] on button "Volgende vraag" at bounding box center [784, 576] width 498 height 35
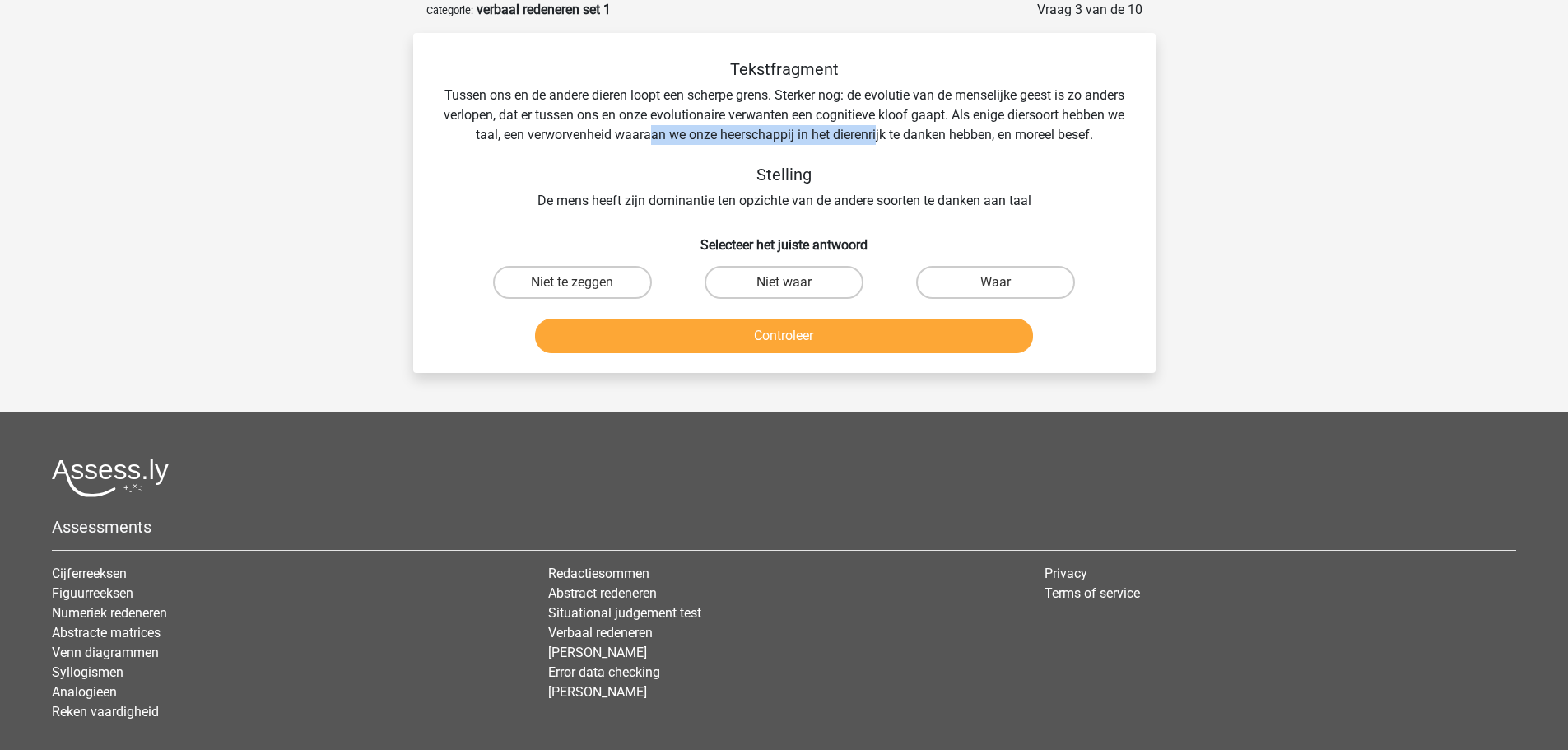
drag, startPoint x: 702, startPoint y: 133, endPoint x: 930, endPoint y: 131, distance: 228.0
click at [930, 131] on div "Tekstfragment Tussen ons en de andere dieren loopt een scherpe grens. Sterker n…" at bounding box center [785, 135] width 690 height 152
click at [951, 294] on label "Waar" at bounding box center [995, 282] width 158 height 33
click at [996, 293] on input "Waar" at bounding box center [1001, 287] width 10 height 10
radio input "true"
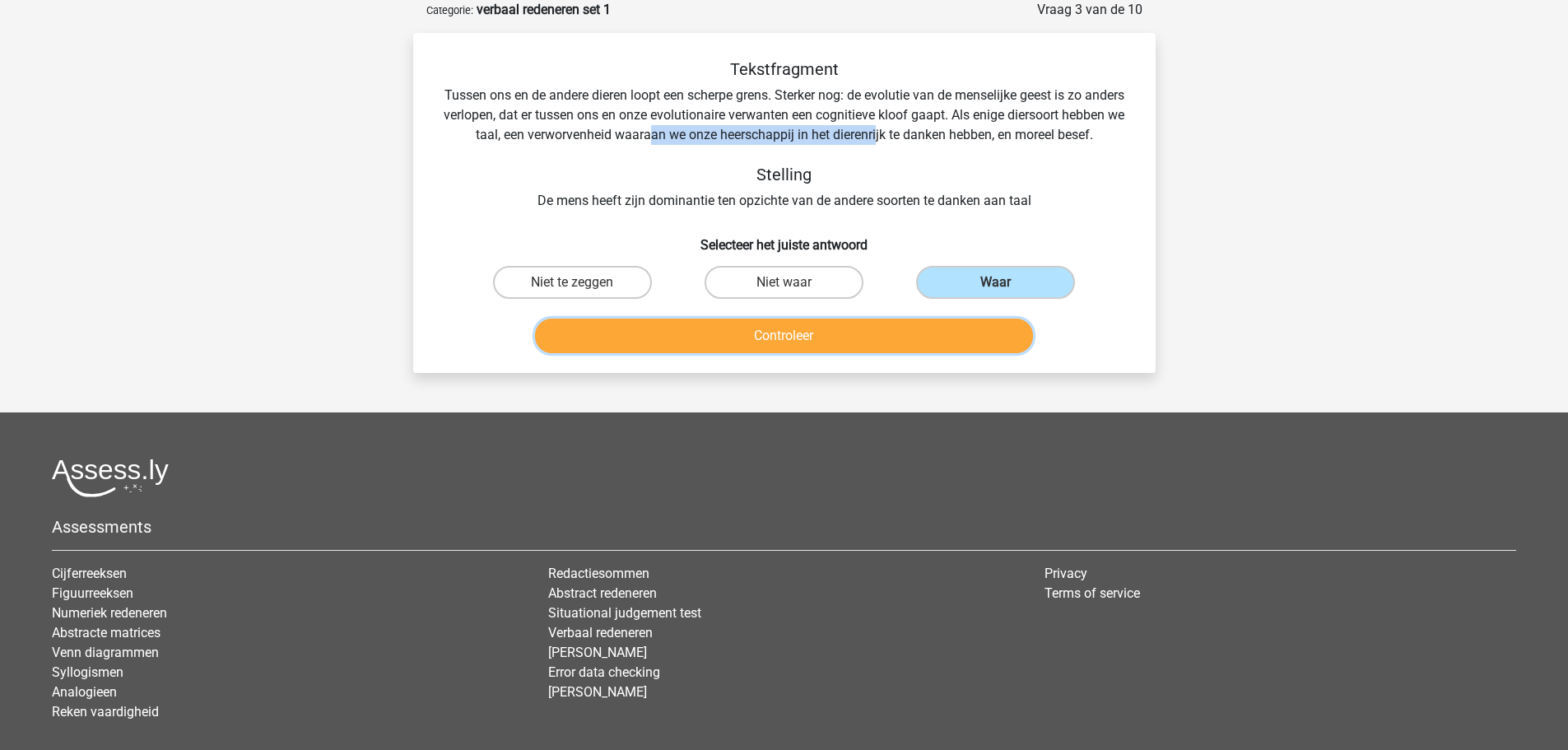
click at [852, 353] on button "Controleer" at bounding box center [784, 336] width 498 height 35
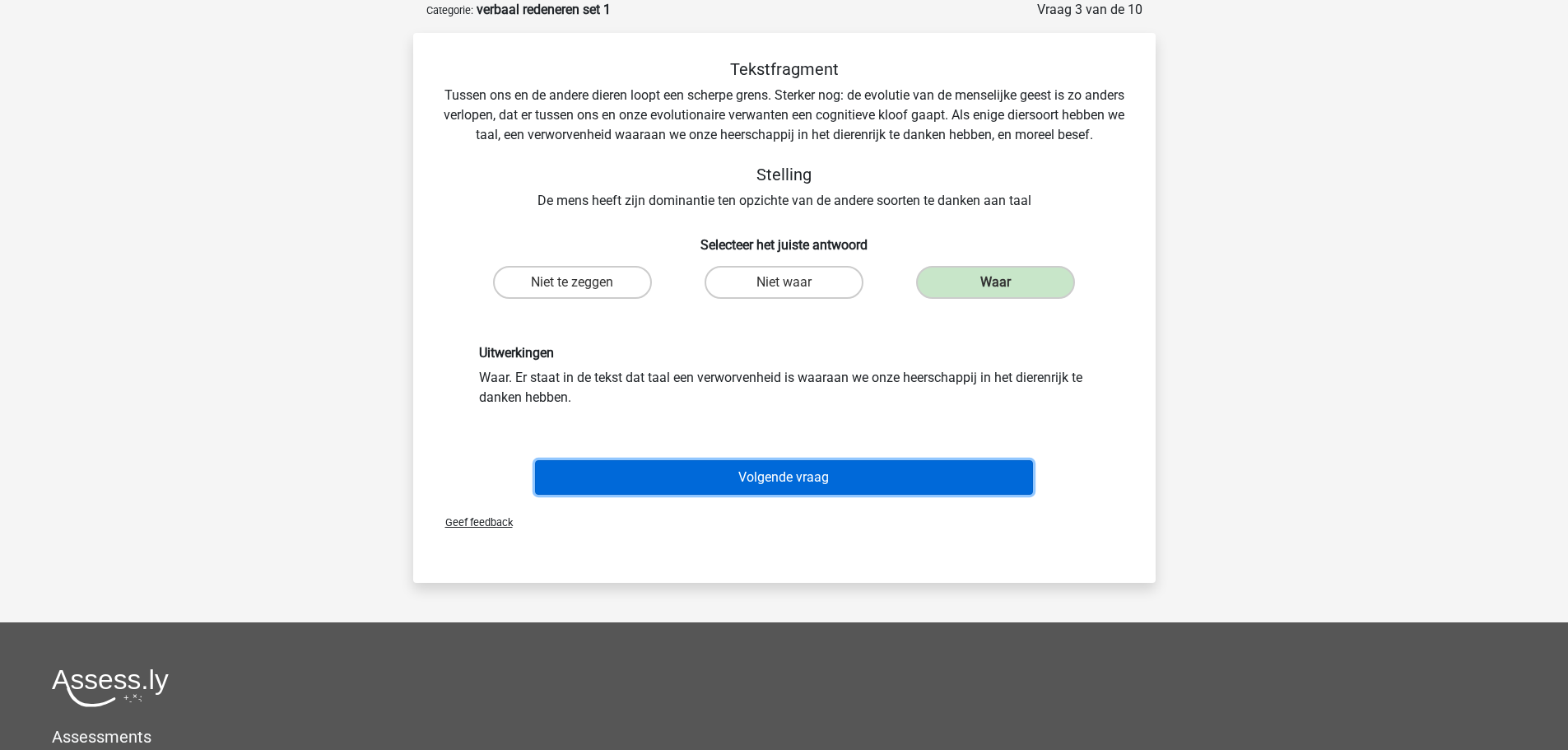
click at [780, 495] on button "Volgende vraag" at bounding box center [784, 477] width 498 height 35
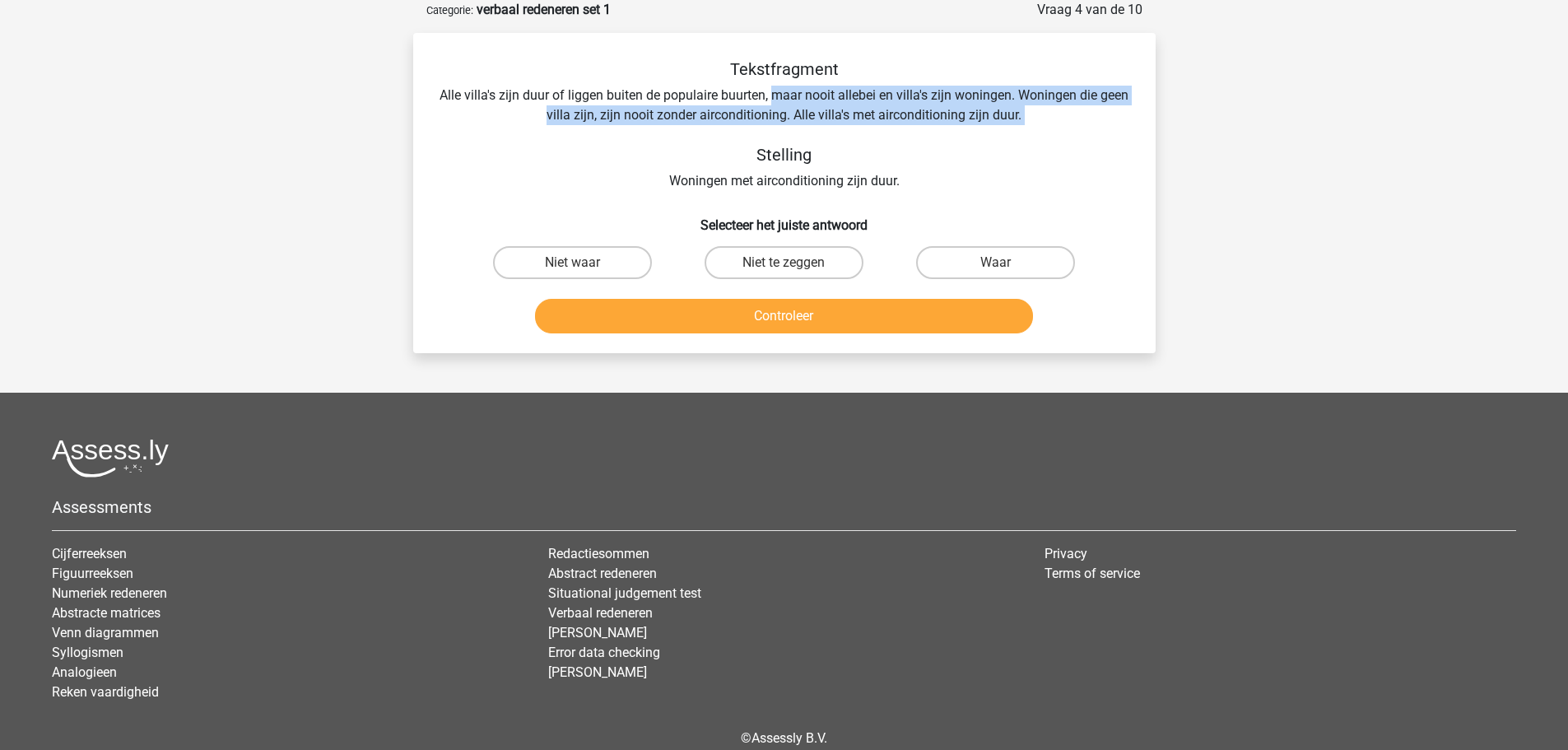
drag, startPoint x: 792, startPoint y: 97, endPoint x: 709, endPoint y: 128, distance: 88.6
click at [709, 128] on div "Tekstfragment Alle villa's zijn duur of liggen buiten de populaire buurten, maa…" at bounding box center [785, 125] width 690 height 131
click at [713, 142] on div "Tekstfragment Alle villa's zijn duur of liggen buiten de populaire buurten, maa…" at bounding box center [785, 125] width 690 height 131
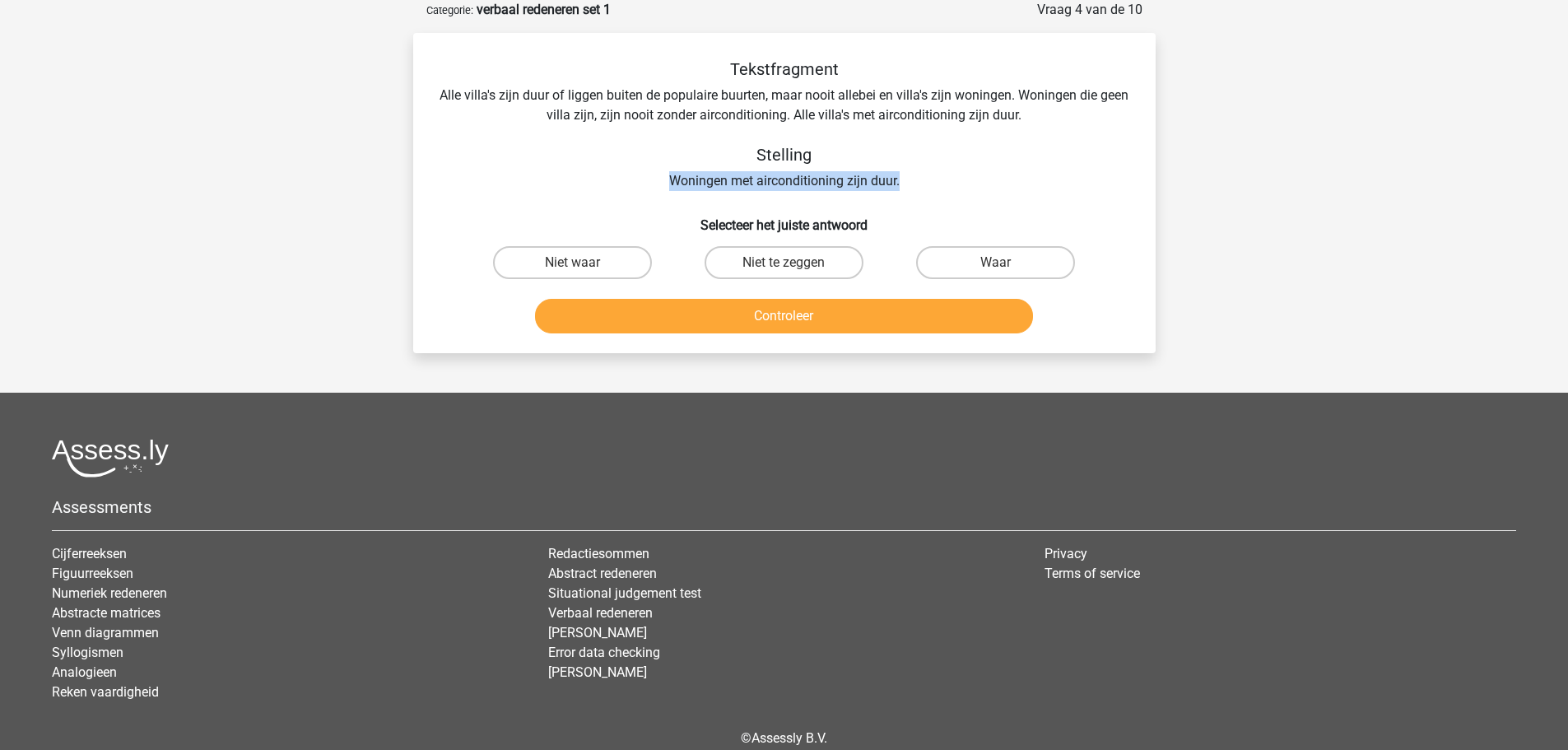
drag, startPoint x: 671, startPoint y: 180, endPoint x: 912, endPoint y: 184, distance: 241.0
click at [912, 184] on div "Tekstfragment Alle villa's zijn duur of liggen buiten de populaire buurten, maa…" at bounding box center [785, 125] width 690 height 131
click at [1018, 266] on label "Waar" at bounding box center [995, 262] width 158 height 33
click at [1007, 266] on input "Waar" at bounding box center [1001, 267] width 10 height 10
radio input "true"
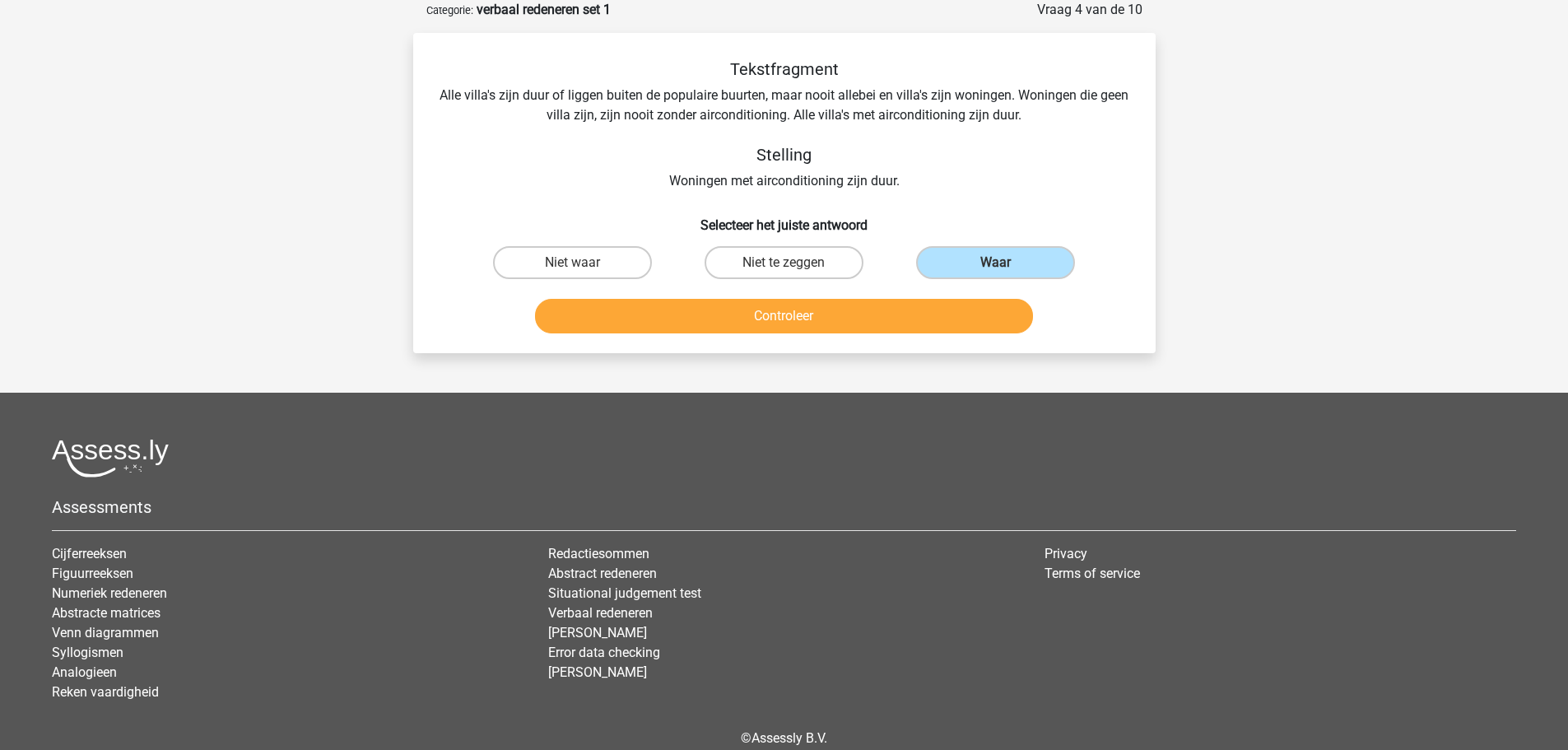
click at [905, 292] on div "Controleer" at bounding box center [785, 313] width 690 height 54
click at [915, 322] on button "Controleer" at bounding box center [784, 316] width 498 height 35
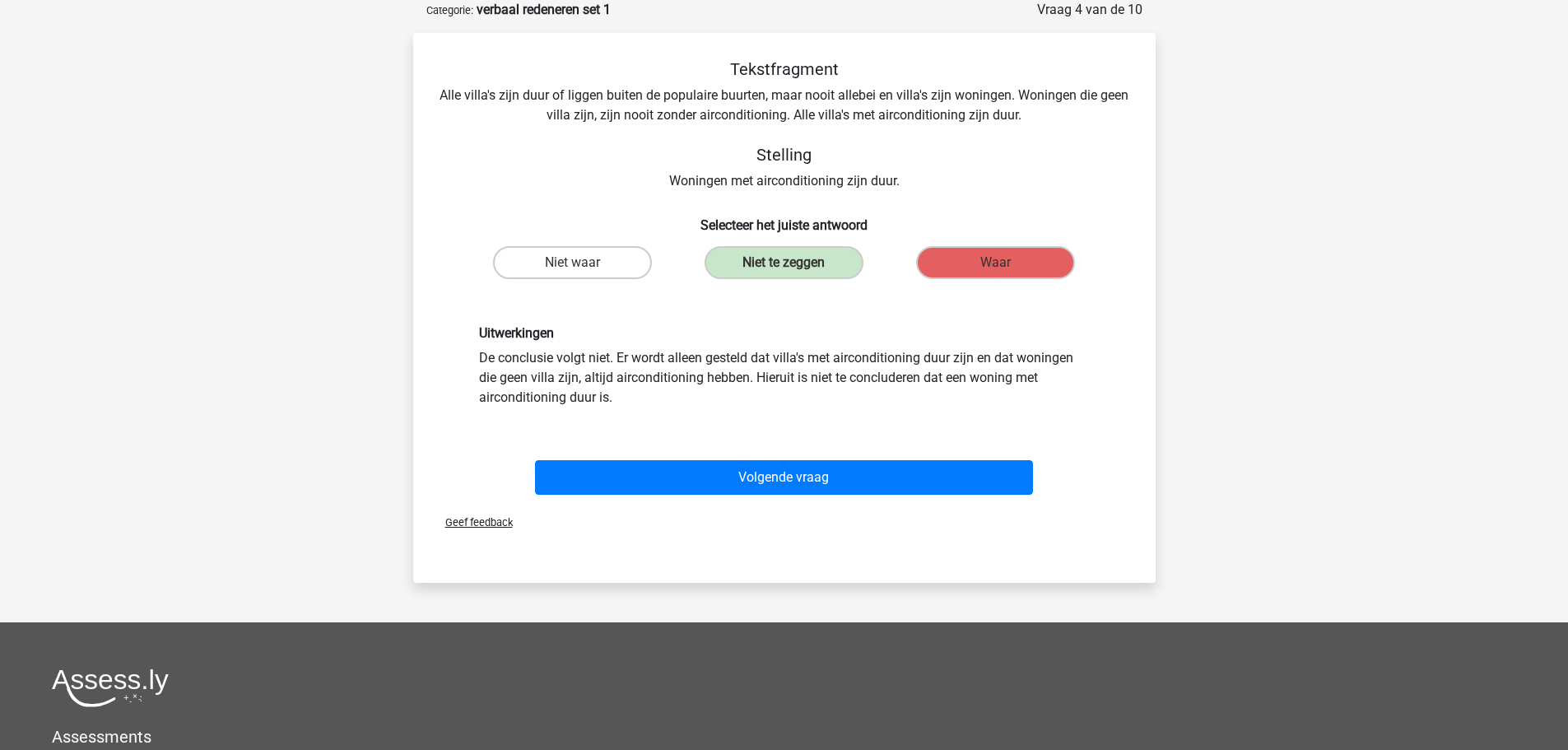
drag, startPoint x: 626, startPoint y: 357, endPoint x: 616, endPoint y: 400, distance: 44.1
click at [616, 400] on div "Uitwerkingen De conclusie volgt niet. Er wordt alleen gesteld dat villa's met a…" at bounding box center [785, 366] width 636 height 82
click at [733, 408] on div "Uitwerkingen De conclusie volgt niet. Er wordt alleen gesteld dat villa's met a…" at bounding box center [785, 366] width 690 height 160
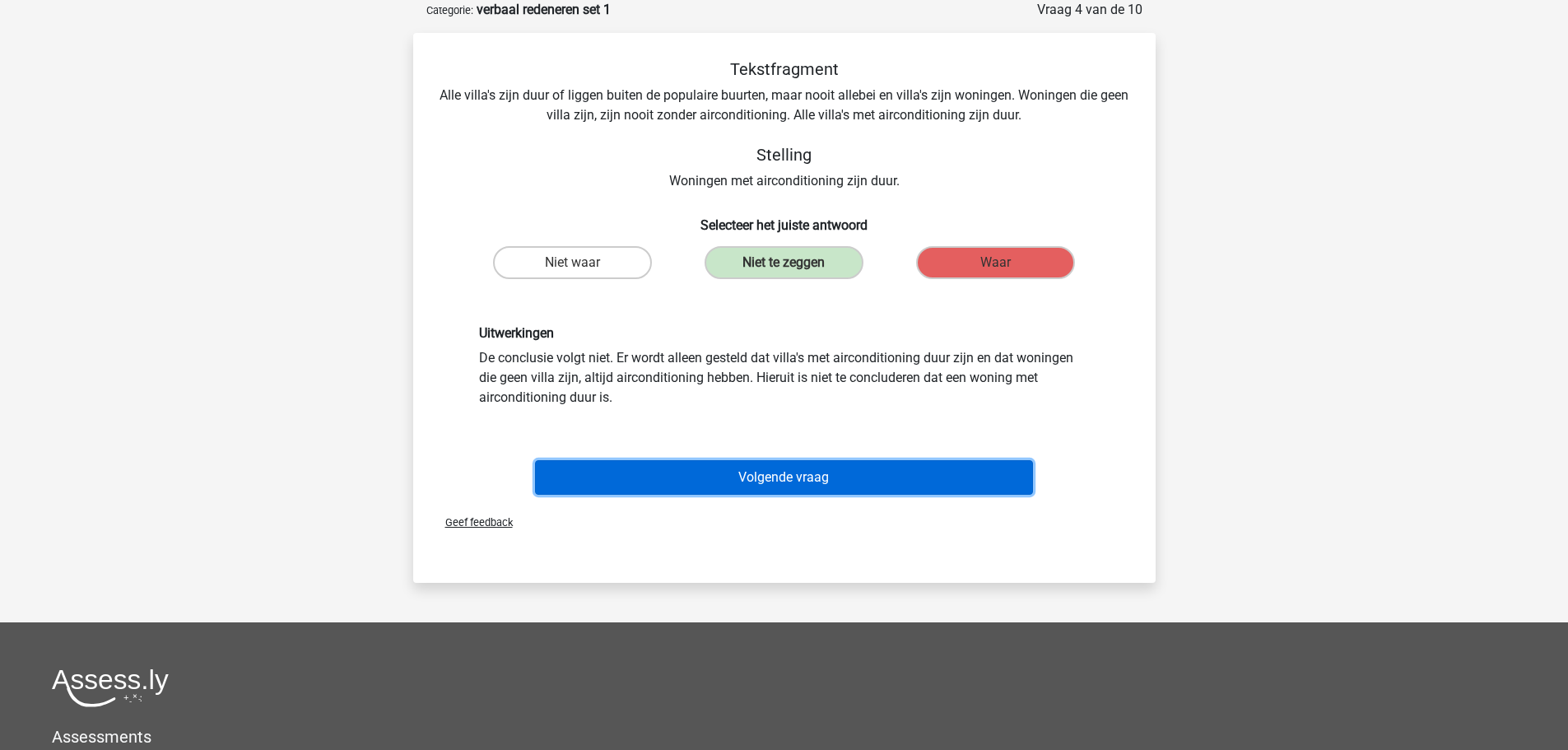
click at [719, 482] on button "Volgende vraag" at bounding box center [784, 477] width 498 height 35
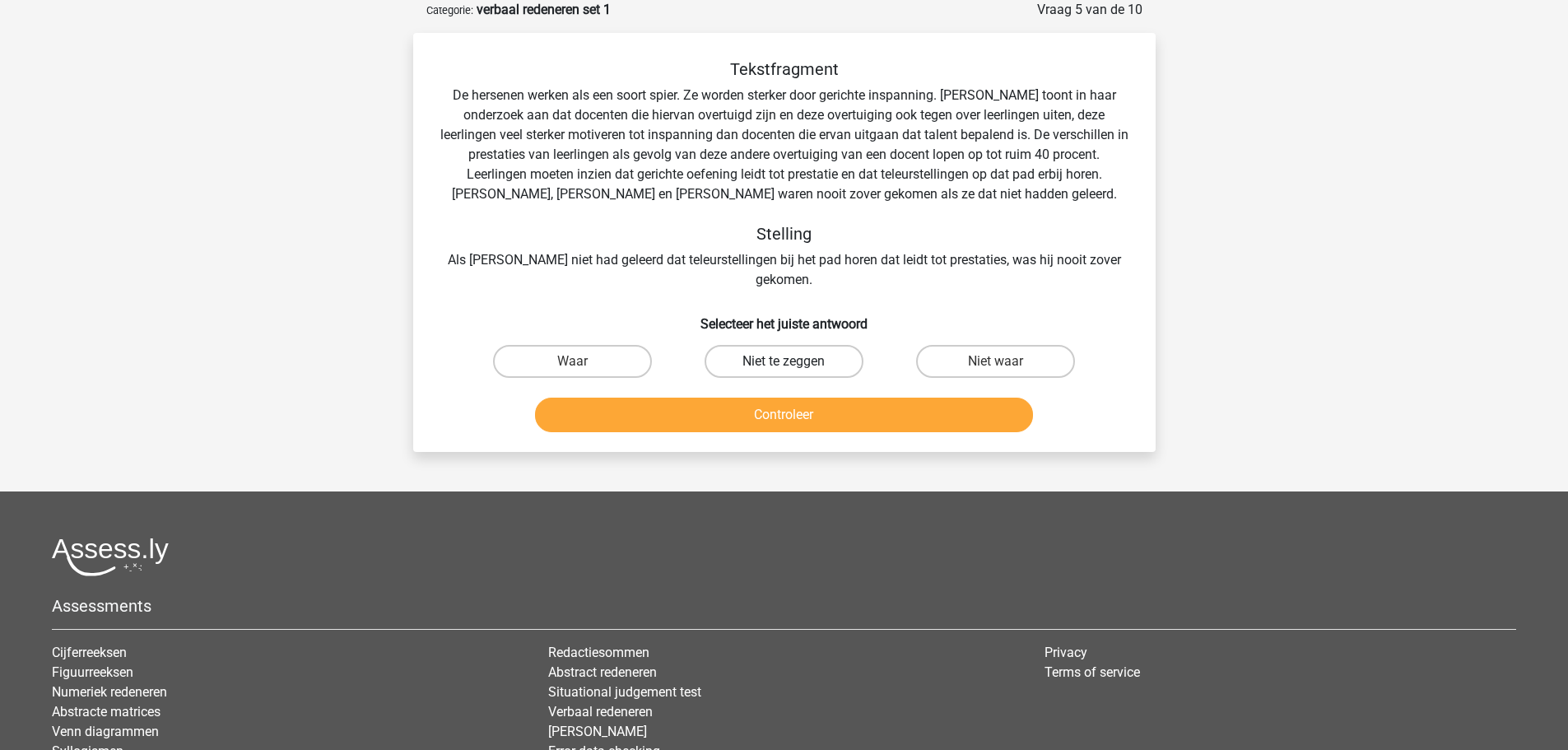
click at [737, 345] on label "Niet te zeggen" at bounding box center [783, 361] width 158 height 33
click at [784, 361] on input "Niet te zeggen" at bounding box center [789, 366] width 10 height 10
radio input "true"
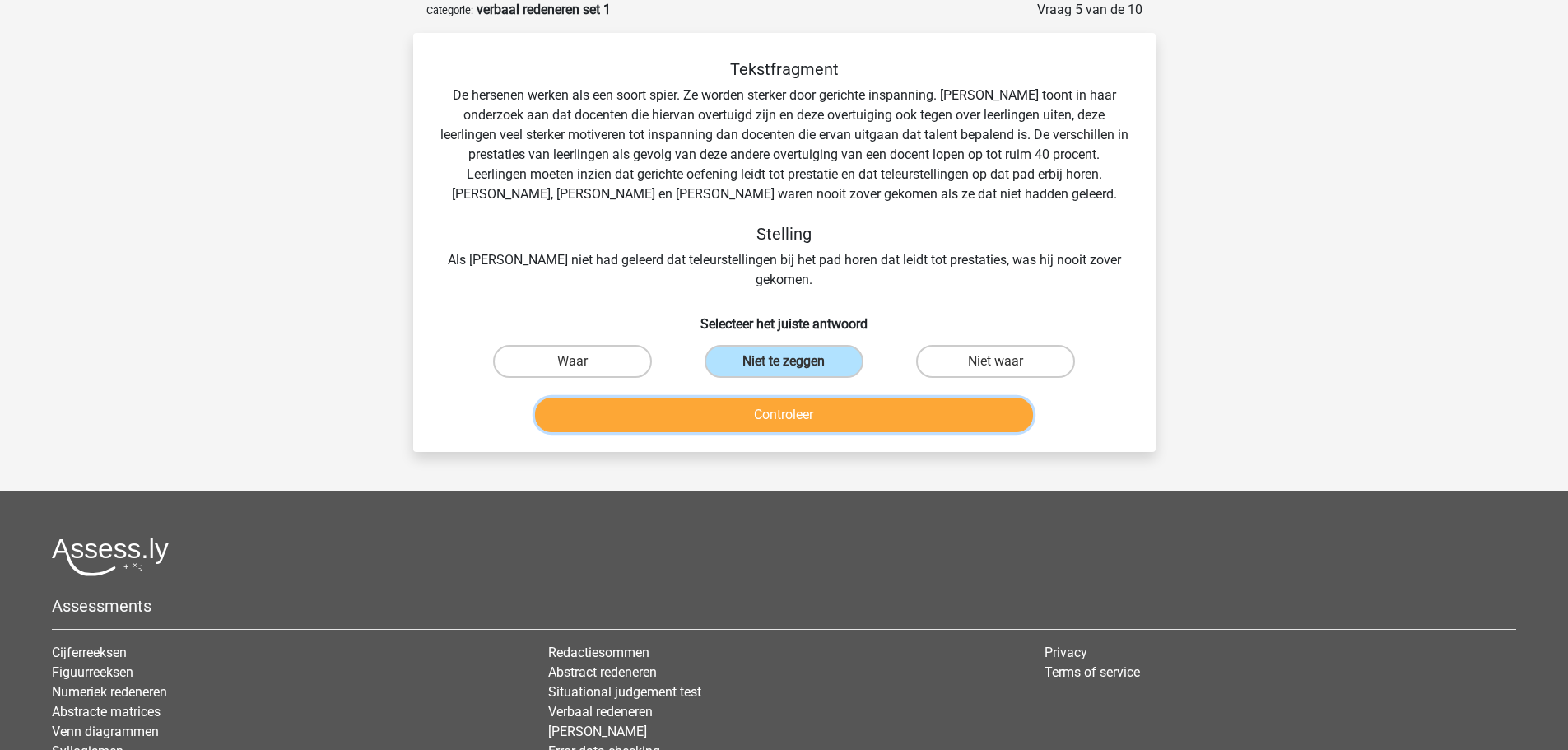
click at [743, 398] on button "Controleer" at bounding box center [784, 414] width 498 height 35
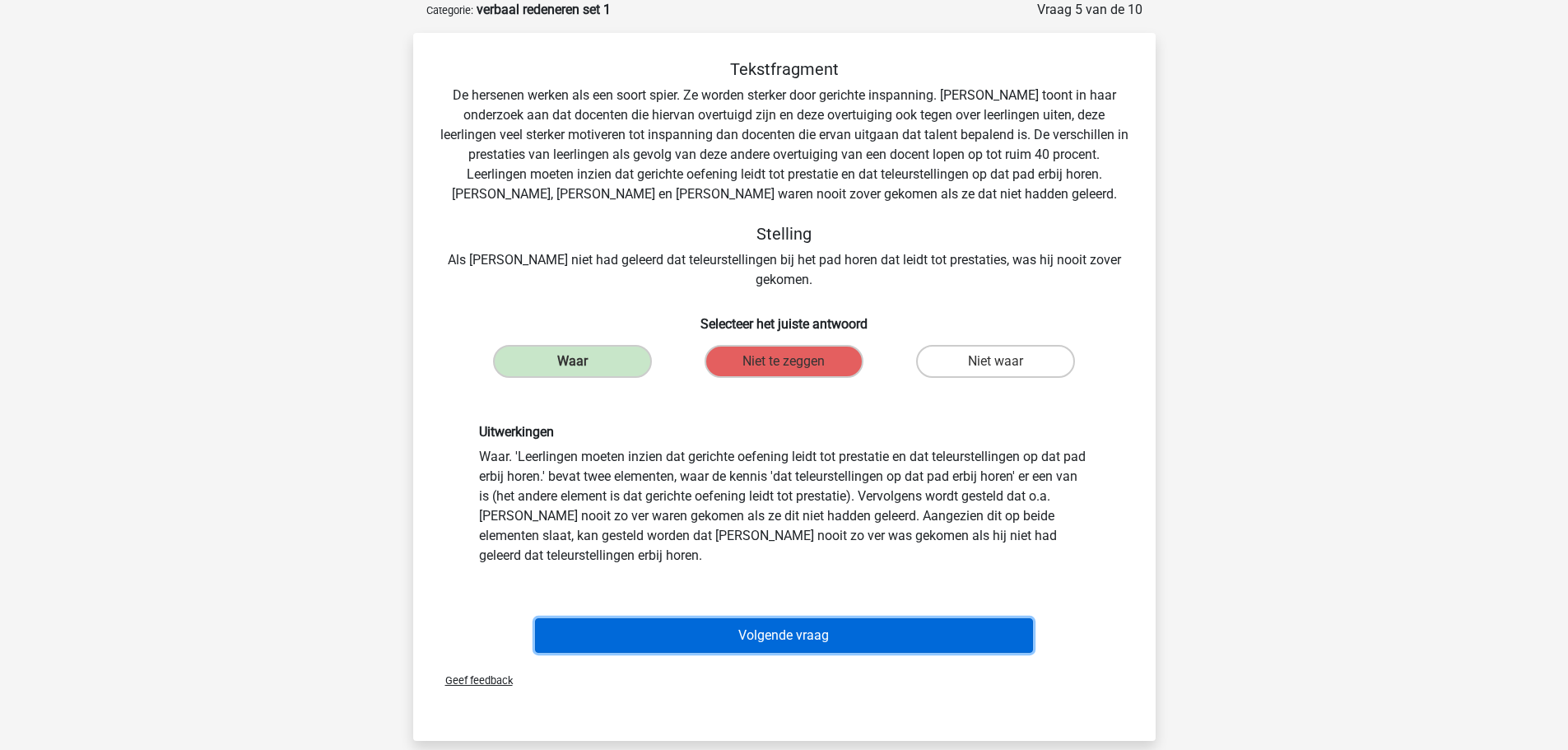
click at [735, 618] on button "Volgende vraag" at bounding box center [784, 635] width 498 height 35
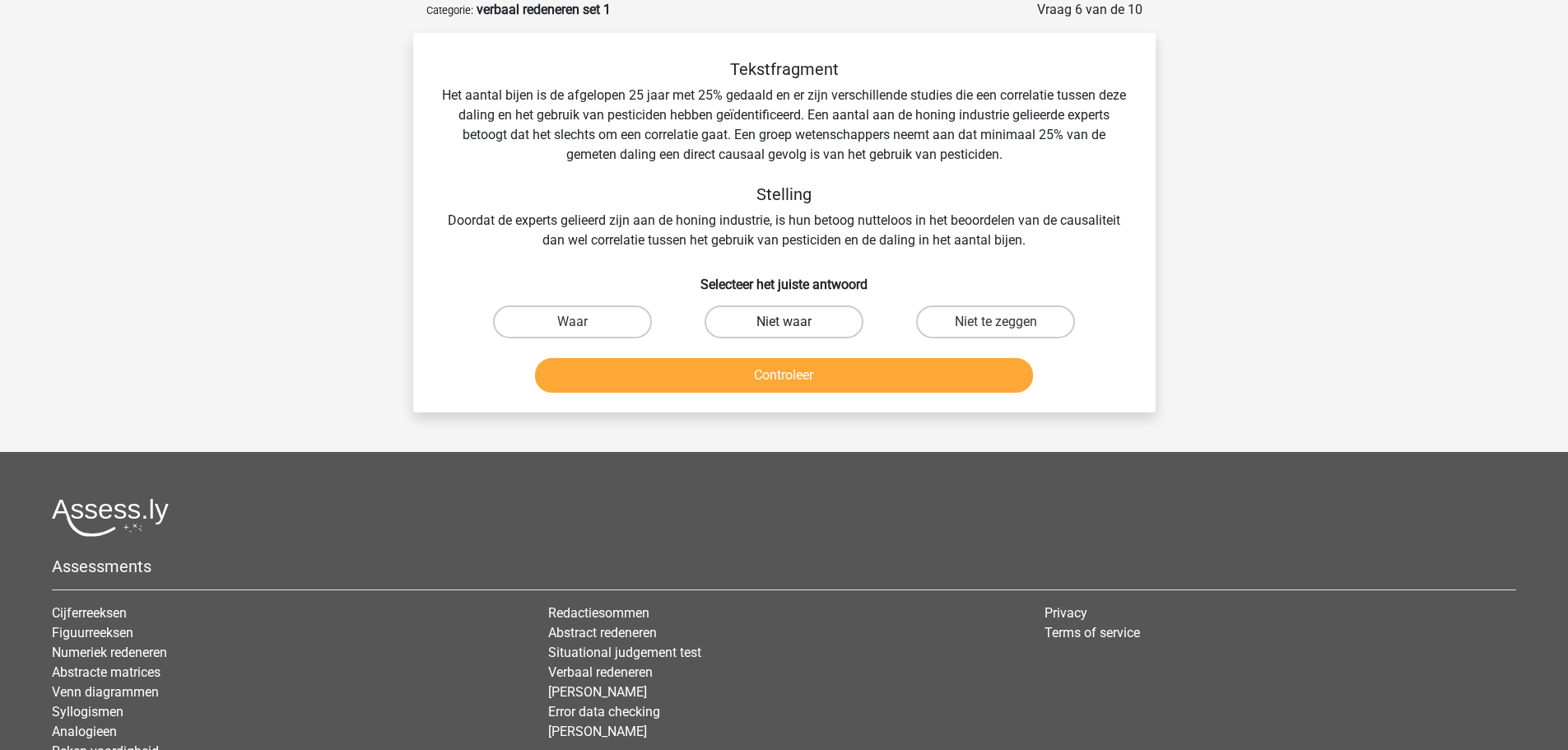
click at [827, 322] on label "Niet waar" at bounding box center [783, 322] width 158 height 33
click at [794, 322] on input "Niet waar" at bounding box center [789, 326] width 10 height 10
radio input "true"
click at [828, 368] on button "Controleer" at bounding box center [784, 375] width 498 height 35
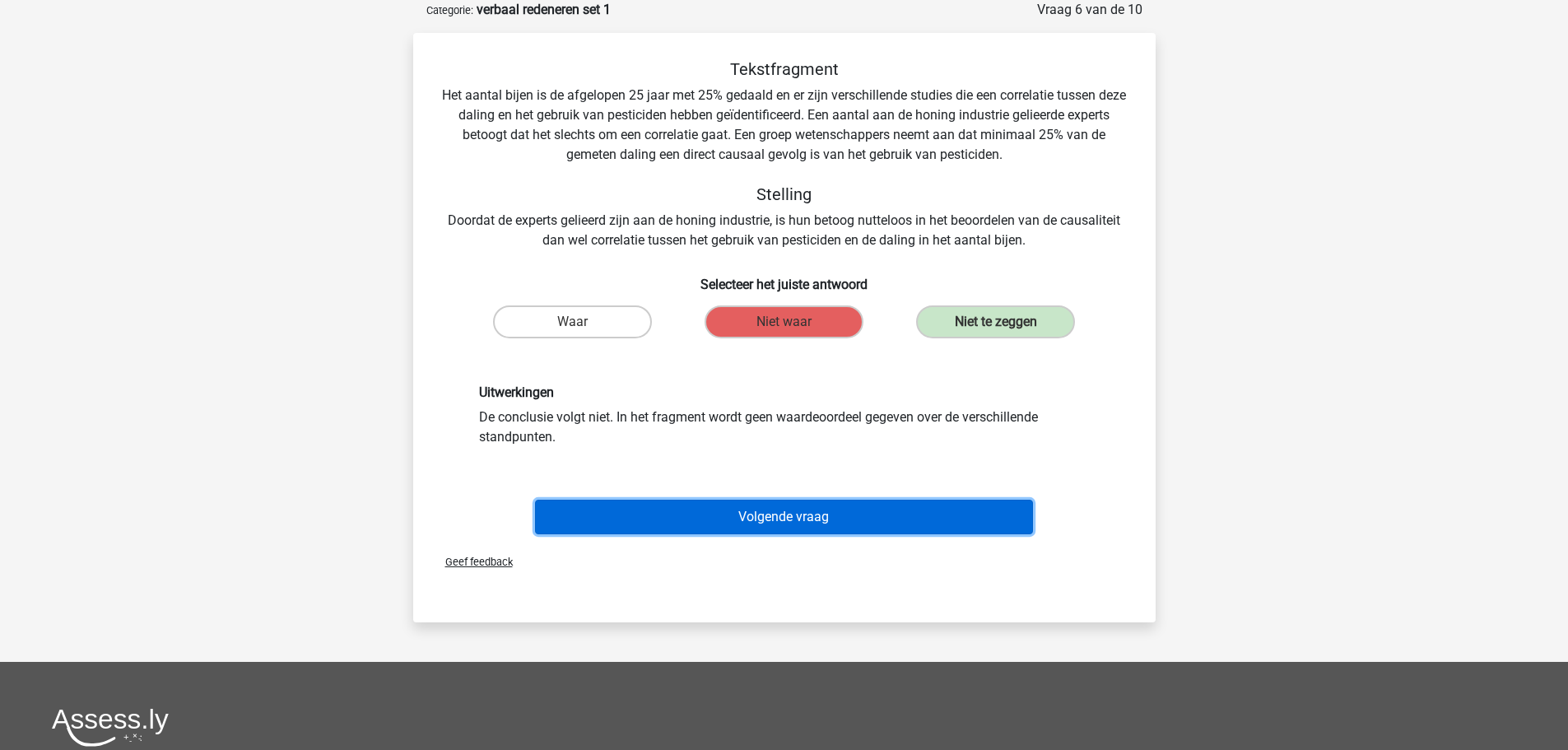
click at [832, 518] on button "Volgende vraag" at bounding box center [784, 517] width 498 height 35
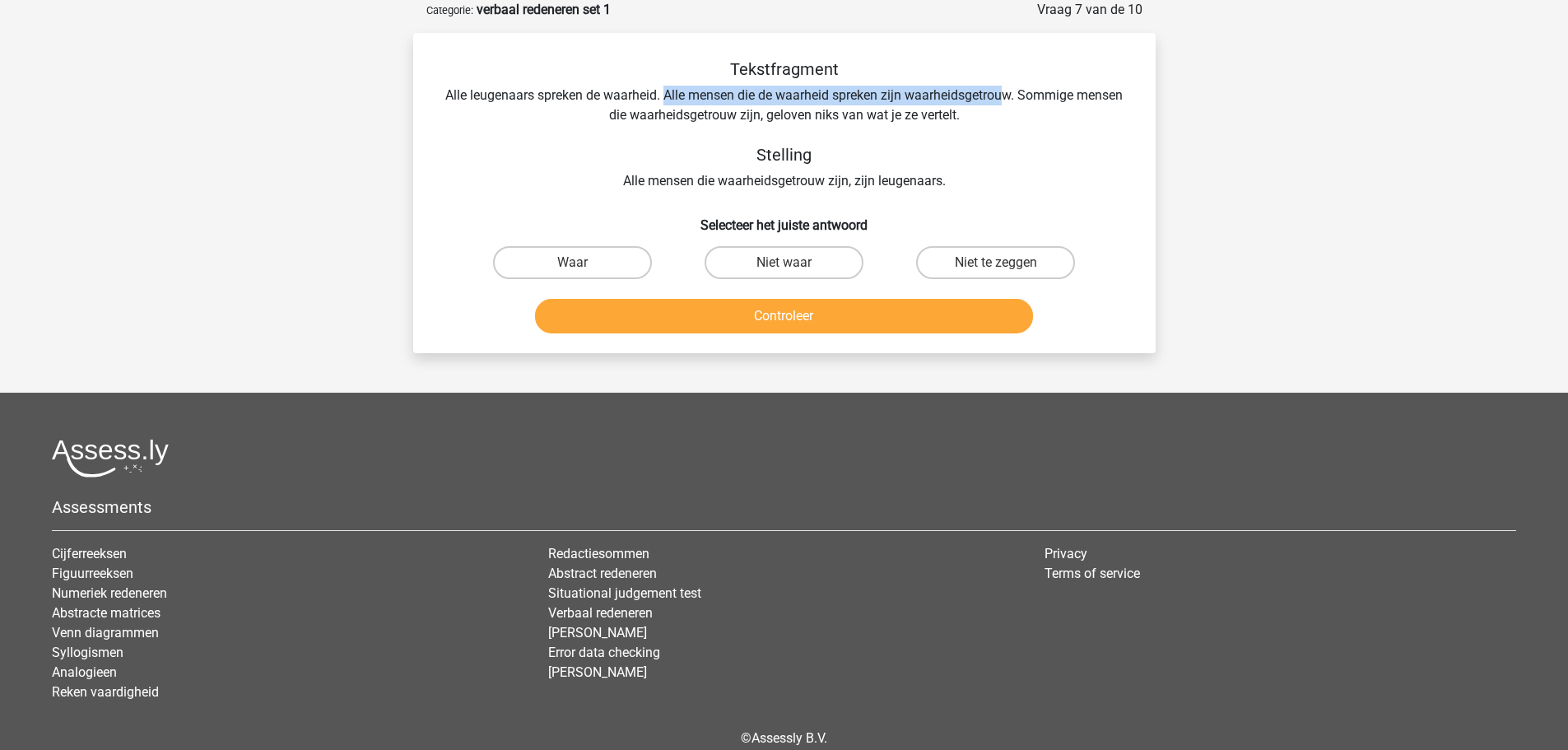
drag, startPoint x: 665, startPoint y: 98, endPoint x: 1008, endPoint y: 84, distance: 343.3
click at [1008, 84] on div "Tekstfragment Alle leugenaars spreken de waarheid. Alle mensen die de waarheid …" at bounding box center [785, 125] width 690 height 131
click at [578, 266] on input "Waar" at bounding box center [577, 267] width 10 height 10
radio input "true"
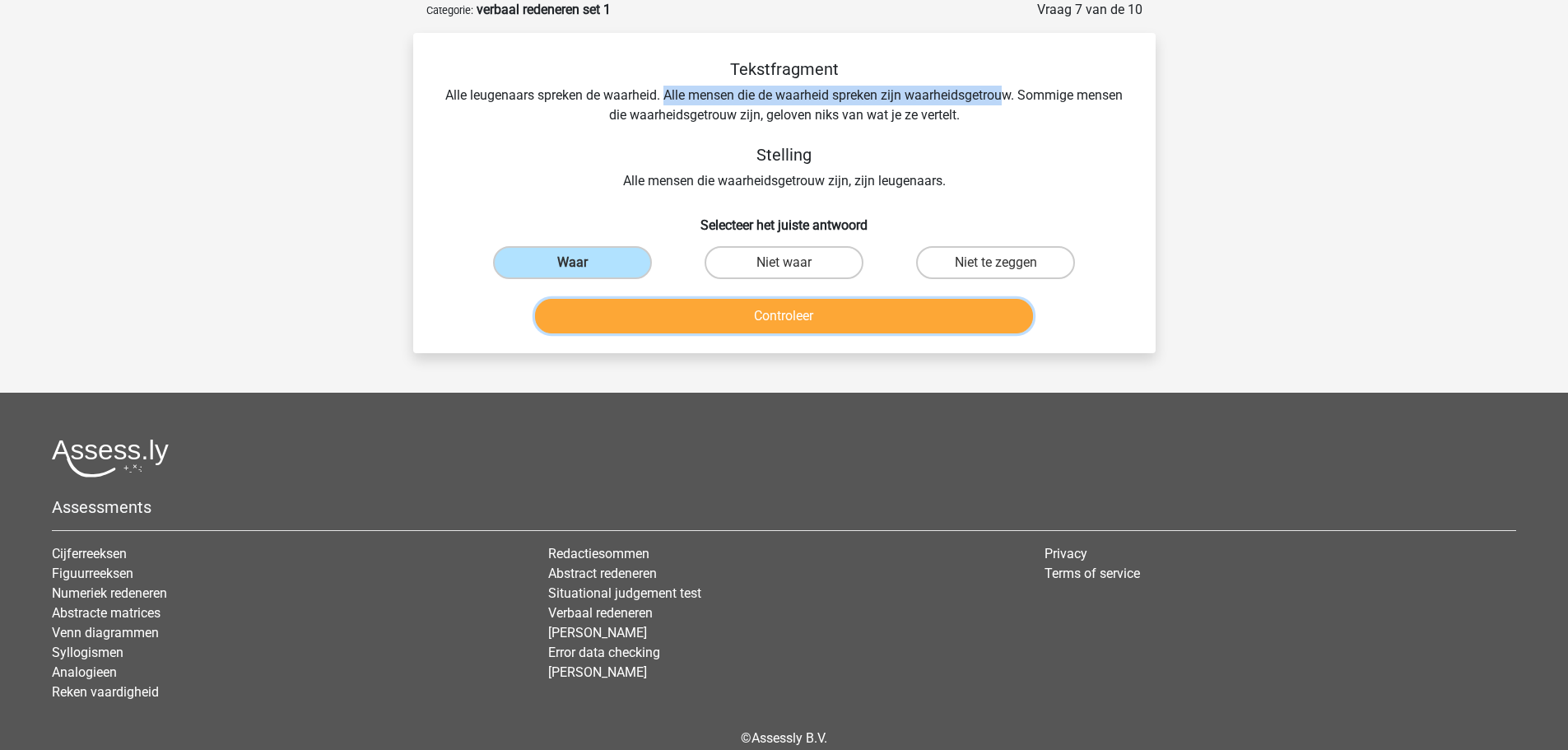
click at [669, 312] on button "Controleer" at bounding box center [784, 316] width 498 height 35
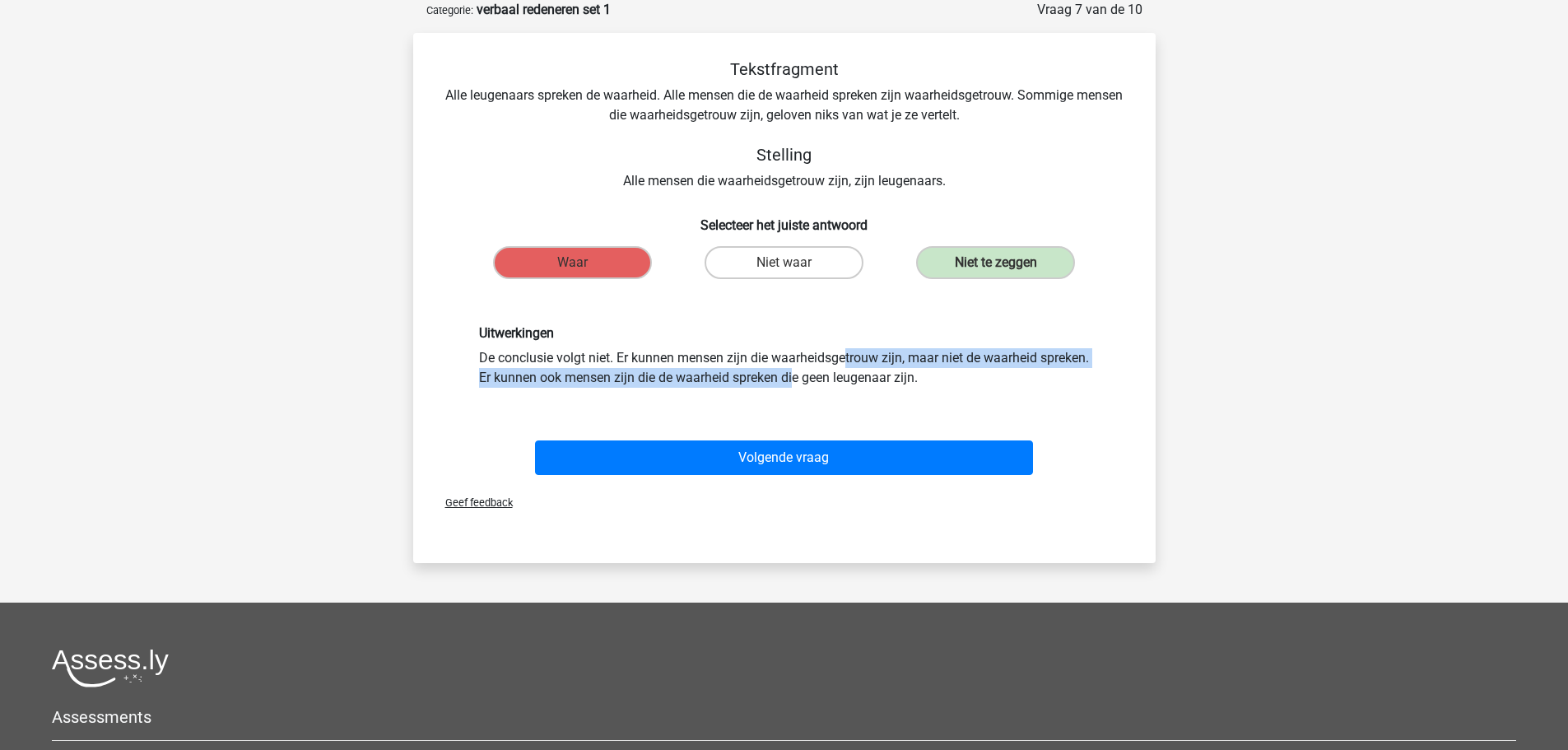
drag, startPoint x: 620, startPoint y: 356, endPoint x: 625, endPoint y: 374, distance: 18.7
click at [625, 374] on div "Uitwerkingen De conclusie volgt niet. Er kunnen mensen zijn die waarheidsgetrou…" at bounding box center [785, 356] width 636 height 62
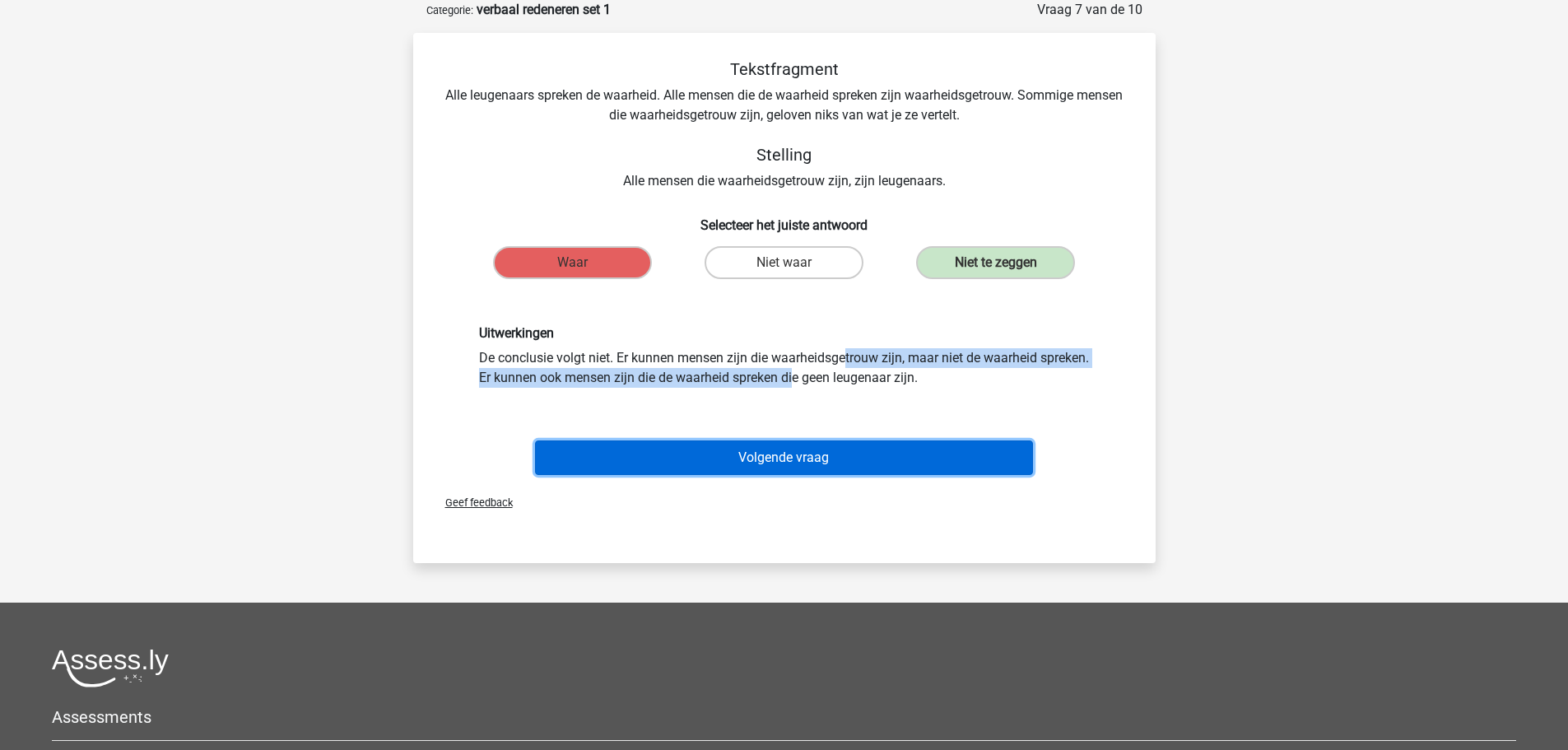
click at [731, 450] on button "Volgende vraag" at bounding box center [784, 458] width 498 height 35
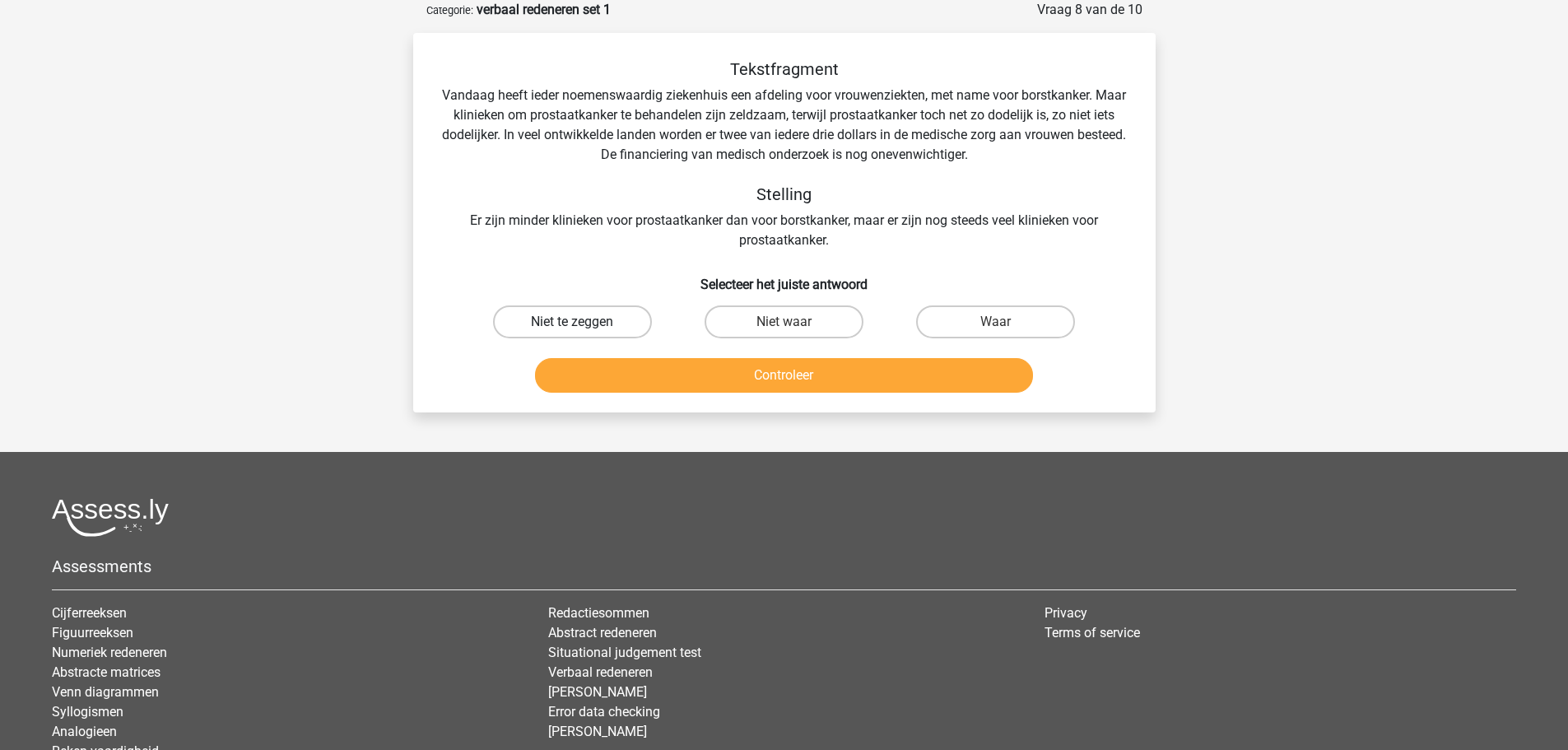
click at [590, 312] on label "Niet te zeggen" at bounding box center [572, 322] width 158 height 33
click at [583, 322] on input "Niet te zeggen" at bounding box center [577, 326] width 10 height 10
radio input "true"
click at [651, 368] on button "Controleer" at bounding box center [784, 375] width 498 height 35
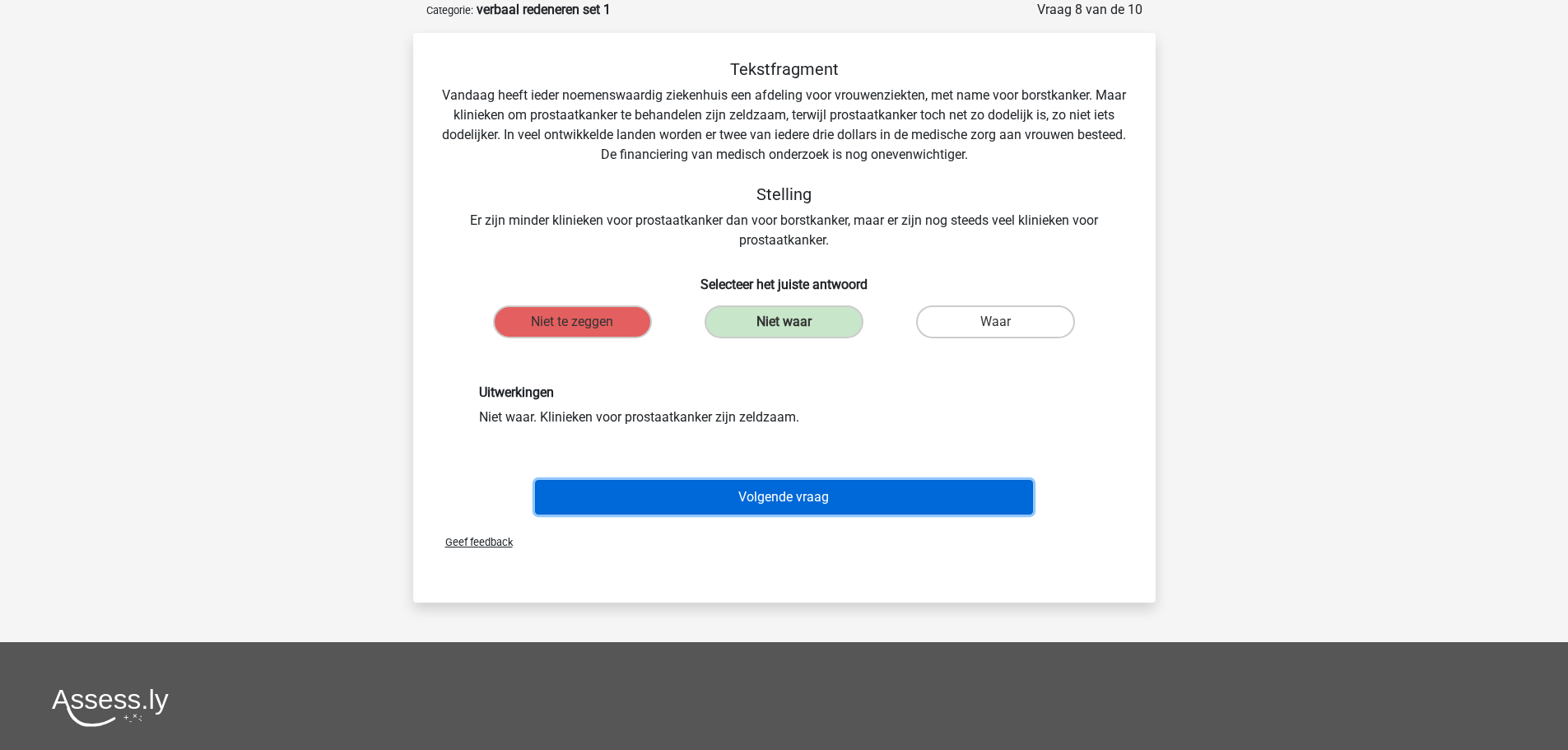
click at [680, 512] on button "Volgende vraag" at bounding box center [784, 497] width 498 height 35
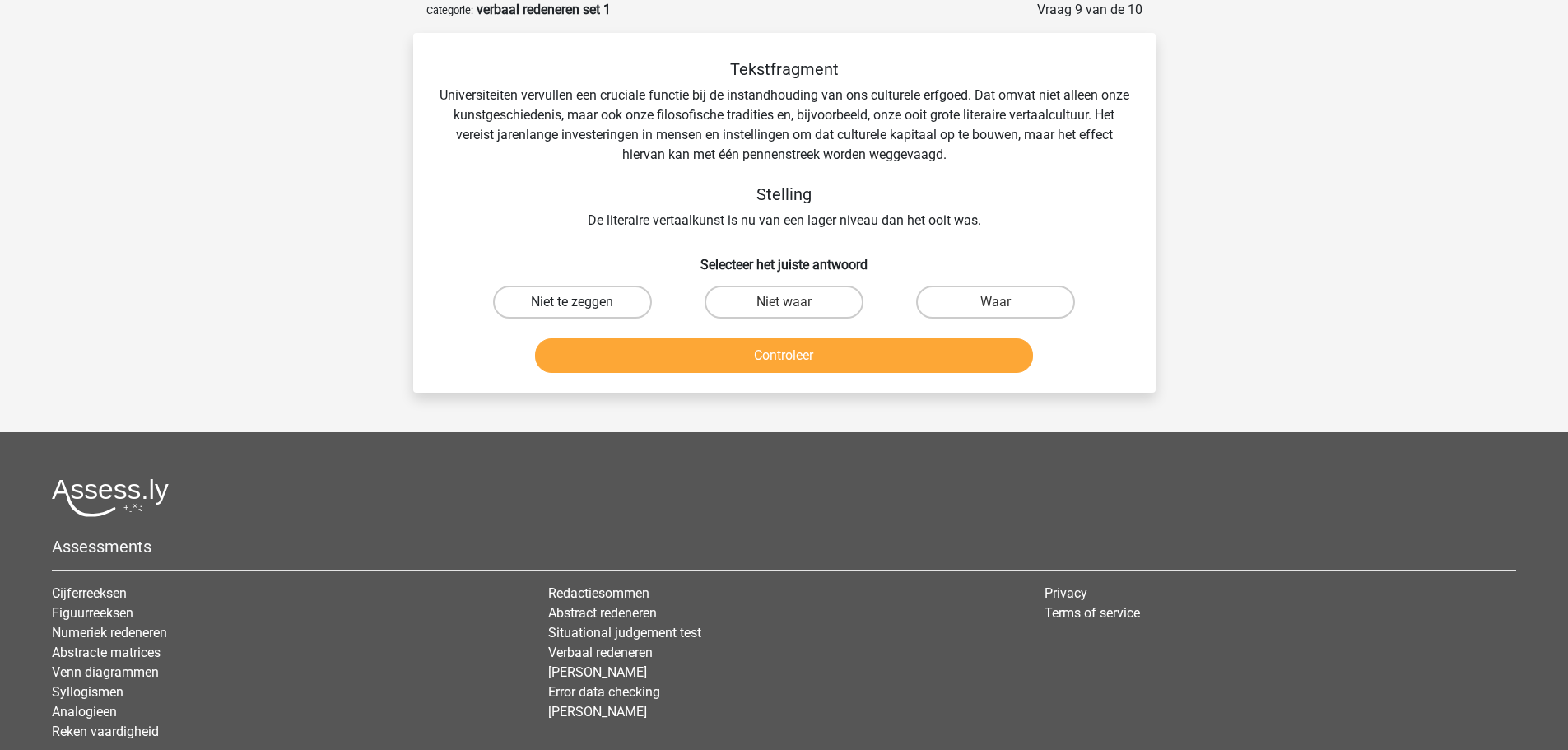
click at [527, 295] on label "Niet te zeggen" at bounding box center [572, 302] width 158 height 33
click at [572, 302] on input "Niet te zeggen" at bounding box center [577, 307] width 10 height 10
radio input "true"
click at [596, 363] on button "Controleer" at bounding box center [784, 355] width 498 height 35
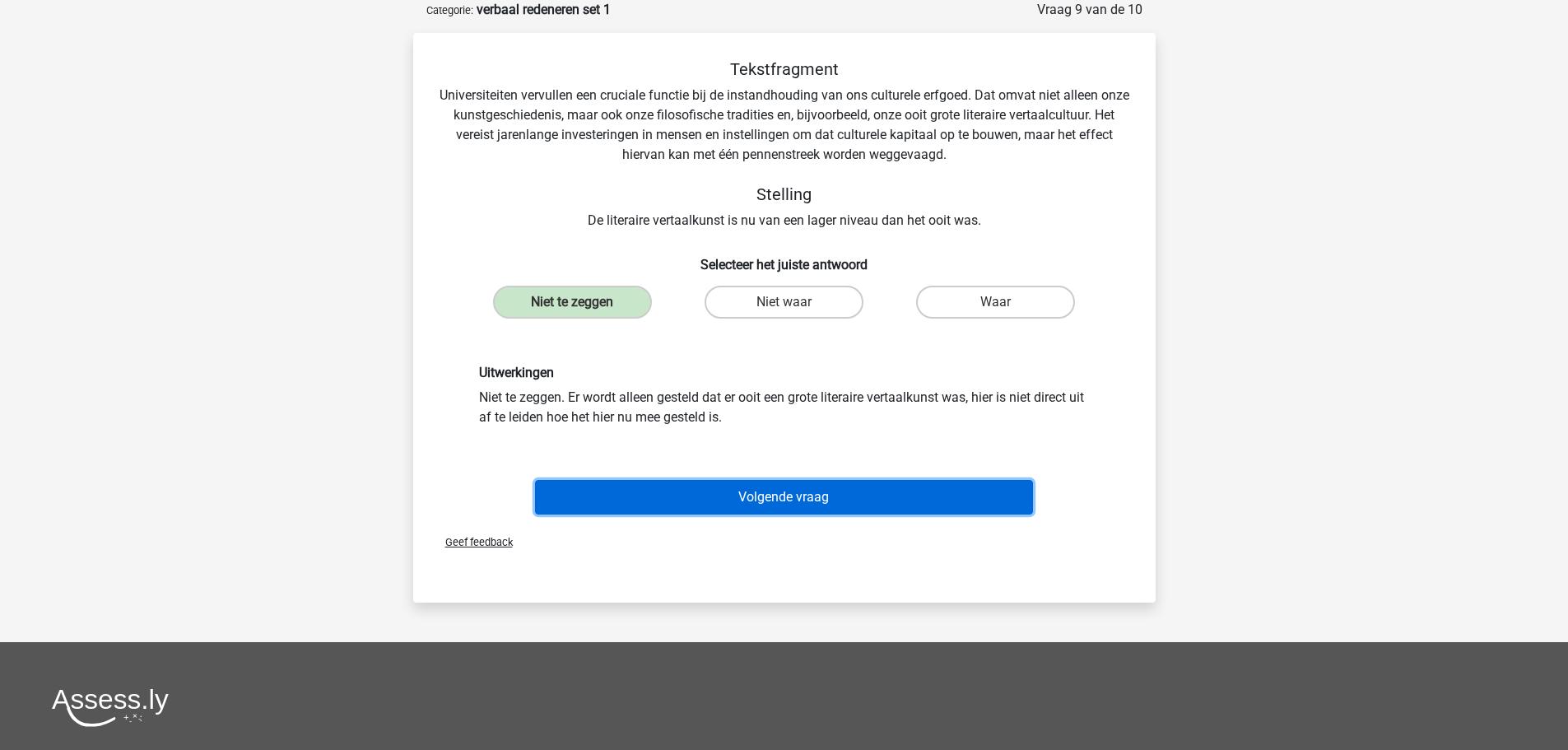
click at [652, 492] on button "Volgende vraag" at bounding box center [784, 497] width 498 height 35
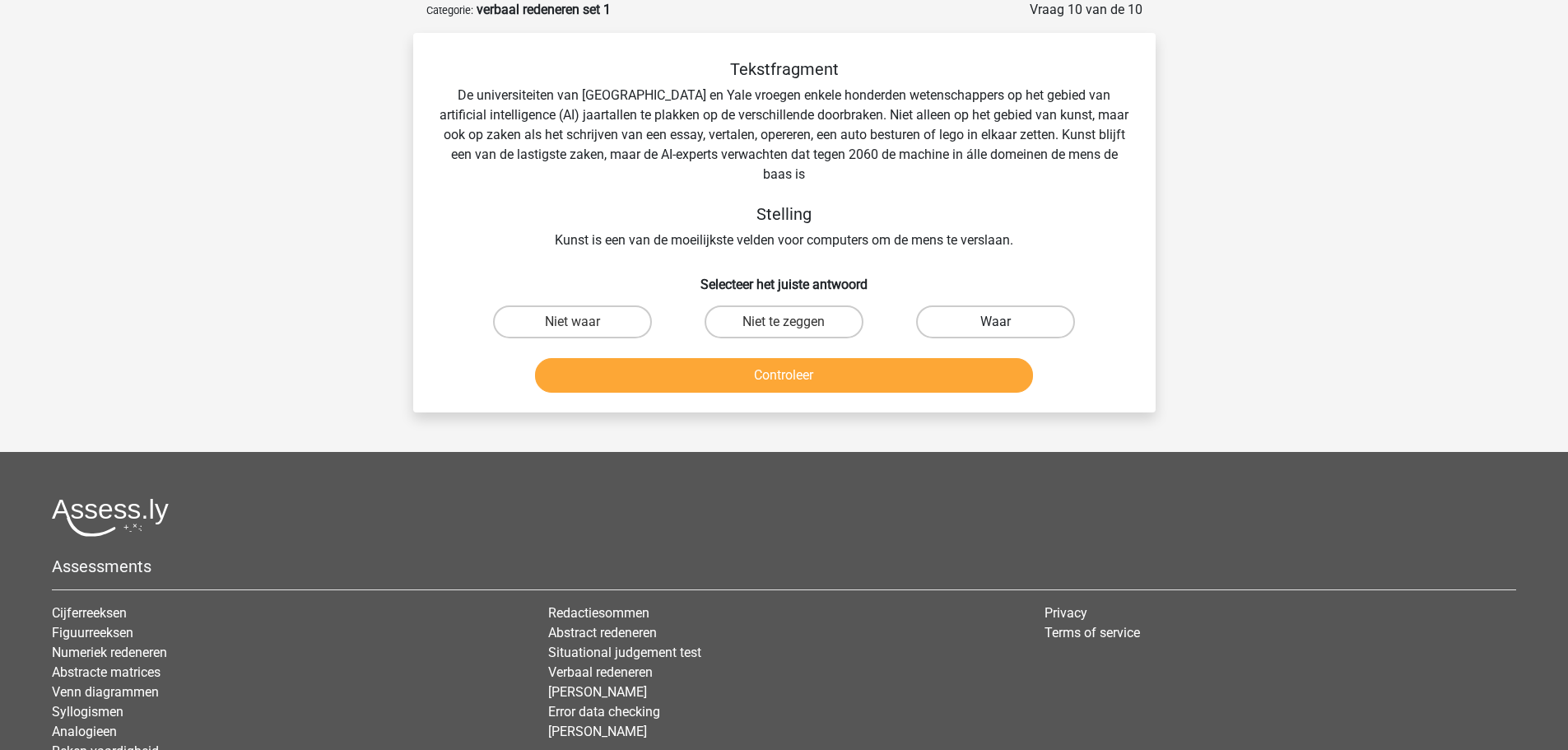
click at [1039, 317] on label "Waar" at bounding box center [995, 322] width 158 height 33
click at [1007, 322] on input "Waar" at bounding box center [1001, 326] width 10 height 10
radio input "true"
click at [922, 374] on button "Controleer" at bounding box center [784, 375] width 498 height 35
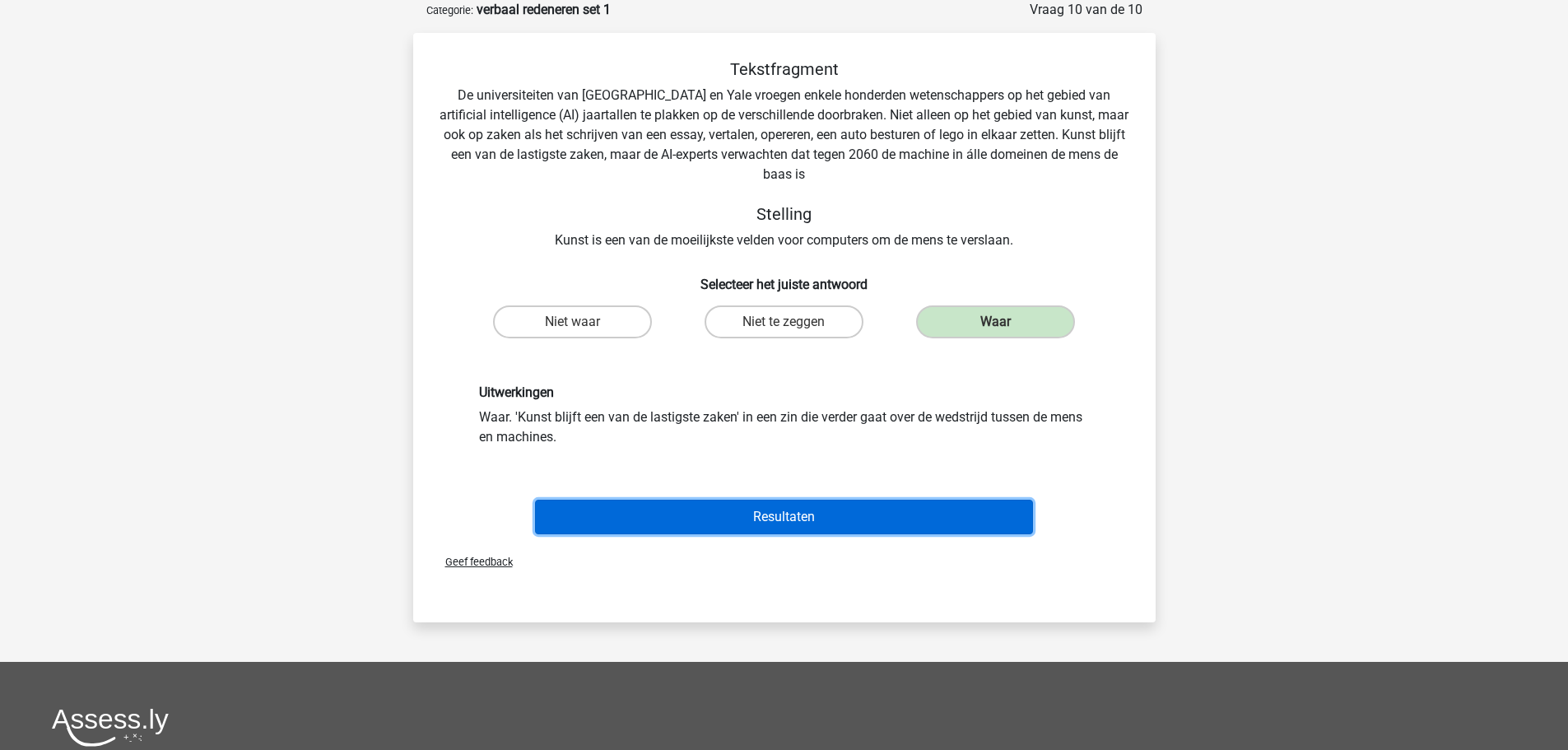
click at [742, 516] on button "Resultaten" at bounding box center [784, 517] width 498 height 35
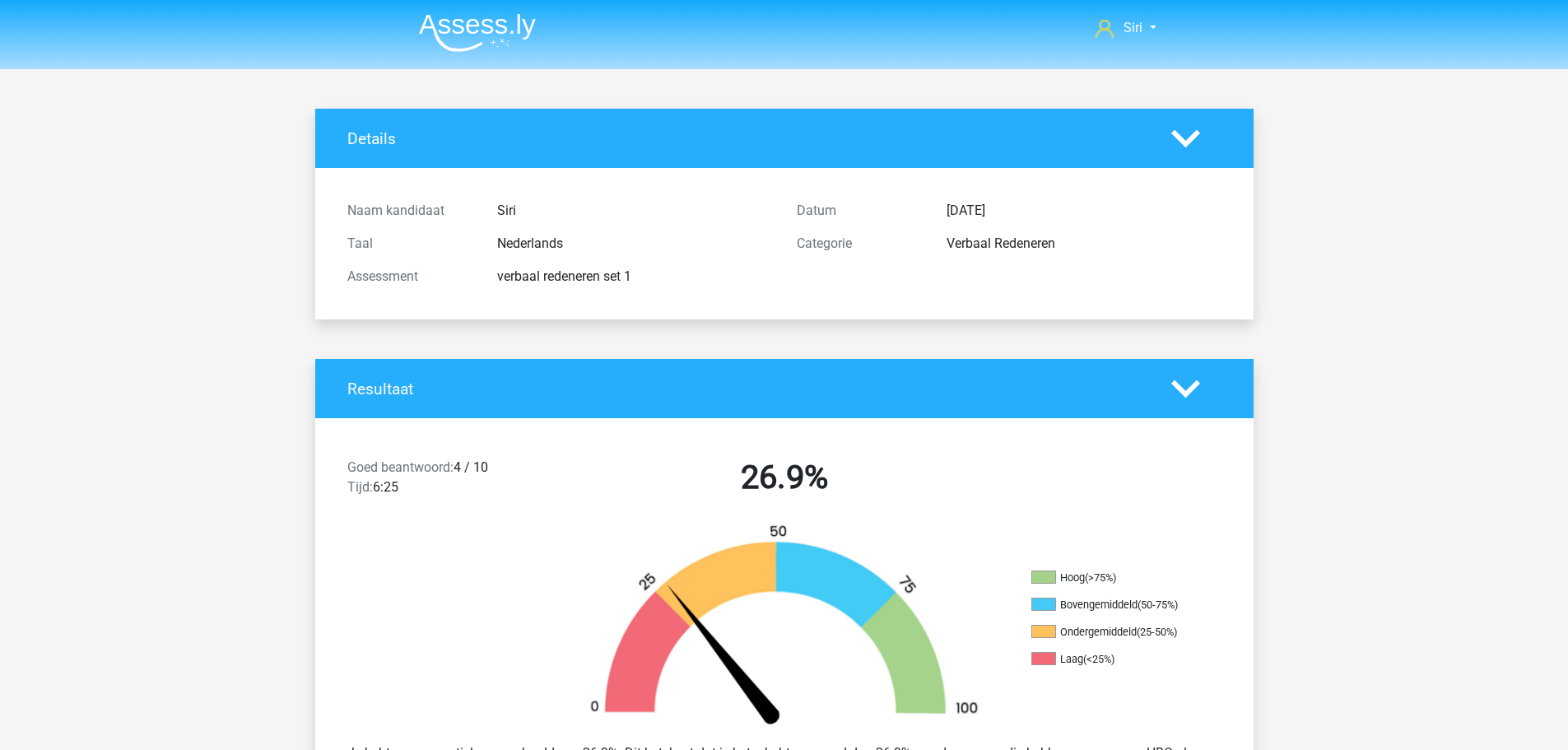
click at [508, 17] on img at bounding box center [477, 32] width 117 height 38
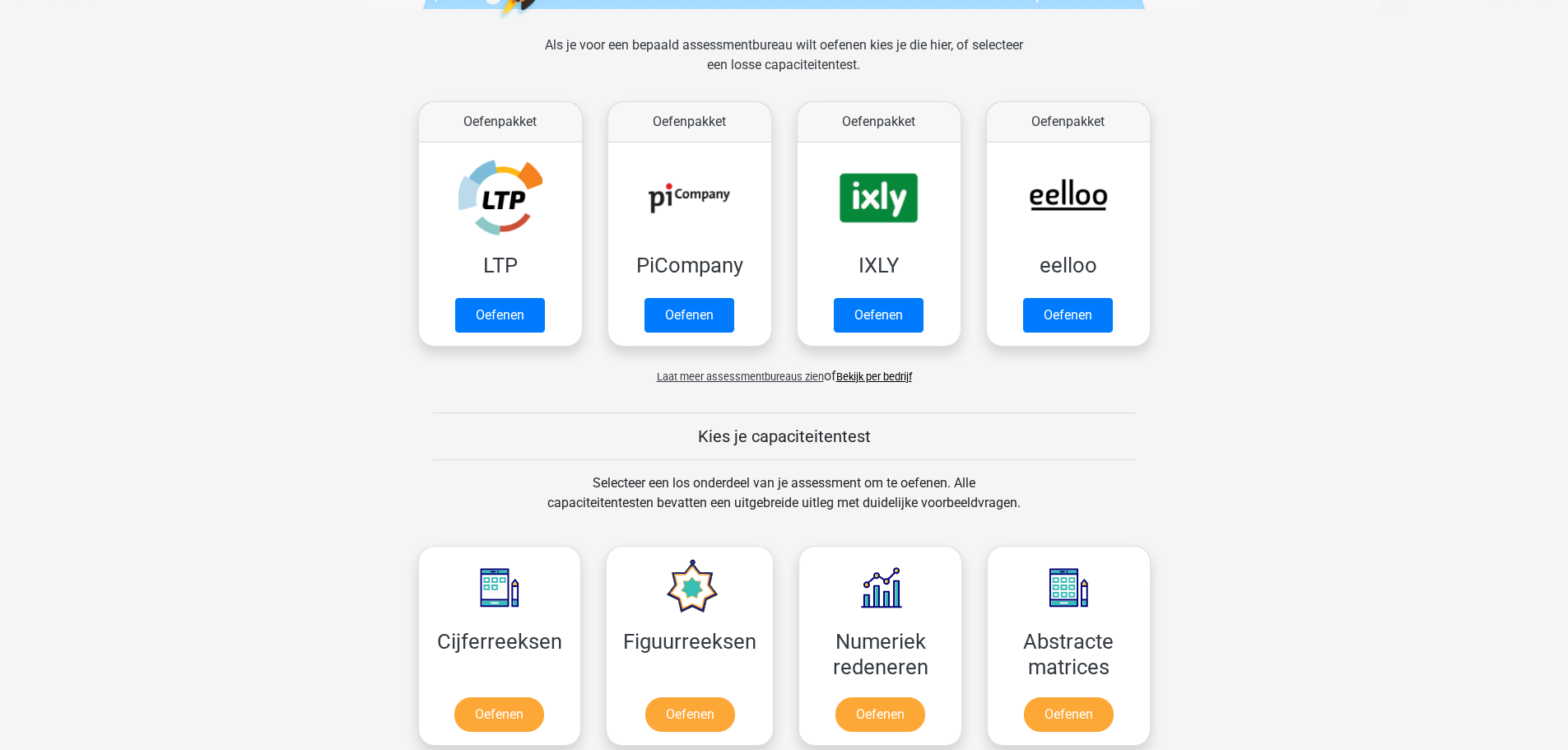
scroll to position [577, 0]
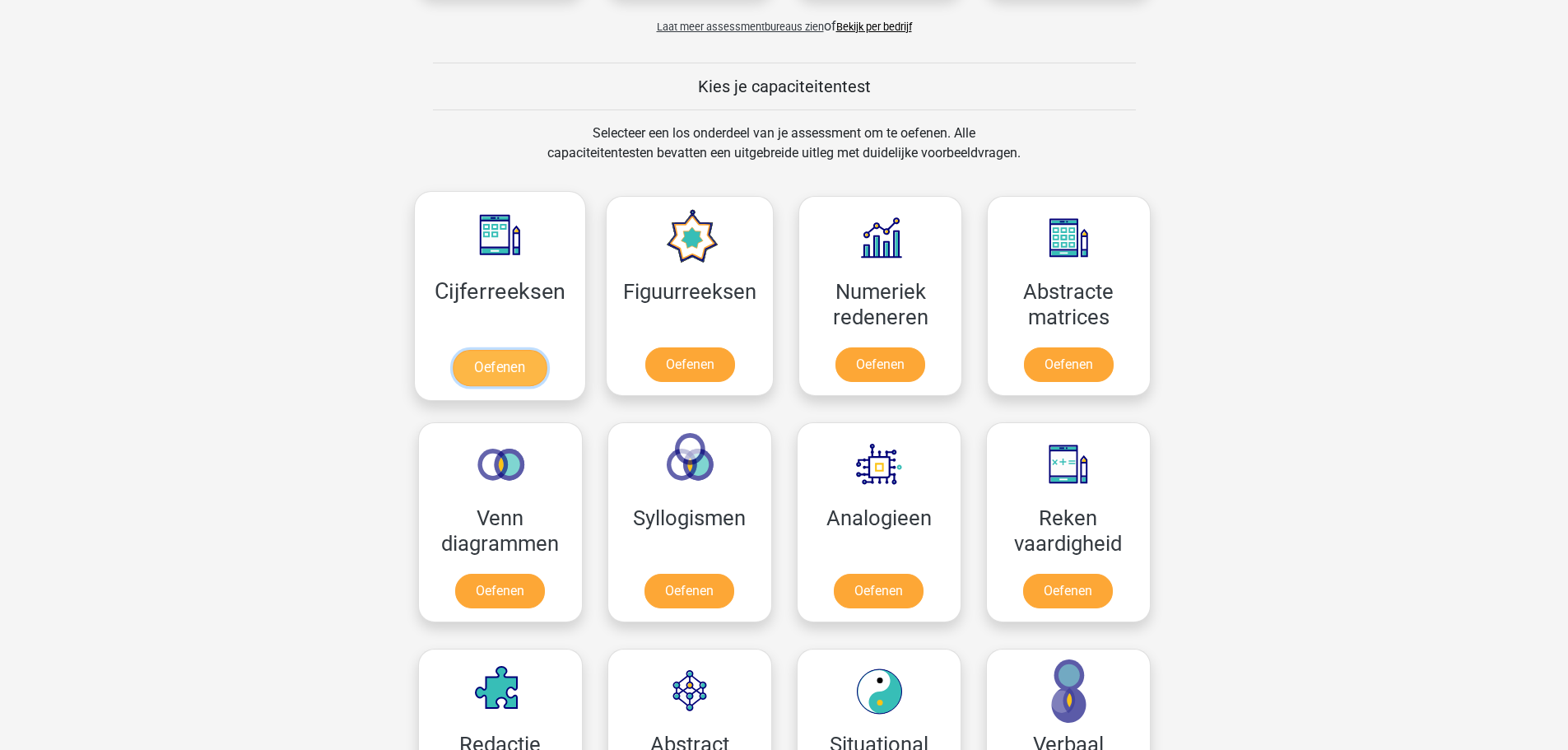
click at [527, 350] on link "Oefenen" at bounding box center [500, 368] width 94 height 37
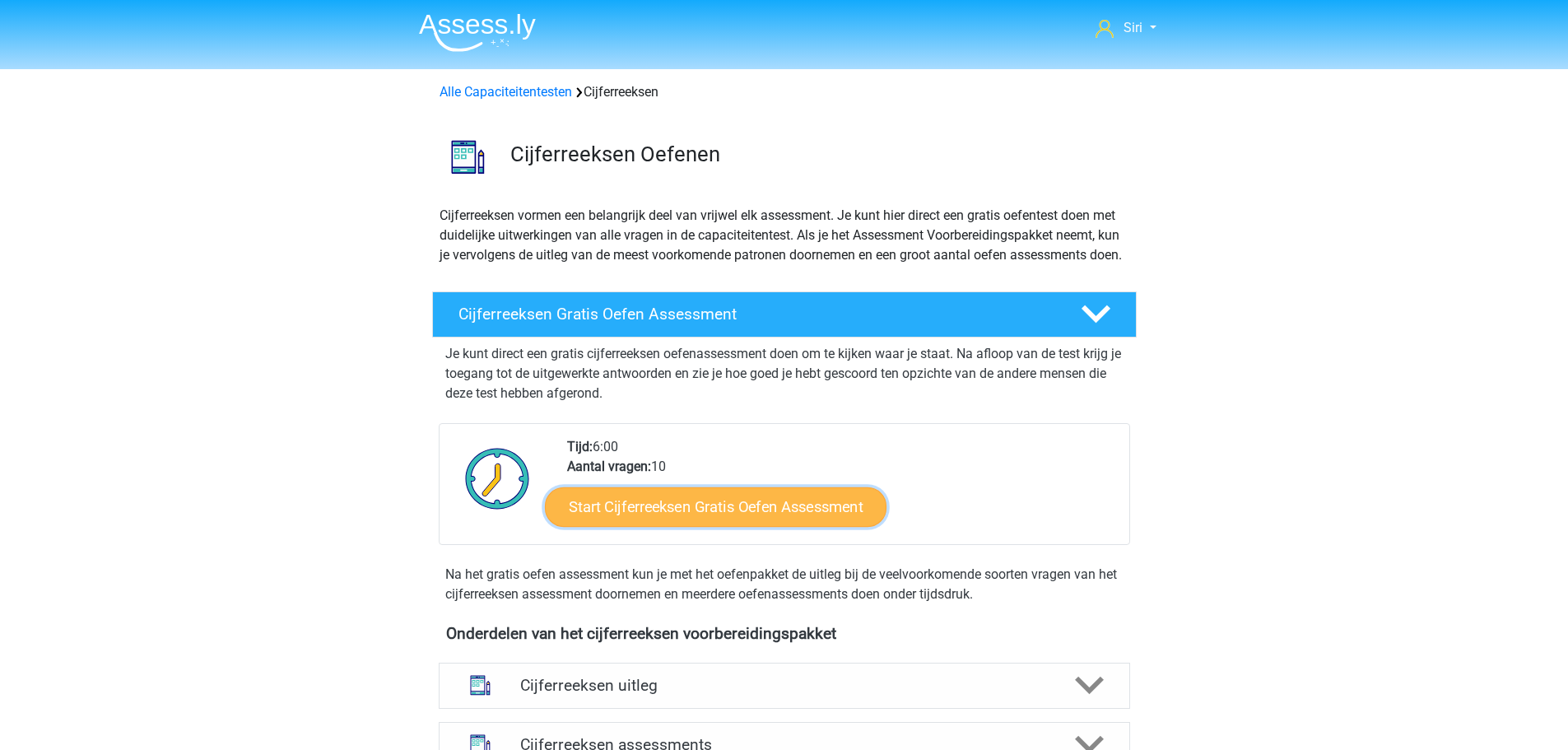
click at [716, 521] on link "Start Cijferreeksen Gratis Oefen Assessment" at bounding box center [716, 506] width 341 height 39
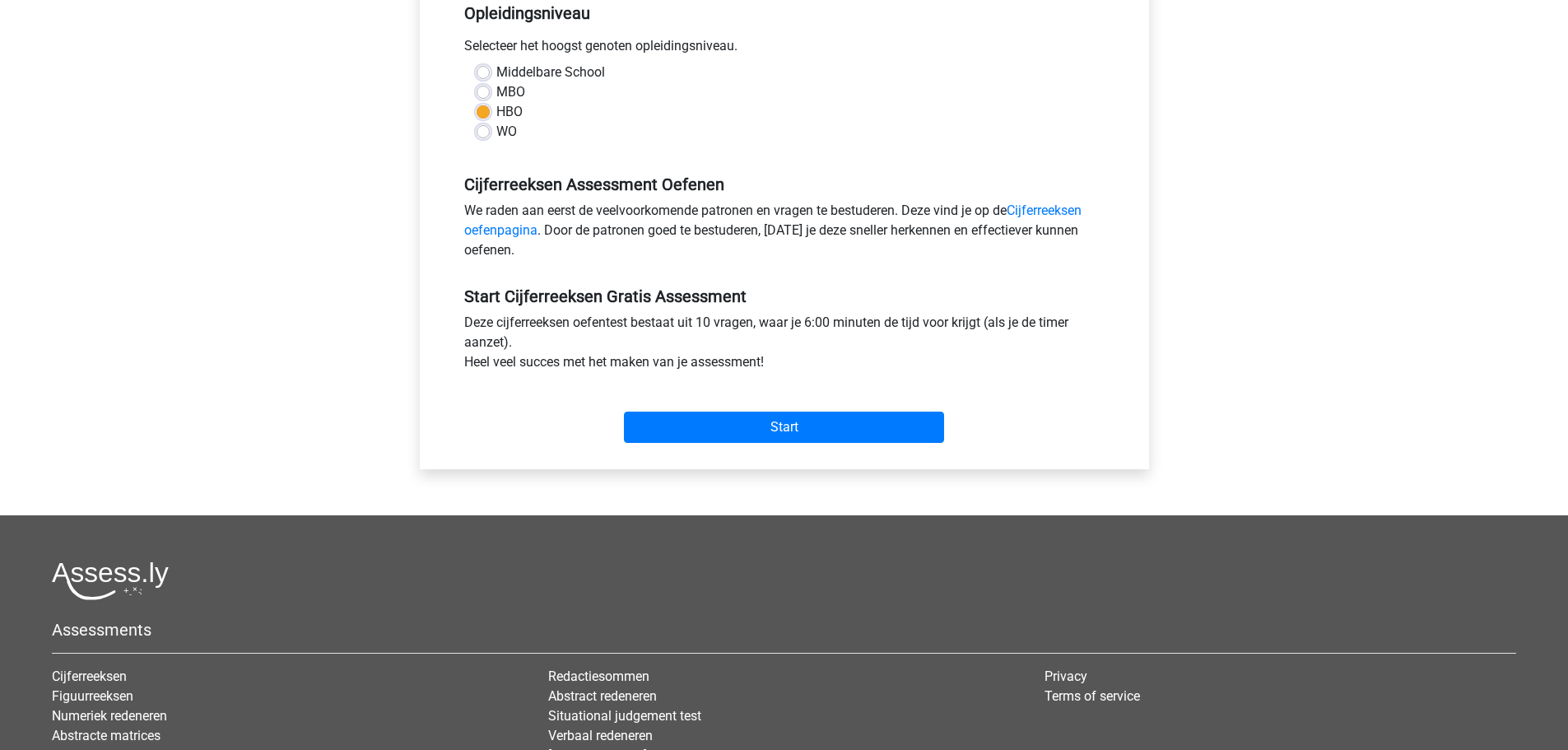
scroll to position [304, 0]
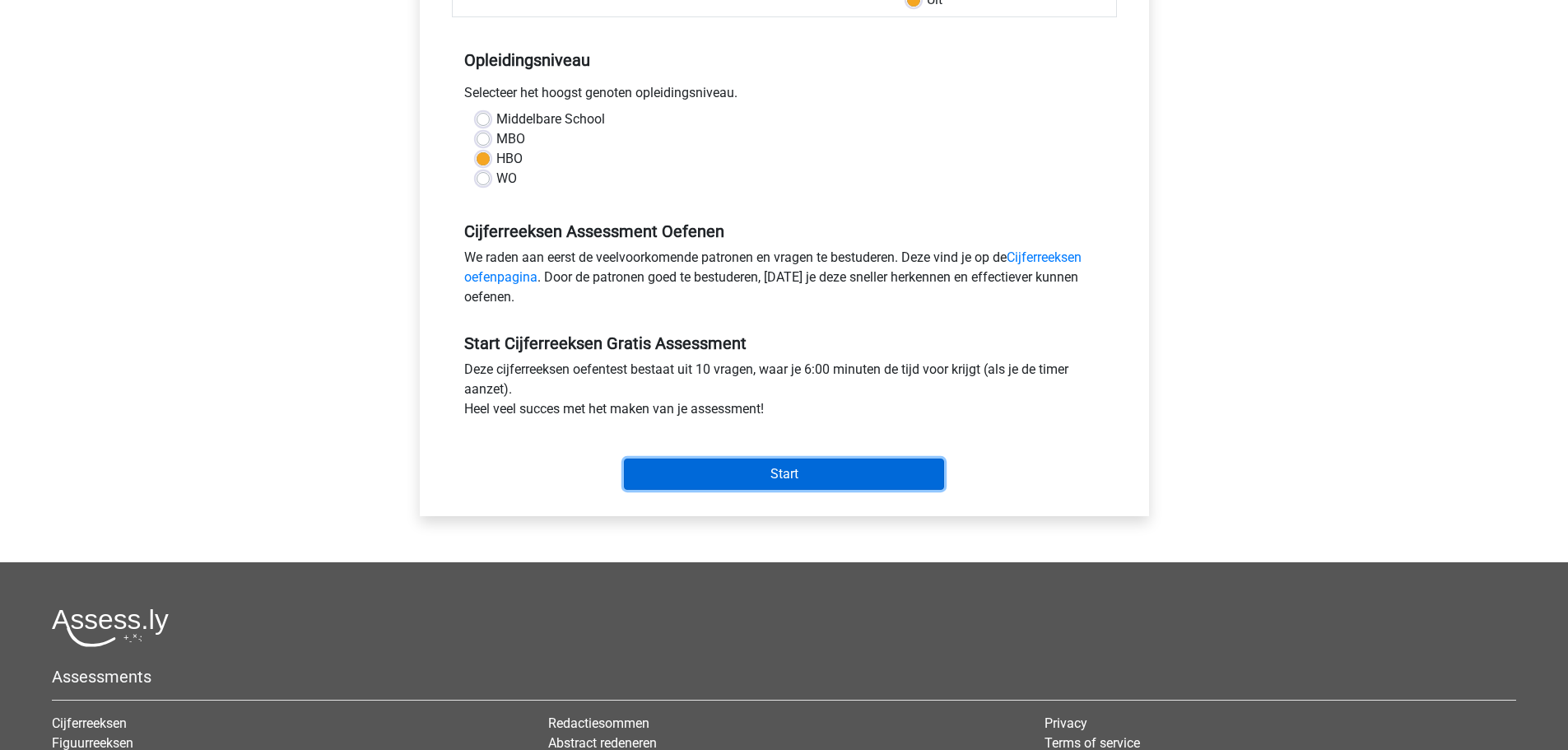
click at [846, 472] on input "Start" at bounding box center [783, 473] width 320 height 31
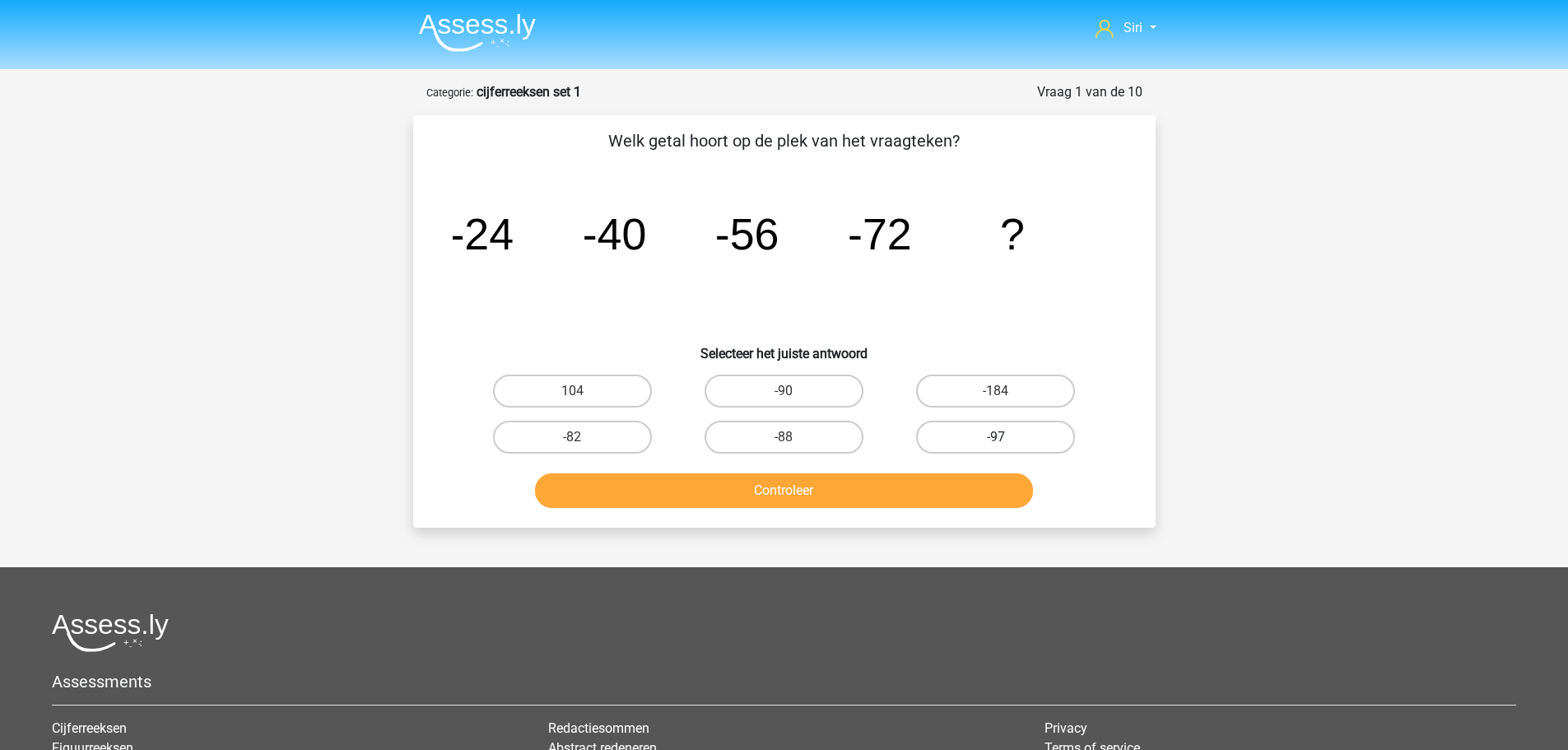
click at [1043, 442] on label "-97" at bounding box center [995, 437] width 158 height 33
click at [1007, 442] on input "-97" at bounding box center [1001, 442] width 10 height 10
radio input "true"
click at [875, 488] on button "Controleer" at bounding box center [784, 490] width 498 height 35
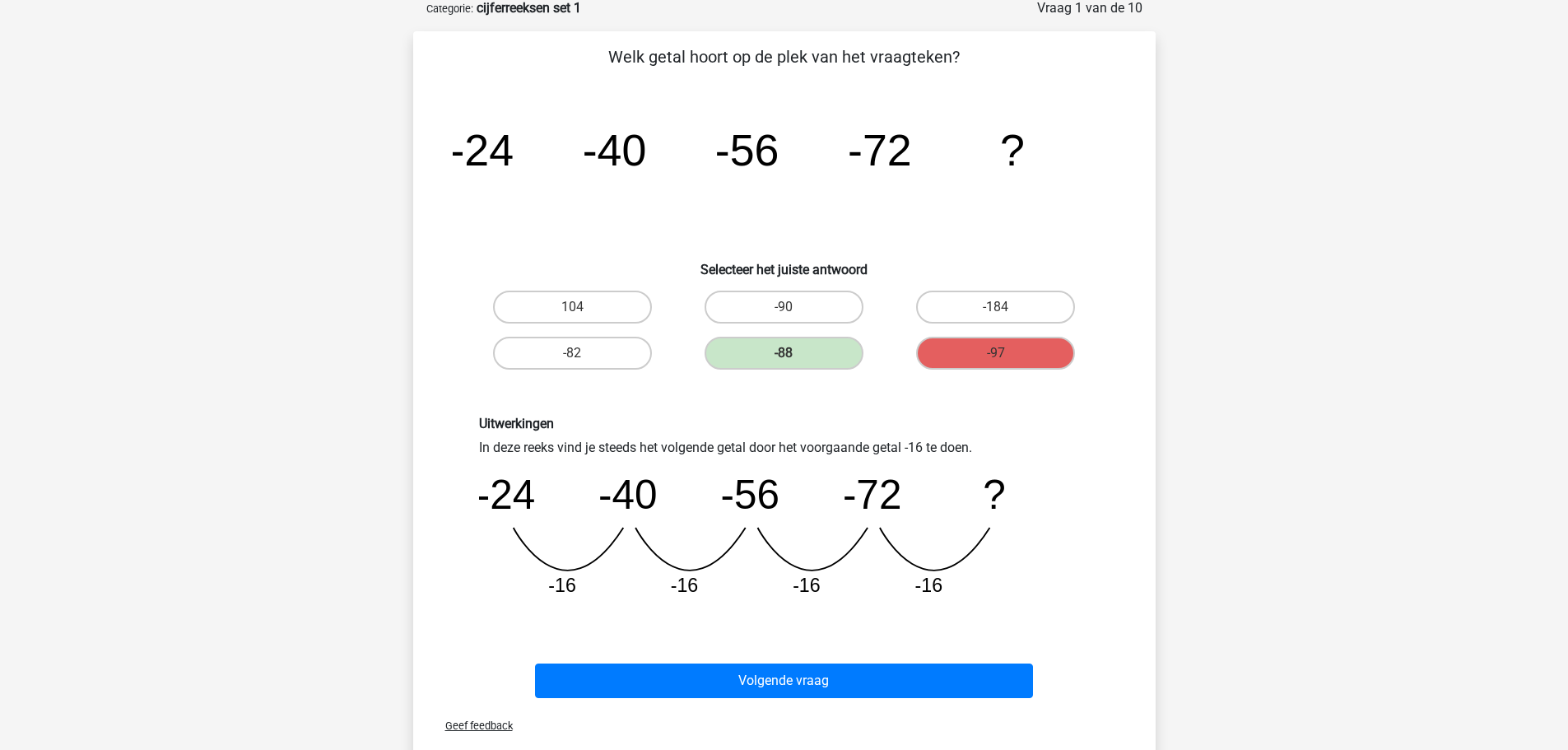
scroll to position [329, 0]
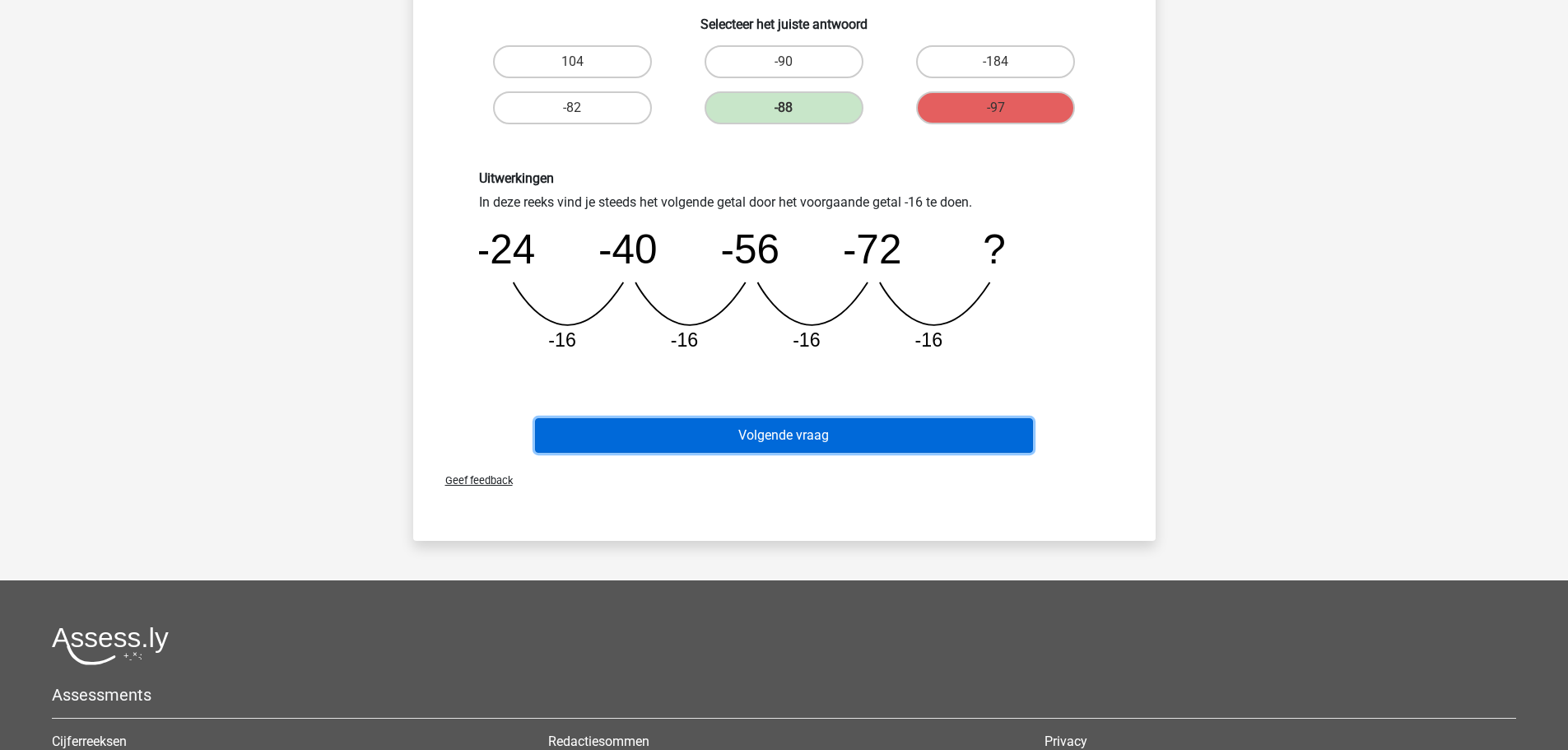
click at [792, 440] on button "Volgende vraag" at bounding box center [784, 435] width 498 height 35
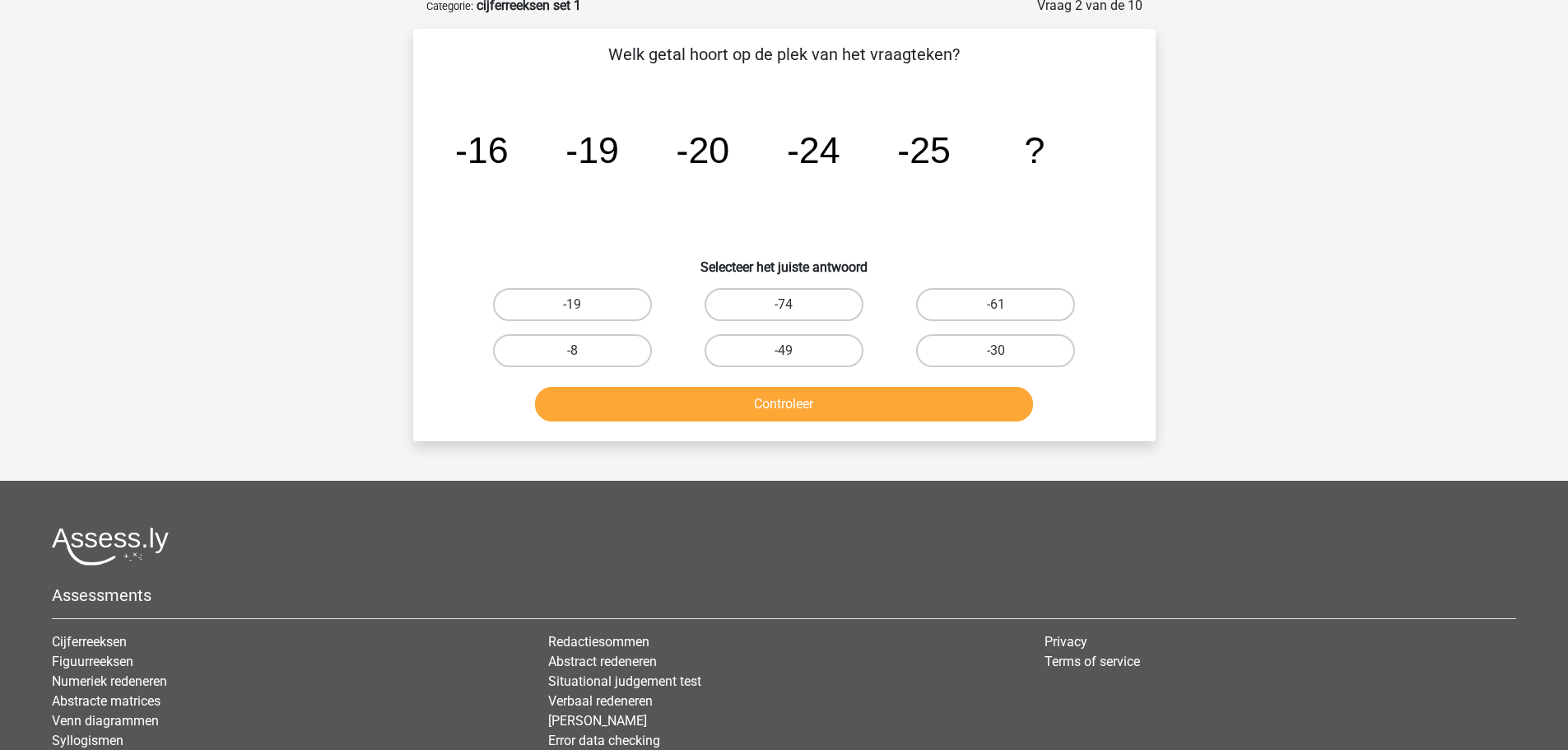
scroll to position [82, 0]
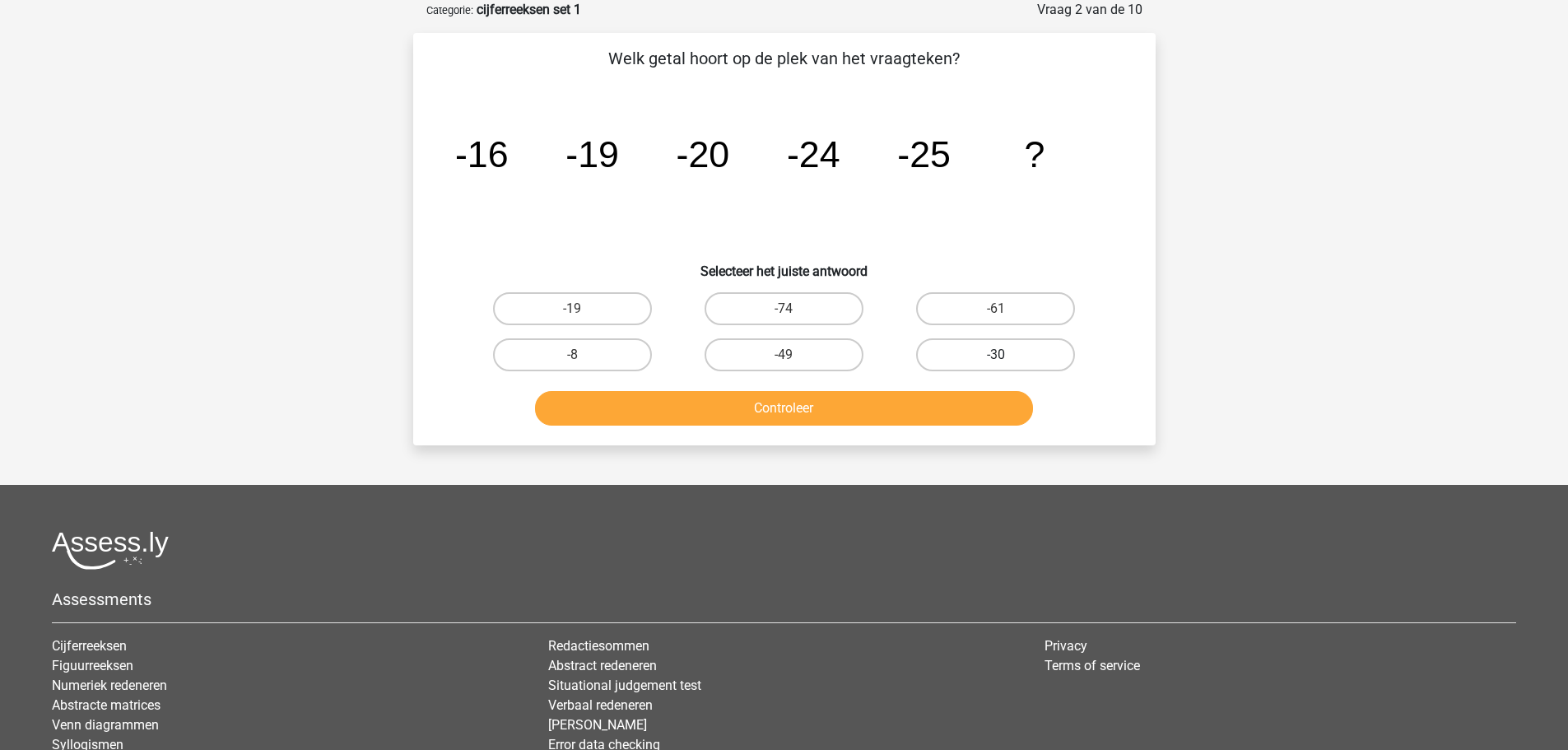
click at [1049, 354] on label "-30" at bounding box center [995, 354] width 158 height 33
click at [1007, 354] on input "-30" at bounding box center [1001, 359] width 10 height 10
radio input "true"
click at [916, 394] on button "Controleer" at bounding box center [784, 408] width 498 height 35
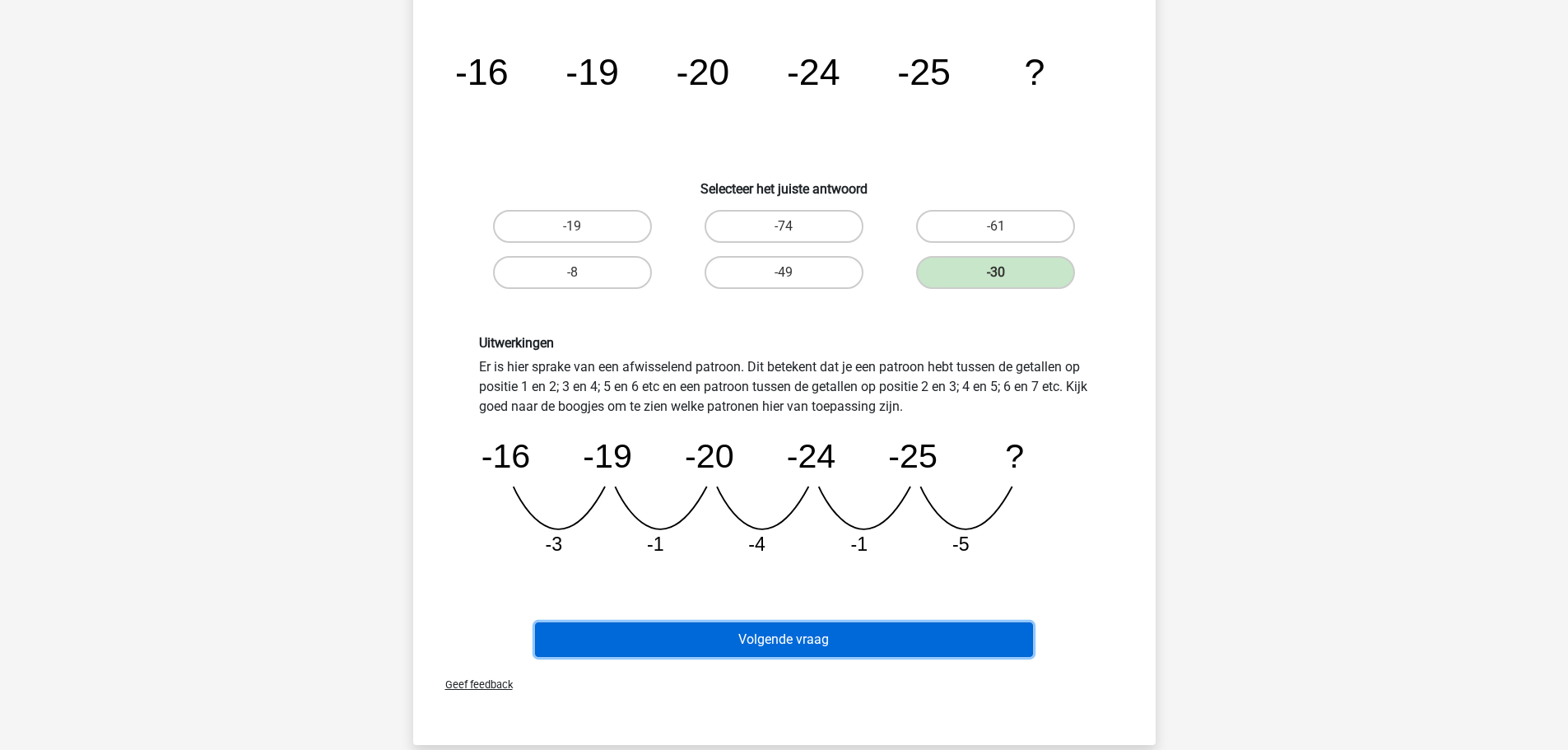
click at [883, 648] on button "Volgende vraag" at bounding box center [784, 639] width 498 height 35
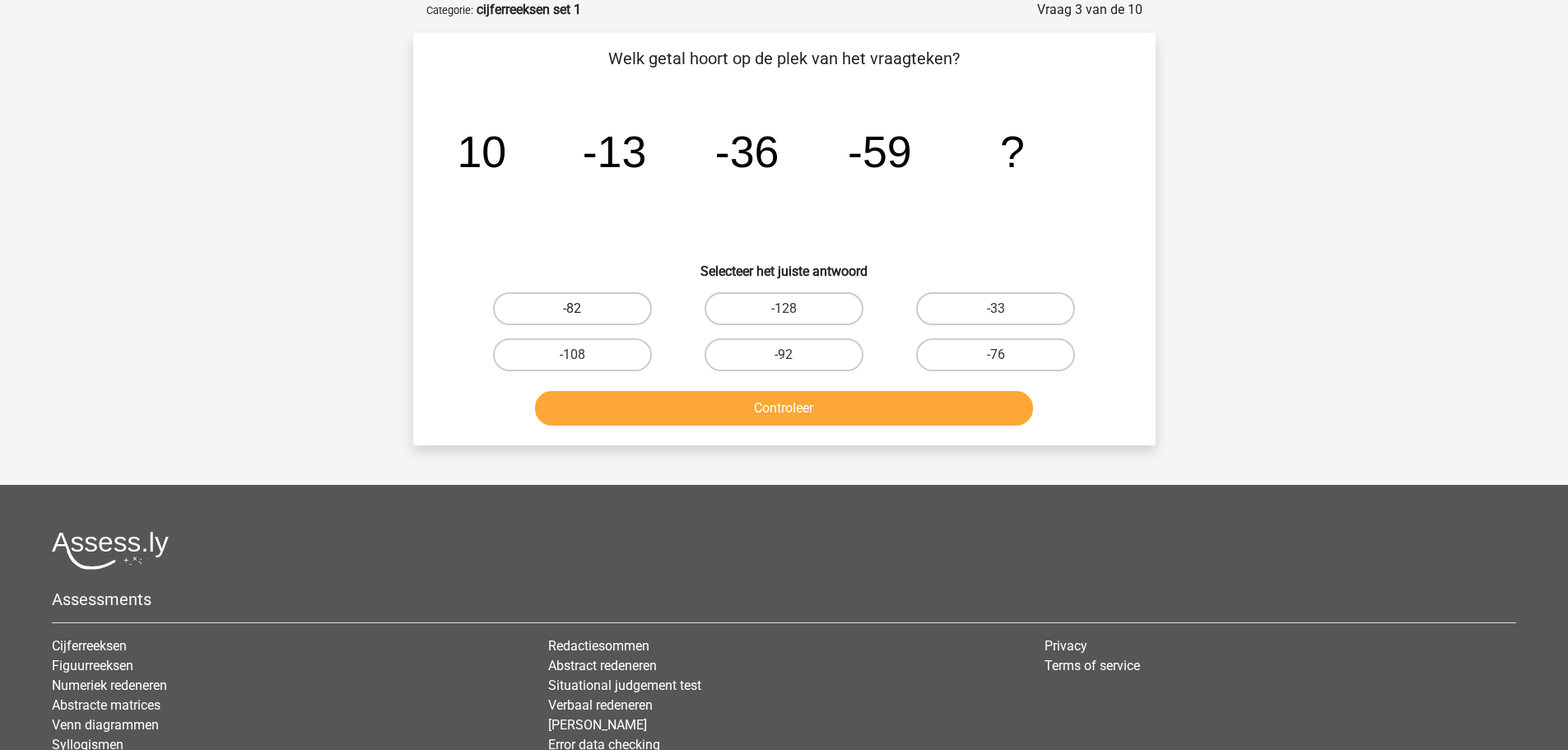
click at [602, 308] on label "-82" at bounding box center [572, 308] width 158 height 33
click at [583, 308] on input "-82" at bounding box center [577, 313] width 10 height 10
radio input "true"
click at [728, 423] on button "Controleer" at bounding box center [784, 408] width 498 height 35
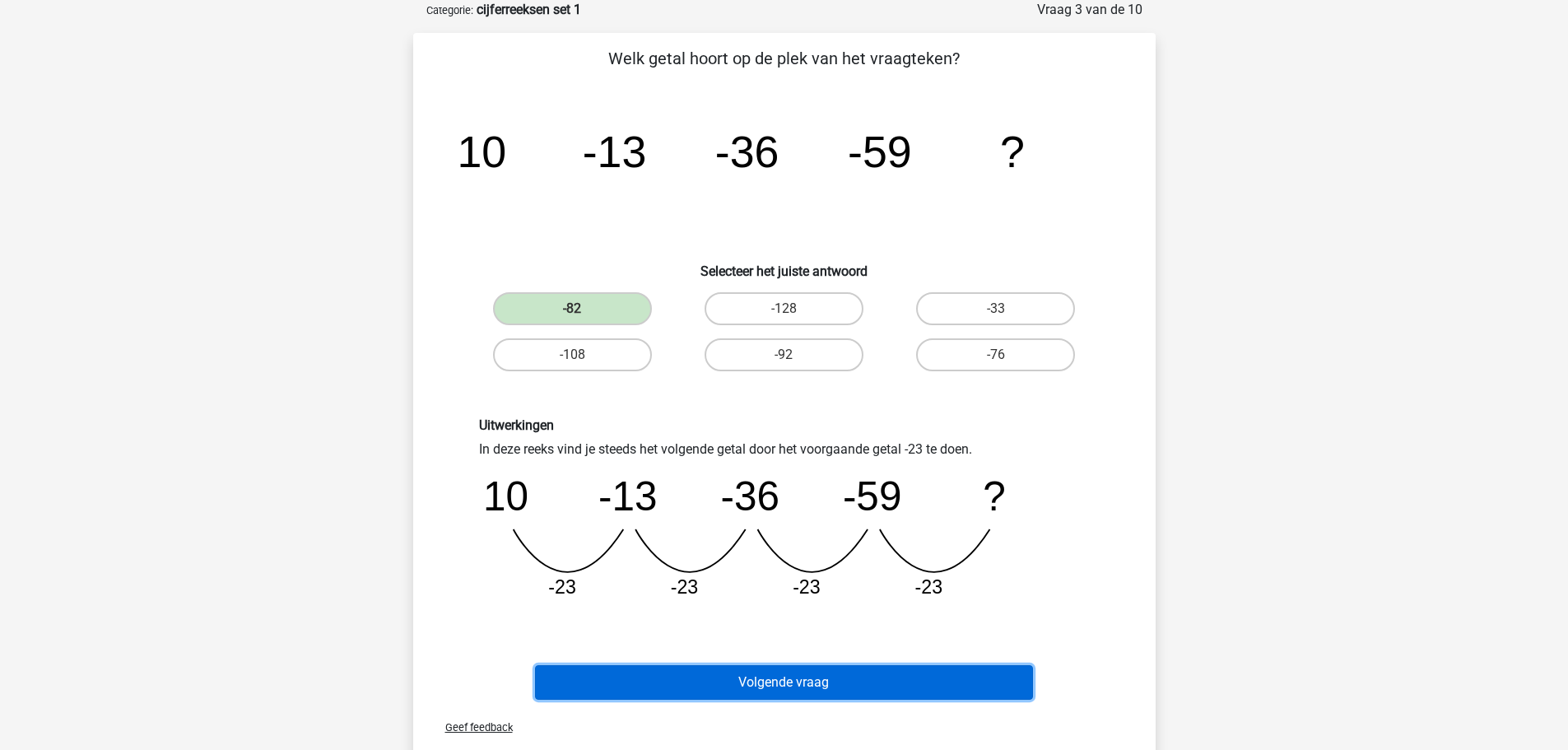
click at [794, 678] on button "Volgende vraag" at bounding box center [784, 682] width 498 height 35
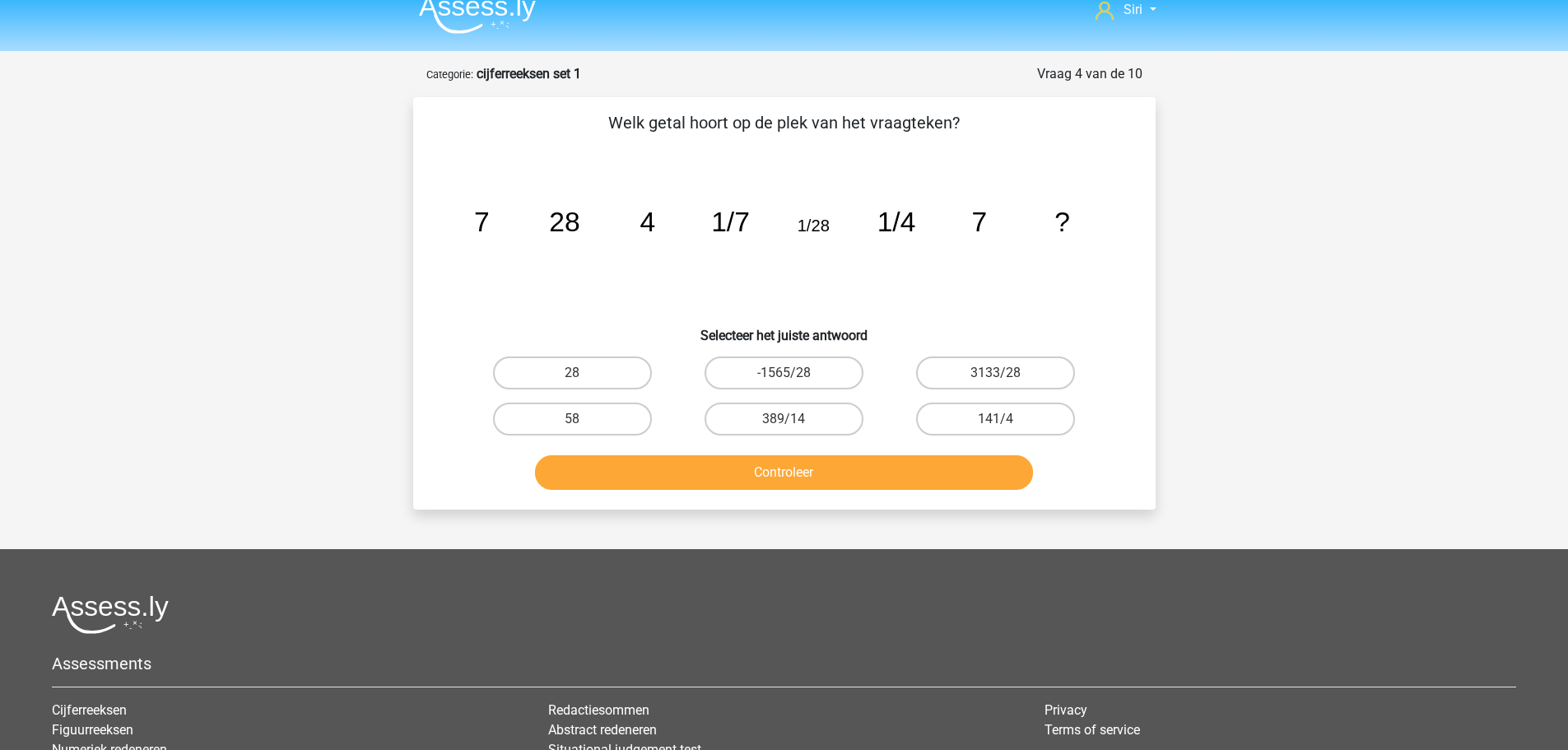
scroll to position [0, 0]
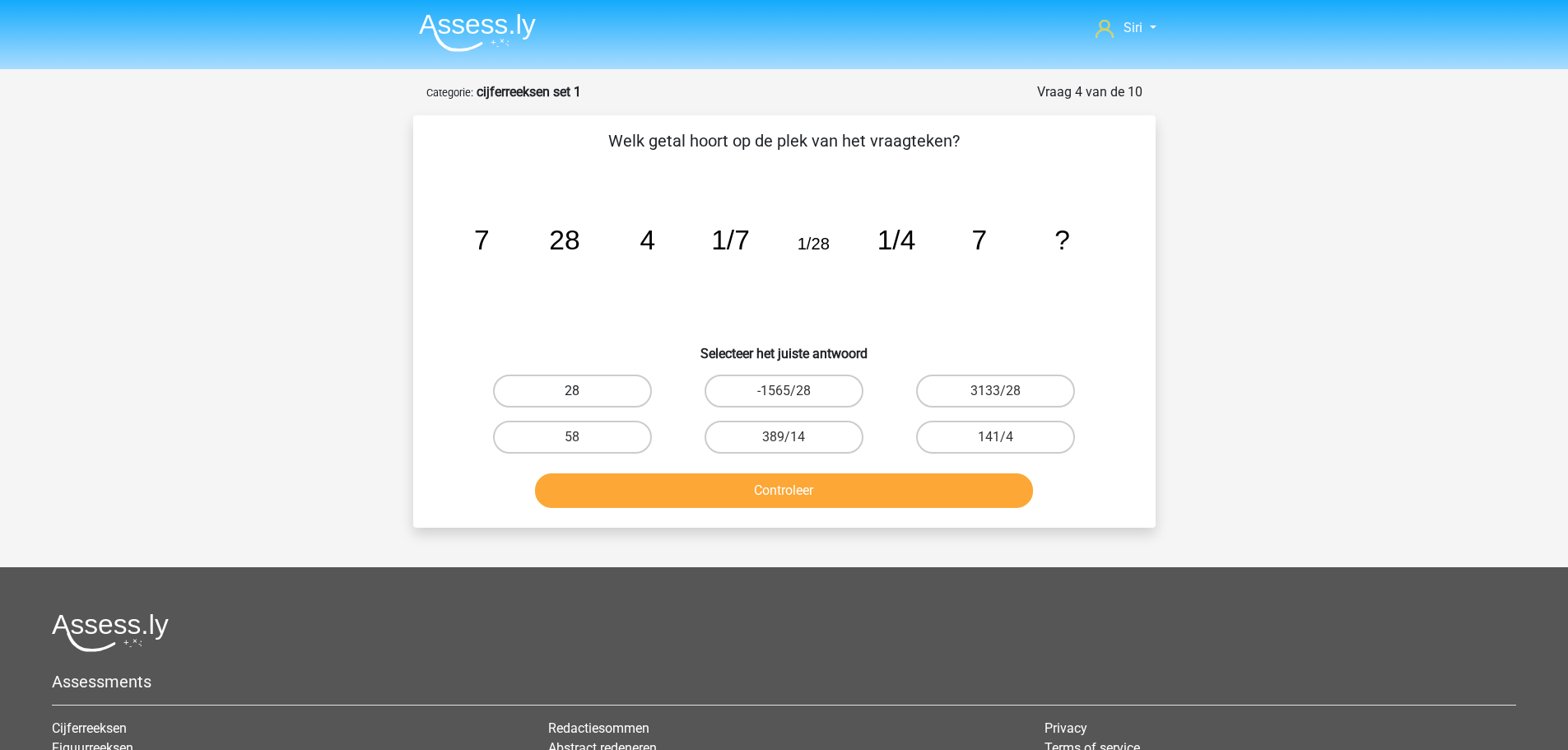
click at [544, 386] on label "28" at bounding box center [572, 390] width 158 height 33
click at [572, 391] on input "28" at bounding box center [577, 396] width 10 height 10
radio input "true"
click at [860, 484] on button "Controleer" at bounding box center [784, 490] width 498 height 35
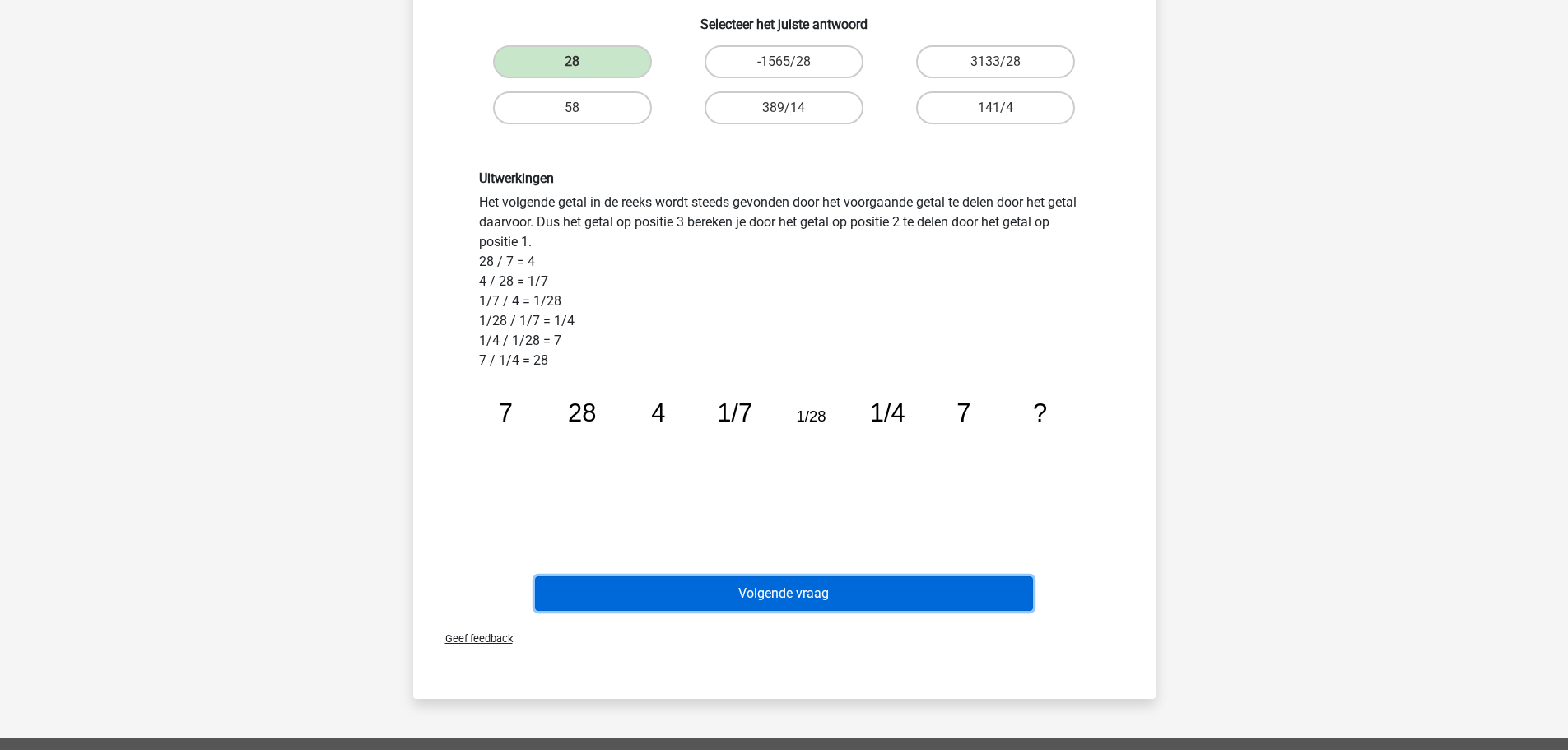
click at [822, 601] on button "Volgende vraag" at bounding box center [784, 593] width 498 height 35
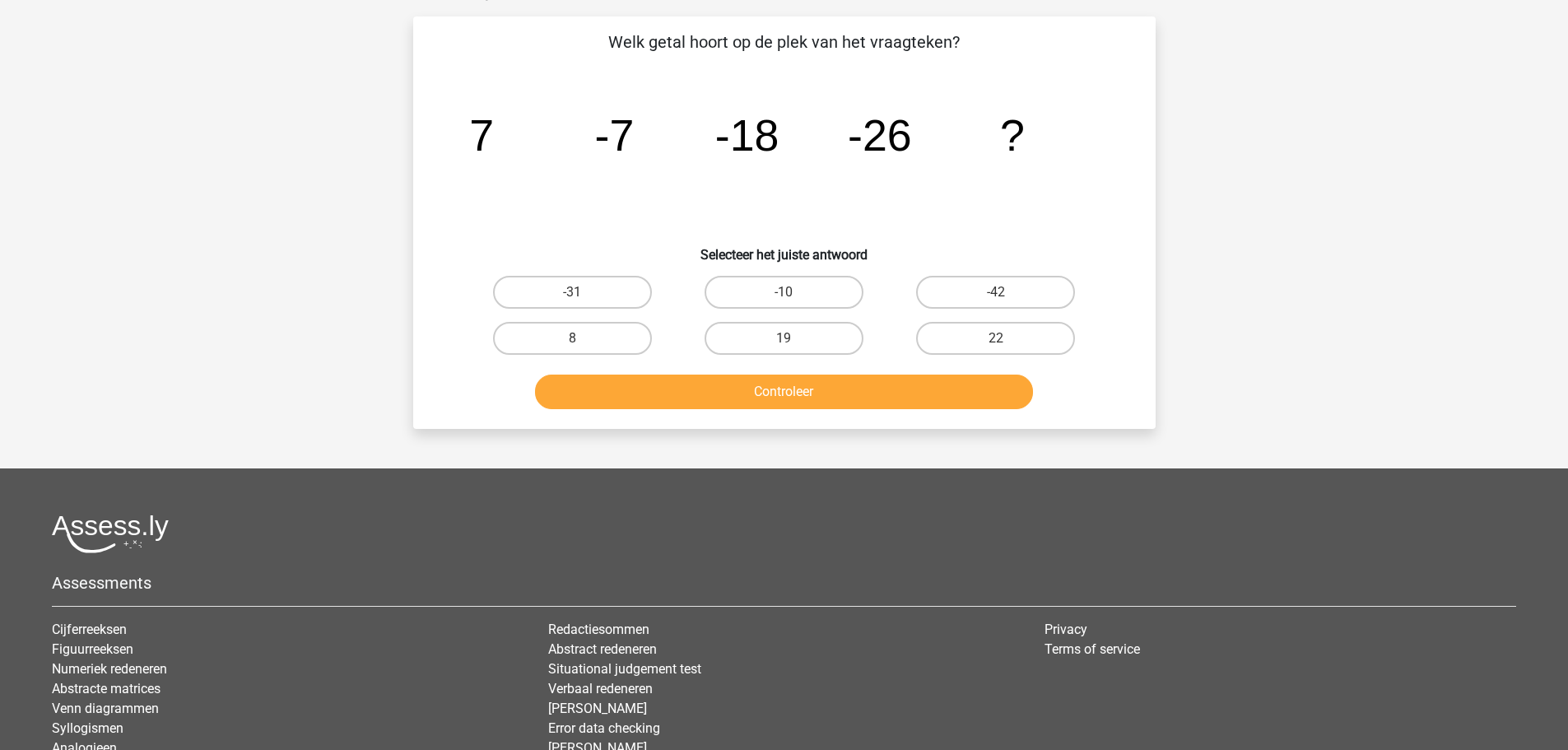
scroll to position [82, 0]
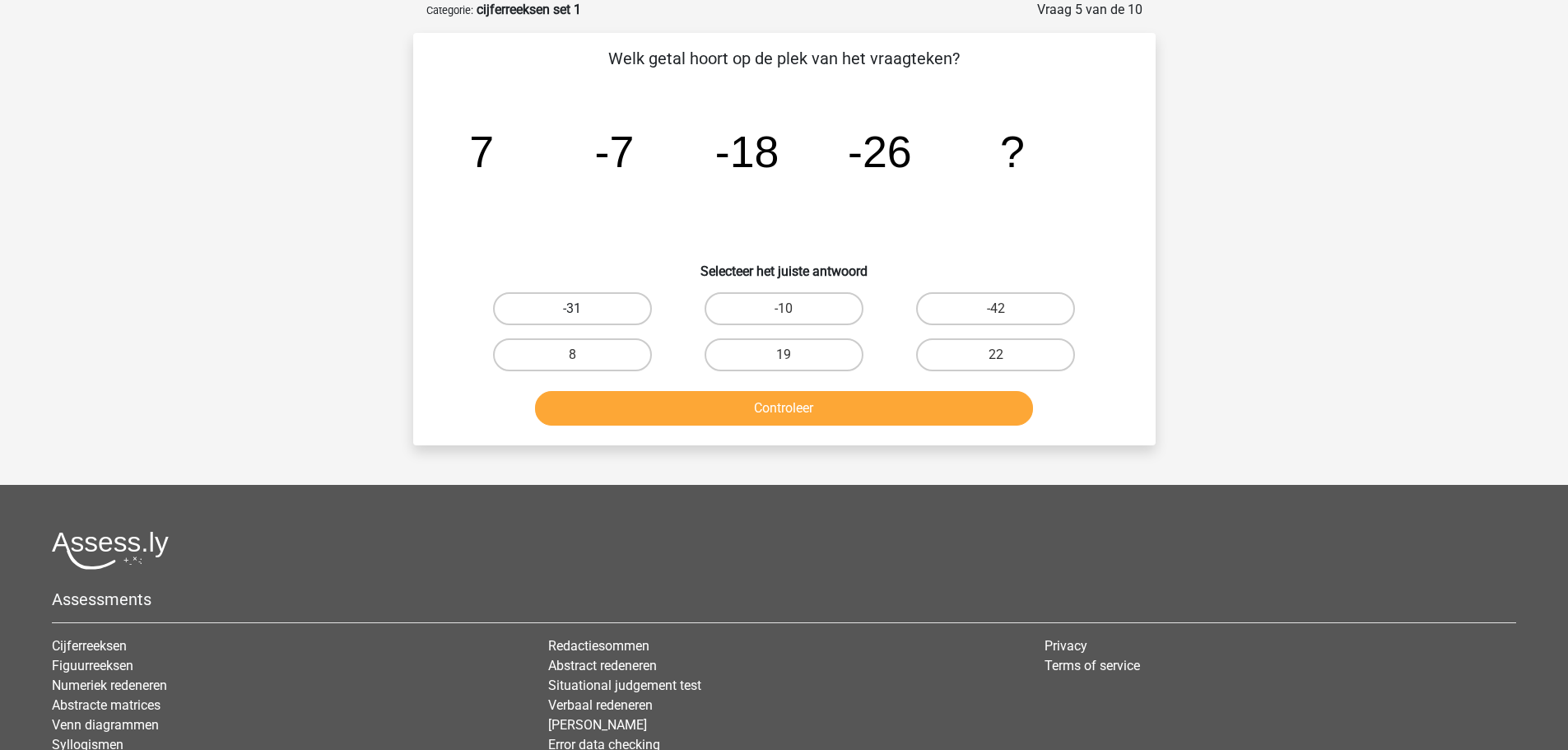
click at [596, 308] on label "-31" at bounding box center [572, 308] width 158 height 33
click at [583, 308] on input "-31" at bounding box center [577, 313] width 10 height 10
radio input "true"
click at [632, 400] on button "Controleer" at bounding box center [784, 408] width 498 height 35
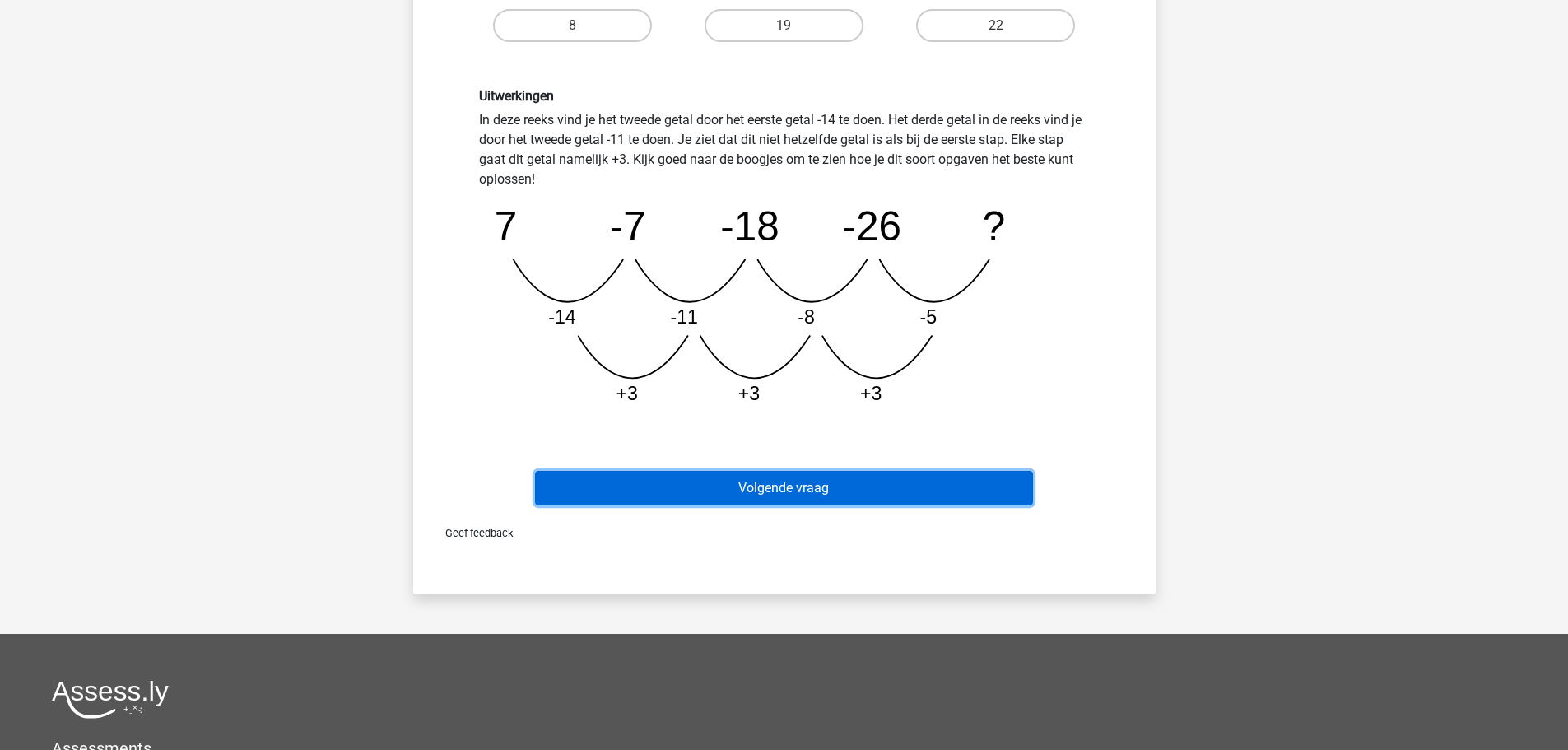
click at [806, 491] on button "Volgende vraag" at bounding box center [784, 488] width 498 height 35
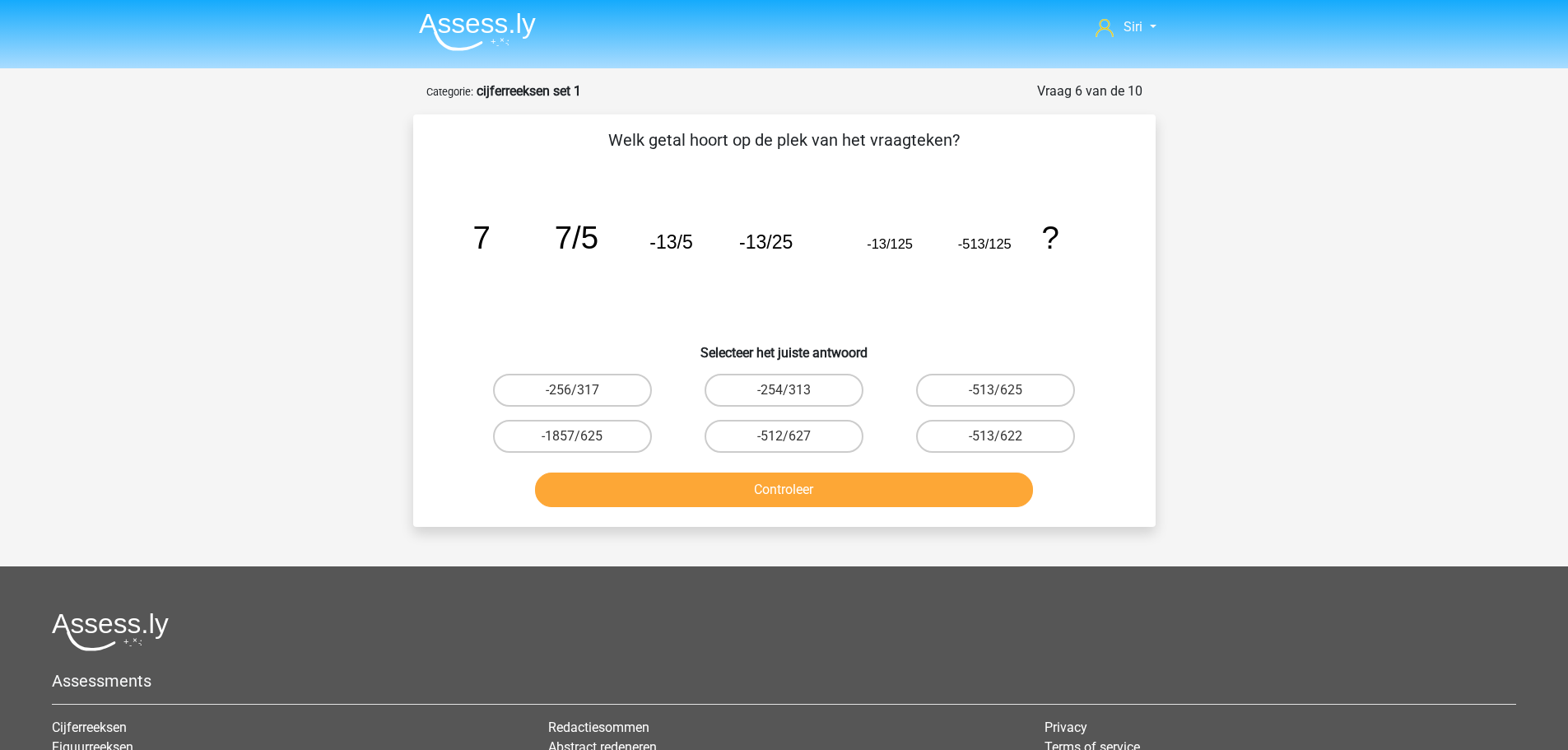
scroll to position [0, 0]
click at [1037, 389] on label "-513/625" at bounding box center [995, 390] width 158 height 33
click at [1007, 391] on input "-513/625" at bounding box center [1001, 396] width 10 height 10
radio input "true"
click at [948, 491] on button "Controleer" at bounding box center [784, 490] width 498 height 35
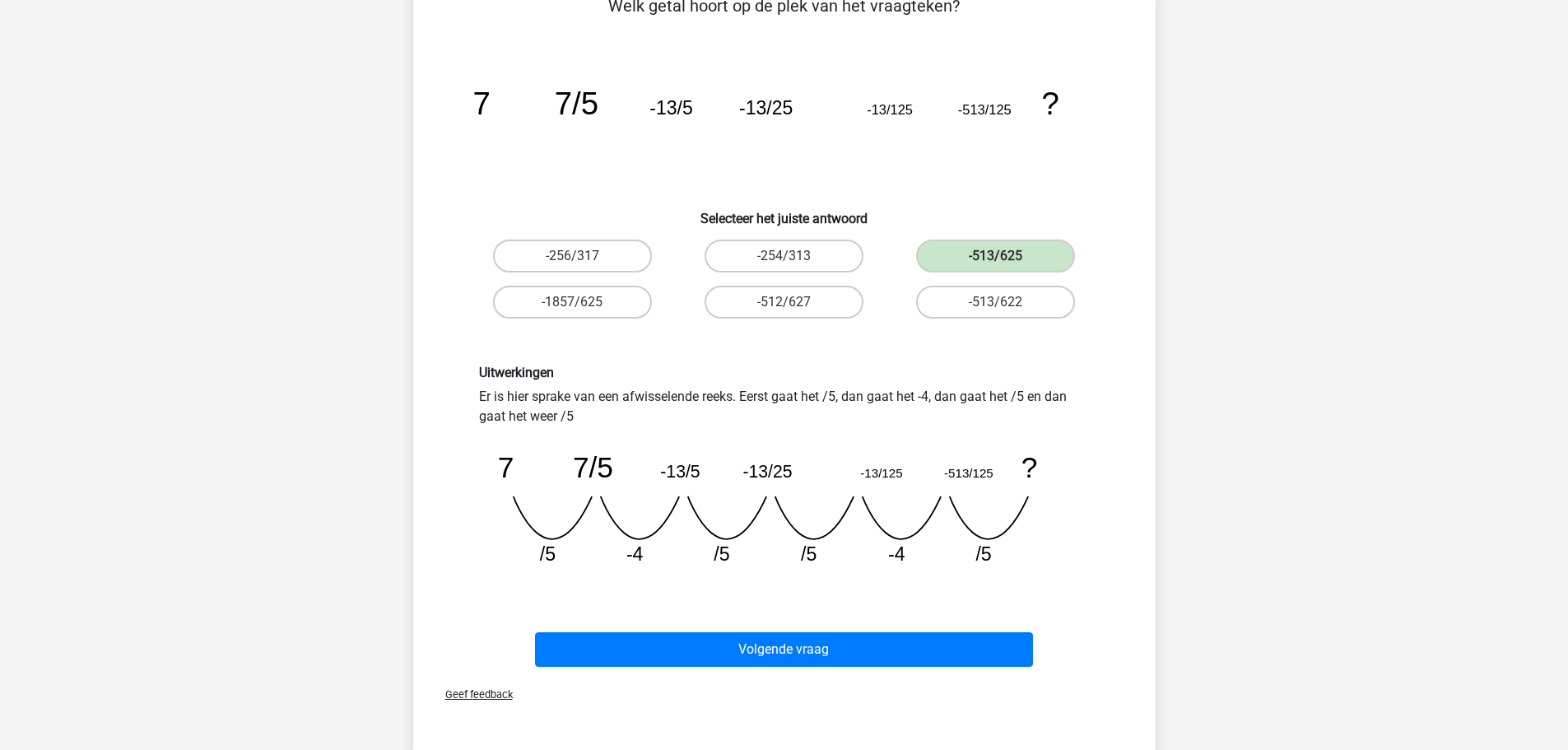
scroll to position [165, 0]
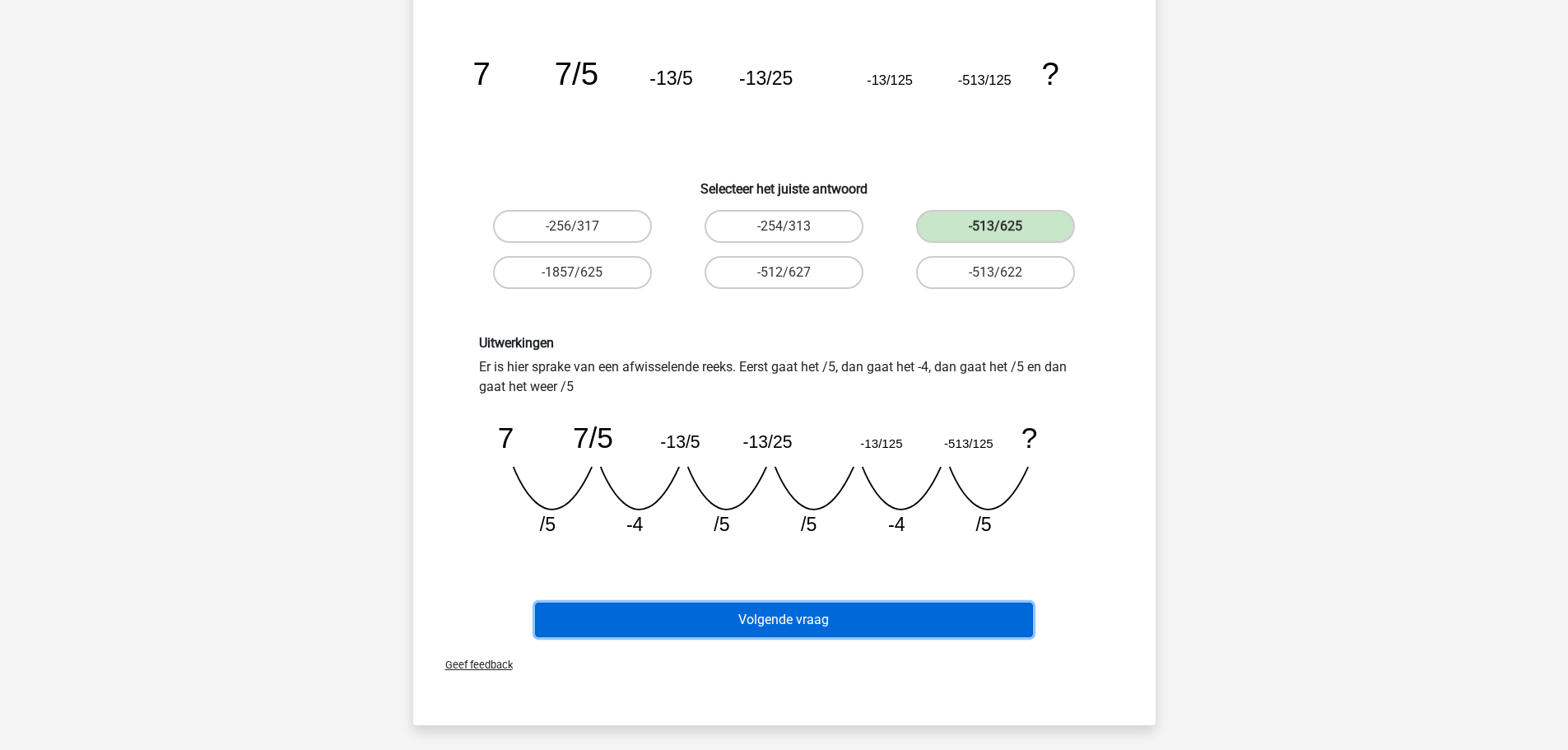
click at [878, 617] on button "Volgende vraag" at bounding box center [784, 620] width 498 height 35
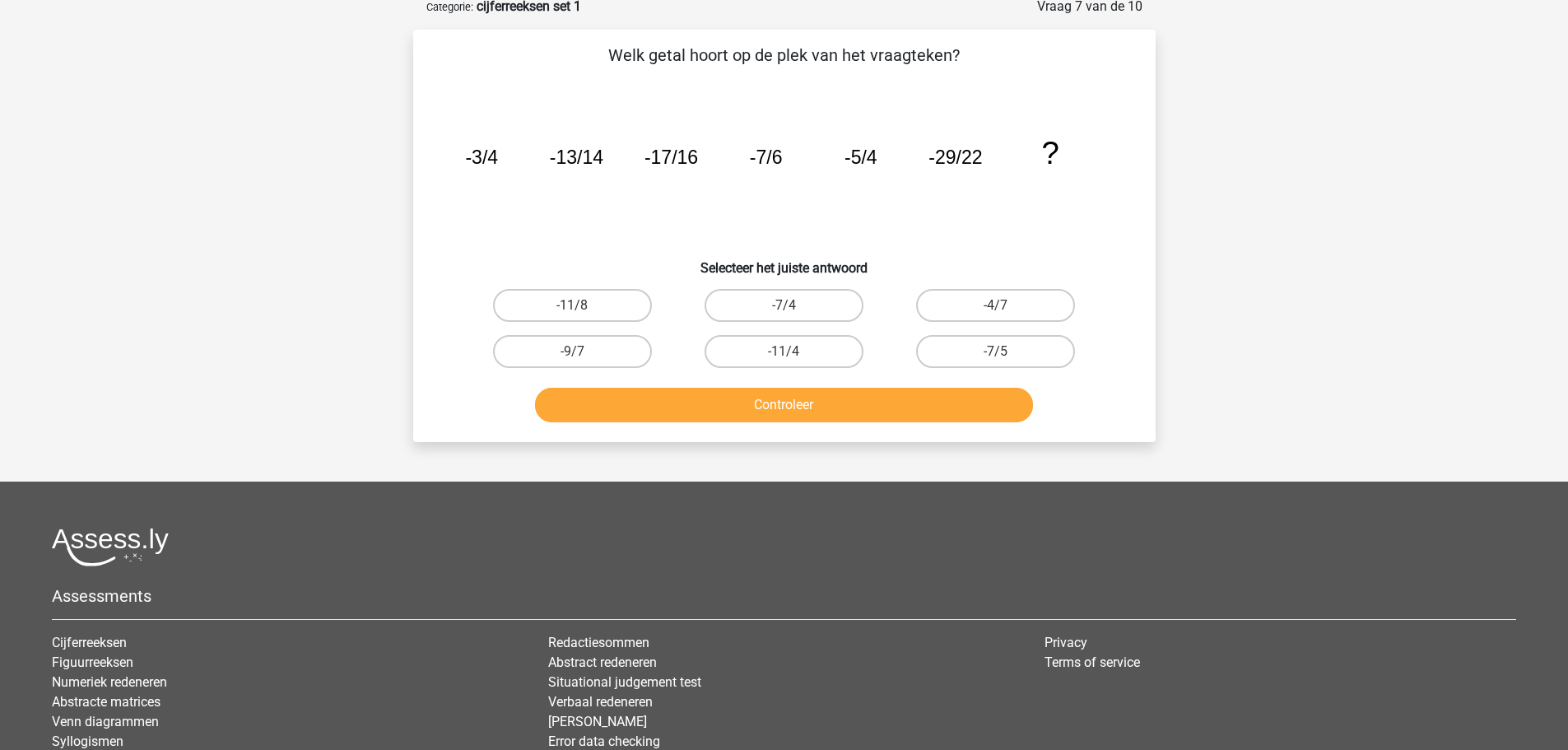
scroll to position [82, 0]
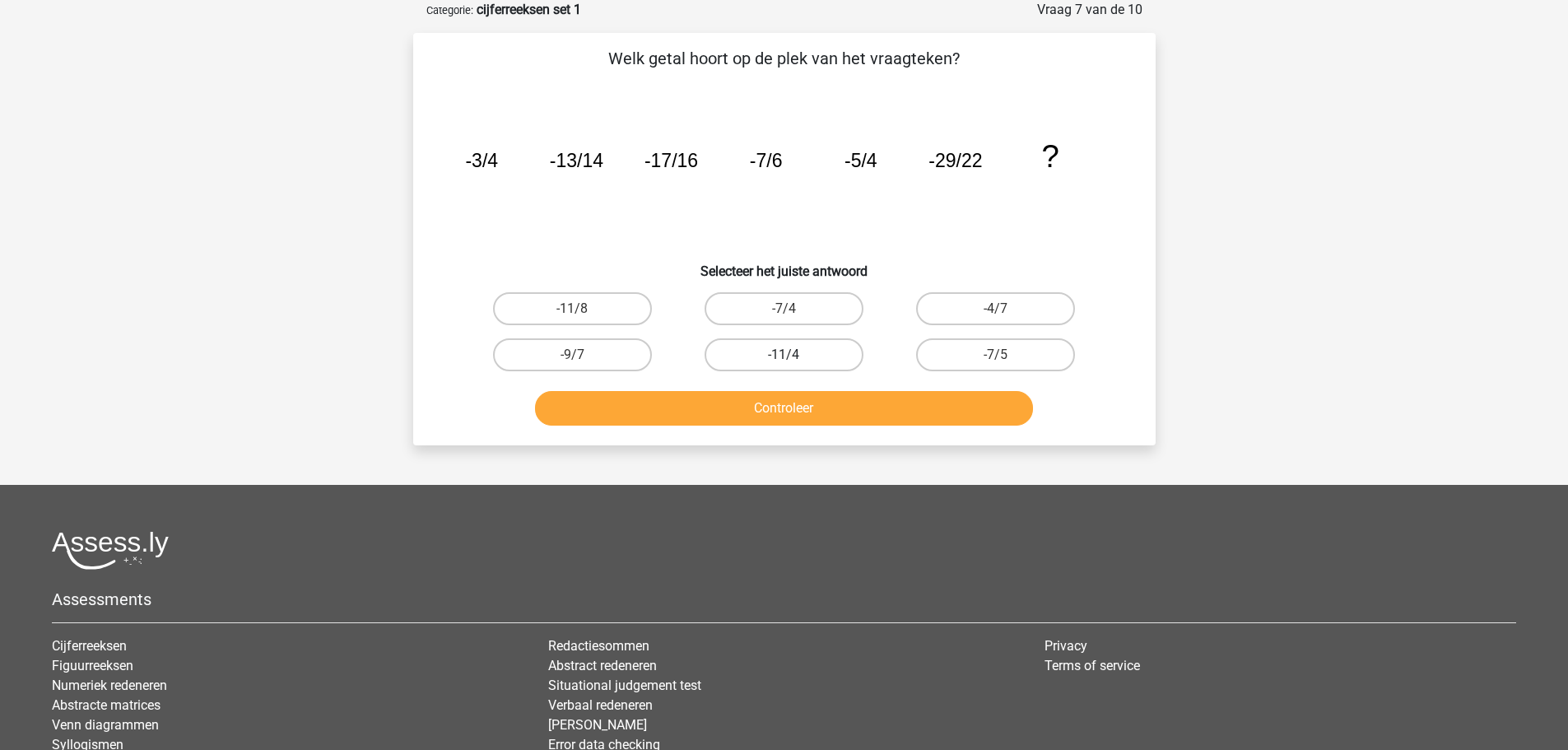
click at [803, 353] on label "-11/4" at bounding box center [783, 354] width 158 height 33
click at [794, 354] on input "-11/4" at bounding box center [789, 359] width 10 height 10
radio input "true"
click at [800, 402] on button "Controleer" at bounding box center [784, 408] width 498 height 35
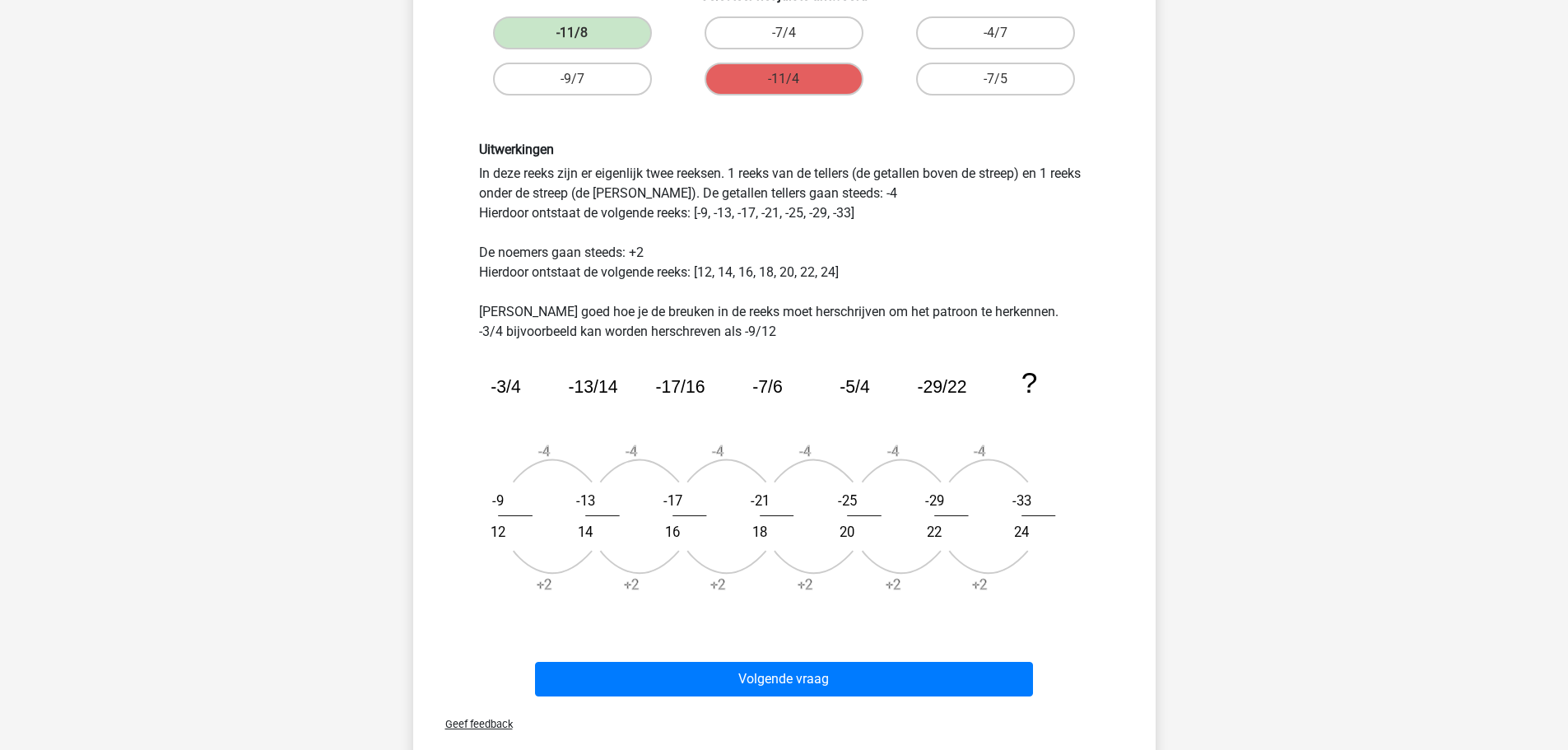
scroll to position [329, 0]
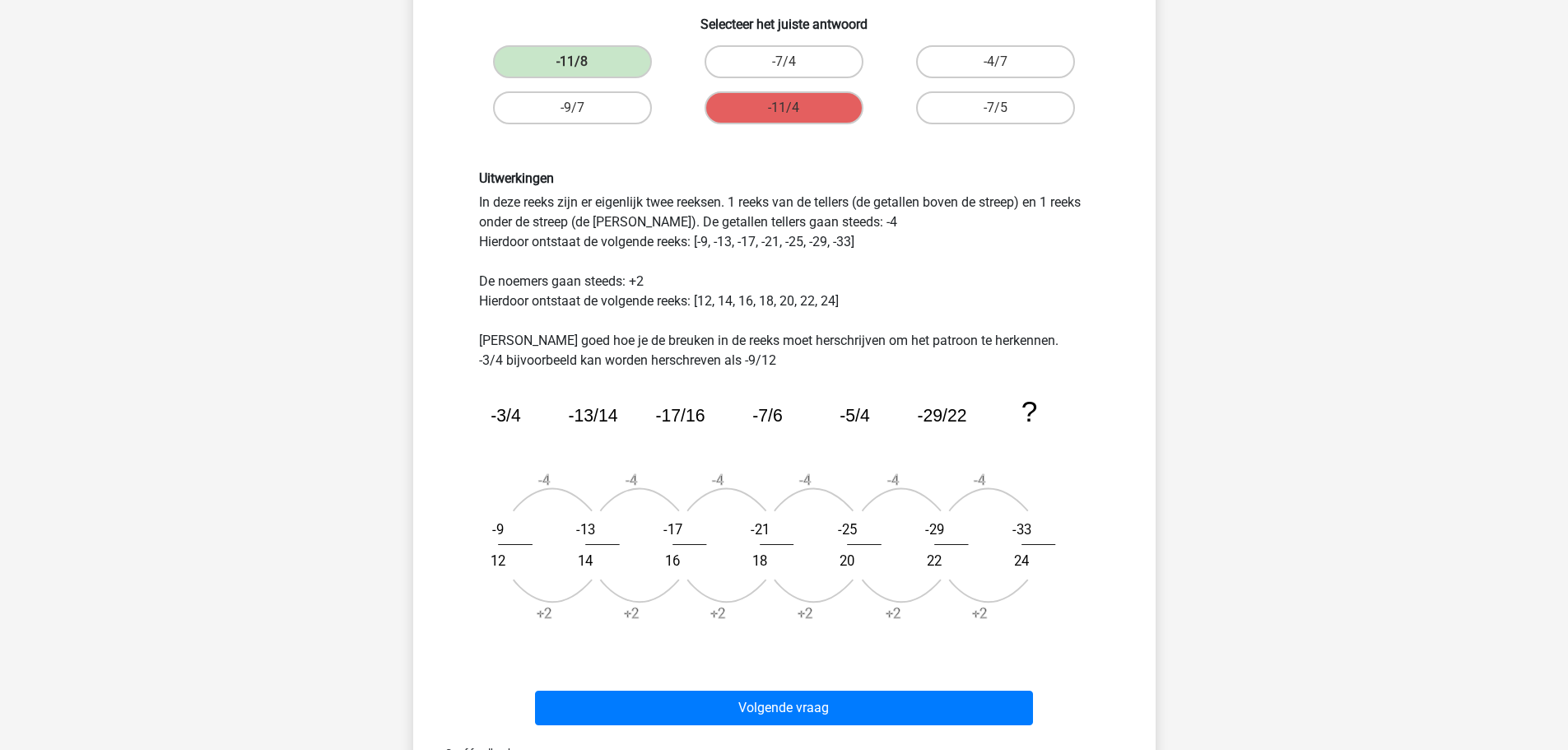
drag, startPoint x: 741, startPoint y: 197, endPoint x: 833, endPoint y: 230, distance: 97.7
click at [833, 230] on div "Uitwerkingen In deze reeks zijn er eigenlijk twee reeksen. 1 reeks van de telle…" at bounding box center [785, 404] width 636 height 468
drag, startPoint x: 529, startPoint y: 202, endPoint x: 742, endPoint y: 202, distance: 213.0
click at [742, 202] on div "Uitwerkingen In deze reeks zijn er eigenlijk twee reeksen. 1 reeks van de telle…" at bounding box center [785, 404] width 636 height 468
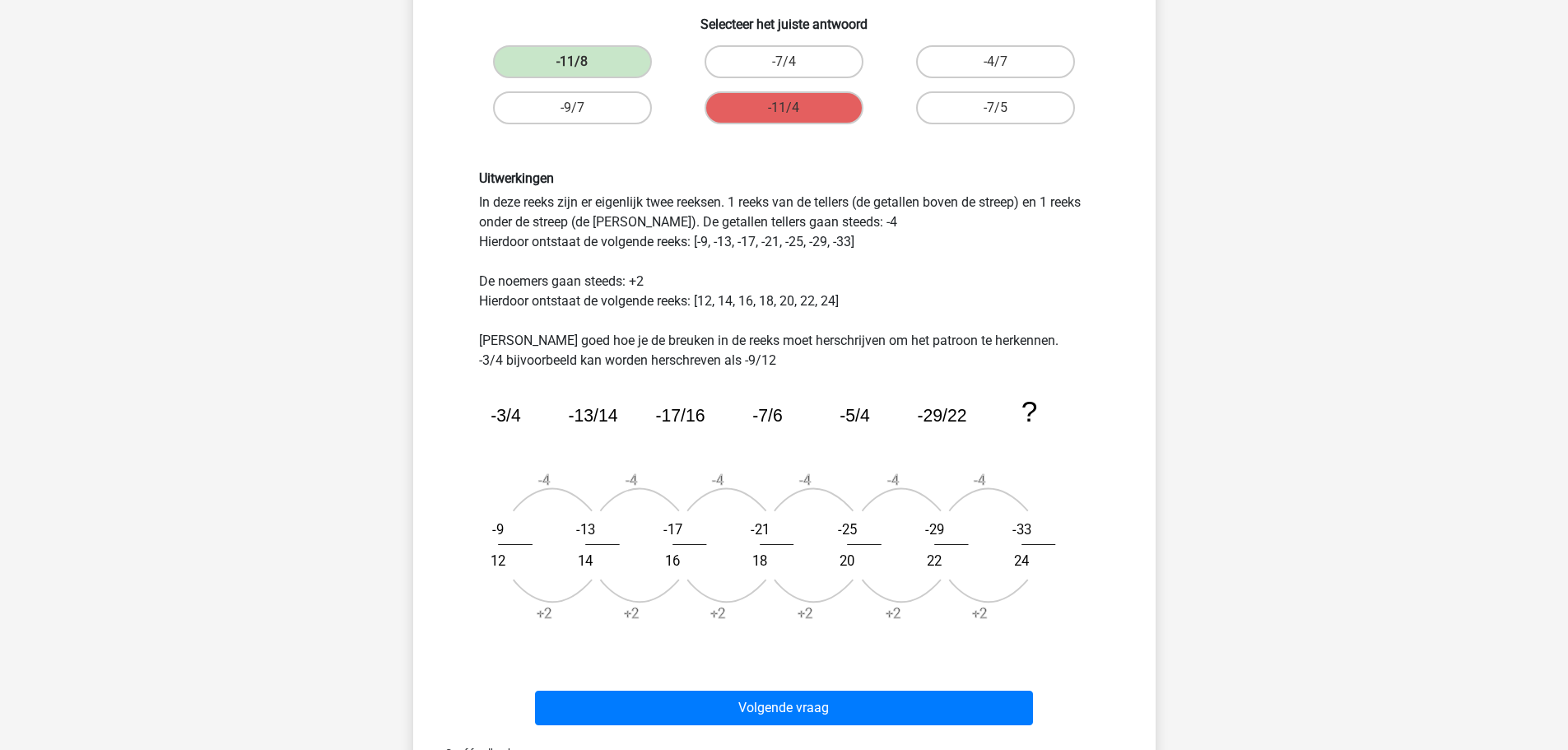
click at [903, 271] on div "Uitwerkingen In deze reeks zijn er eigenlijk twee reeksen. 1 reeks van de telle…" at bounding box center [785, 404] width 636 height 468
drag, startPoint x: 778, startPoint y: 205, endPoint x: 837, endPoint y: 218, distance: 60.4
click at [837, 218] on div "Uitwerkingen In deze reeks zijn er eigenlijk twee reeksen. 1 reeks van de telle…" at bounding box center [785, 404] width 636 height 468
drag, startPoint x: 711, startPoint y: 223, endPoint x: 918, endPoint y: 223, distance: 207.0
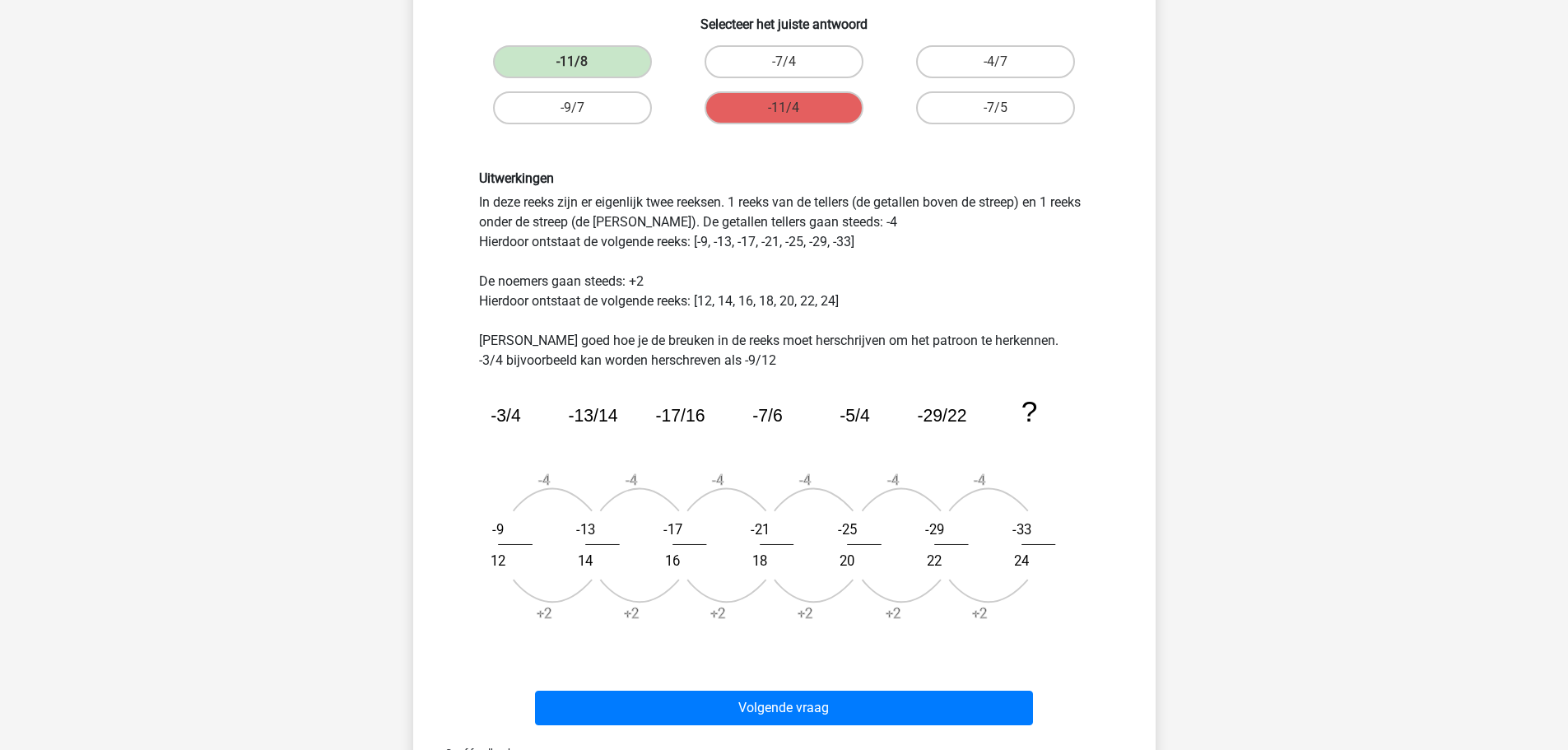
click at [918, 223] on div "Uitwerkingen In deze reeks zijn er eigenlijk twee reeksen. 1 reeks van de telle…" at bounding box center [785, 404] width 636 height 468
click at [918, 228] on div "Uitwerkingen In deze reeks zijn er eigenlijk twee reeksen. 1 reeks van de telle…" at bounding box center [785, 404] width 636 height 468
drag, startPoint x: 740, startPoint y: 205, endPoint x: 854, endPoint y: 201, distance: 114.1
click at [854, 201] on div "Uitwerkingen In deze reeks zijn er eigenlijk twee reeksen. 1 reeks van de telle…" at bounding box center [785, 404] width 636 height 468
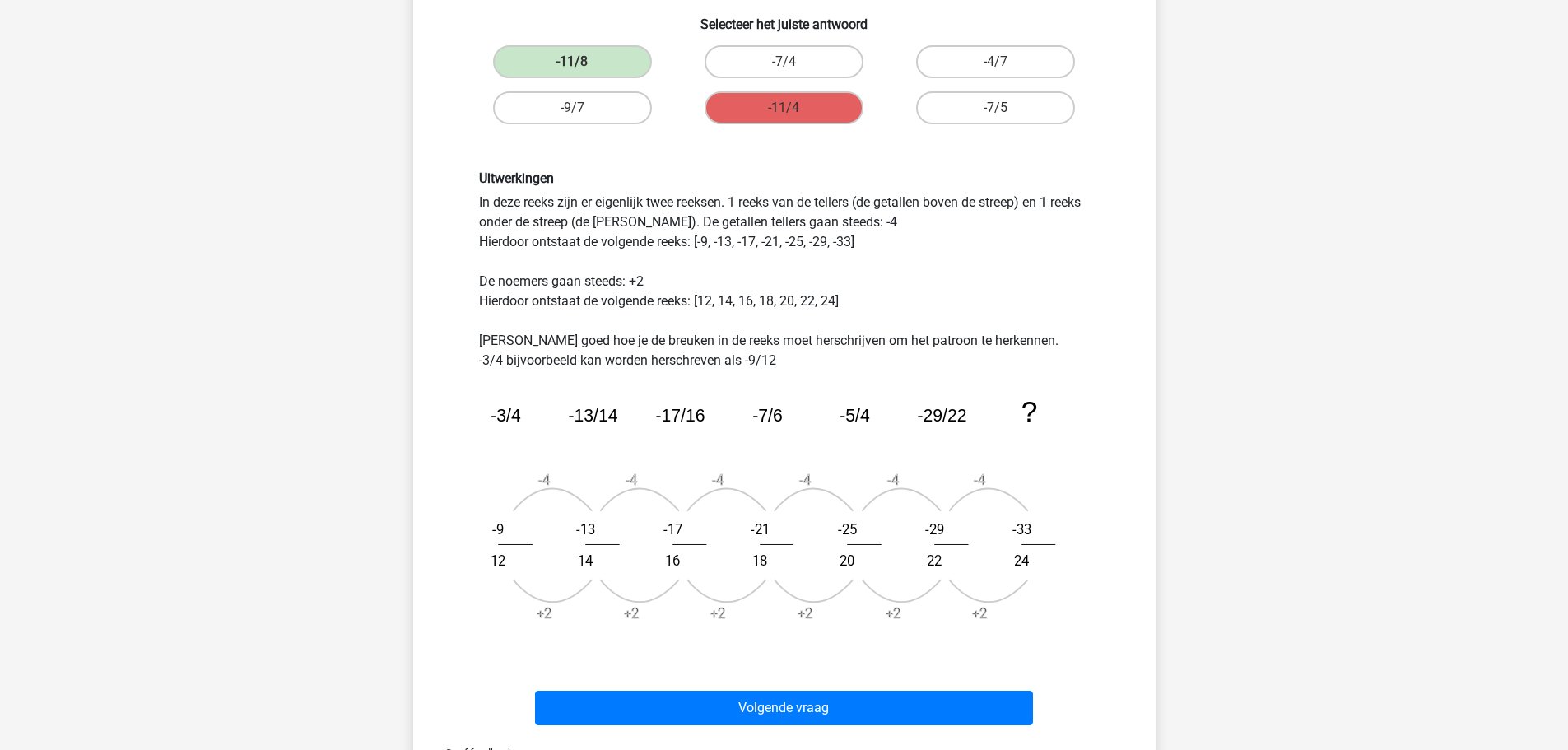
drag, startPoint x: 1033, startPoint y: 198, endPoint x: 1052, endPoint y: 220, distance: 29.1
click at [1052, 220] on div "Uitwerkingen In deze reeks zijn er eigenlijk twee reeksen. 1 reeks van de telle…" at bounding box center [785, 404] width 636 height 468
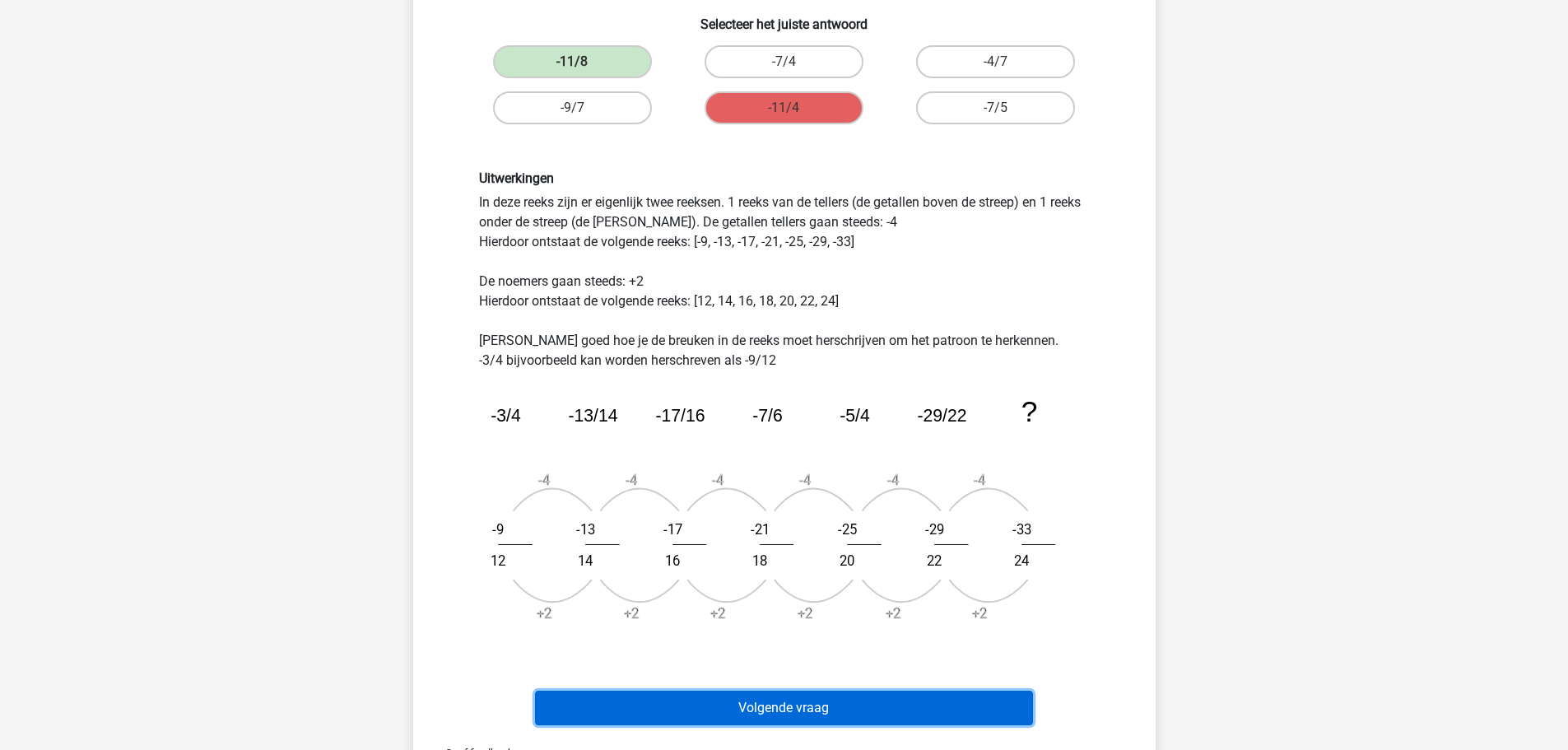
click at [819, 708] on button "Volgende vraag" at bounding box center [784, 708] width 498 height 35
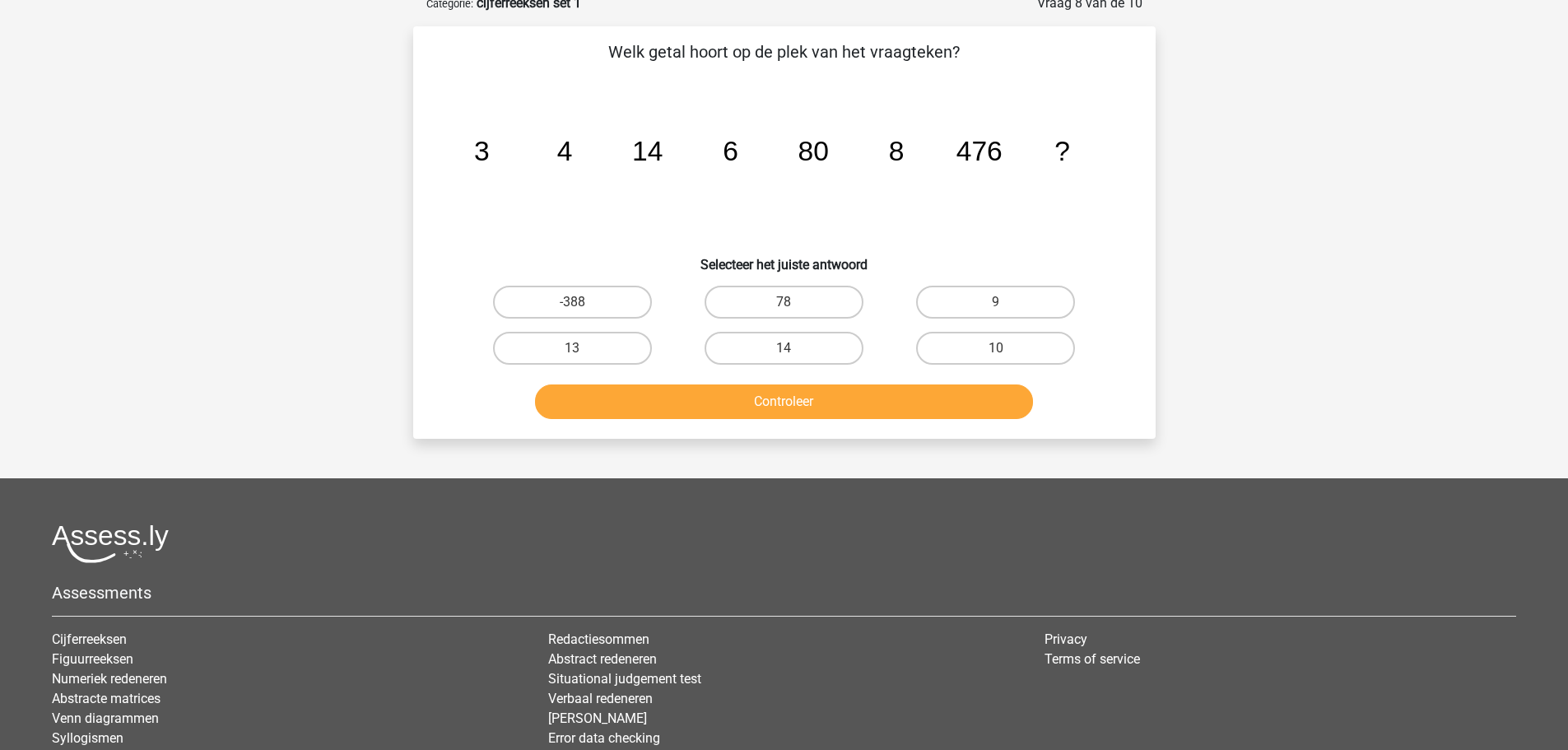
scroll to position [82, 0]
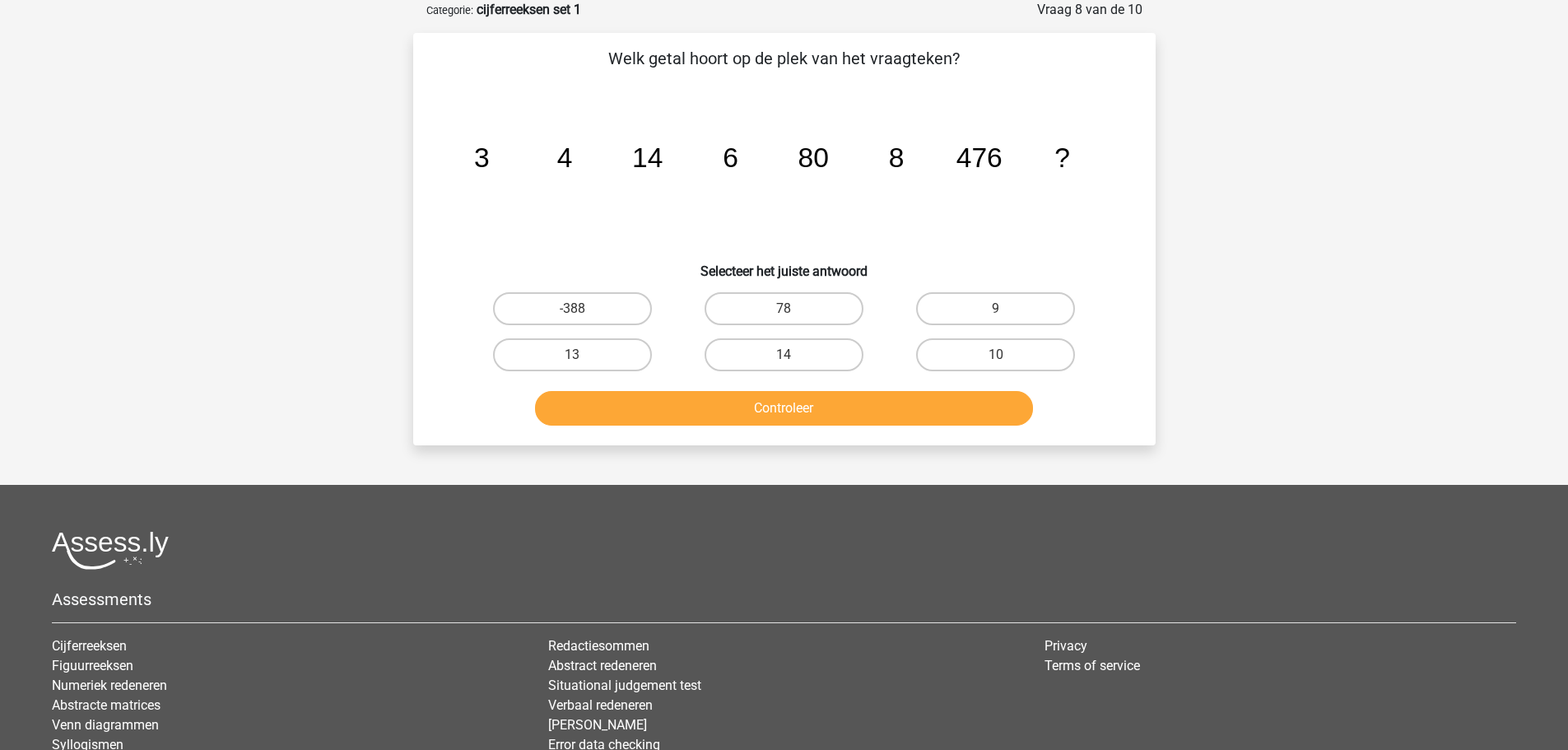
click at [996, 355] on input "10" at bounding box center [1001, 359] width 10 height 10
radio input "true"
click at [958, 412] on button "Controleer" at bounding box center [784, 408] width 498 height 35
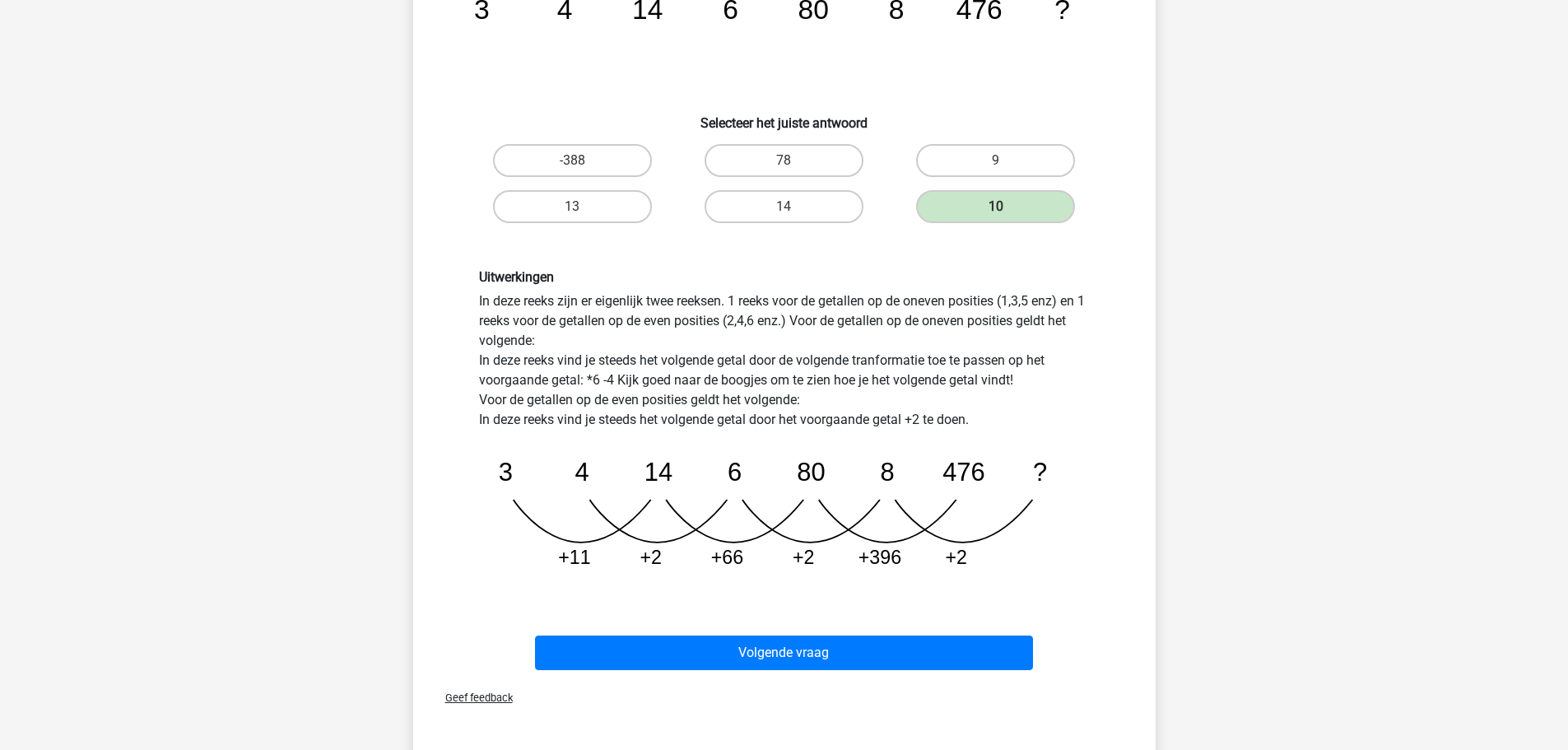
scroll to position [247, 0]
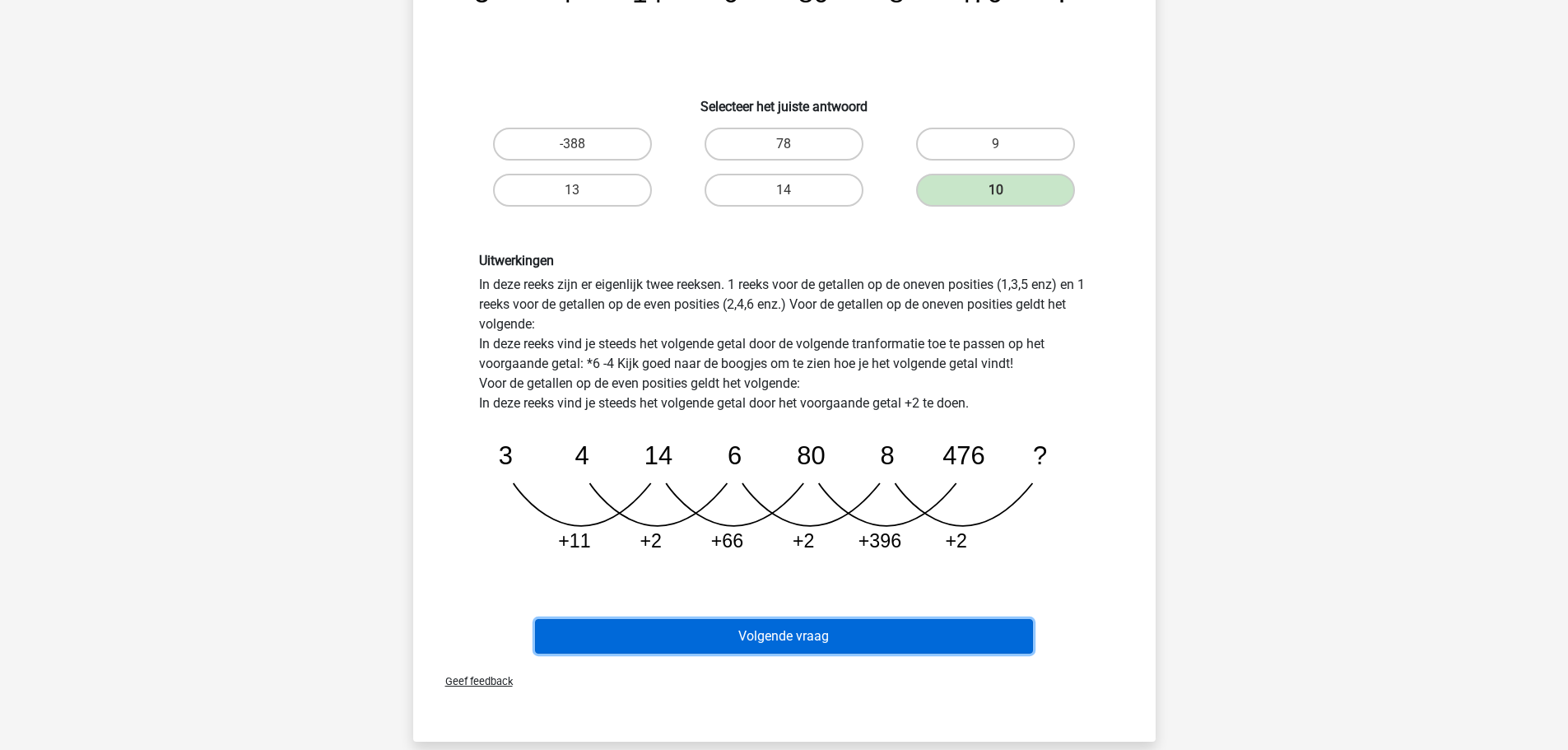
click at [867, 637] on button "Volgende vraag" at bounding box center [784, 636] width 498 height 35
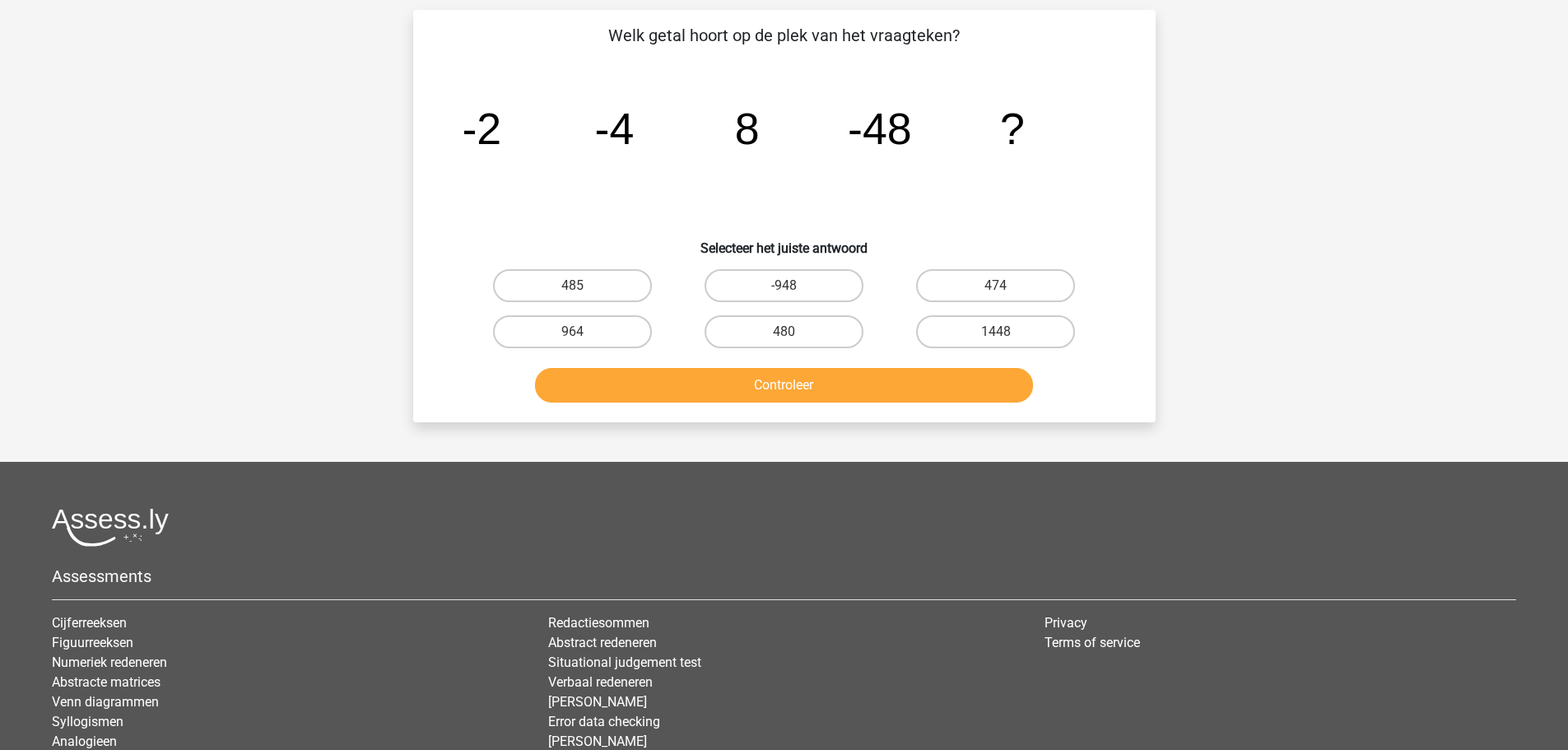
scroll to position [82, 0]
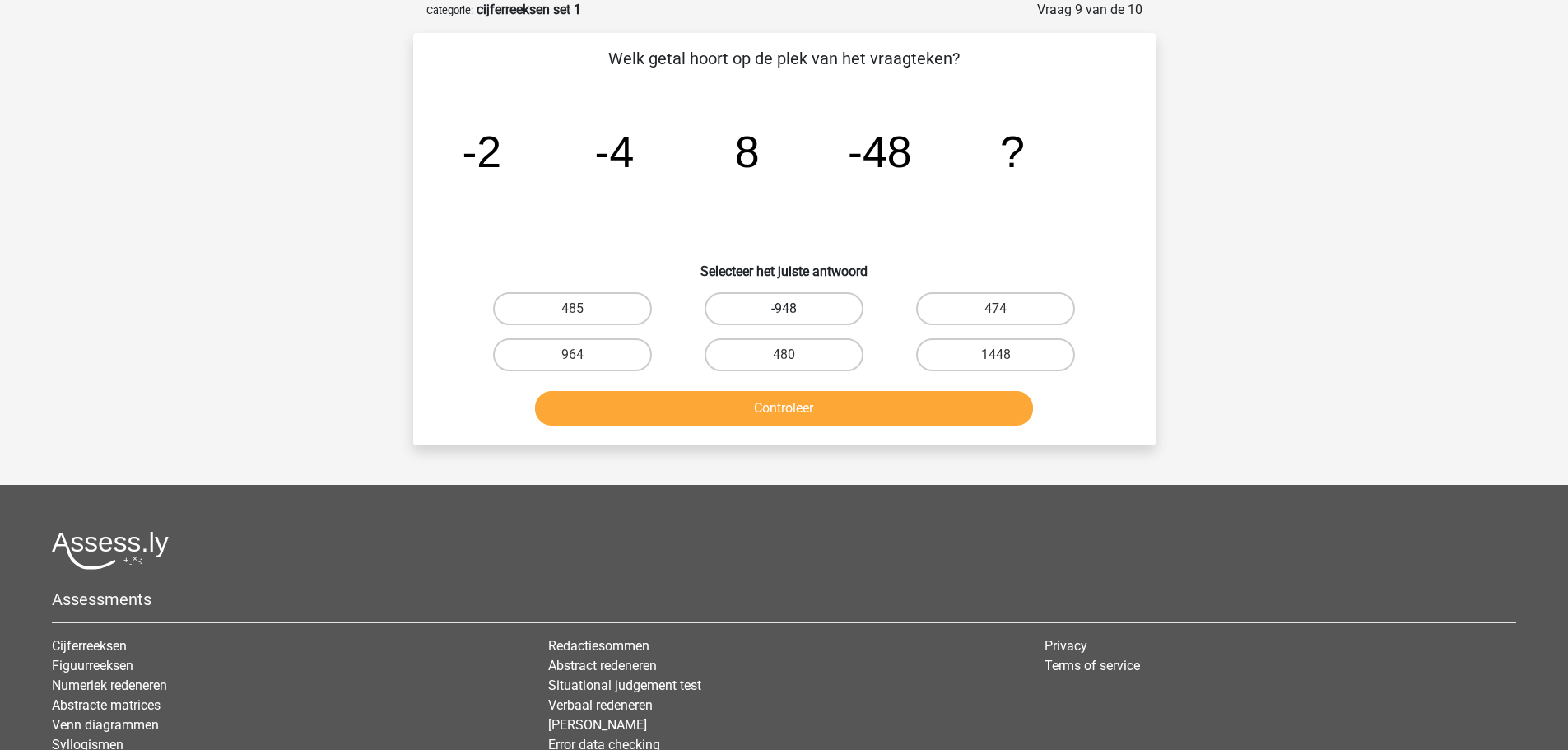
click at [779, 308] on label "-948" at bounding box center [783, 308] width 158 height 33
click at [784, 308] on input "-948" at bounding box center [789, 313] width 10 height 10
radio input "true"
click at [802, 407] on button "Controleer" at bounding box center [784, 408] width 498 height 35
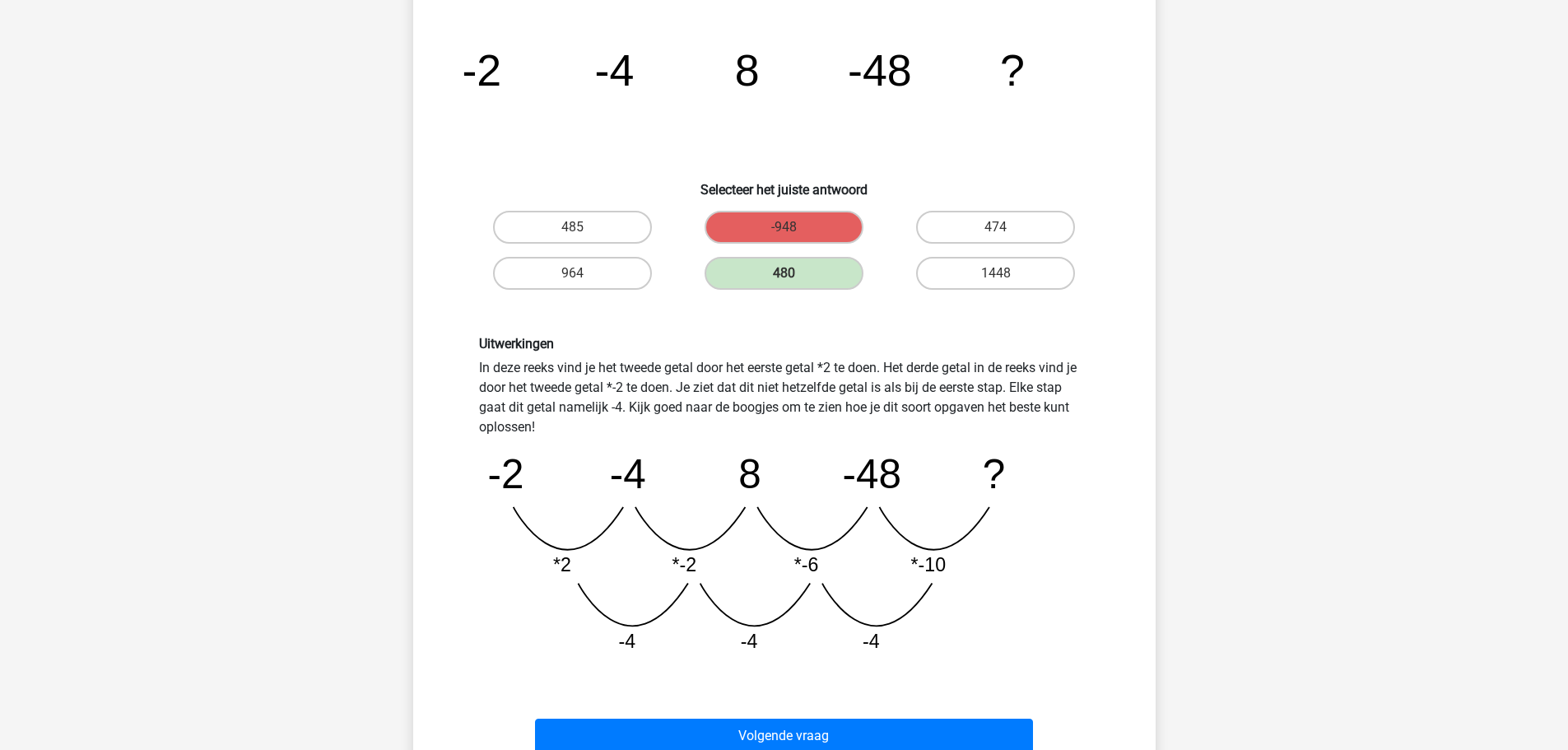
scroll to position [165, 0]
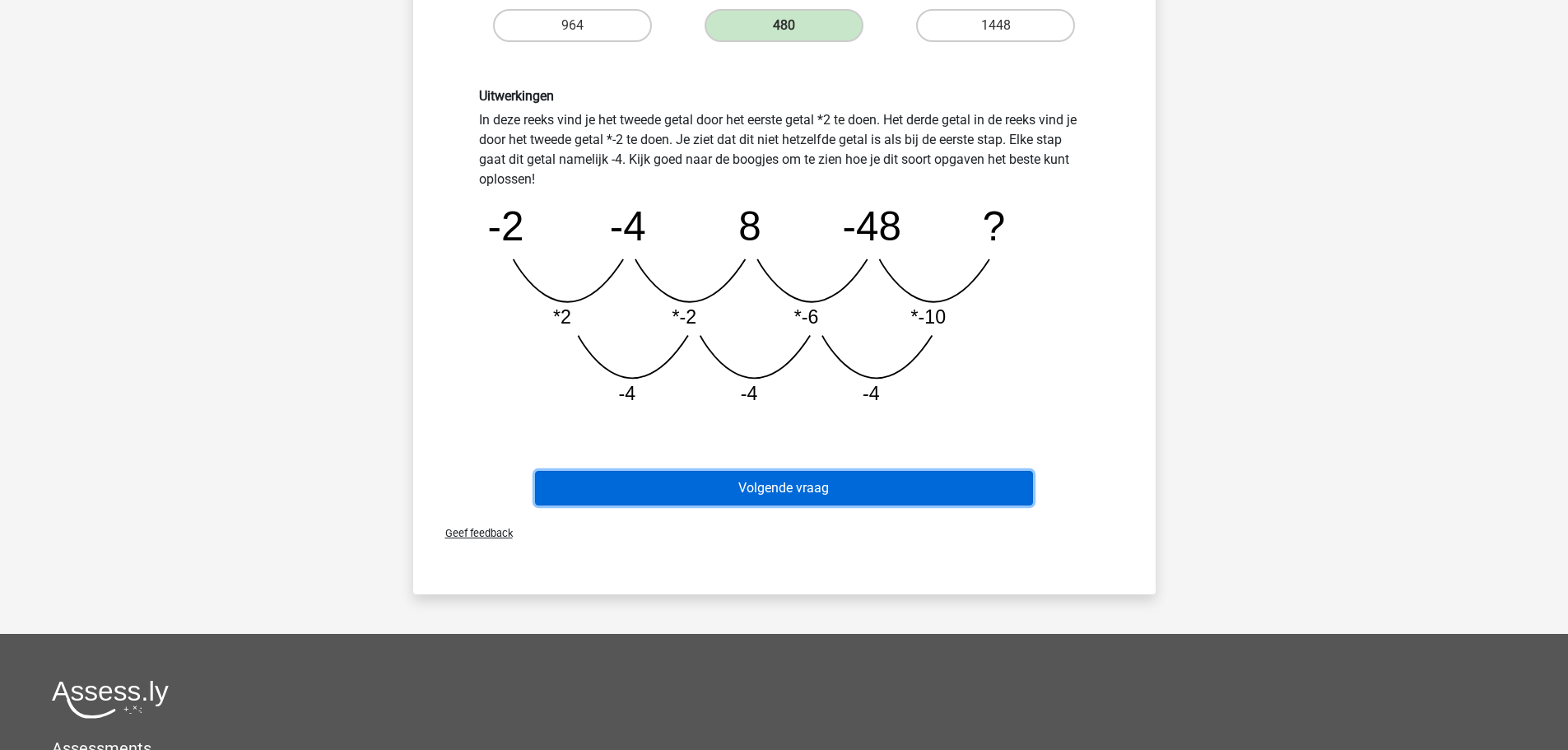
click at [868, 490] on button "Volgende vraag" at bounding box center [784, 488] width 498 height 35
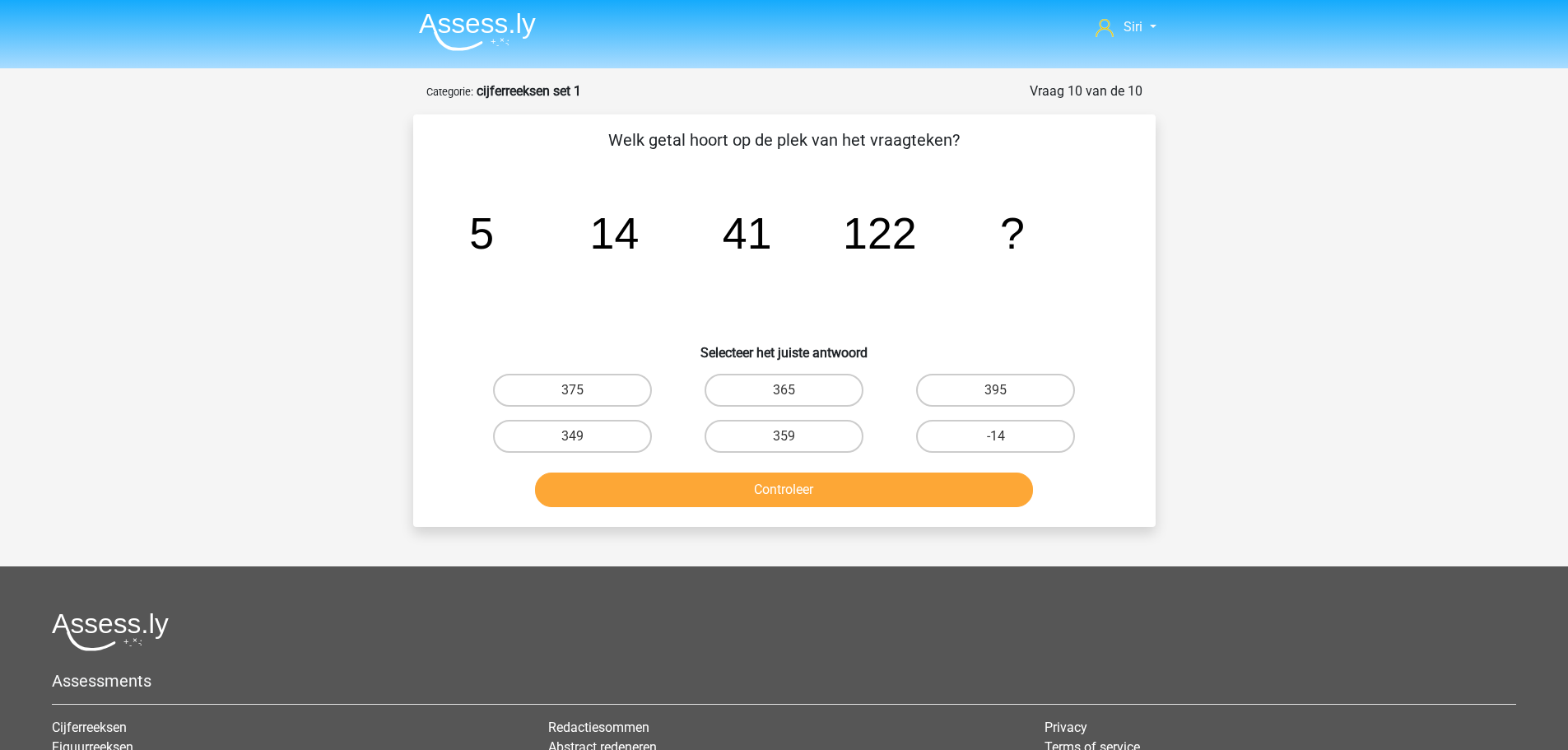
scroll to position [0, 0]
click at [777, 395] on label "365" at bounding box center [783, 390] width 158 height 33
click at [784, 395] on input "365" at bounding box center [789, 396] width 10 height 10
radio input "true"
click at [664, 498] on button "Controleer" at bounding box center [784, 490] width 498 height 35
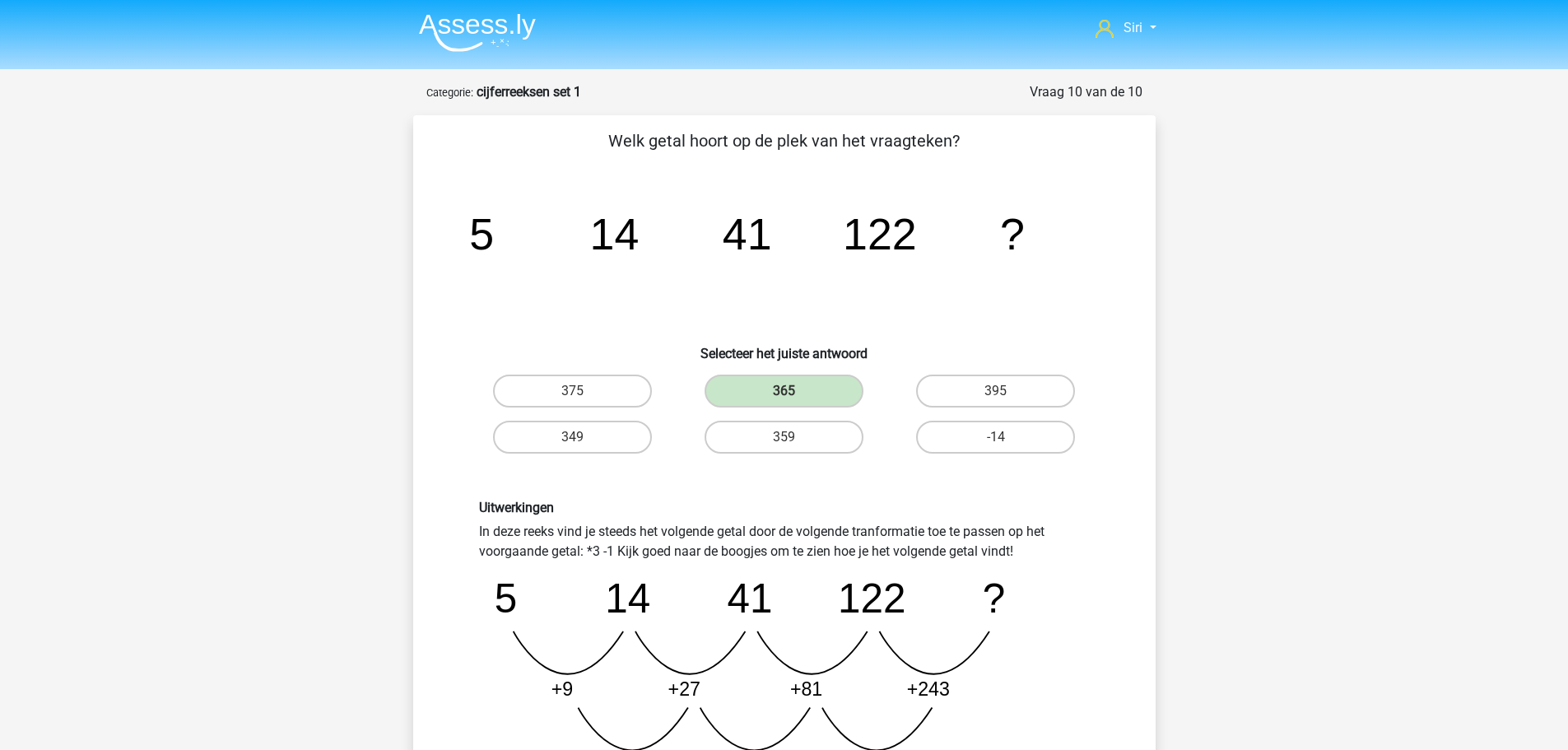
scroll to position [165, 0]
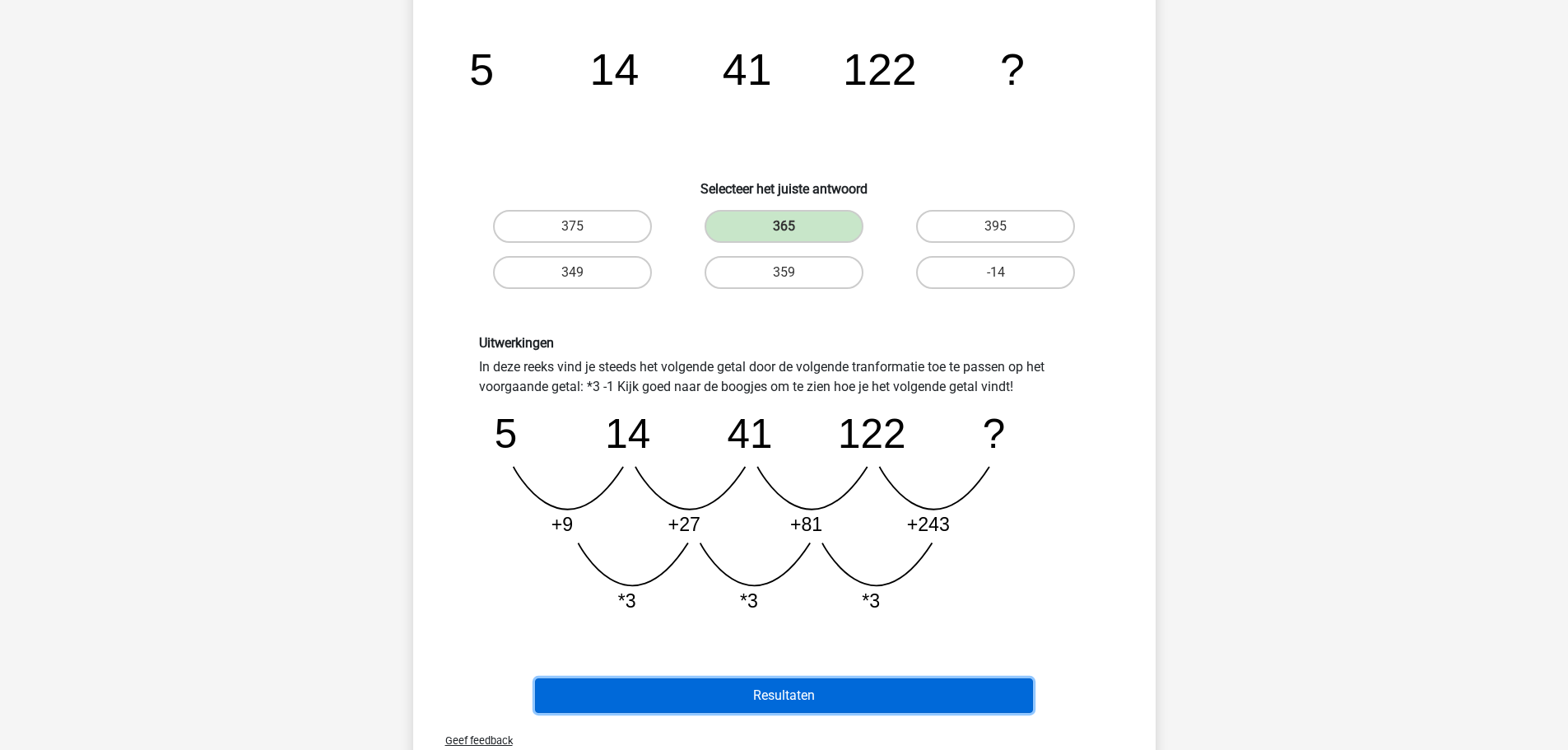
click at [700, 700] on button "Resultaten" at bounding box center [784, 695] width 498 height 35
